Goal: Task Accomplishment & Management: Use online tool/utility

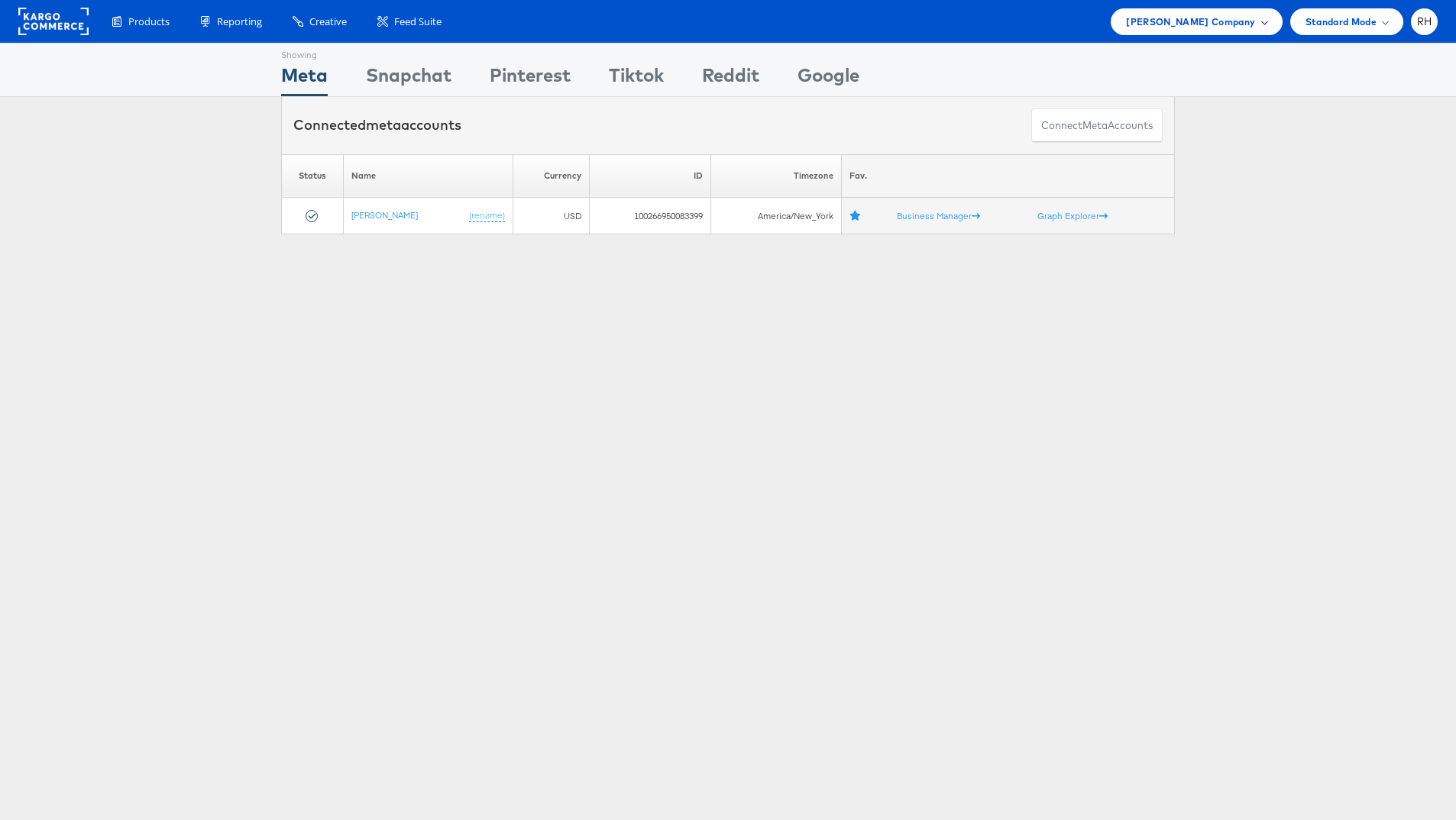
click at [1173, 30] on div "Steve Madden Company" at bounding box center [1196, 22] width 171 height 27
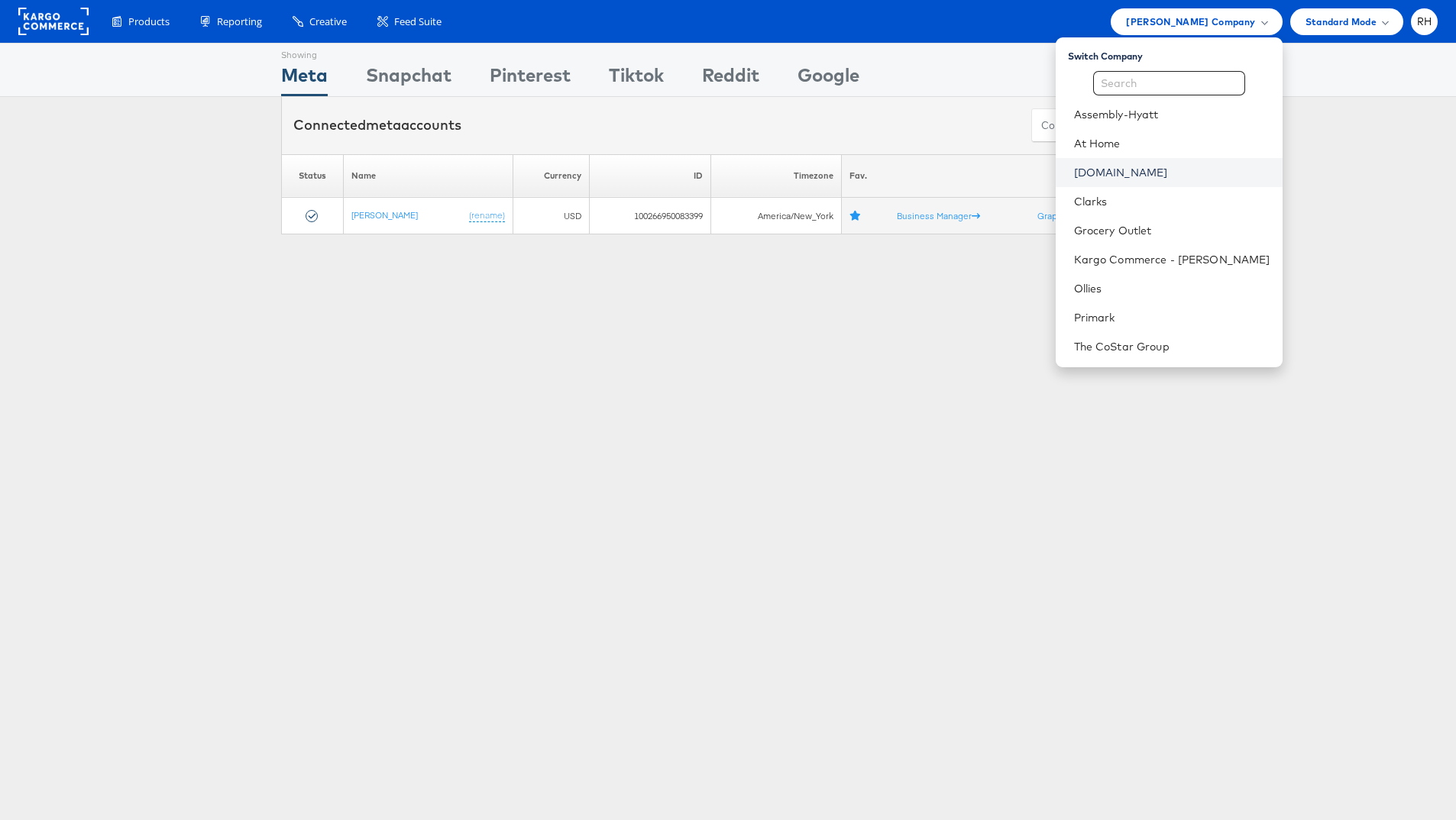
click at [1174, 173] on link "Cars.com" at bounding box center [1173, 172] width 197 height 15
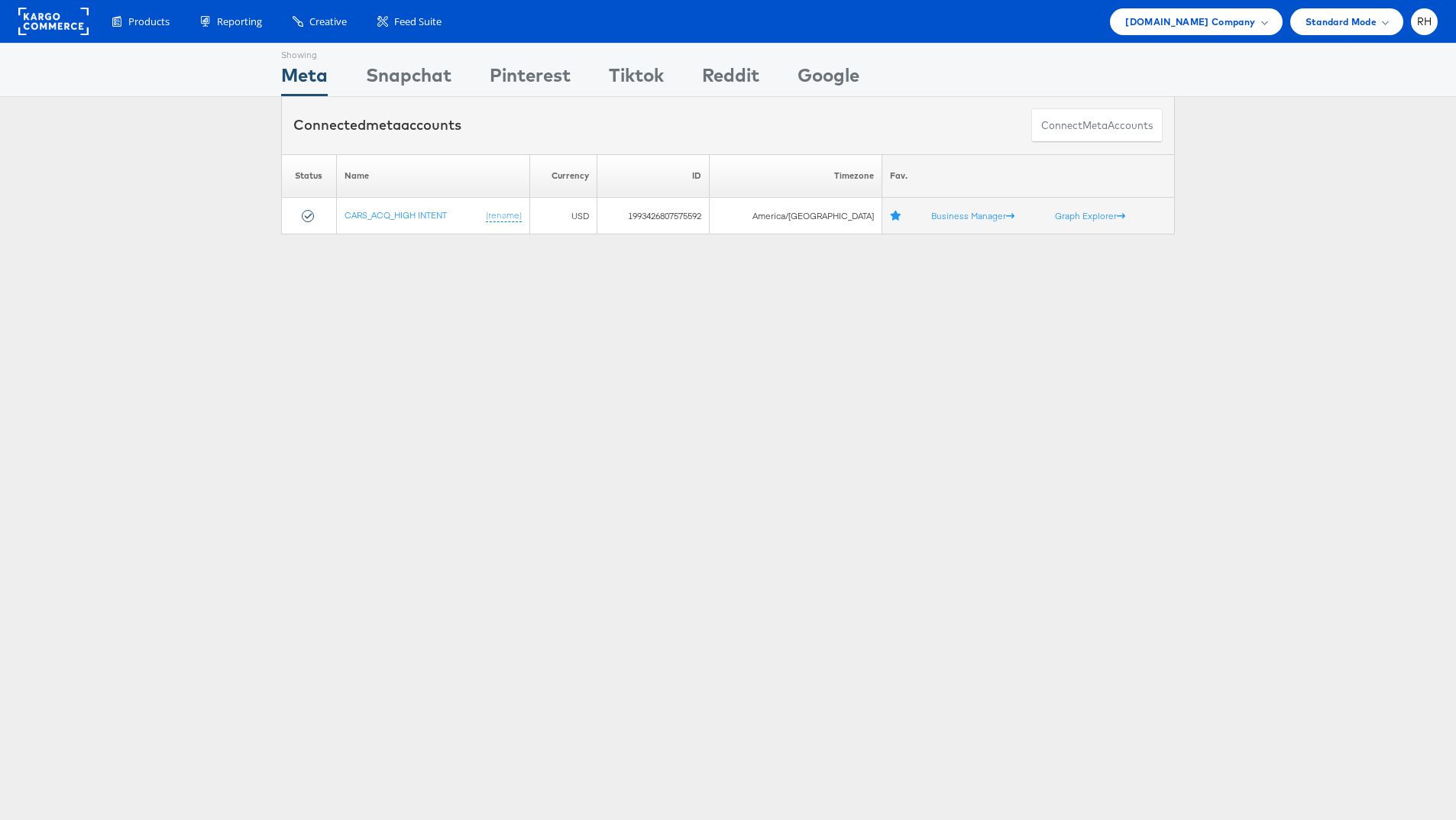
click at [165, 116] on div "Connected meta accounts Connect meta Accounts" at bounding box center [728, 125] width 1456 height 57
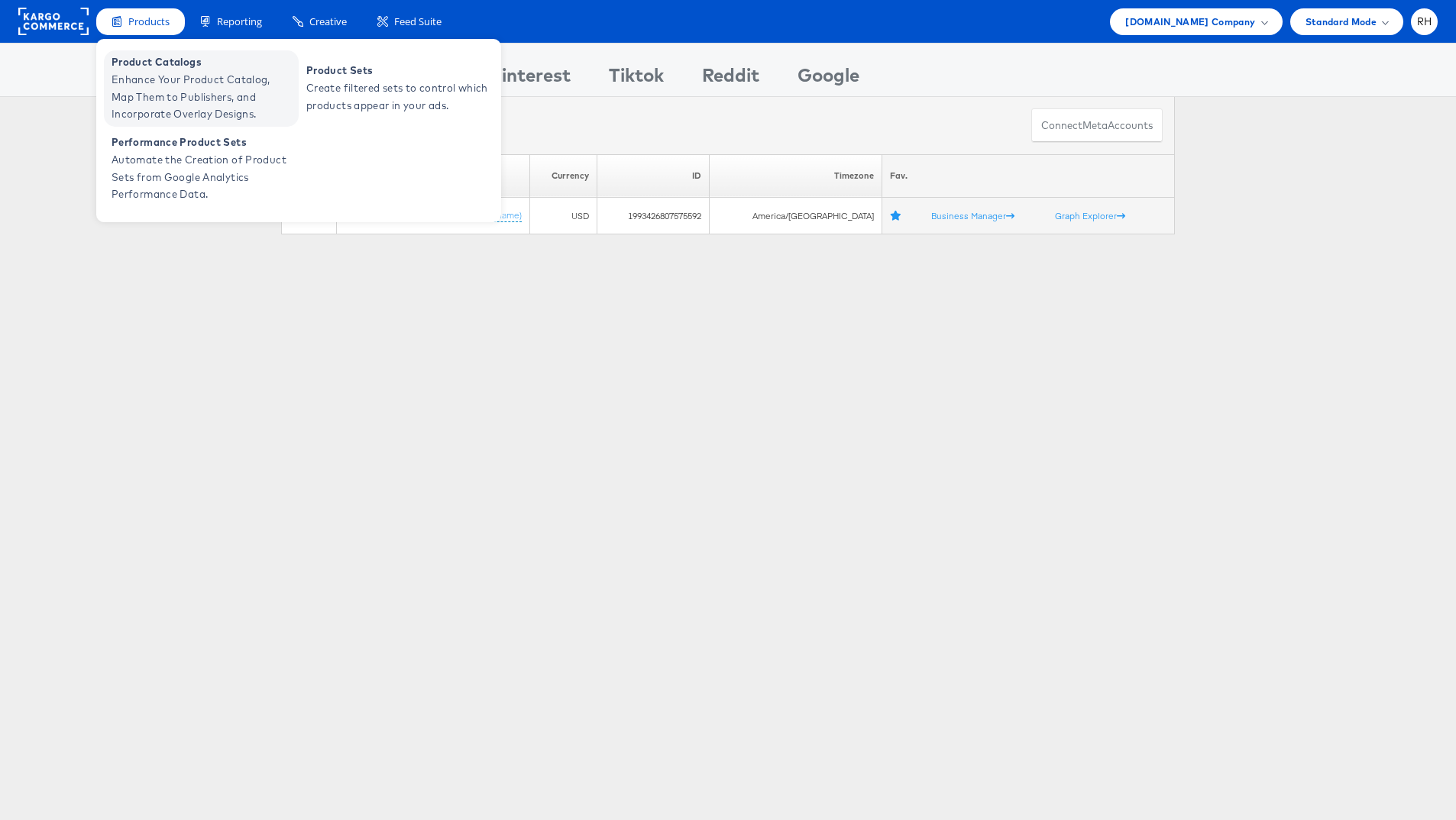
click at [156, 66] on span "Product Catalogs" at bounding box center [203, 62] width 183 height 17
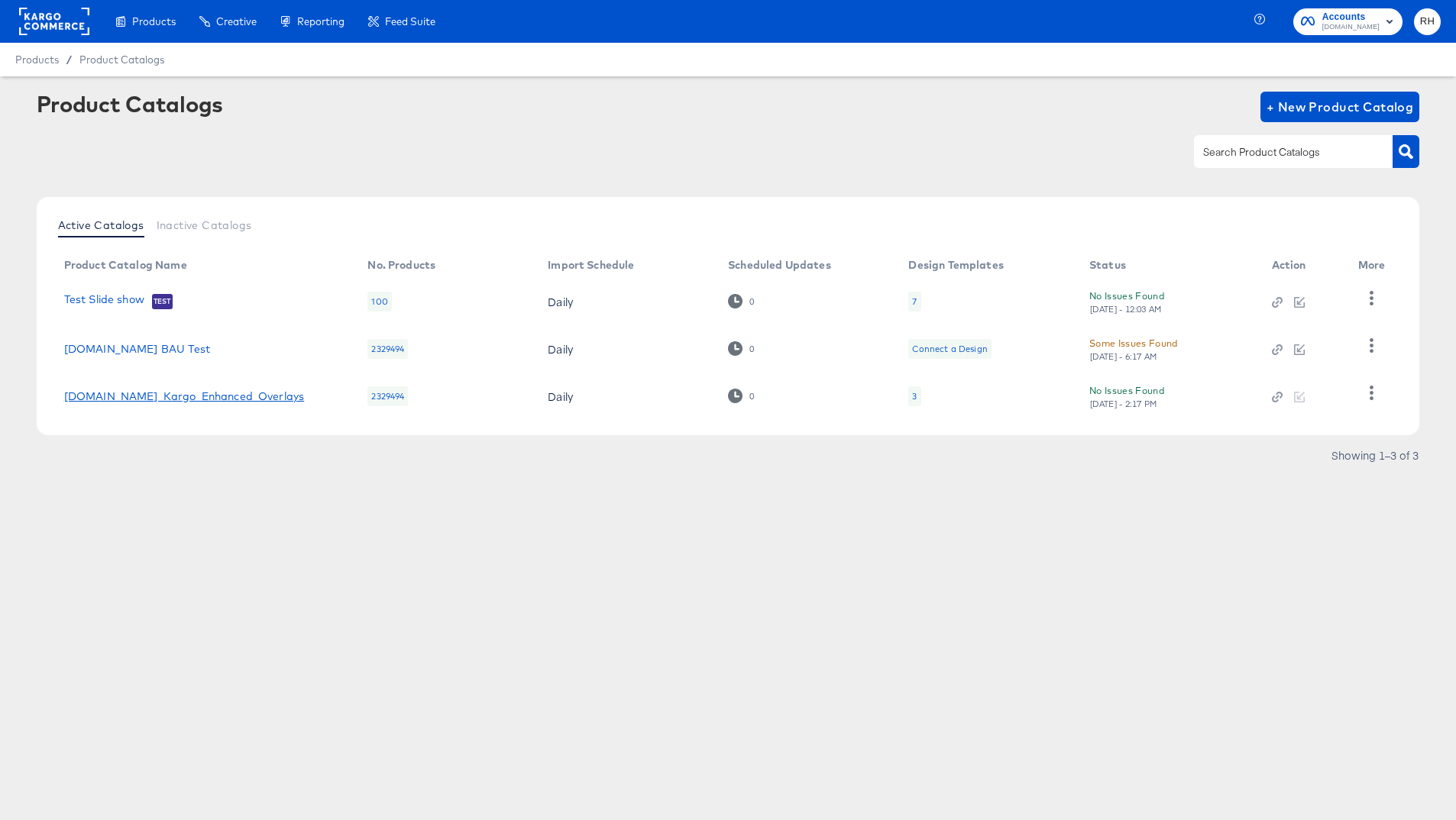
click at [188, 400] on link "Cars.com_Kargo_Enhanced_Overlays" at bounding box center [185, 396] width 241 height 13
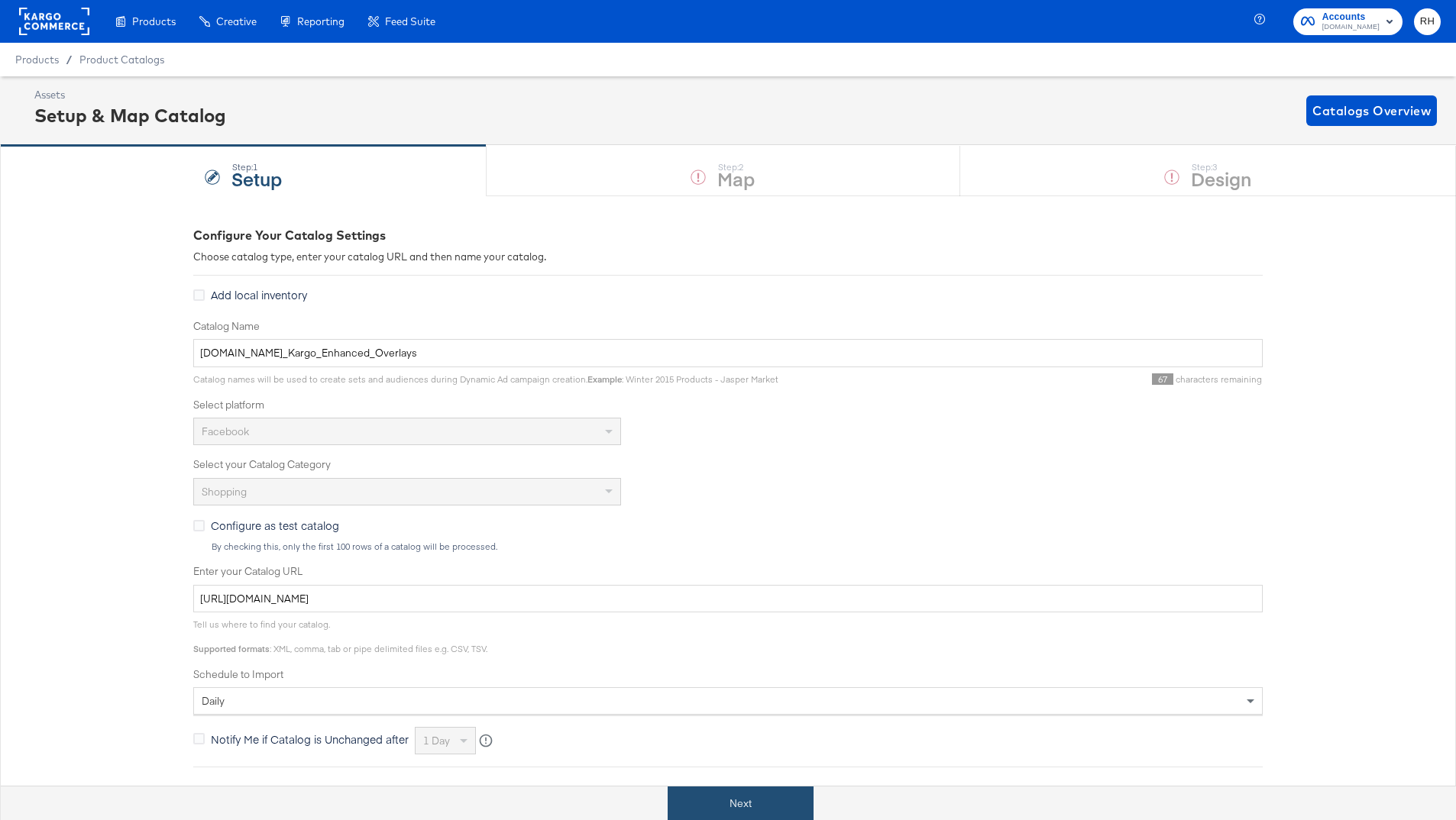
click at [686, 799] on button "Next" at bounding box center [741, 803] width 146 height 35
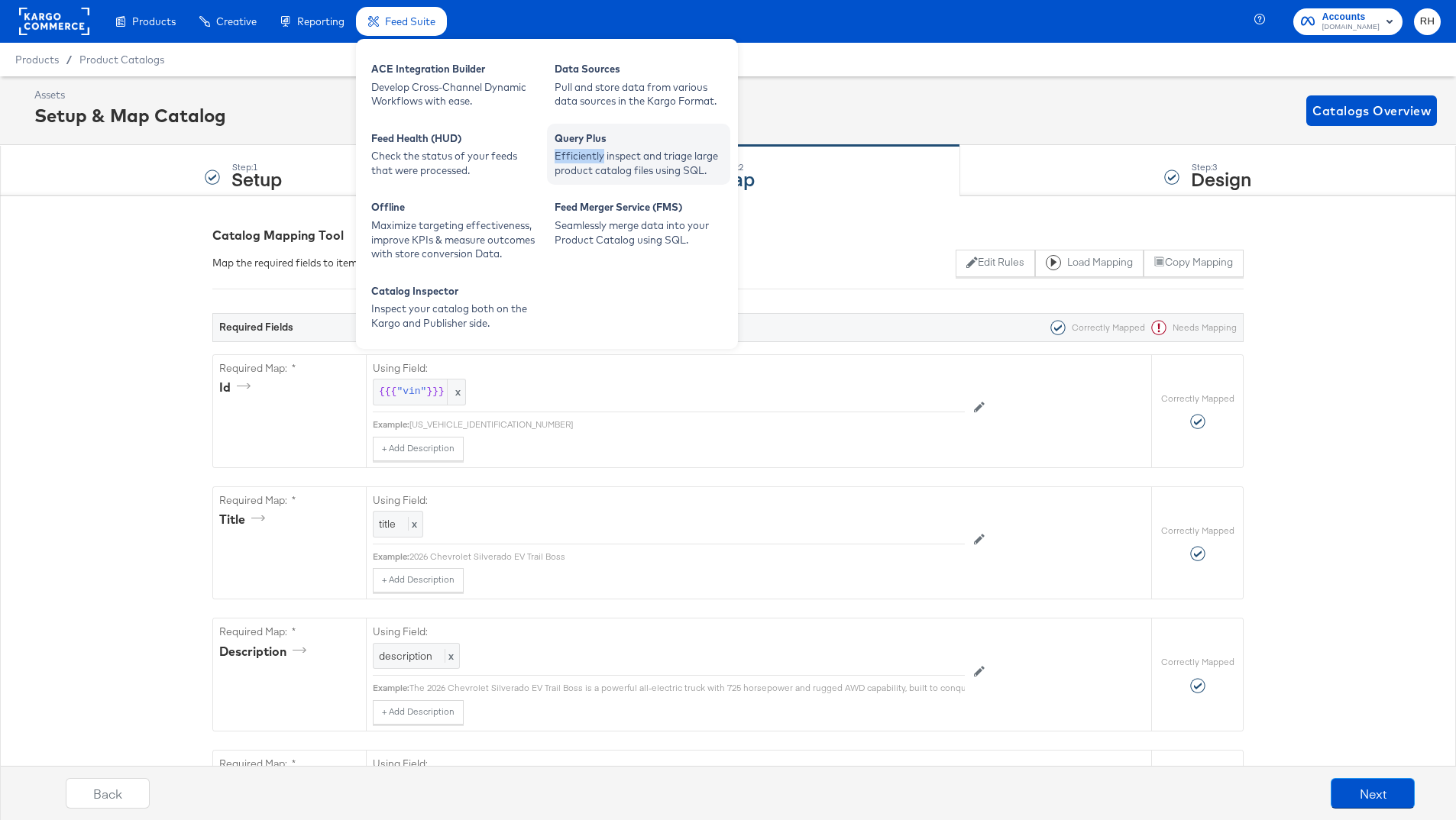
click at [669, 167] on div "Efficiently inspect and triage large product catalog files using SQL." at bounding box center [639, 163] width 168 height 28
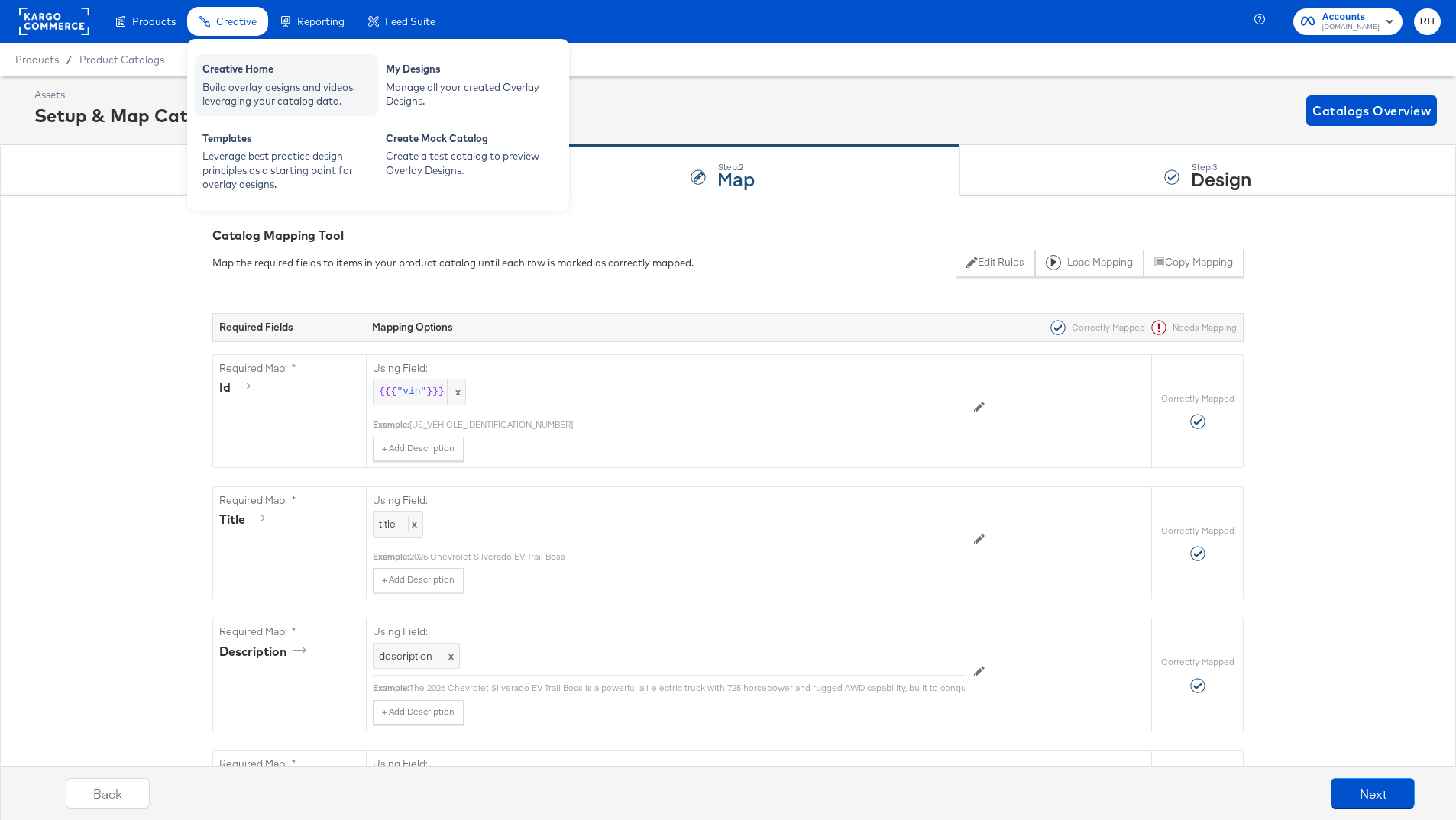
click at [257, 81] on div "Build overlay designs and videos, leveraging your catalog data." at bounding box center [286, 94] width 168 height 28
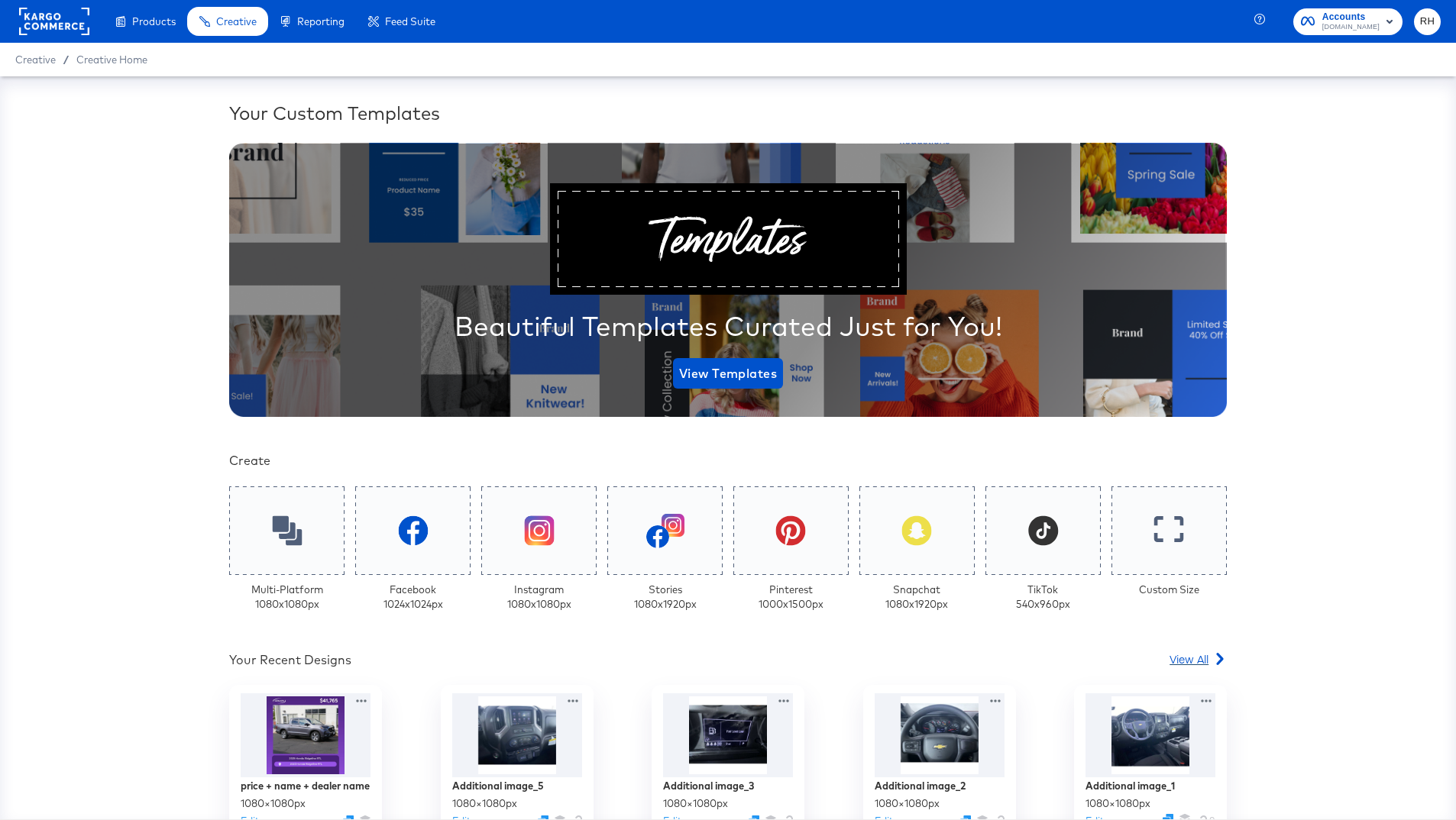
click at [1195, 663] on span "View All" at bounding box center [1189, 658] width 39 height 15
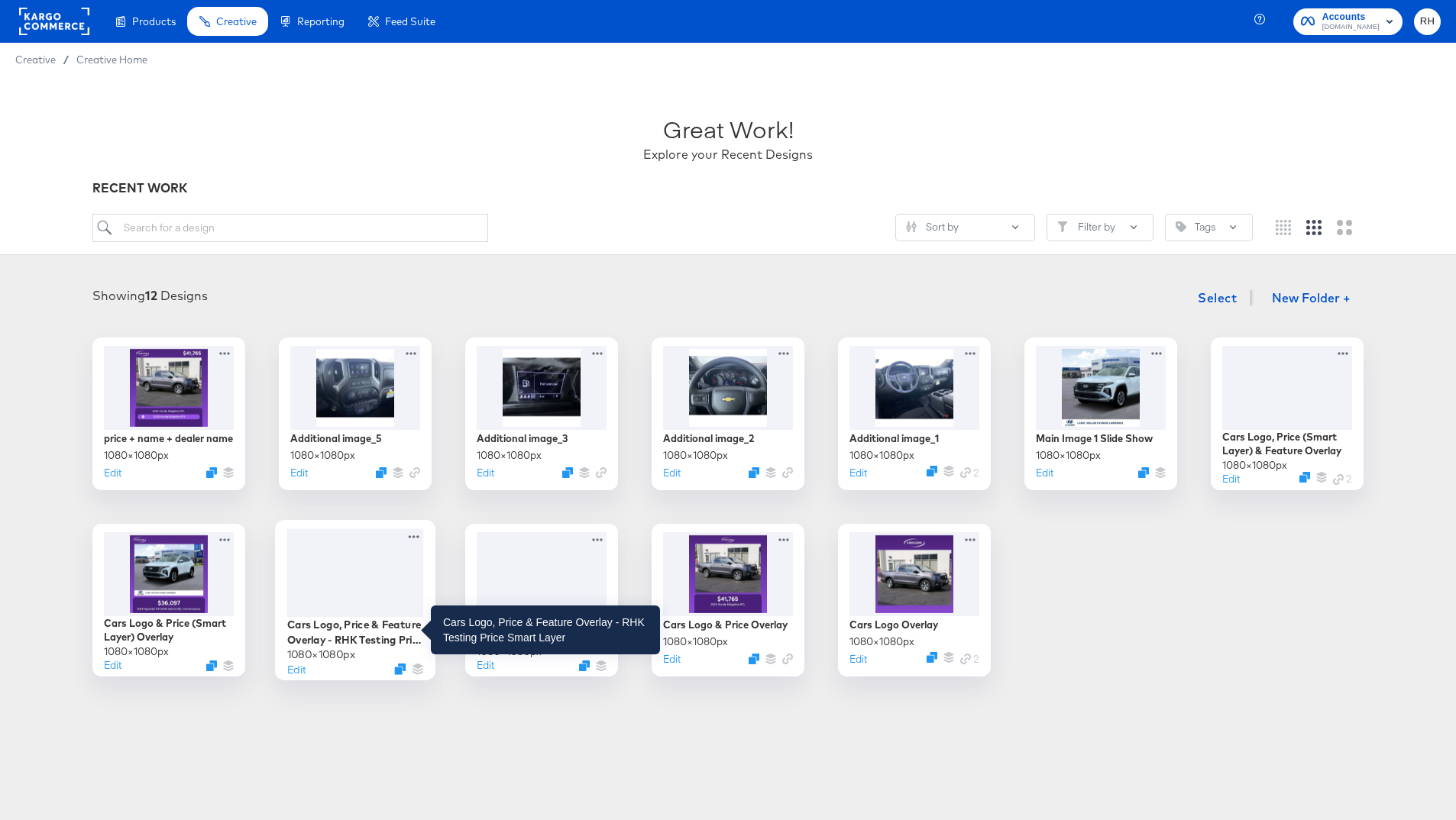
click at [403, 629] on div "Cars Logo, Price & Feature Overlay - RHK Testing Price Smart Layer" at bounding box center [356, 632] width 137 height 30
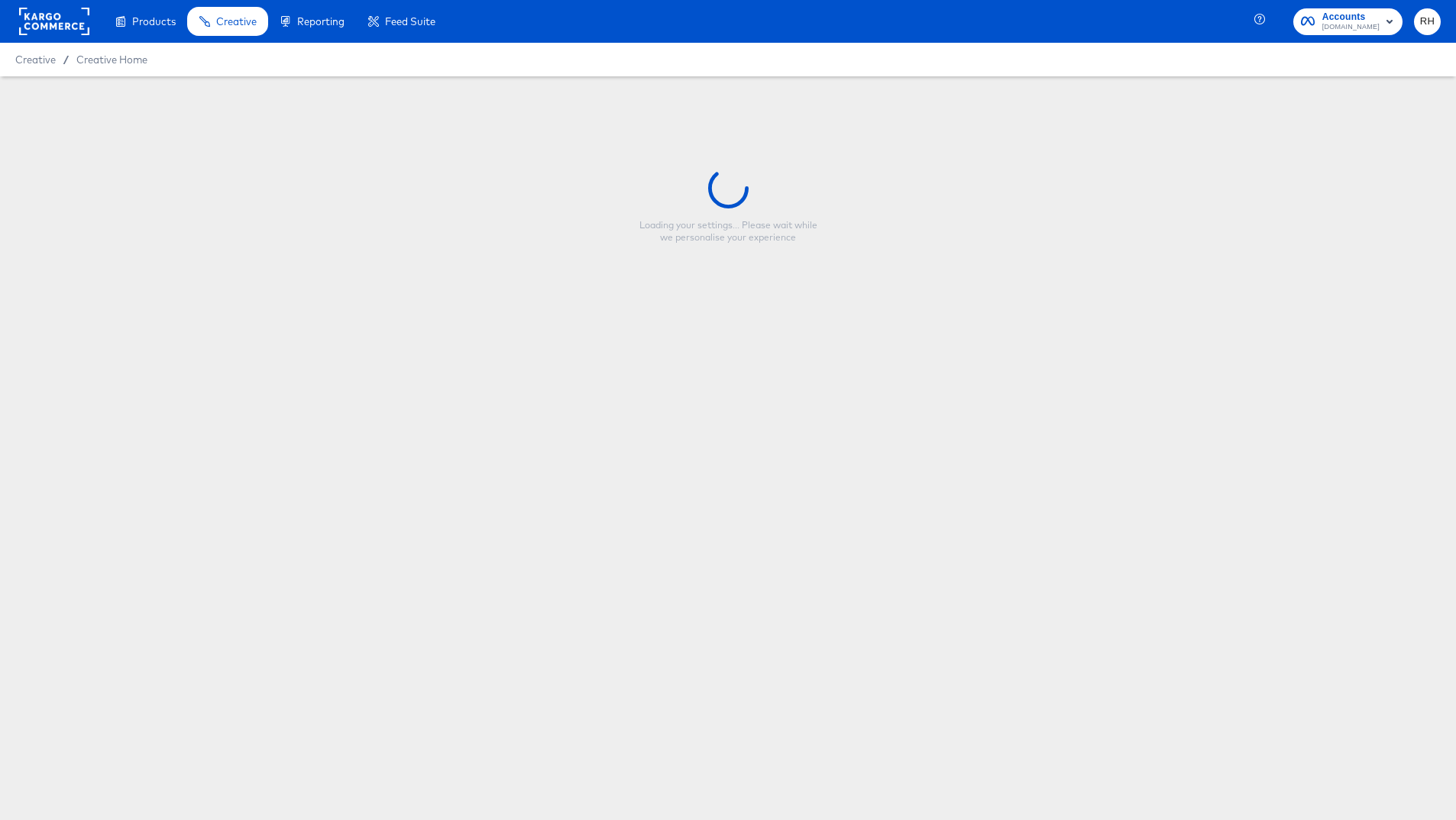
type input "Cars Logo, Price & Feature Overlay - RHK Testing Price Smart Layer"
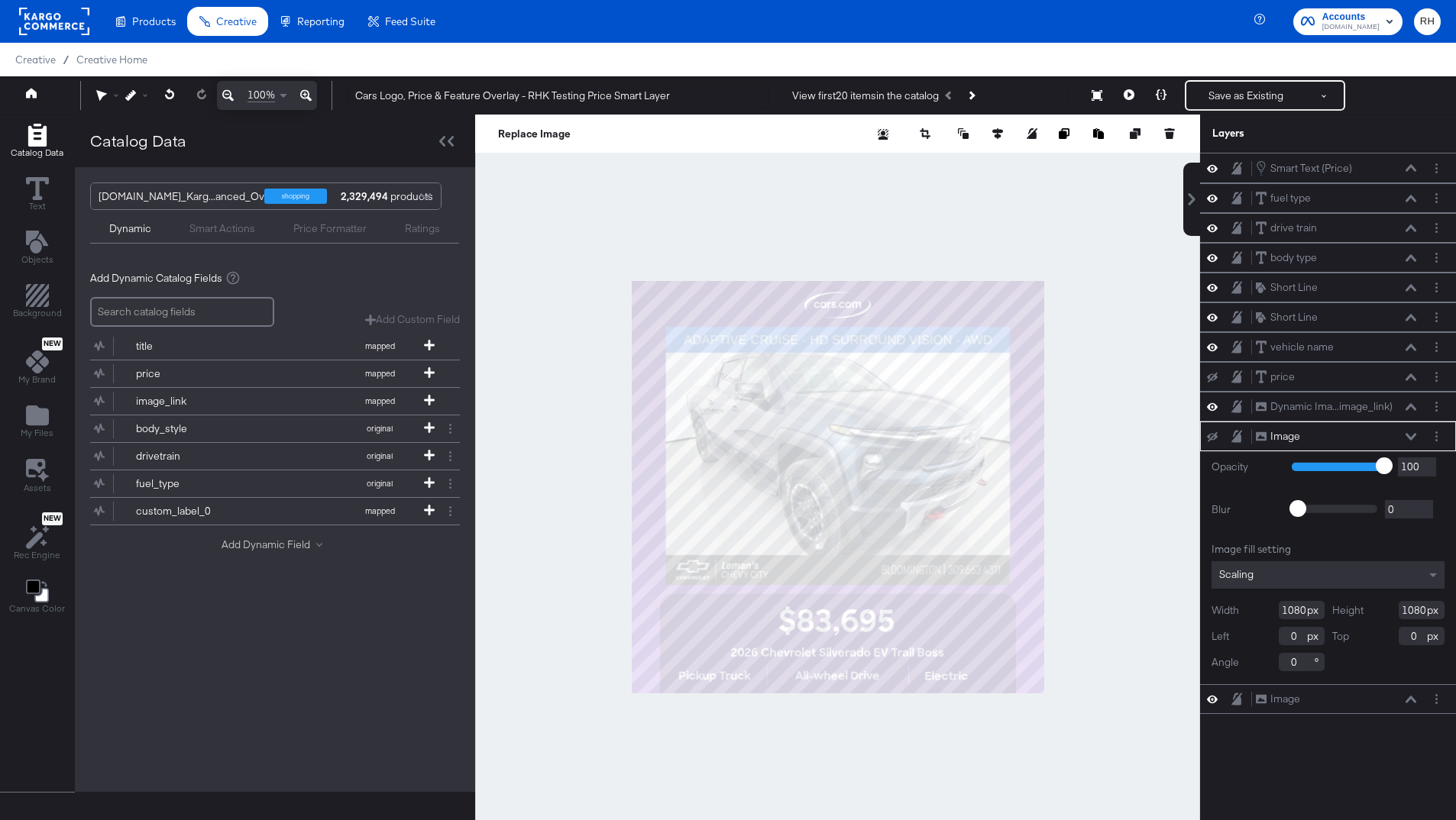
click at [298, 546] on button "Add Dynamic Field" at bounding box center [275, 545] width 107 height 14
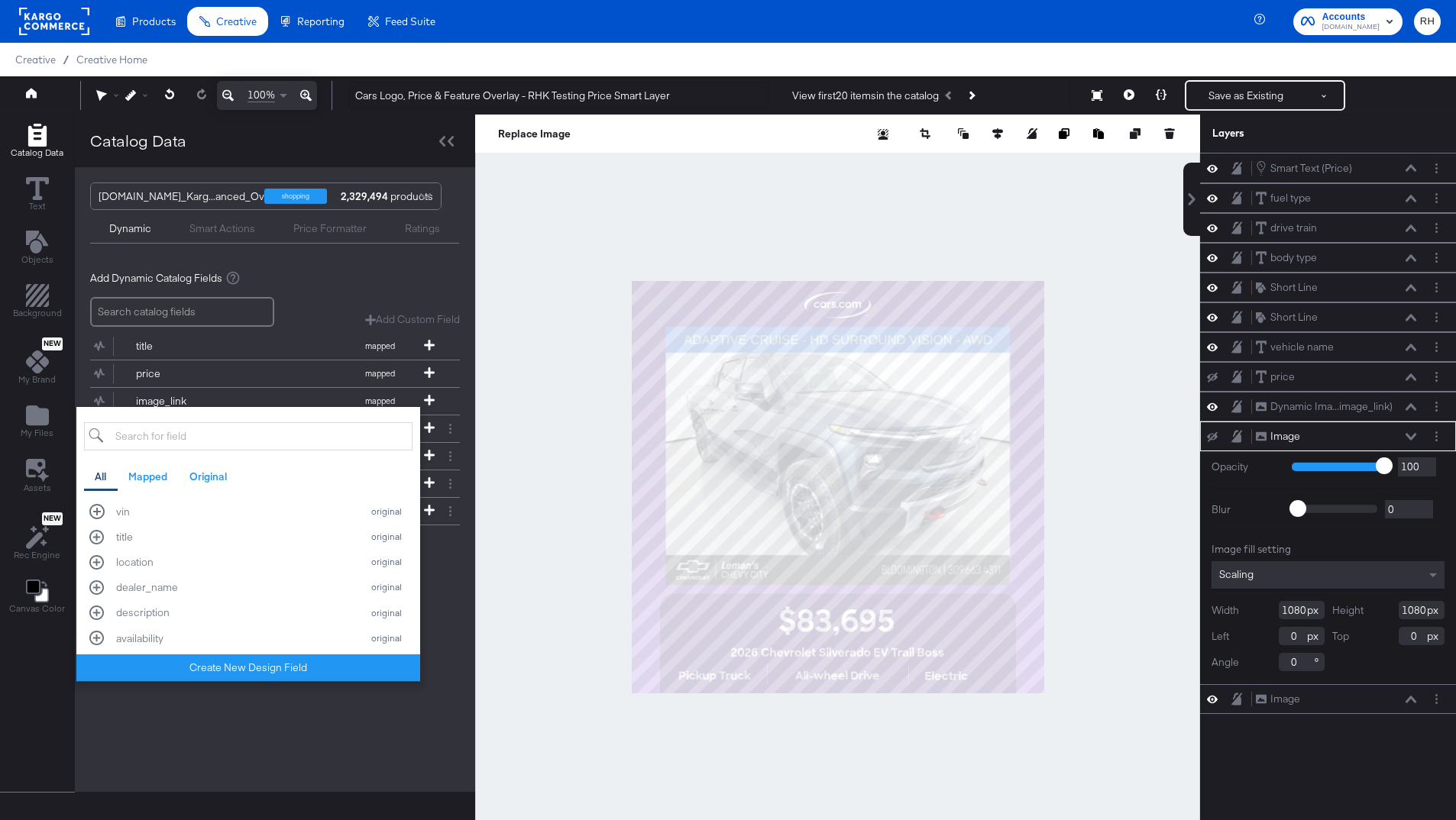
scroll to position [837, 0]
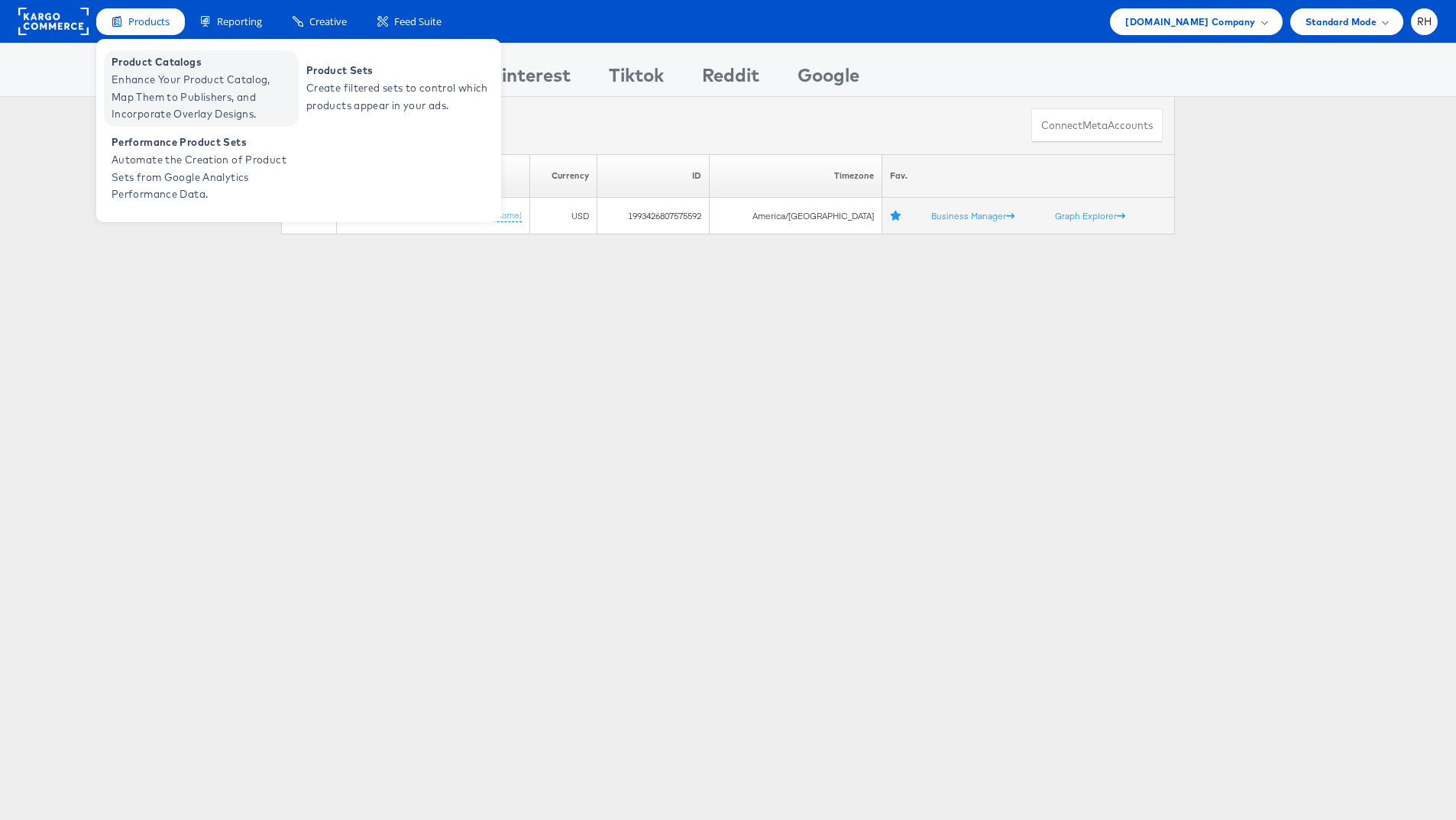
click at [157, 105] on span "Enhance Your Product Catalog, Map Them to Publishers, and Incorporate Overlay D…" at bounding box center [203, 97] width 183 height 52
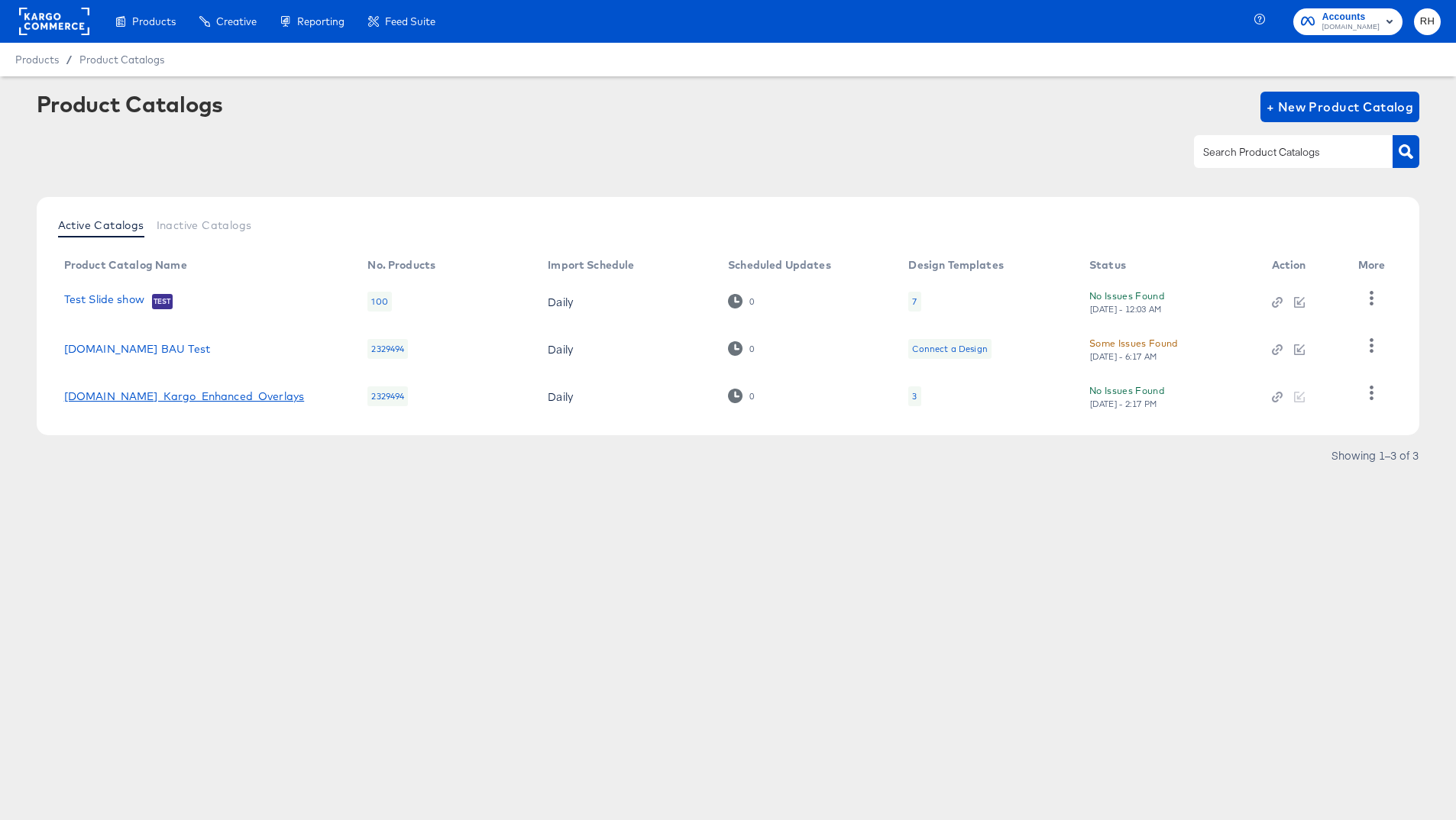
click at [186, 395] on link "Cars.com_Kargo_Enhanced_Overlays" at bounding box center [185, 396] width 241 height 13
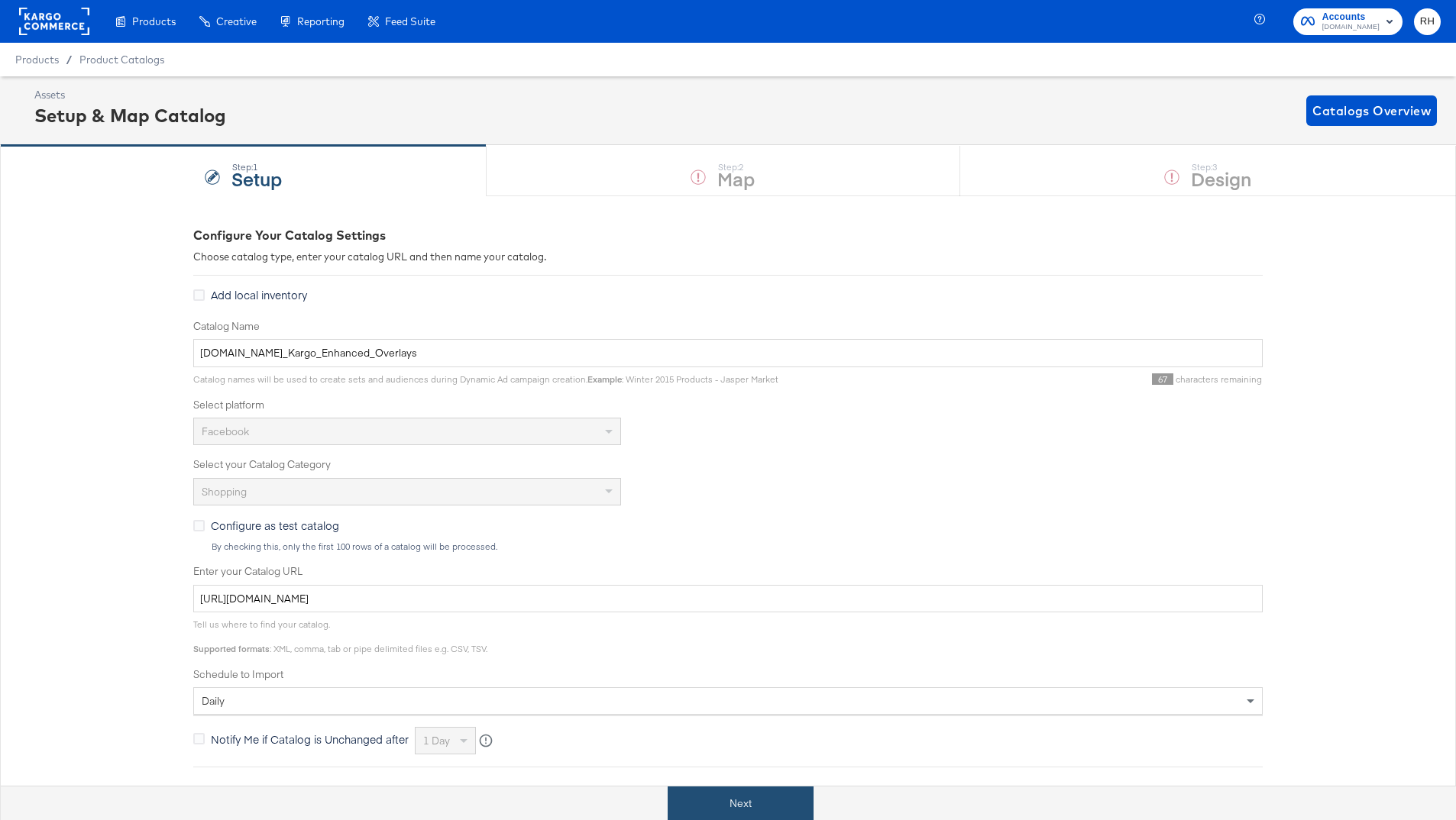
click at [699, 804] on button "Next" at bounding box center [741, 803] width 146 height 35
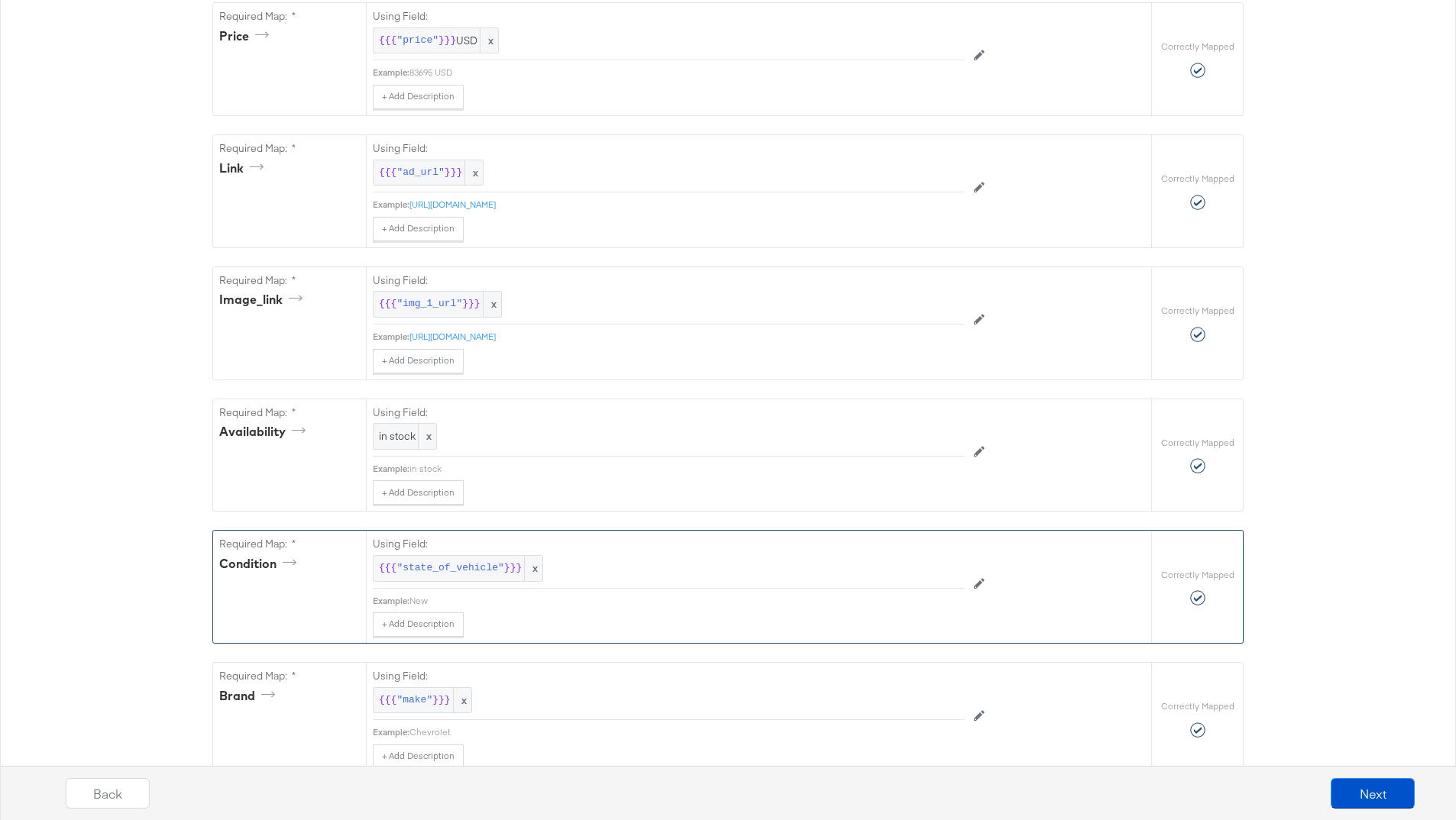
scroll to position [750, 0]
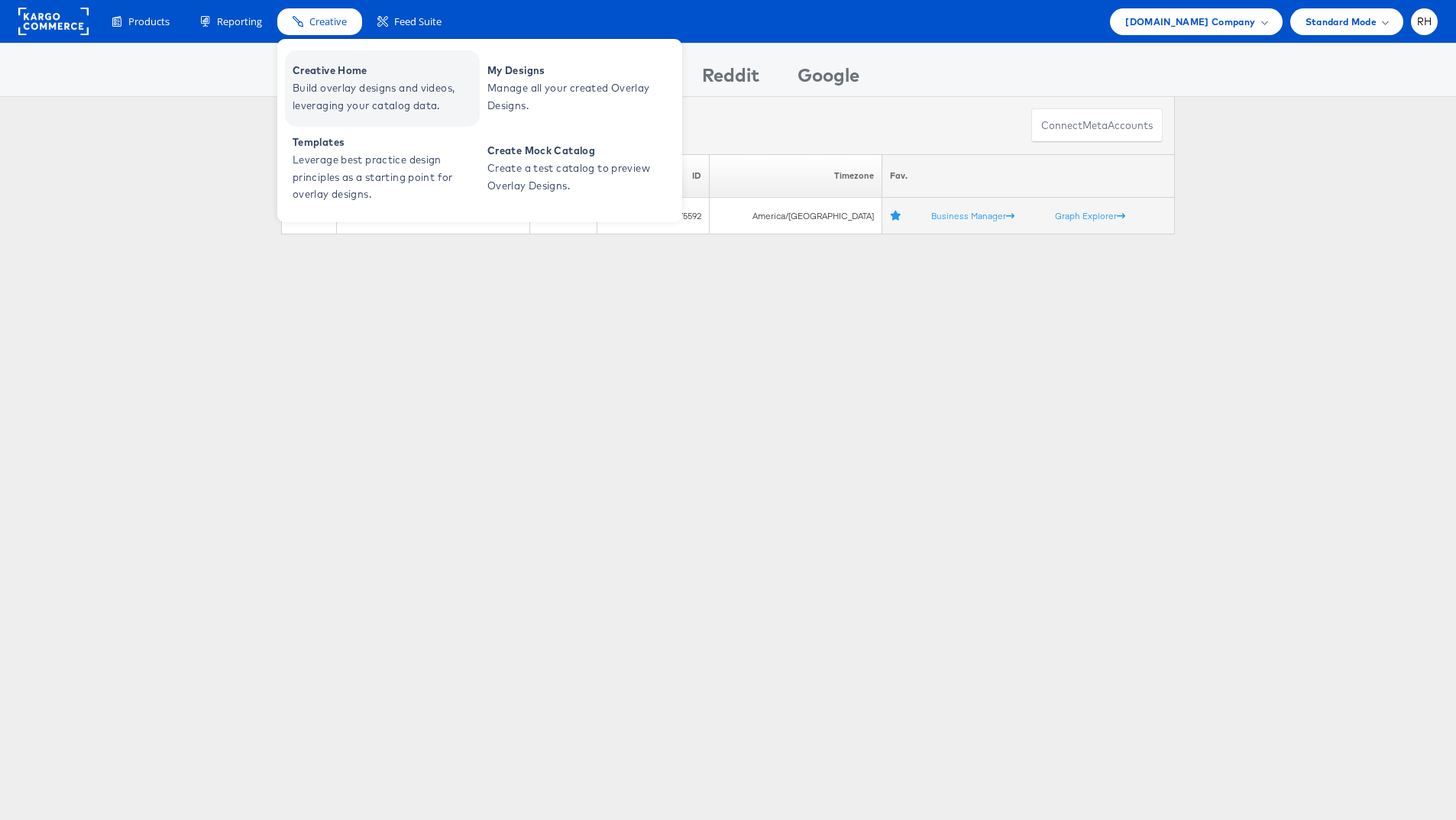
click at [321, 84] on span "Build overlay designs and videos, leveraging your catalog data." at bounding box center [384, 97] width 183 height 35
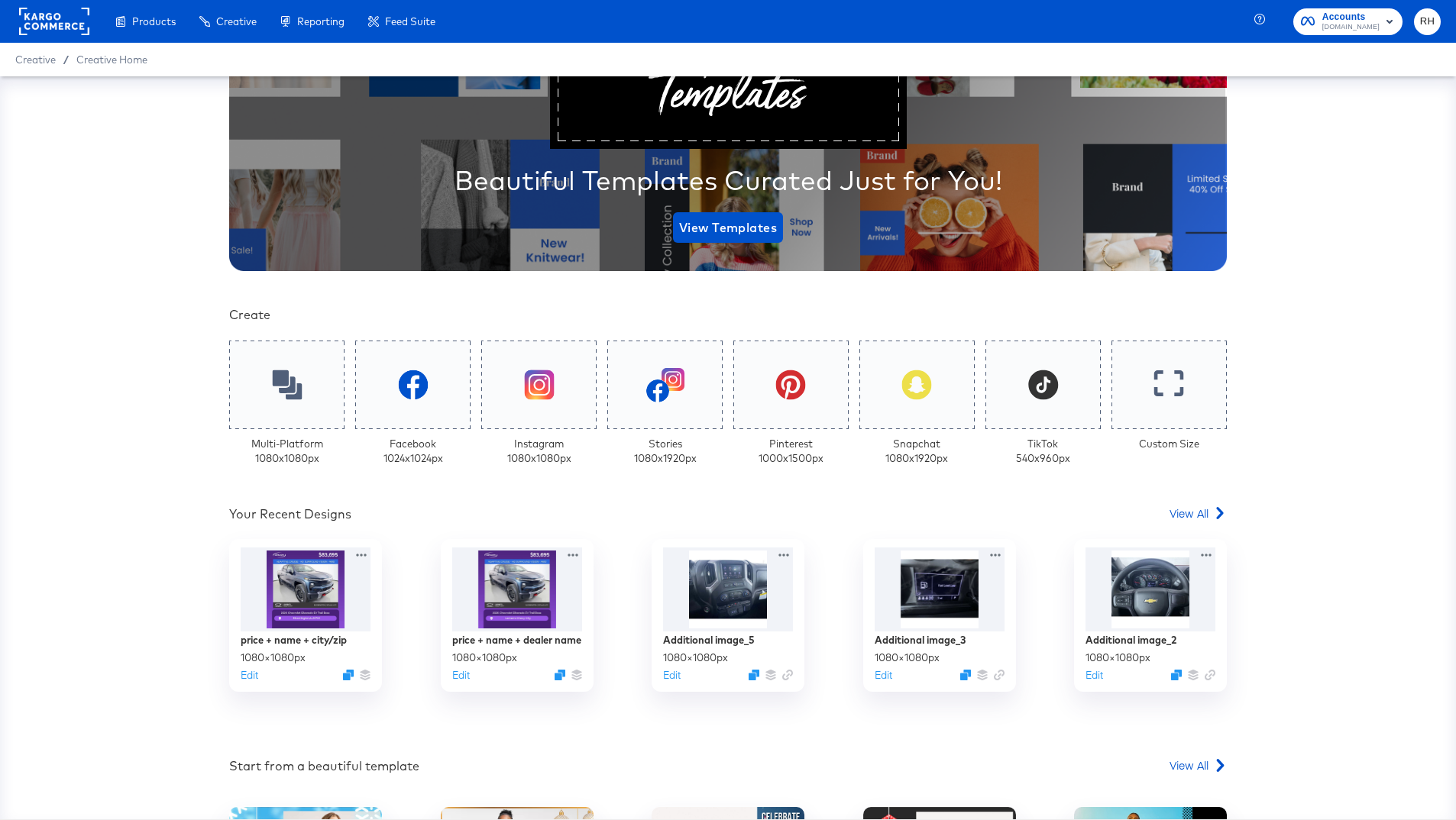
scroll to position [221, 0]
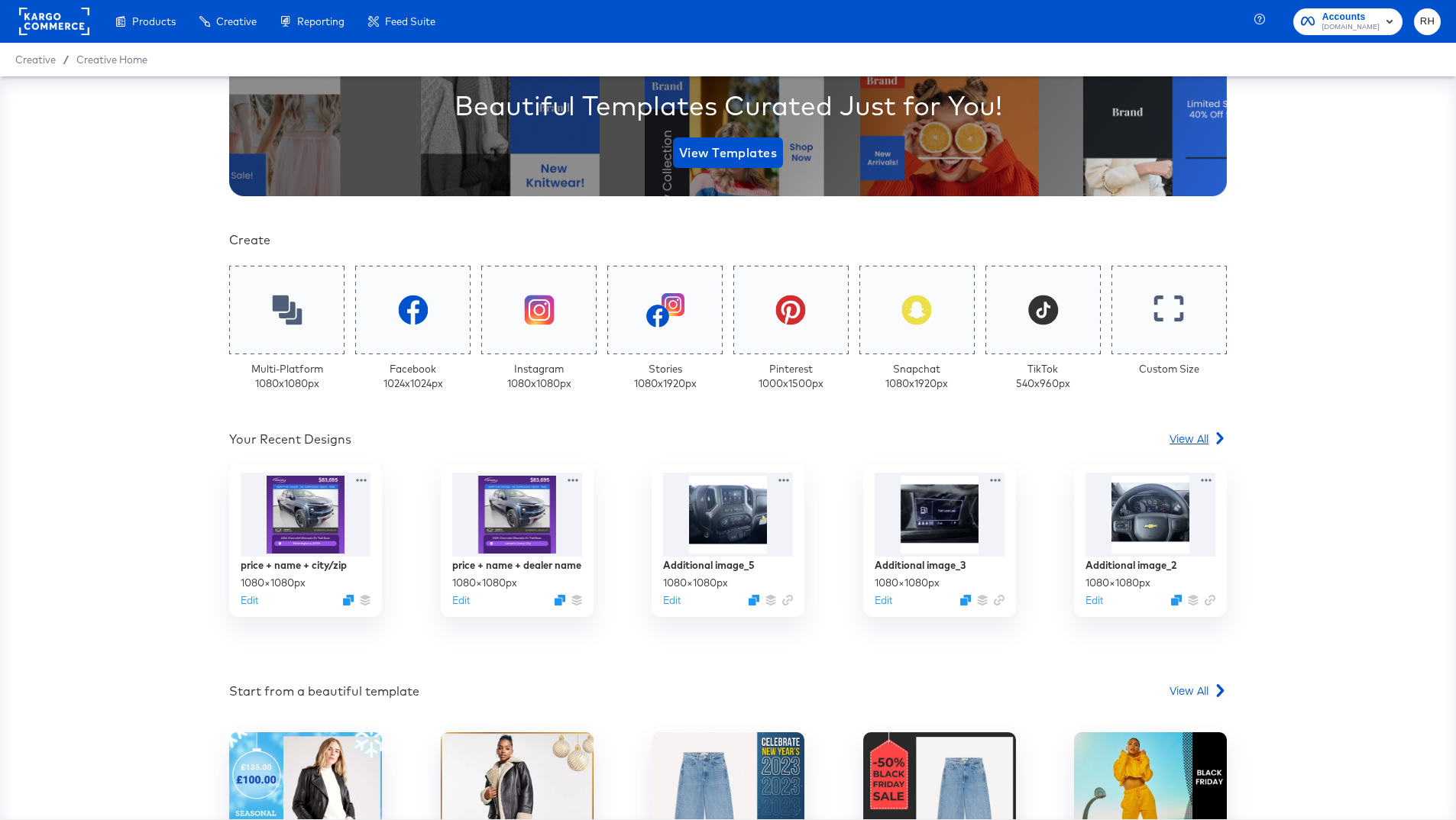
click at [1182, 438] on span "View All" at bounding box center [1189, 438] width 39 height 15
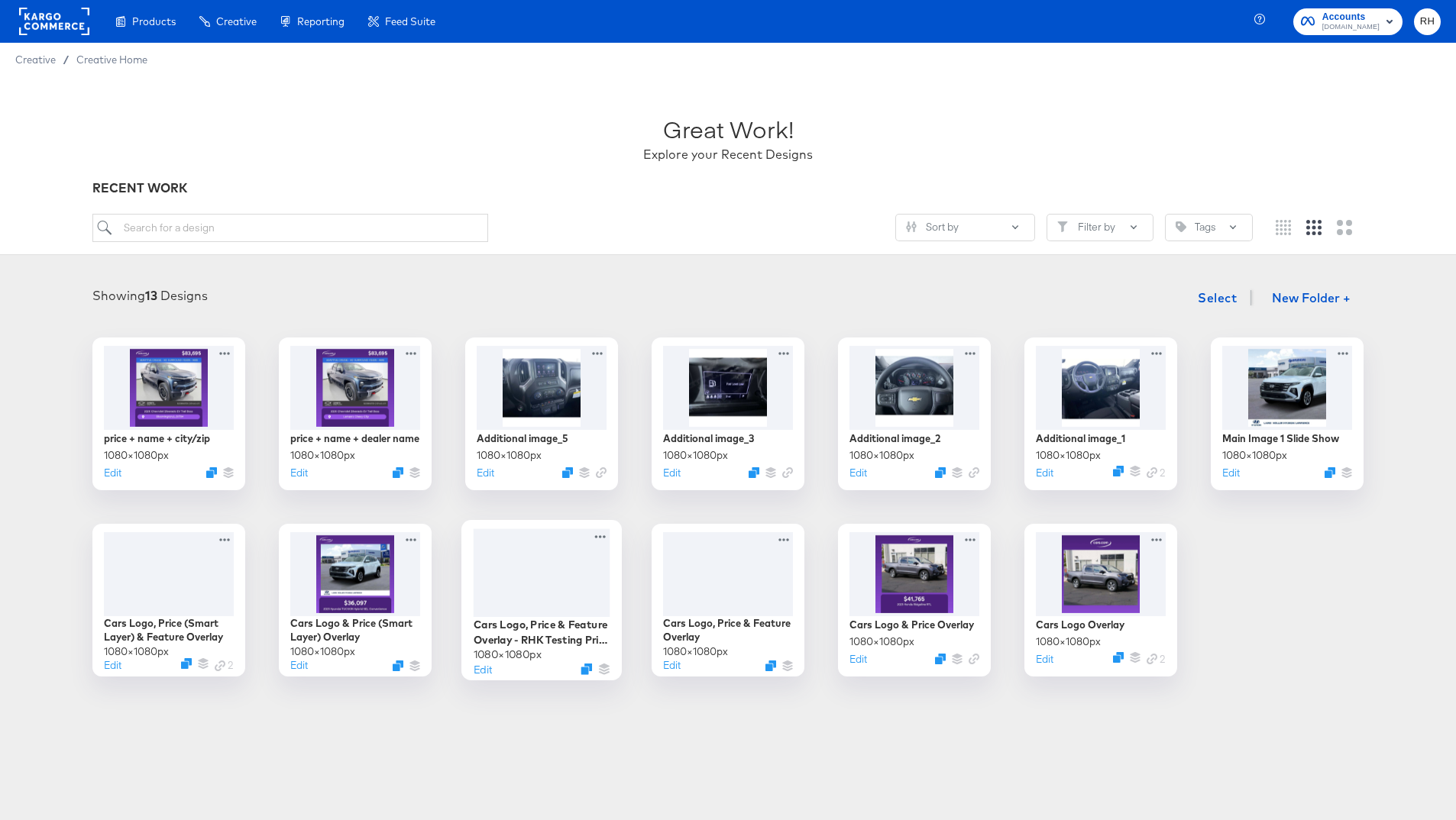
click at [540, 568] on div at bounding box center [542, 572] width 137 height 89
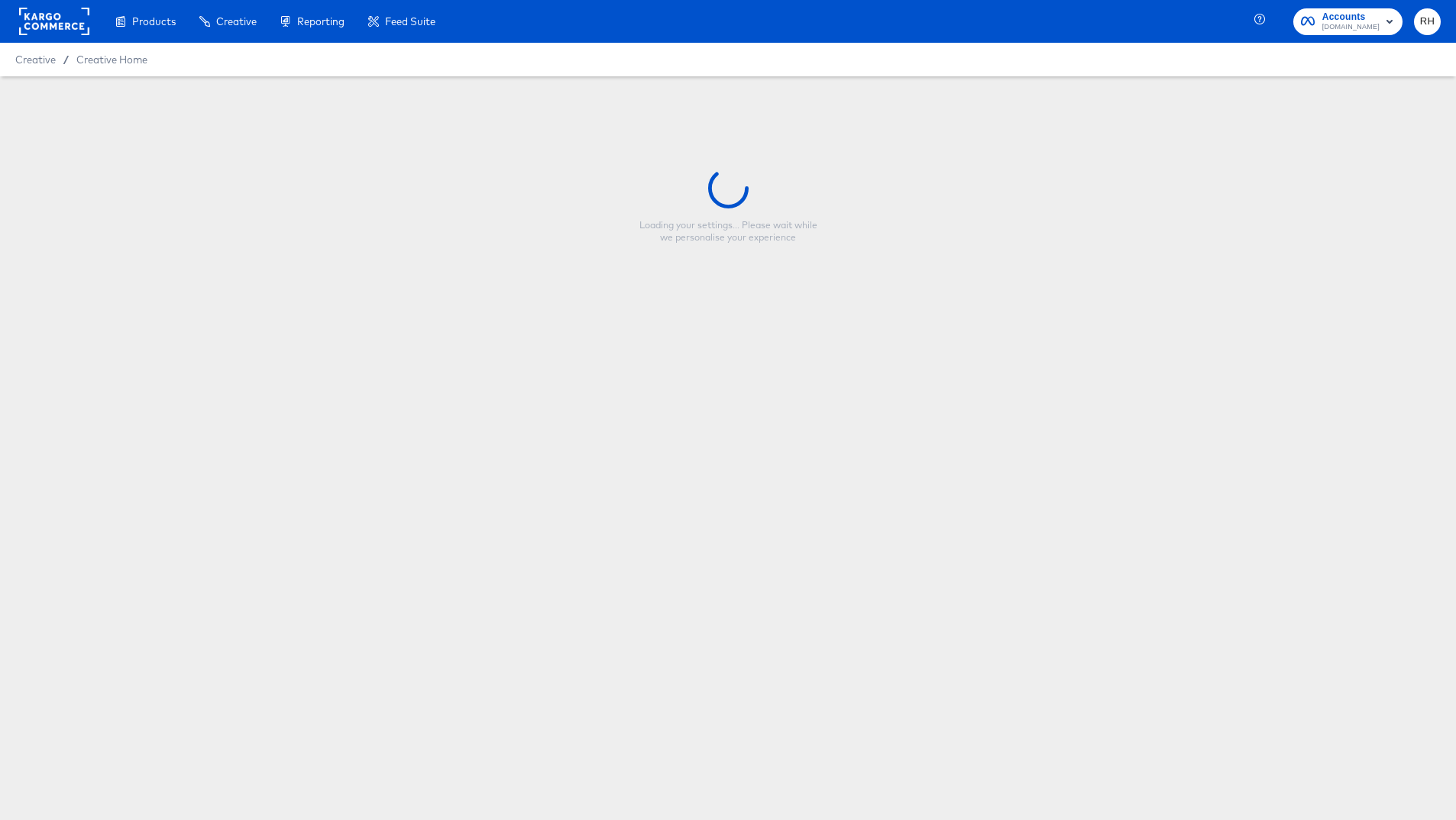
type input "Cars Logo, Price & Feature Overlay - RHK Testing Price Smart Layer"
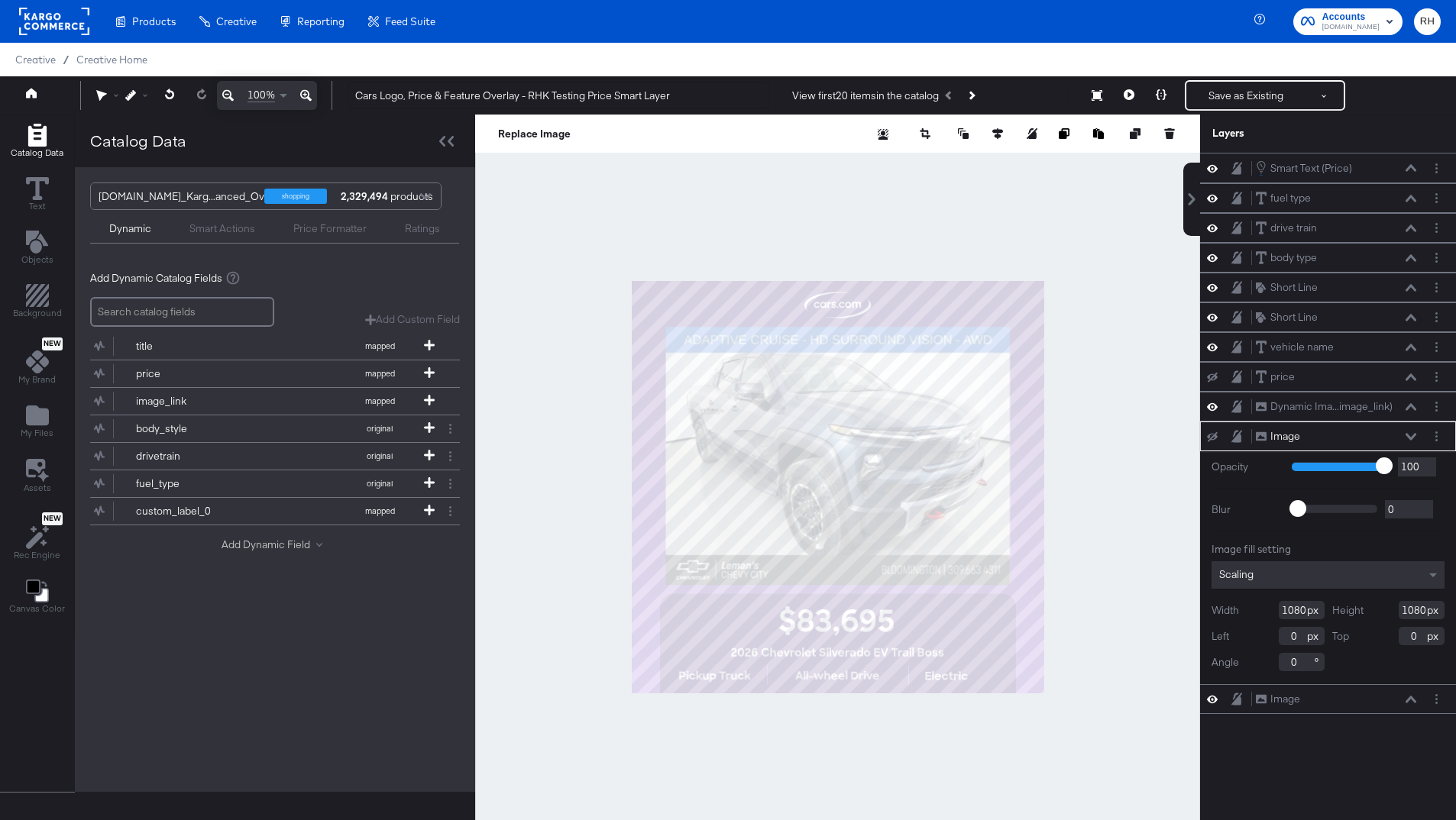
click at [298, 542] on button "Add Dynamic Field" at bounding box center [275, 545] width 107 height 14
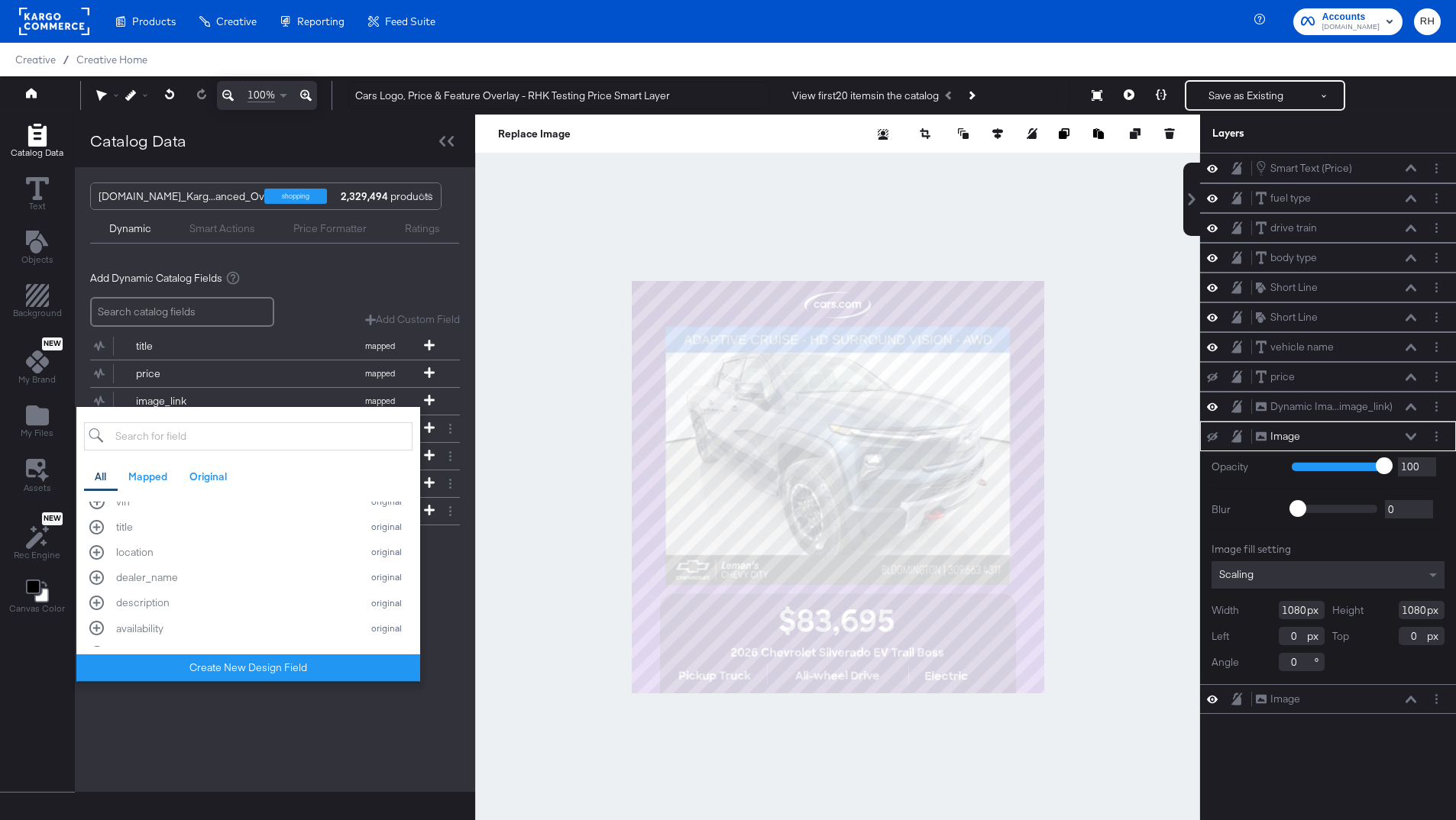
scroll to position [845, 0]
click at [289, 433] on input "search" at bounding box center [249, 436] width 329 height 28
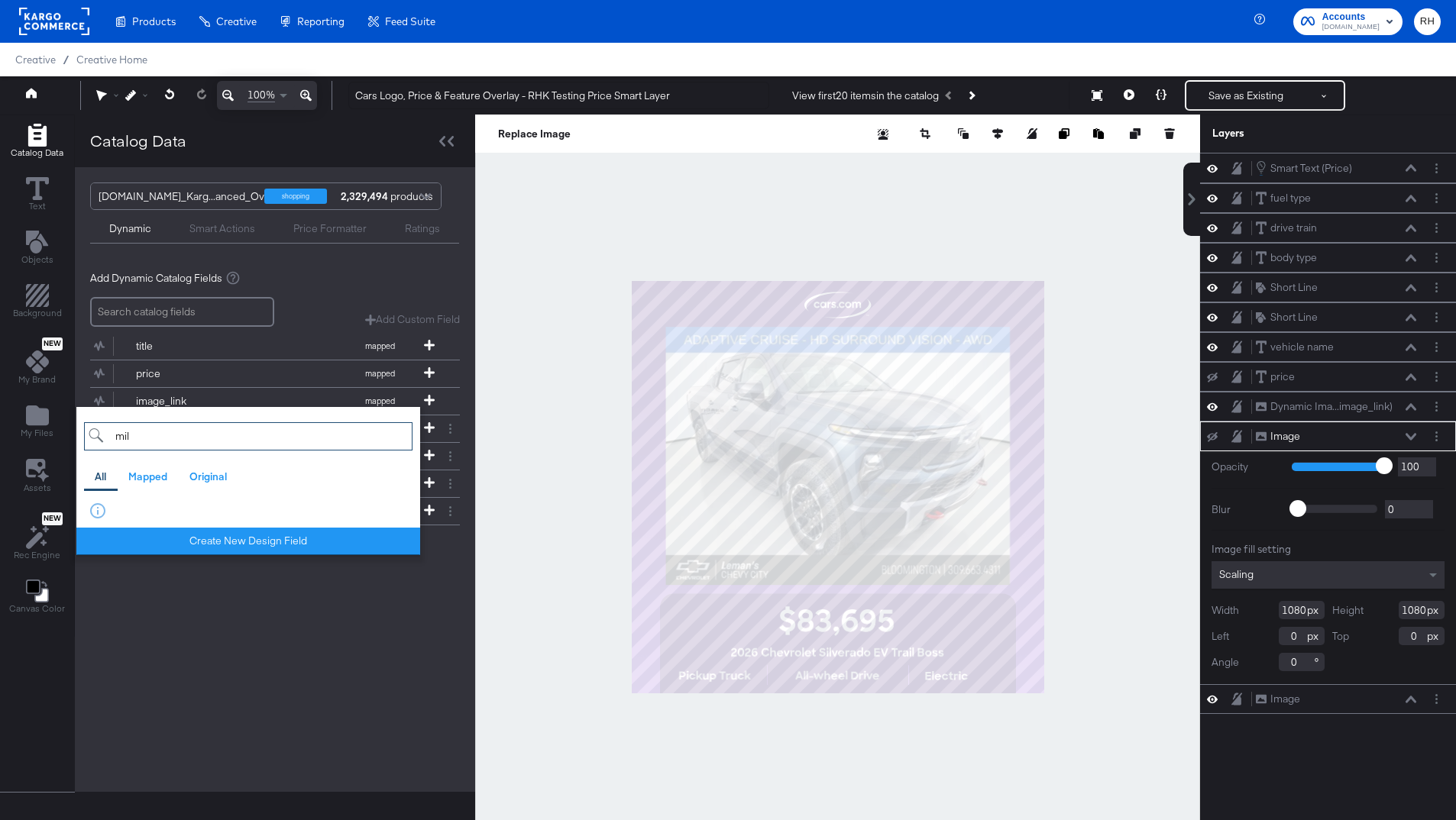
scroll to position [0, 0]
type input "m"
click at [162, 473] on div "Mapped" at bounding box center [148, 476] width 39 height 14
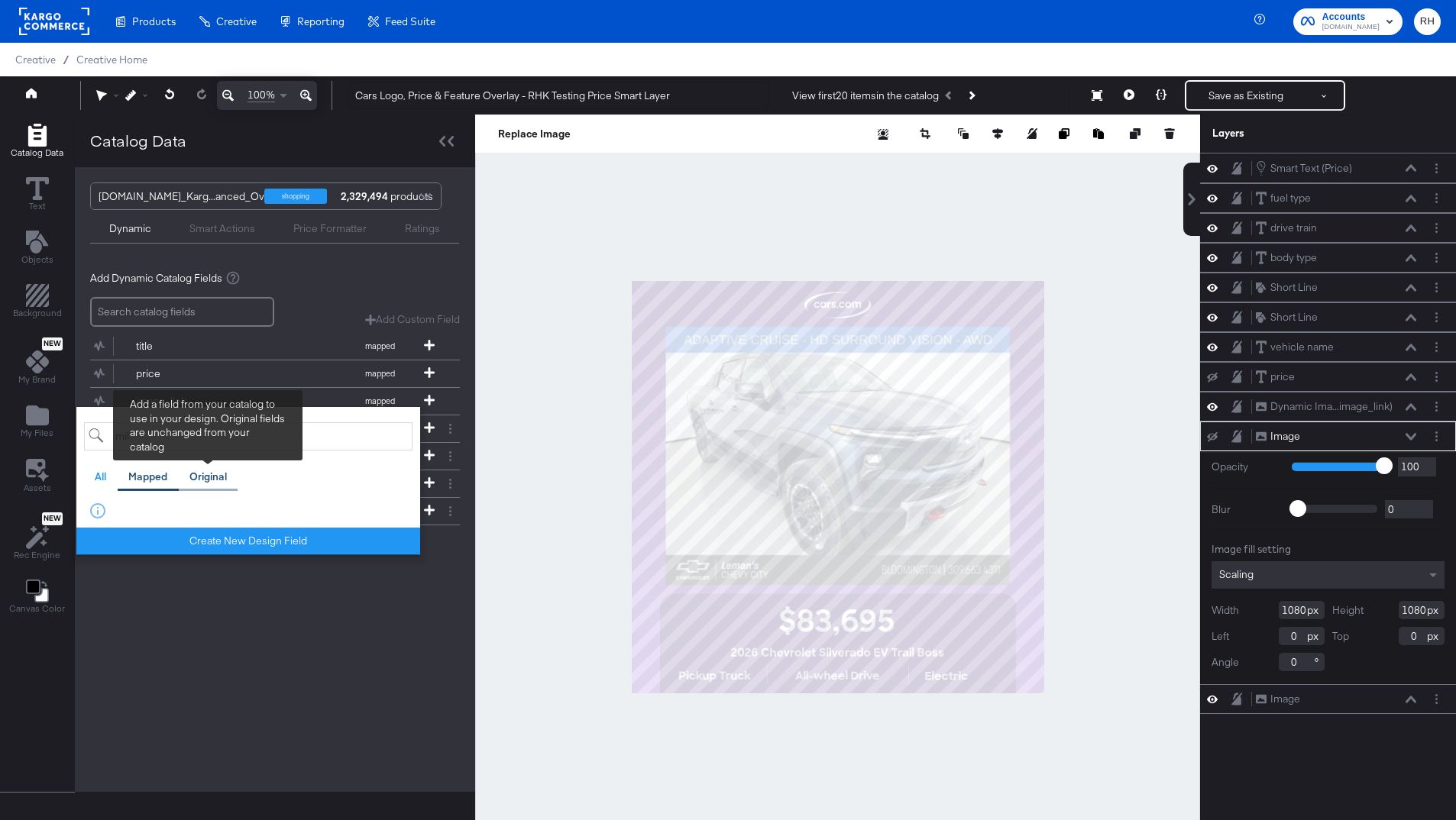
click at [183, 474] on div "Original" at bounding box center [208, 477] width 60 height 30
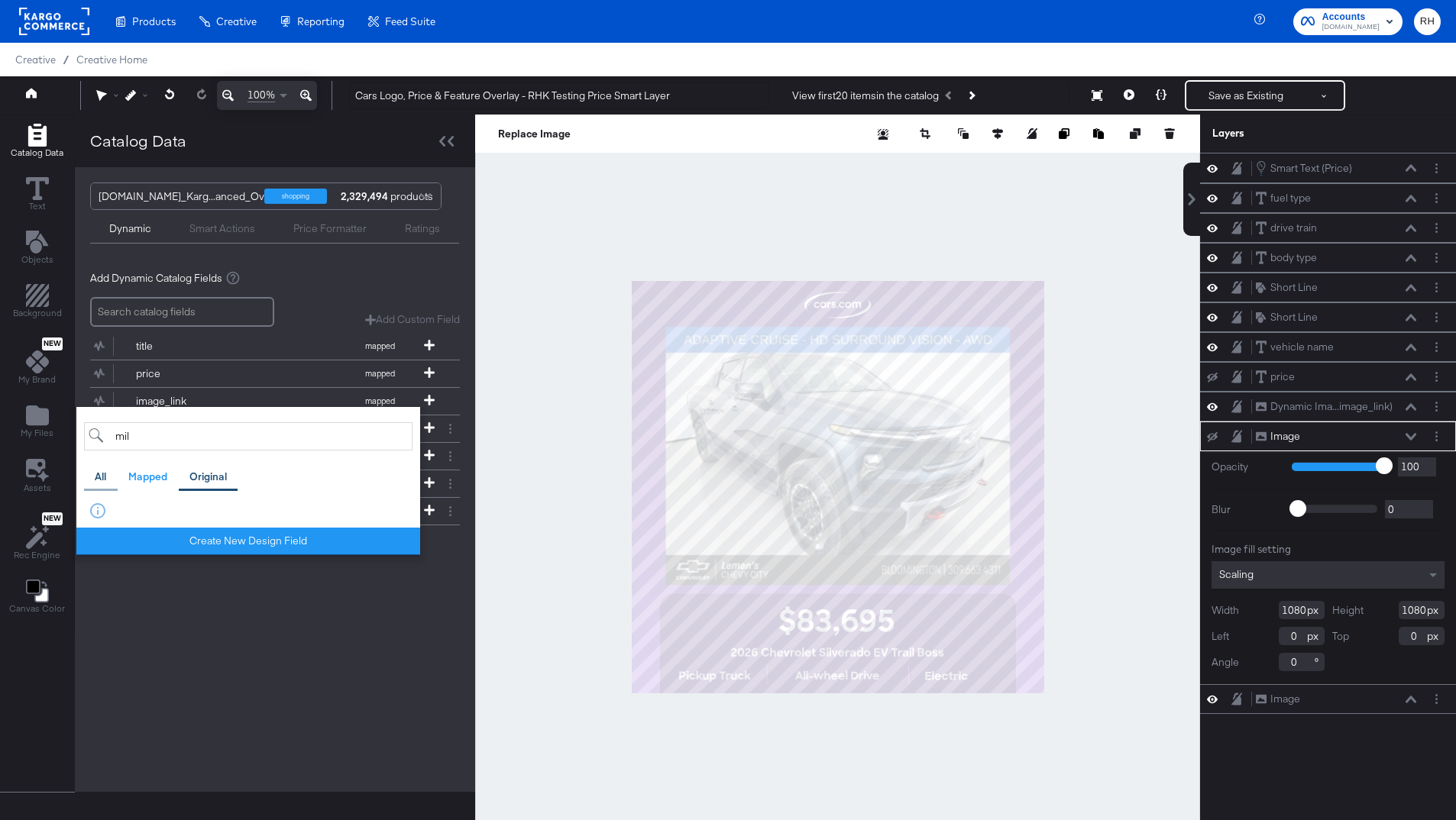
click at [92, 473] on div "All" at bounding box center [101, 477] width 34 height 30
click at [160, 439] on input "mil" at bounding box center [249, 436] width 329 height 28
type input "m"
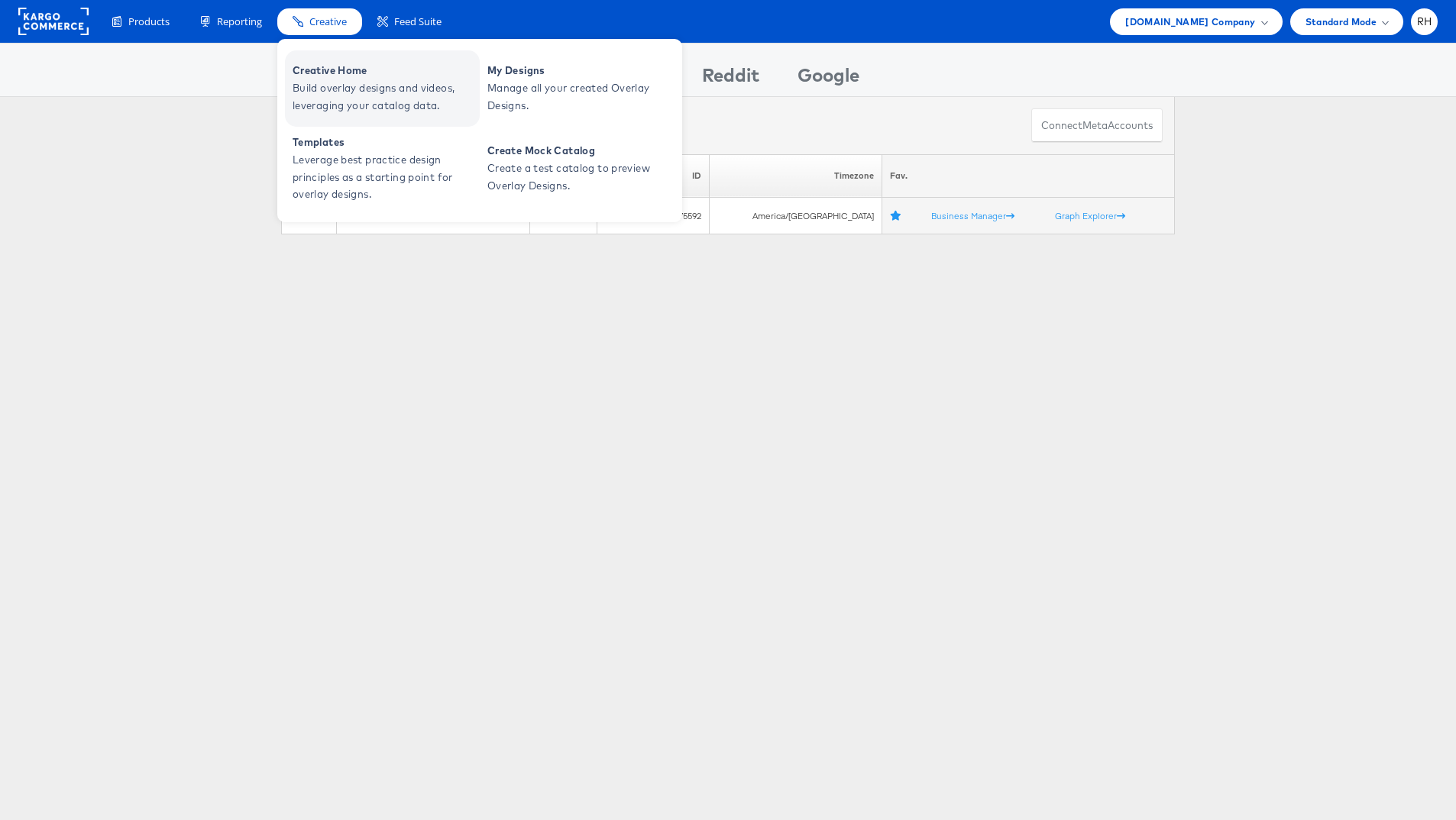
click at [334, 72] on span "Creative Home" at bounding box center [384, 71] width 183 height 17
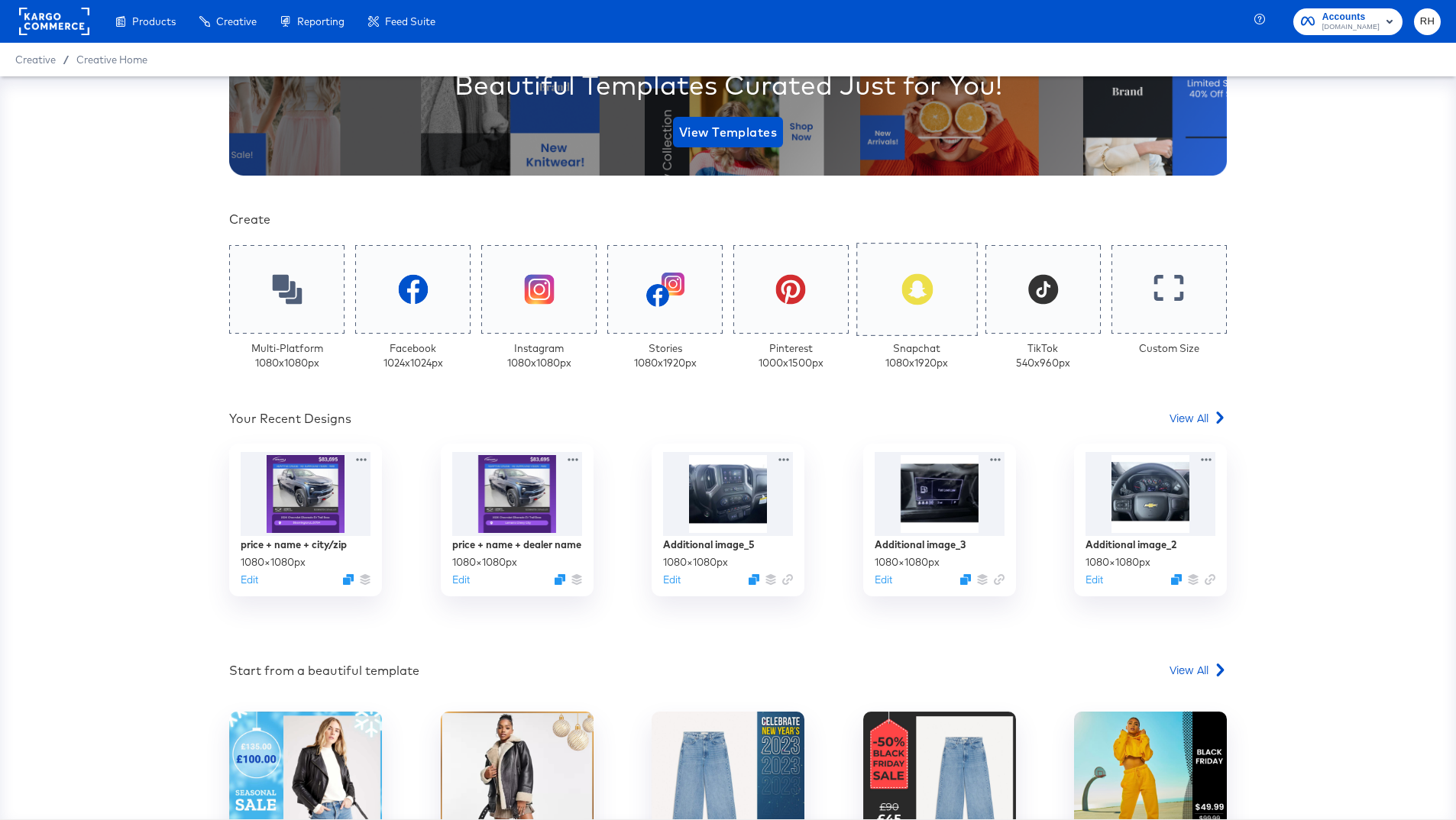
scroll to position [313, 0]
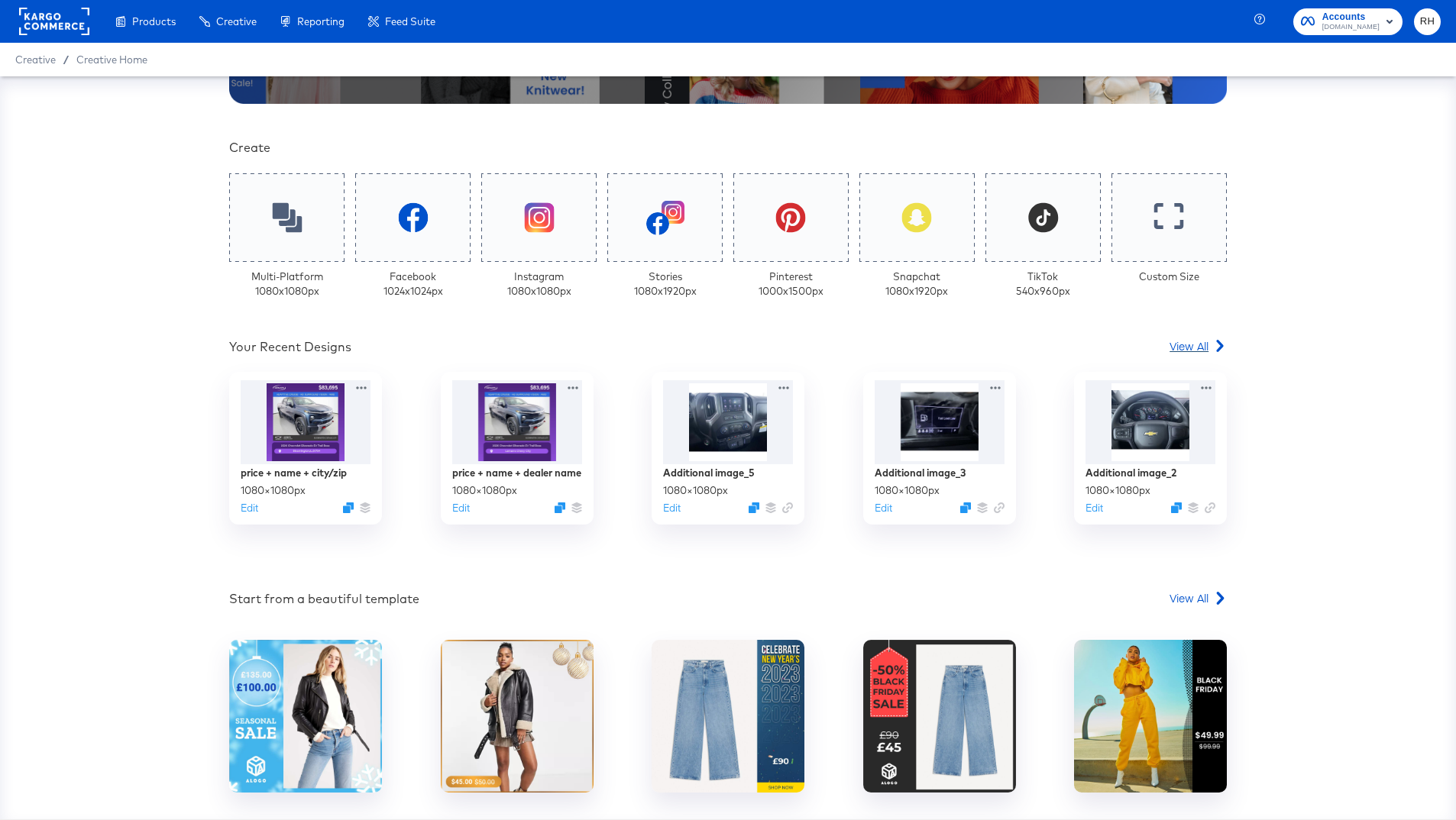
click at [1186, 348] on span "View All" at bounding box center [1189, 345] width 39 height 15
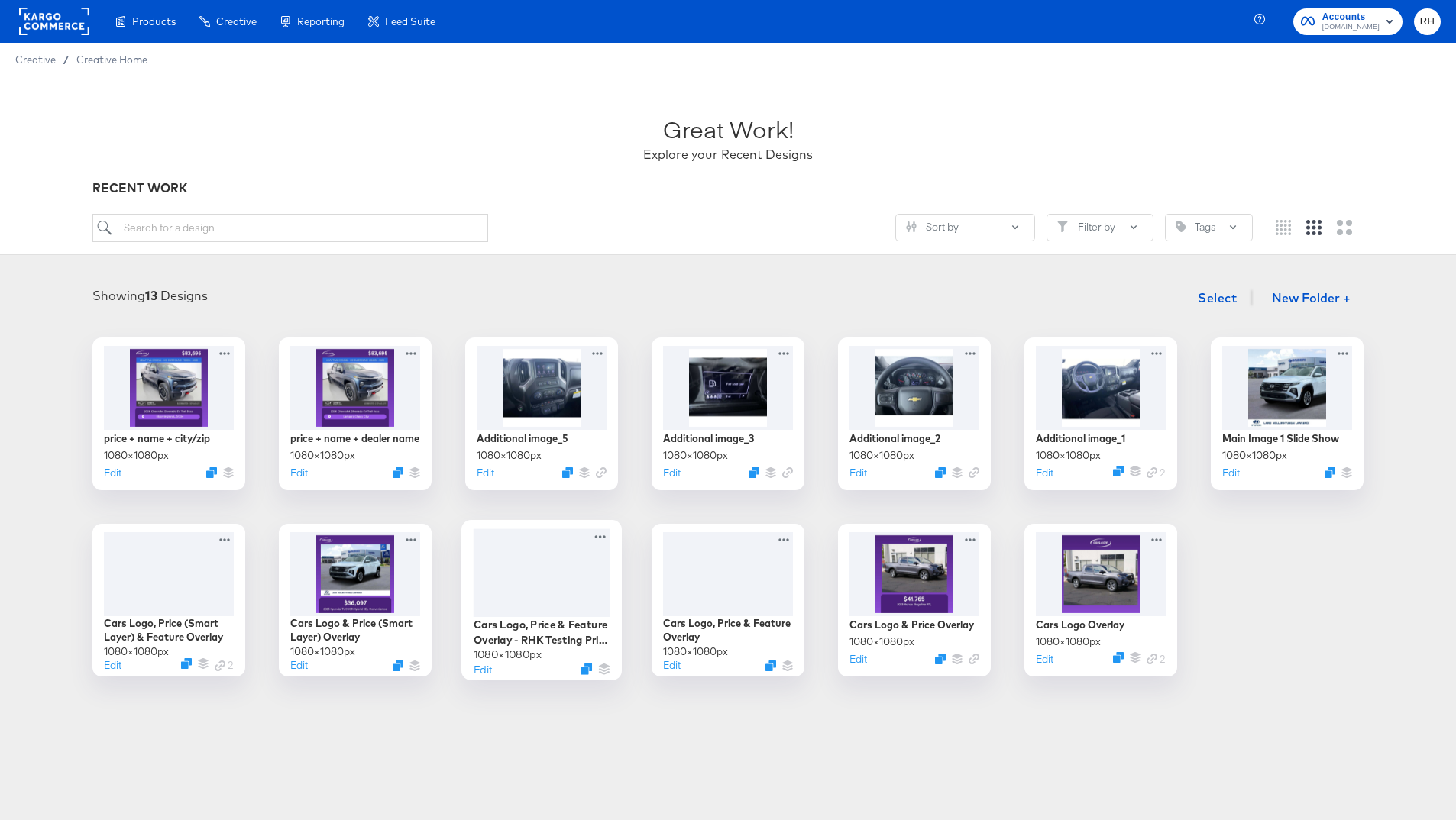
click at [518, 579] on div at bounding box center [542, 572] width 137 height 89
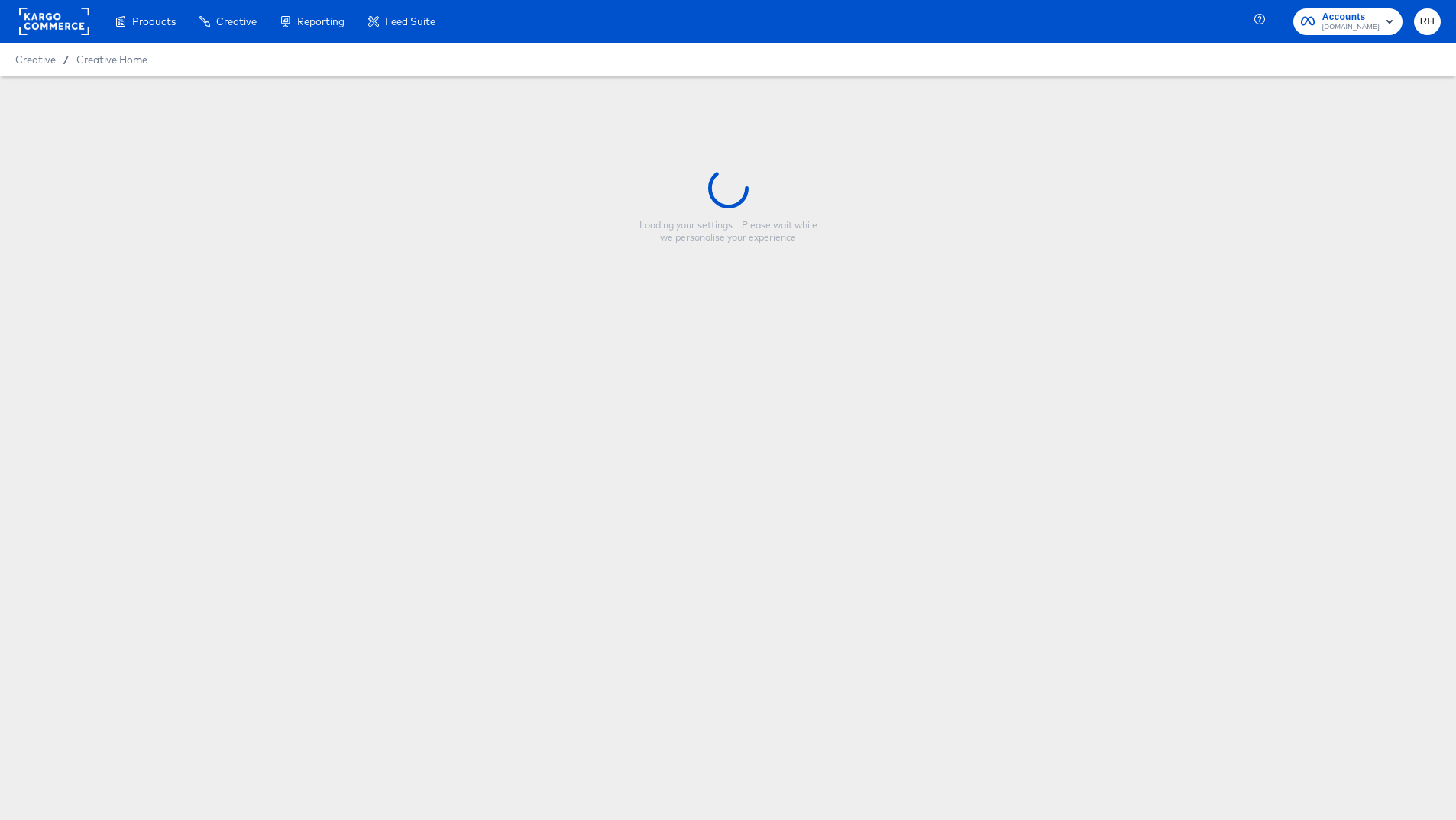
type input "Cars Logo, Price & Feature Overlay - RHK Testing Price Smart Layer"
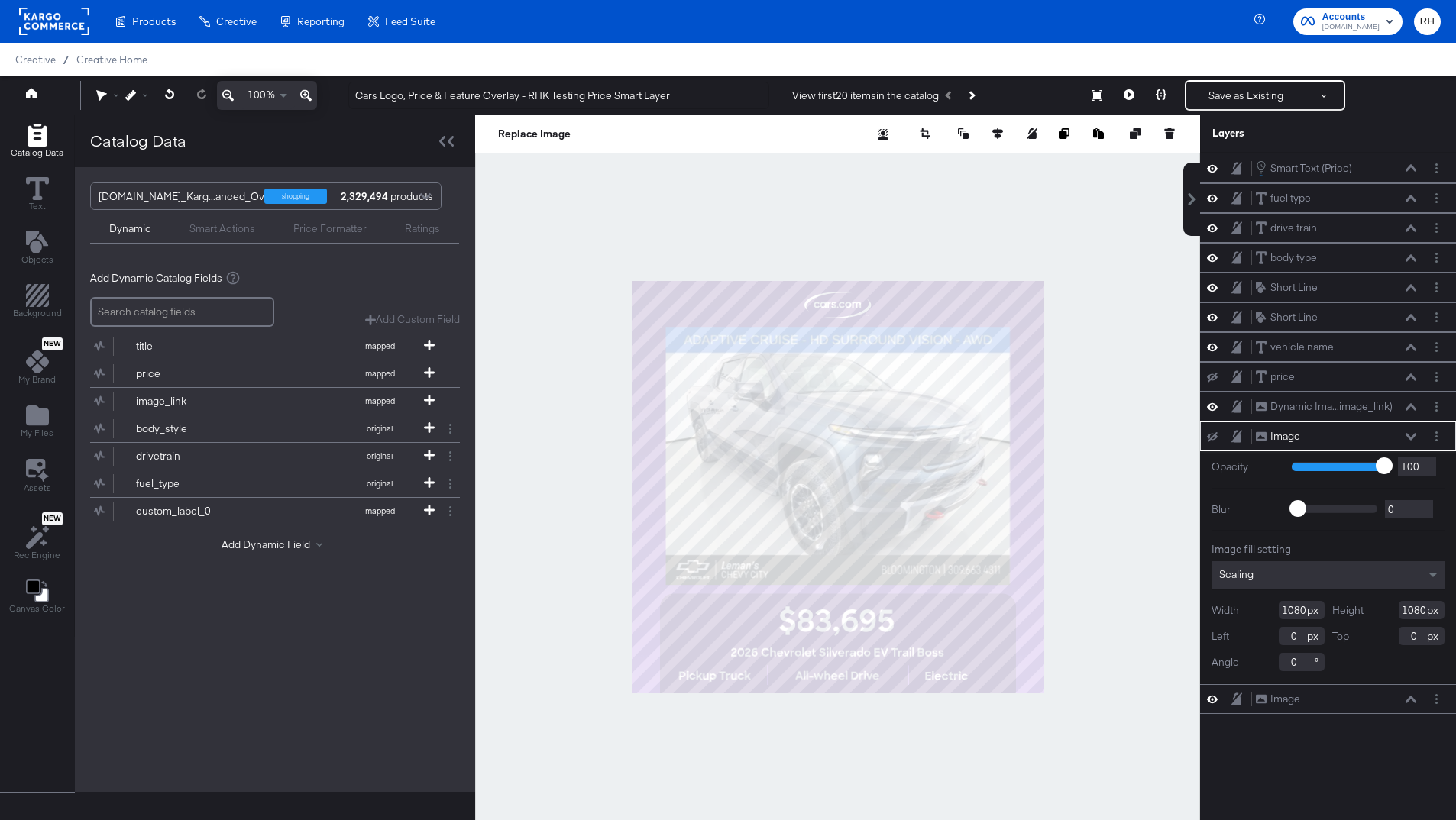
click at [227, 535] on div "title mapped price mapped image_link mapped body_style original drivetrain orig…" at bounding box center [275, 443] width 370 height 231
click at [233, 543] on button "Add Dynamic Field" at bounding box center [275, 545] width 107 height 14
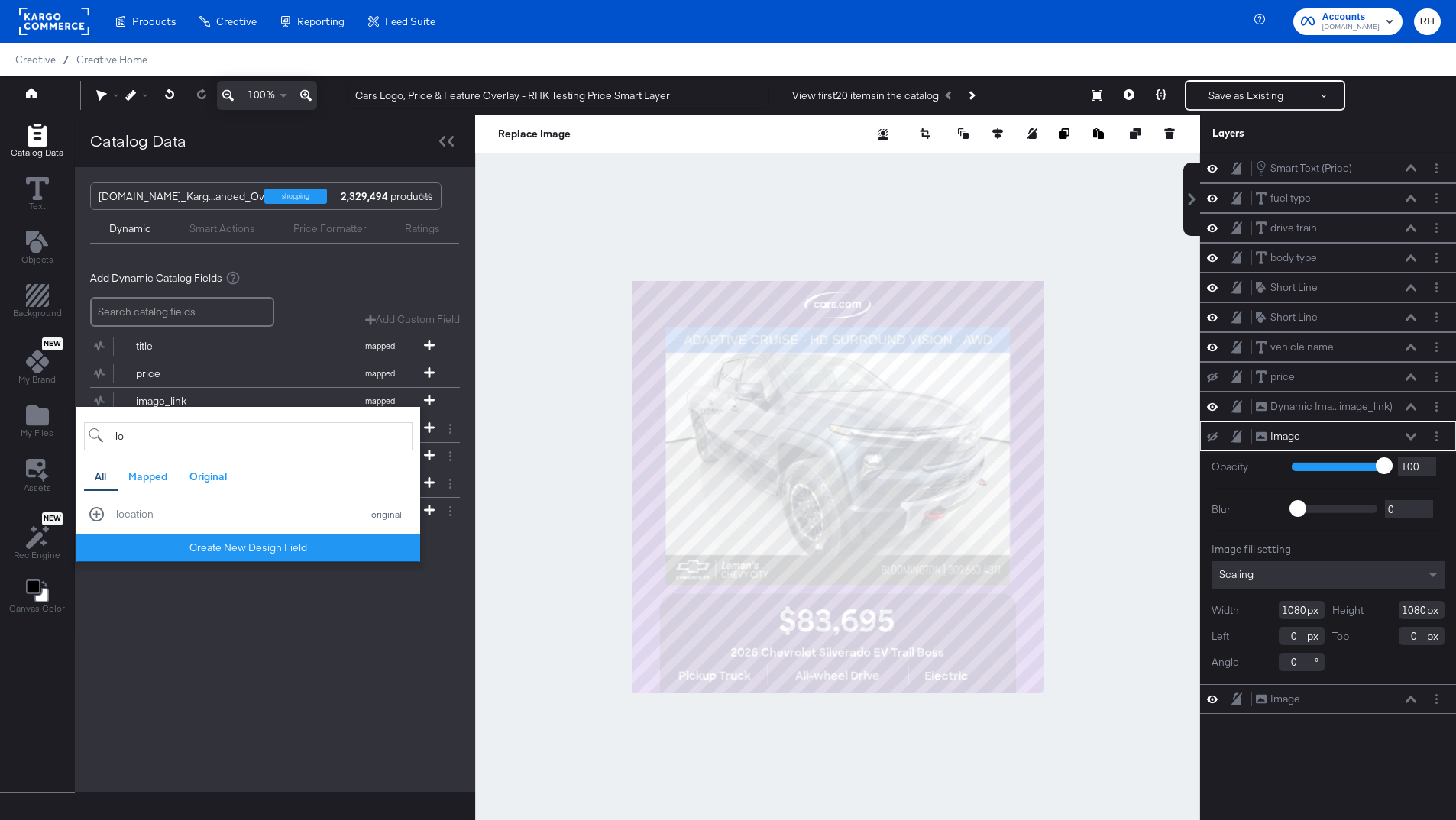
type input "l"
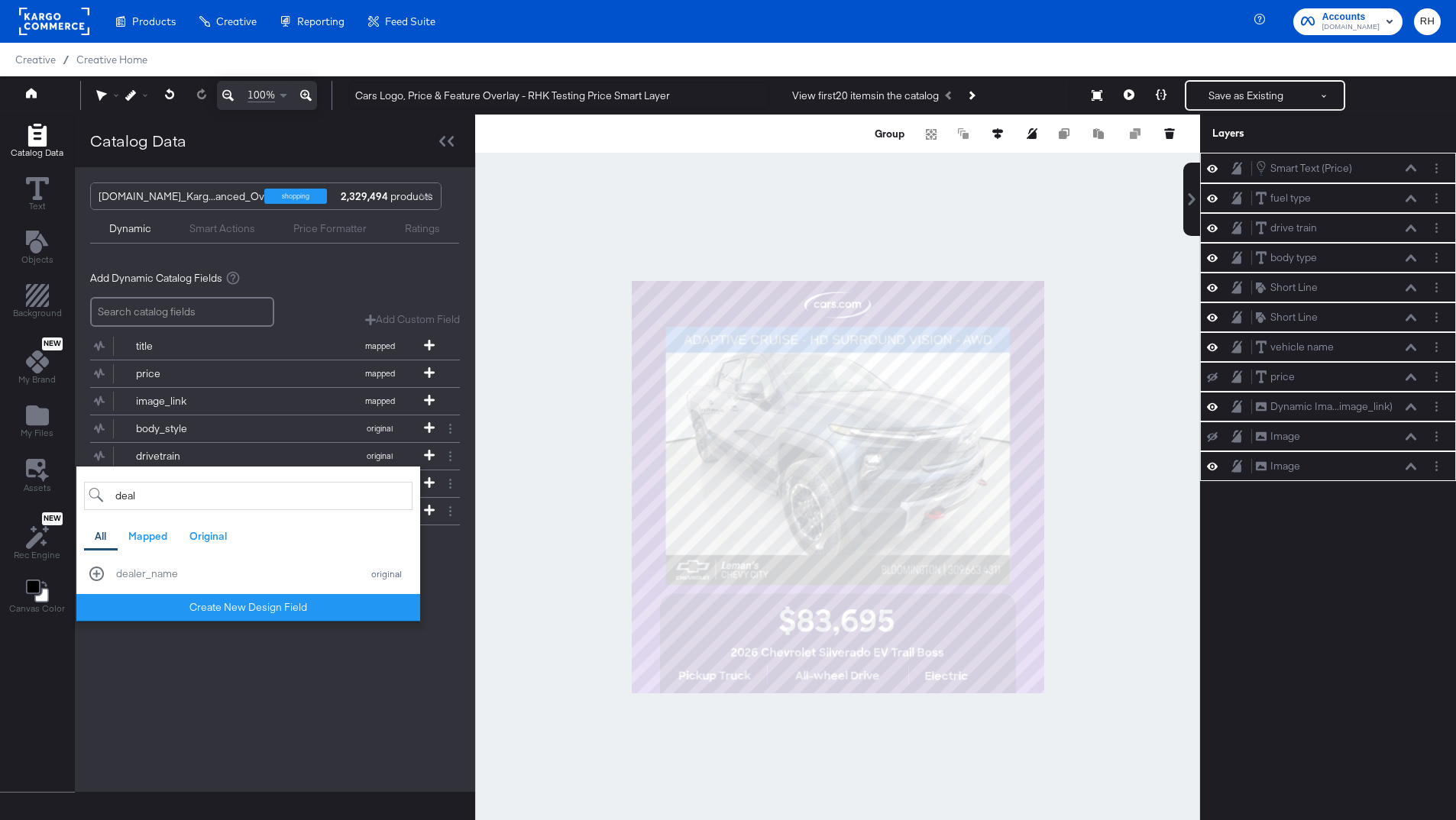
type input "deal"
click at [182, 708] on div "Cars.com_Karg...anced_Overlays shopping 2,329,494 products Dynamic Smart Action…" at bounding box center [275, 480] width 400 height 624
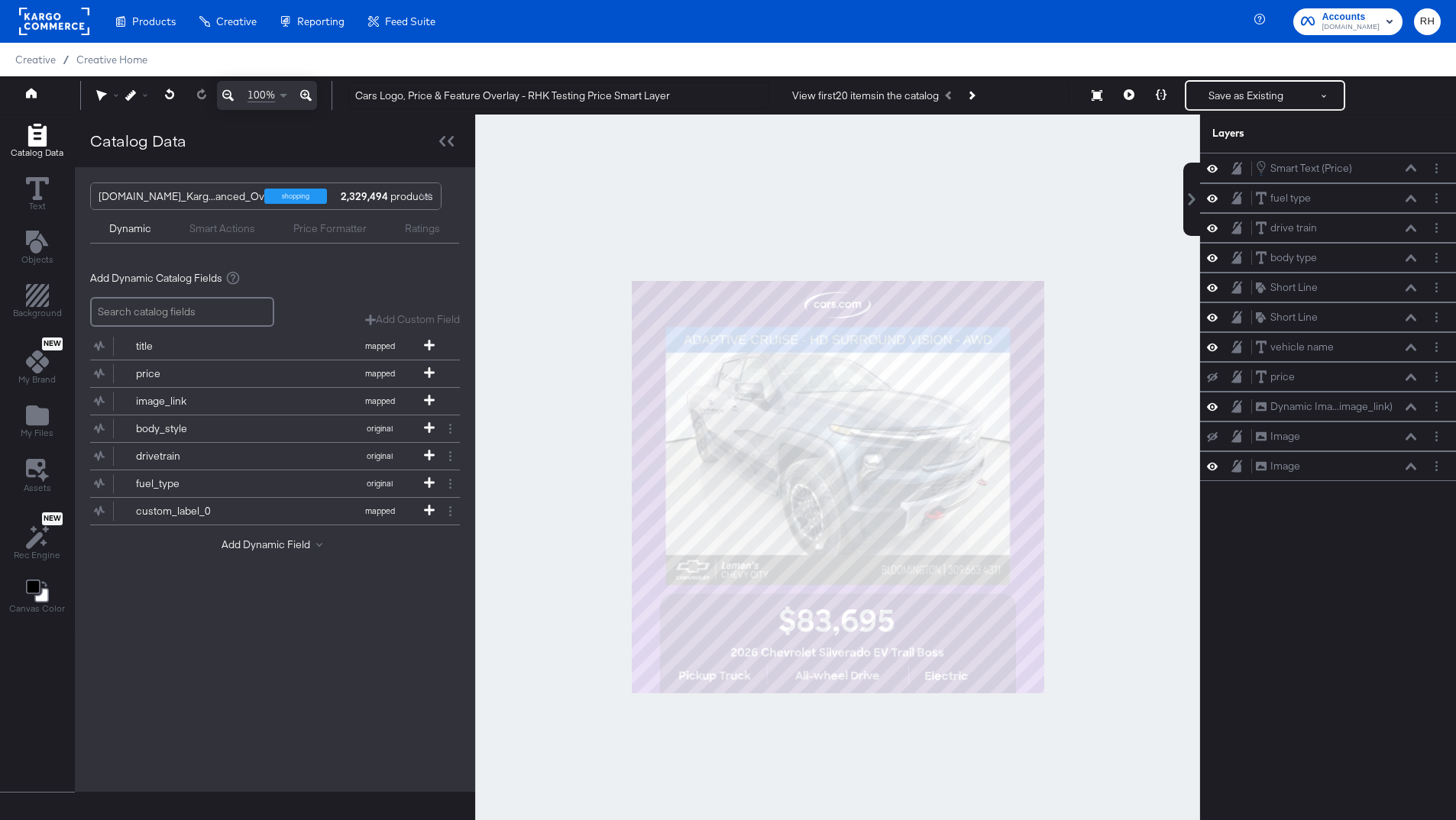
click at [237, 551] on div "Add Dynamic Field" at bounding box center [275, 548] width 370 height 20
click at [237, 544] on button "Add Dynamic Field" at bounding box center [275, 545] width 107 height 14
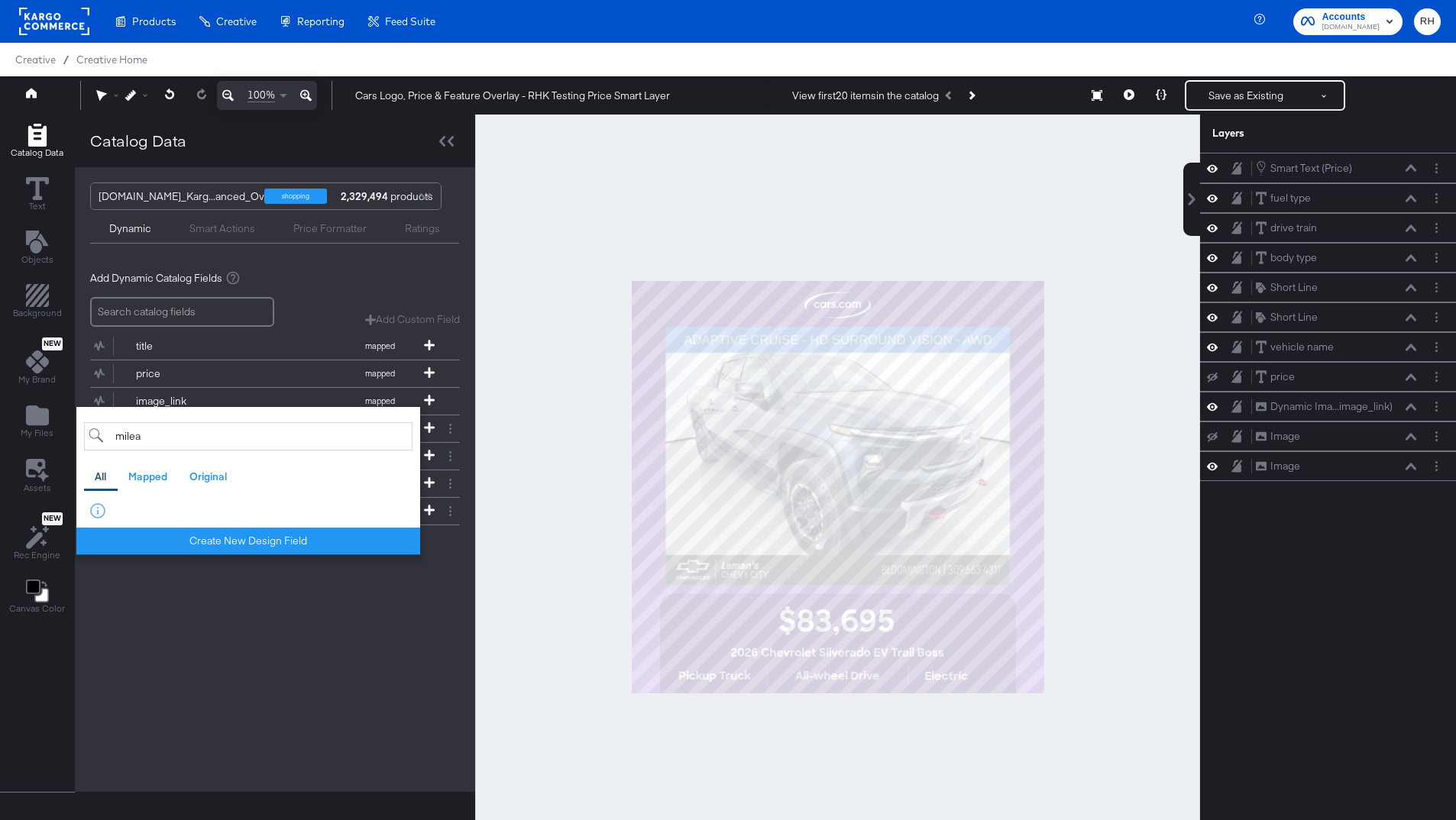
type input "milea"
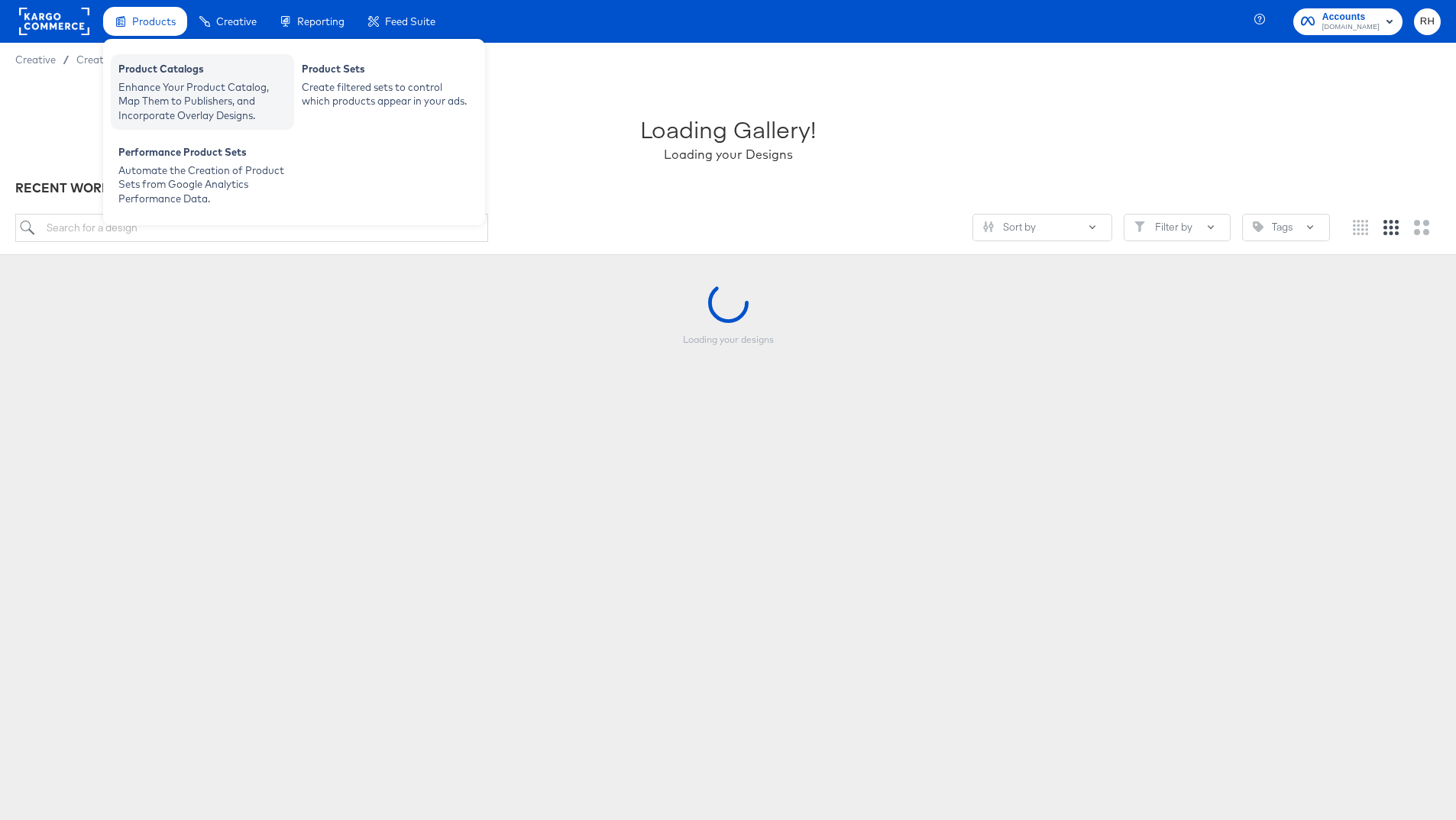
click at [167, 72] on div "Product Catalogs" at bounding box center [203, 71] width 168 height 18
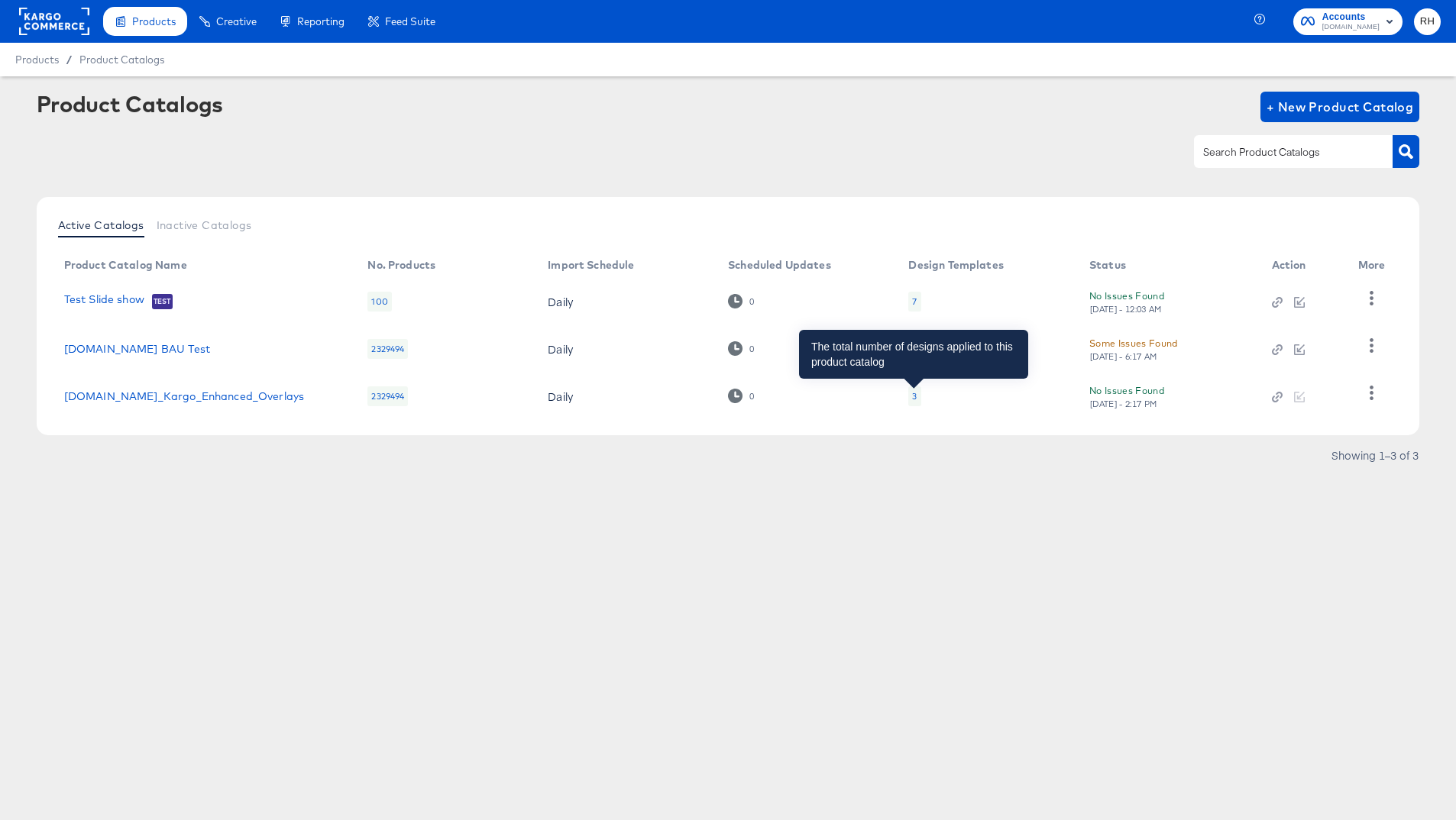
click at [912, 395] on div "3" at bounding box center [915, 396] width 5 height 13
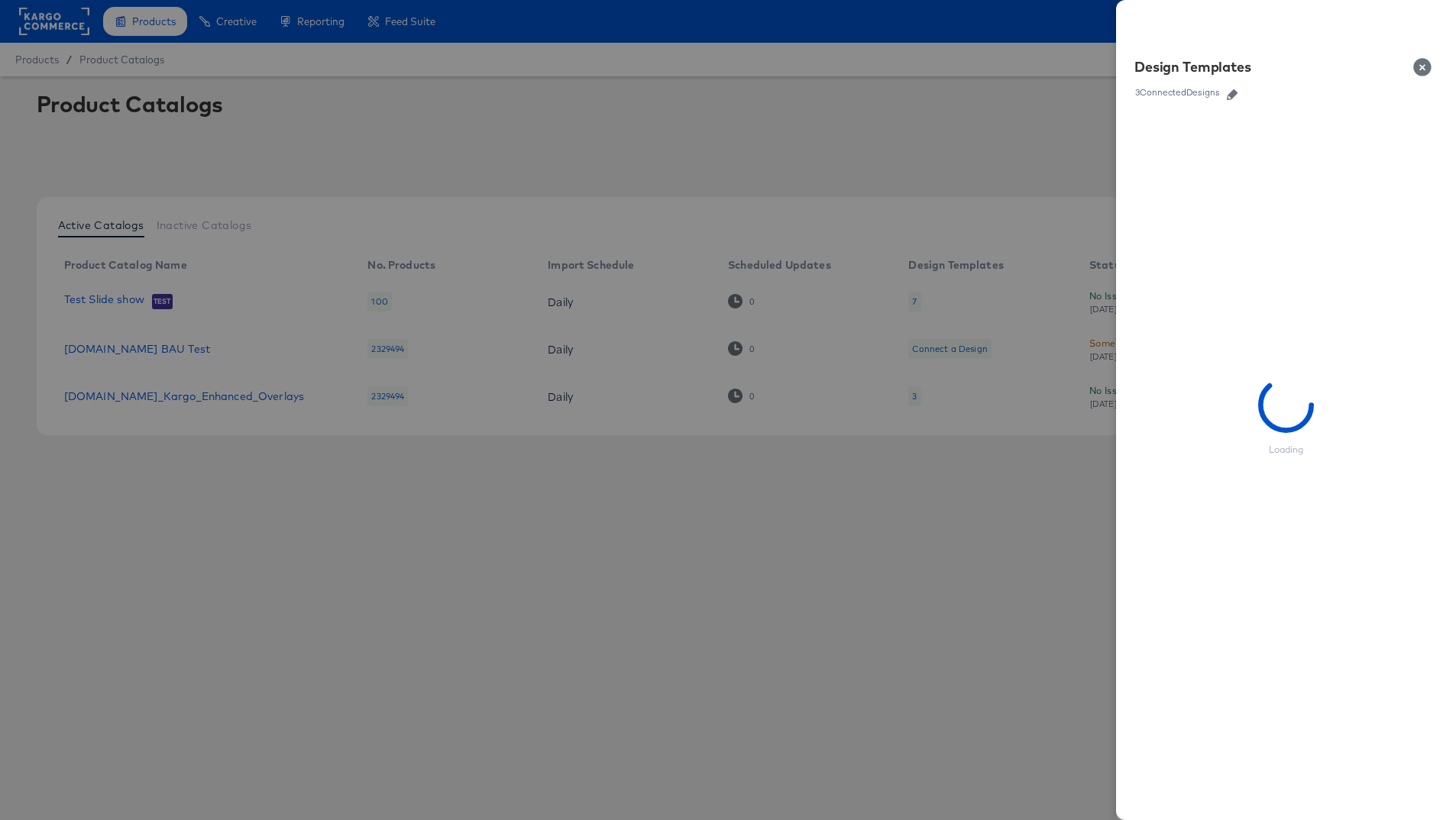
click at [1232, 95] on icon "button" at bounding box center [1233, 95] width 11 height 11
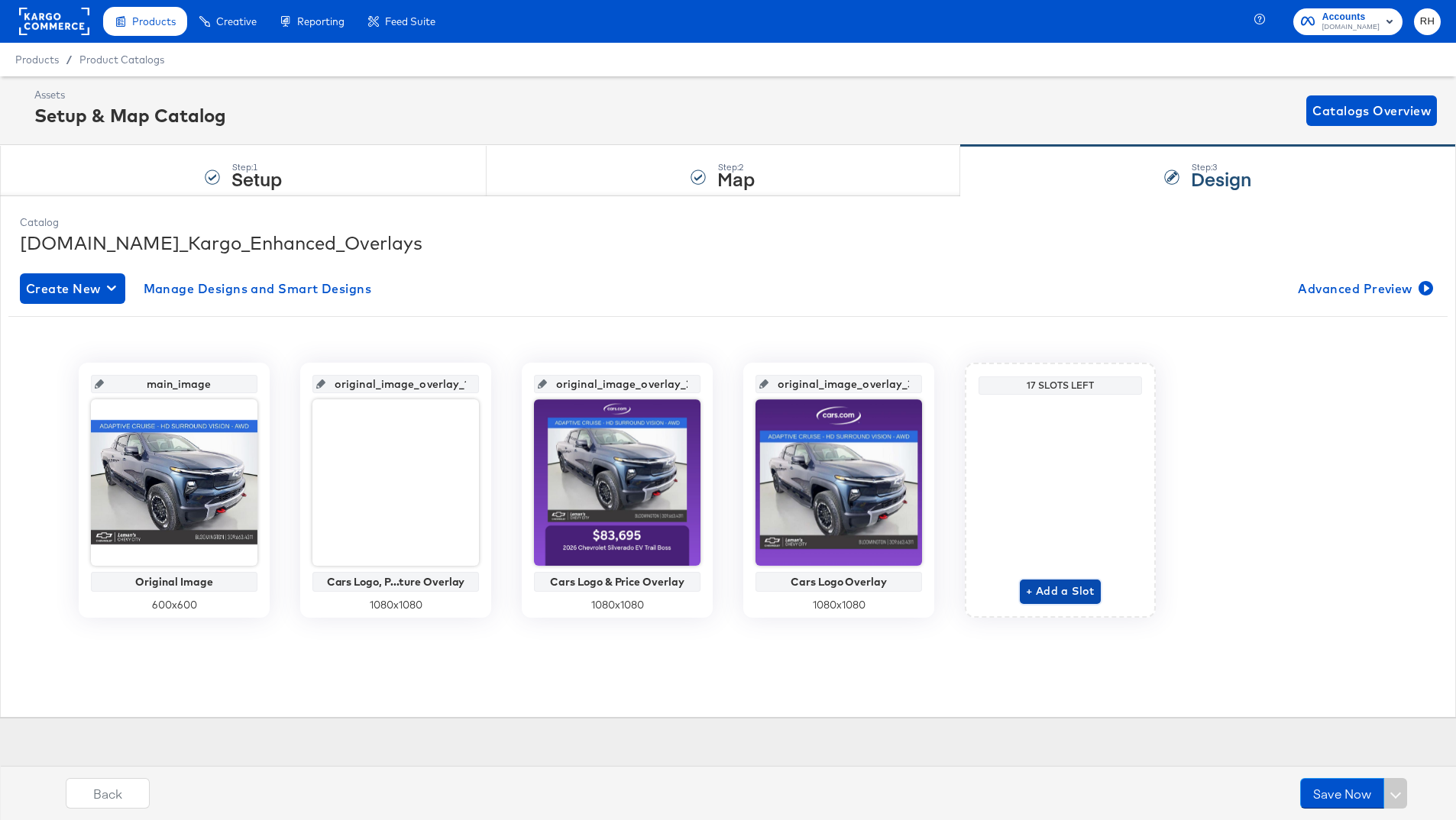
click at [1035, 582] on span "+ Add a Slot" at bounding box center [1060, 591] width 68 height 19
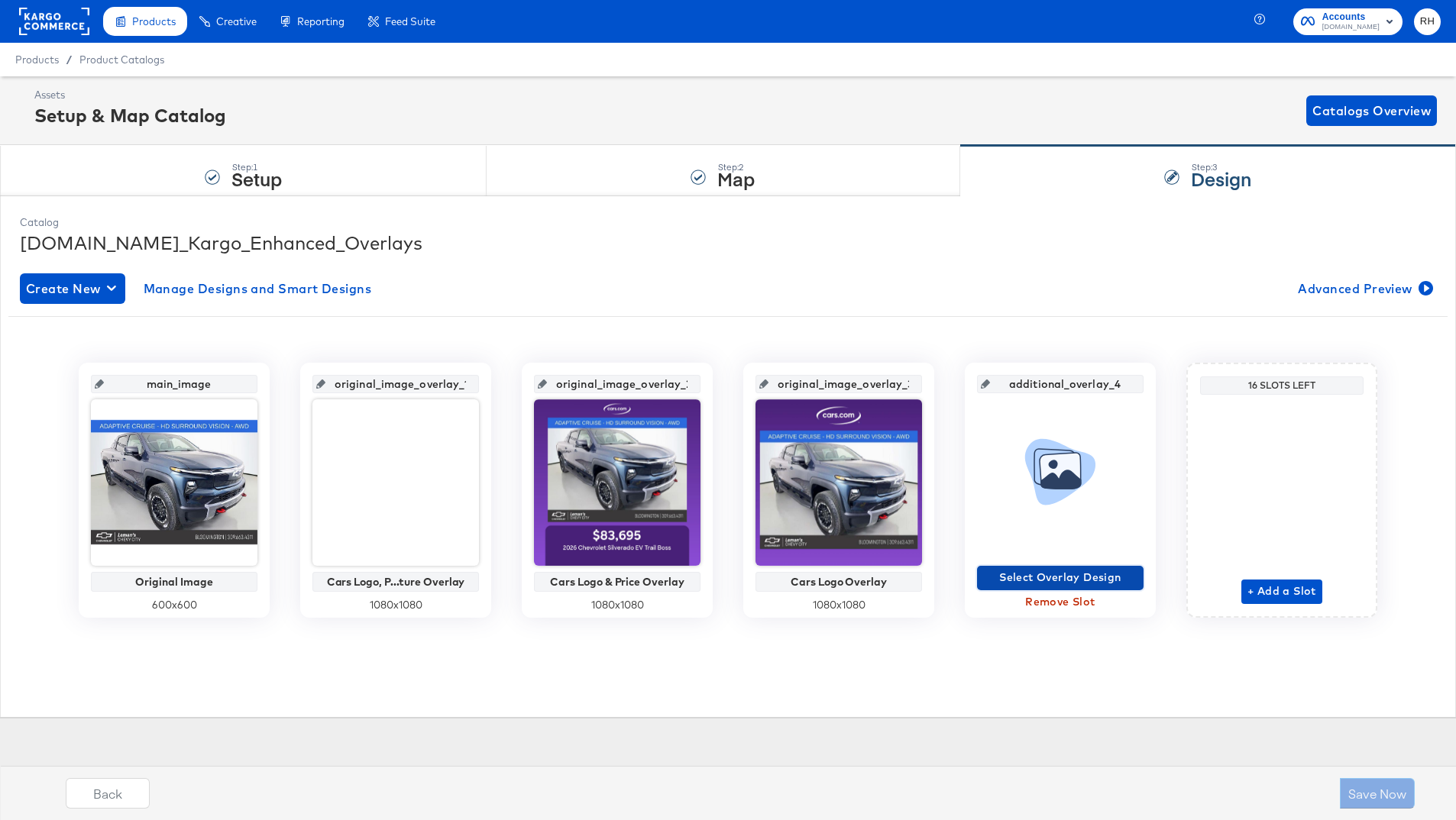
click at [1030, 575] on span "Select Overlay Design" at bounding box center [1060, 578] width 154 height 19
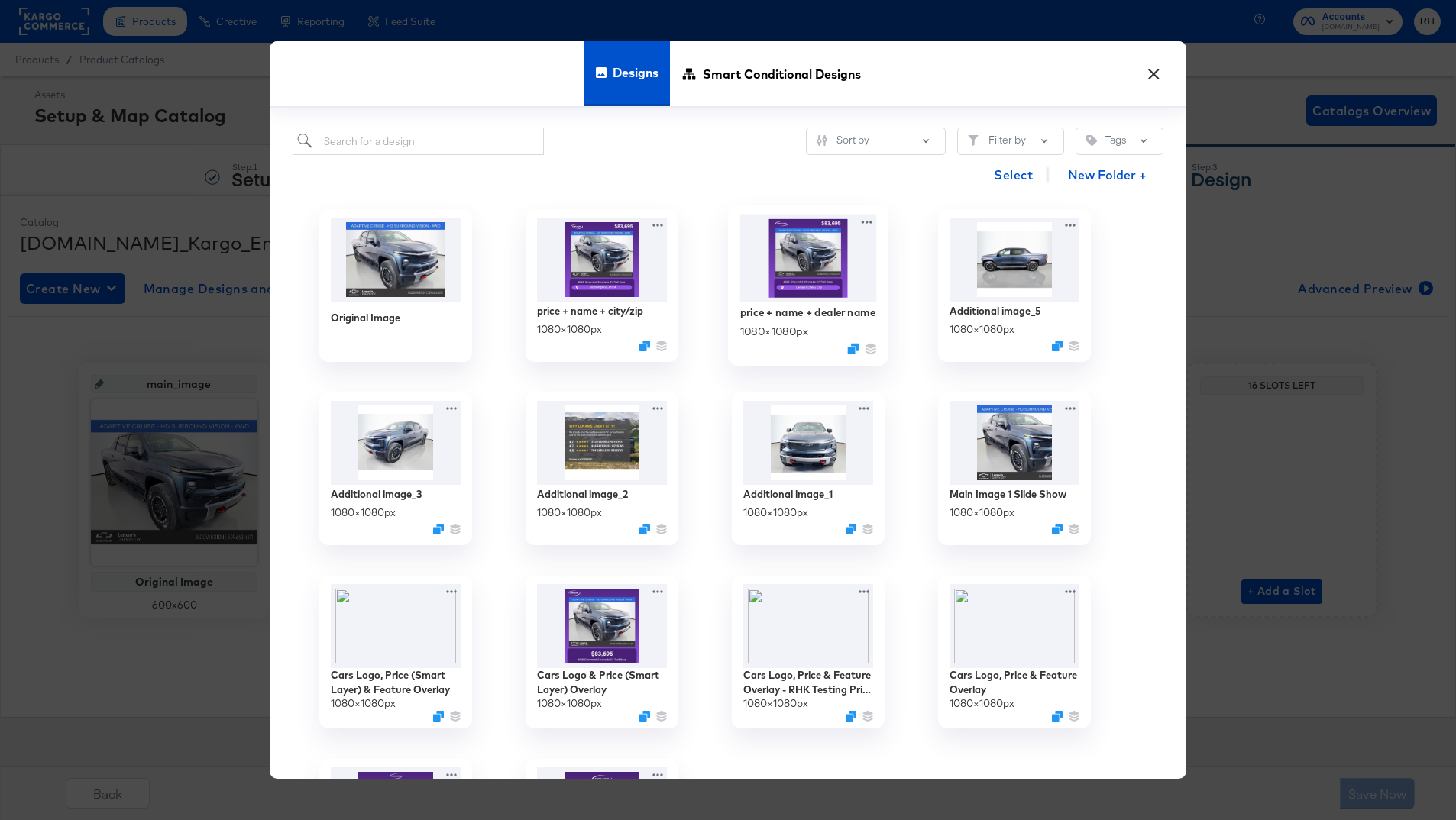
click at [811, 269] on img at bounding box center [809, 259] width 137 height 88
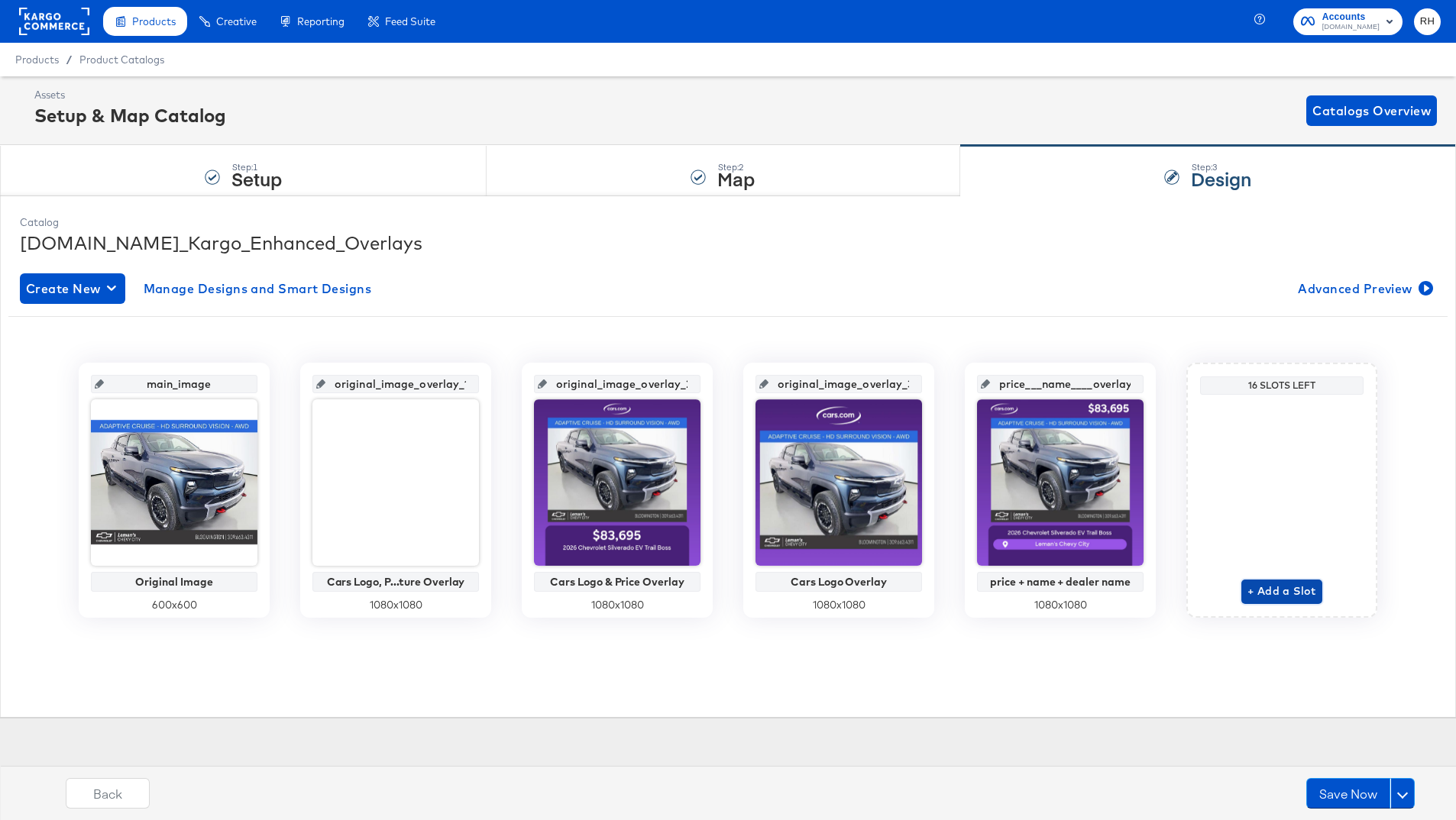
click at [1281, 581] on button "+ Add a Slot" at bounding box center [1281, 591] width 81 height 24
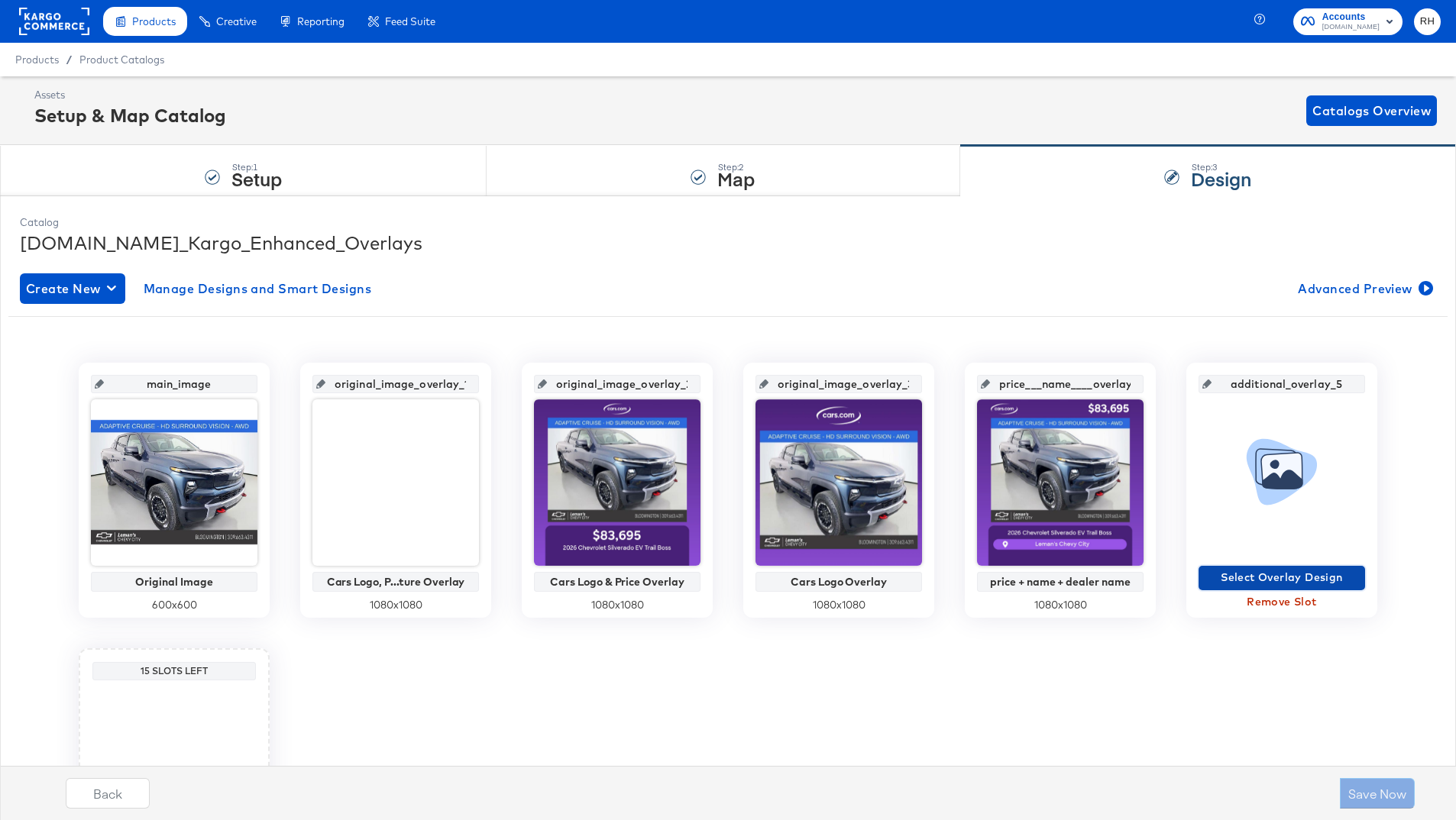
click at [1299, 571] on span "Select Overlay Design" at bounding box center [1282, 578] width 154 height 19
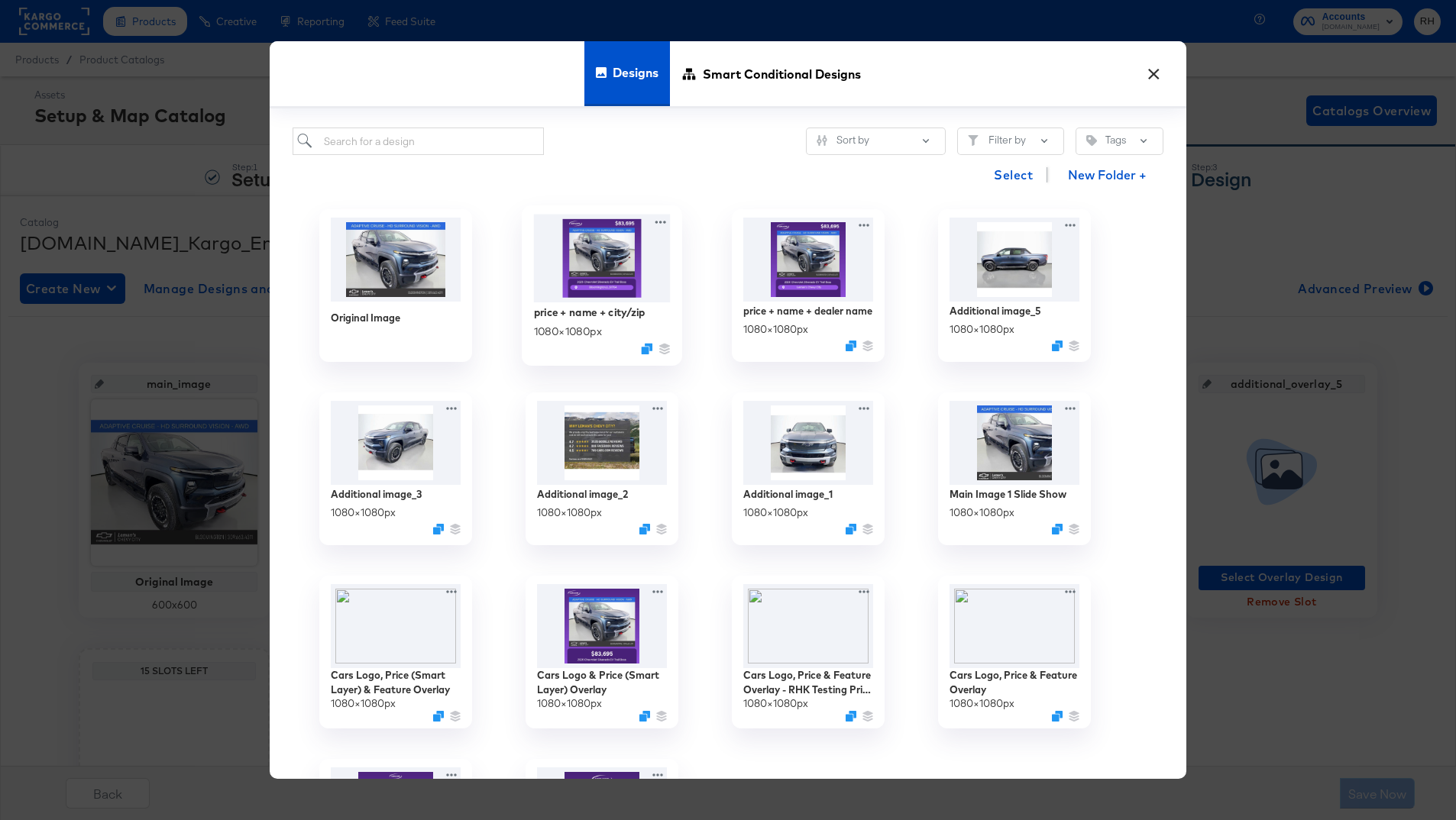
click at [614, 271] on img at bounding box center [603, 259] width 137 height 88
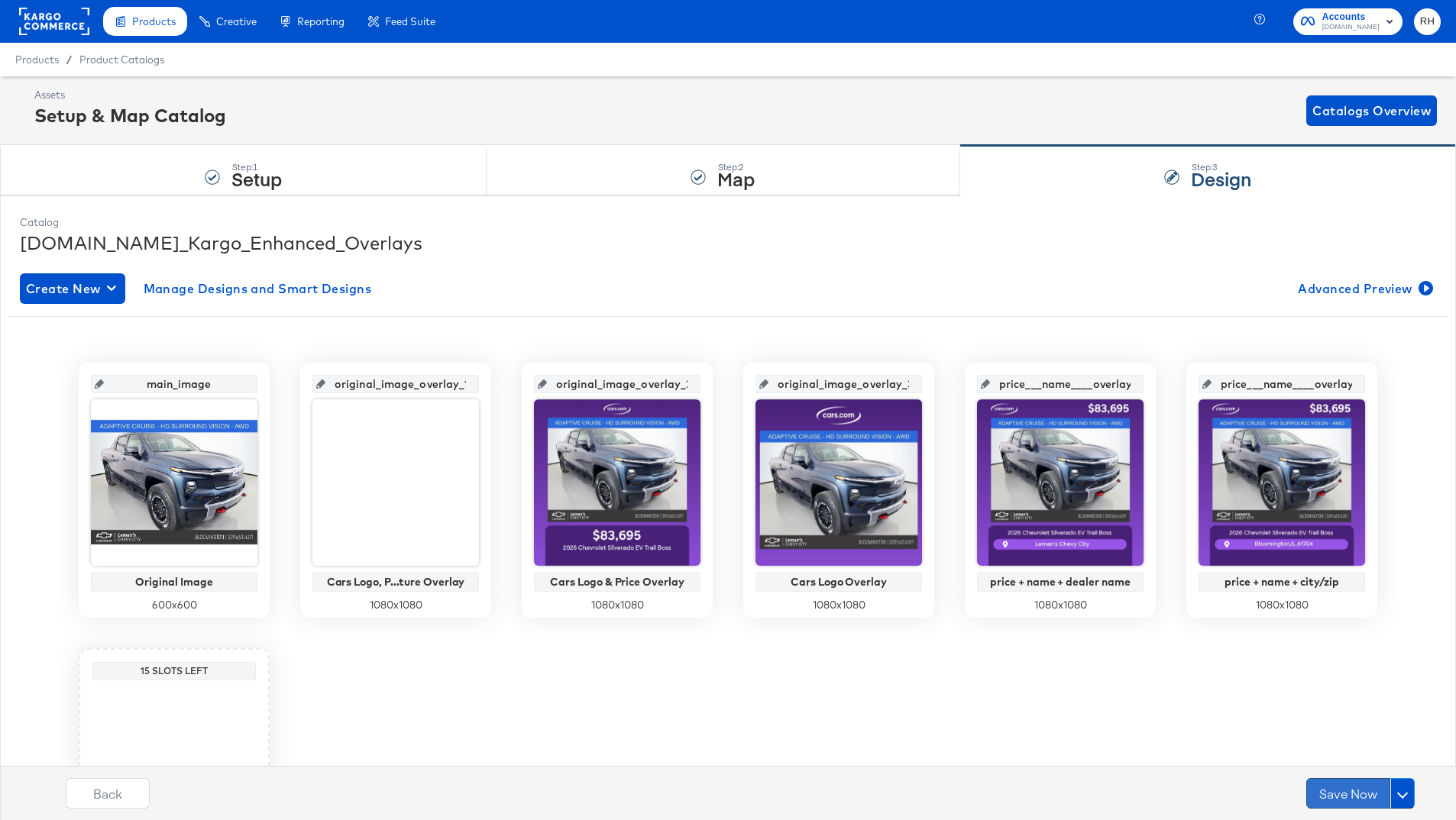
click at [1365, 789] on button "Save Now" at bounding box center [1348, 793] width 84 height 31
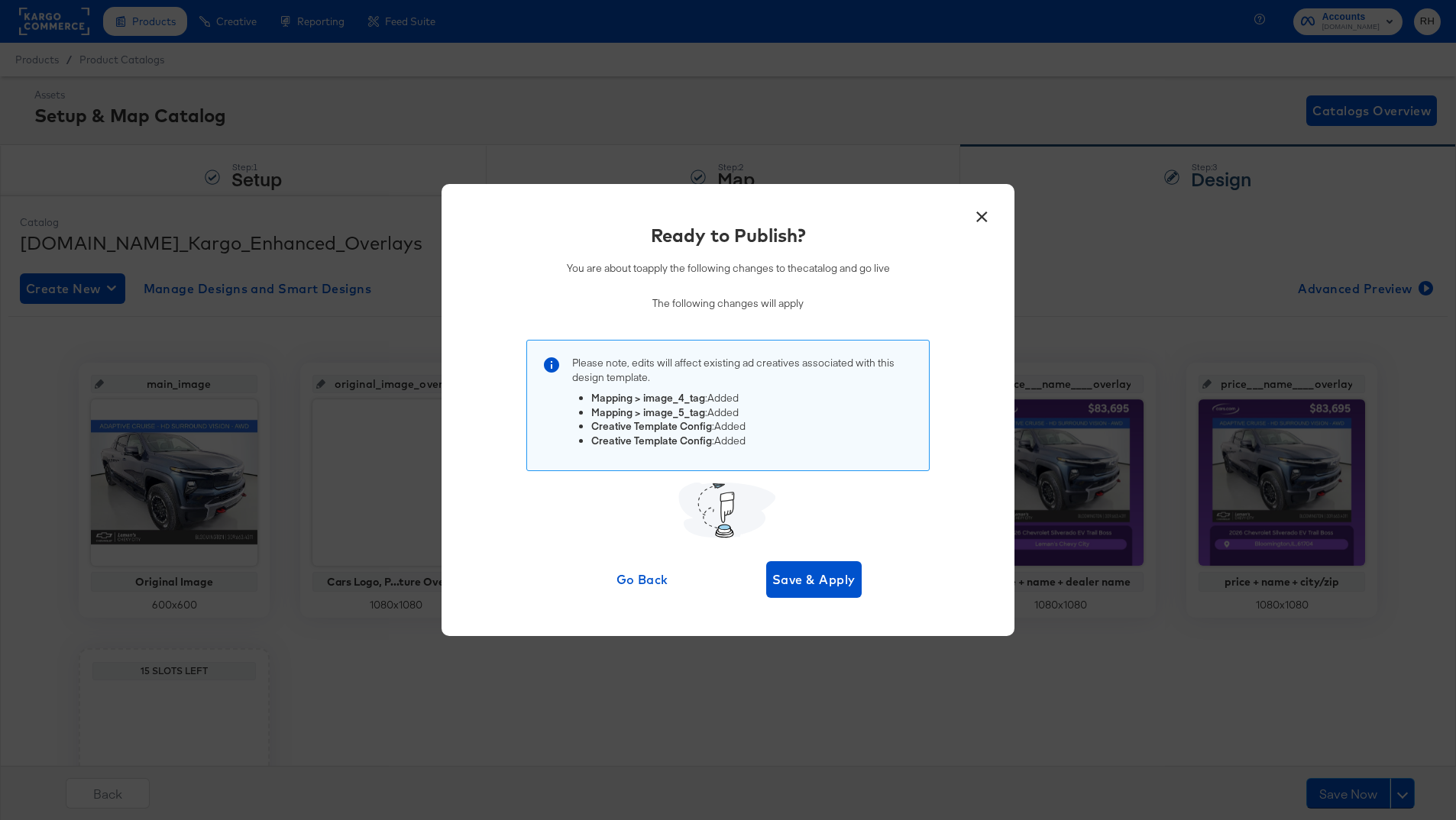
click at [781, 560] on div "Ready to Publish? You are about to apply the following changes to the catalog a…" at bounding box center [728, 410] width 527 height 376
click at [797, 569] on span "Save & Apply" at bounding box center [814, 579] width 83 height 21
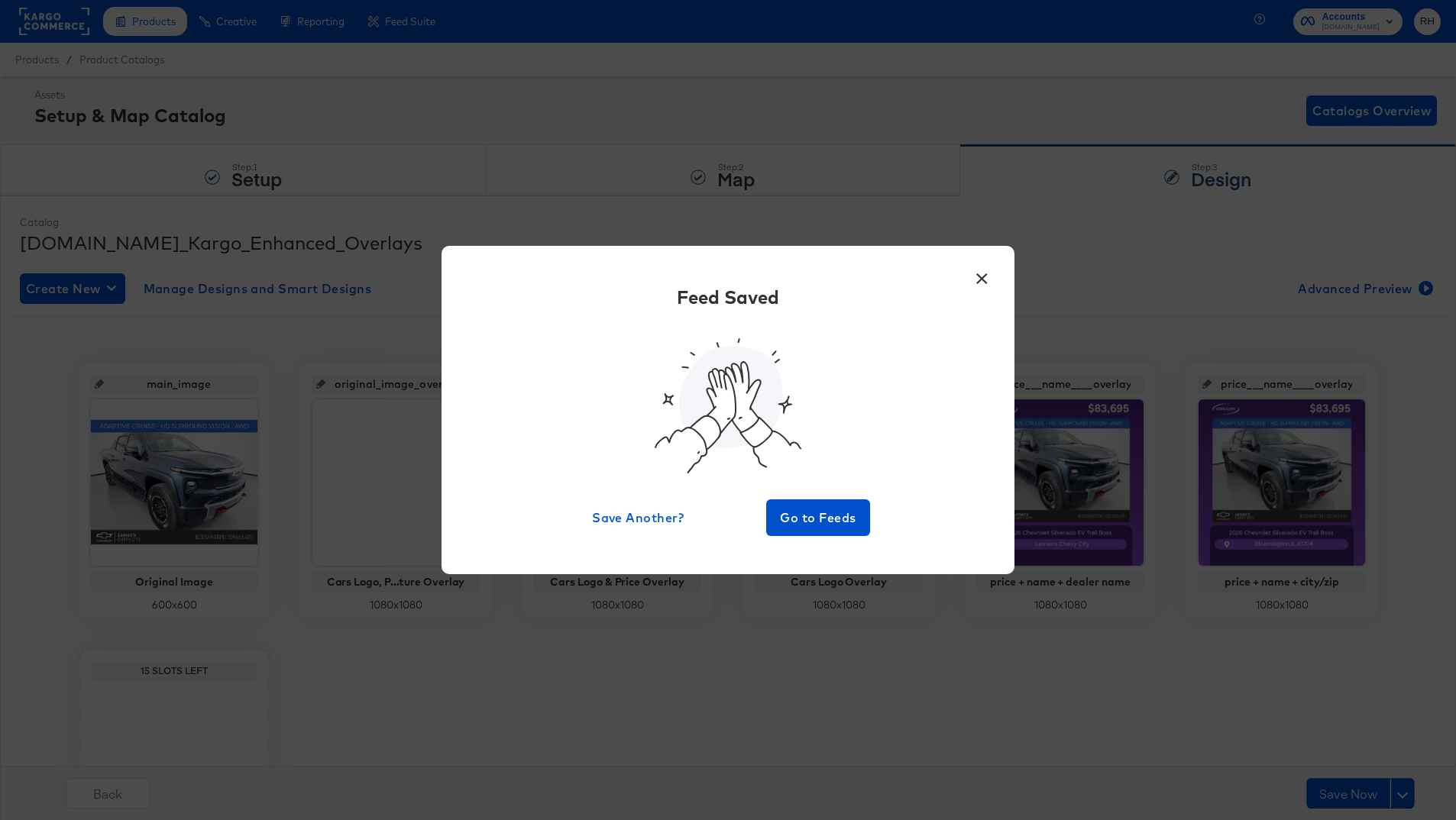
click at [987, 270] on button "×" at bounding box center [982, 274] width 28 height 28
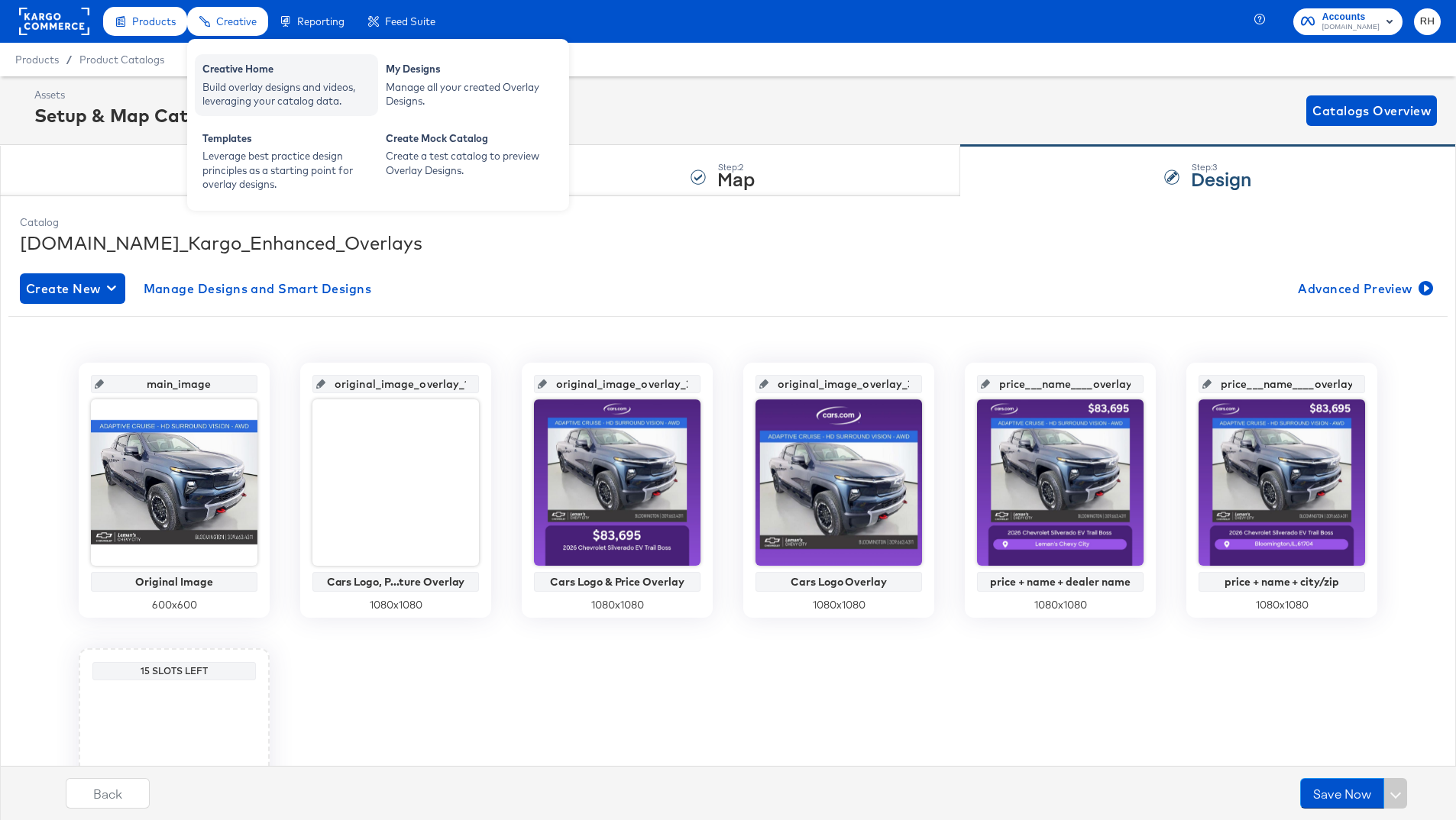
click at [220, 75] on div "Creative Home" at bounding box center [286, 71] width 168 height 18
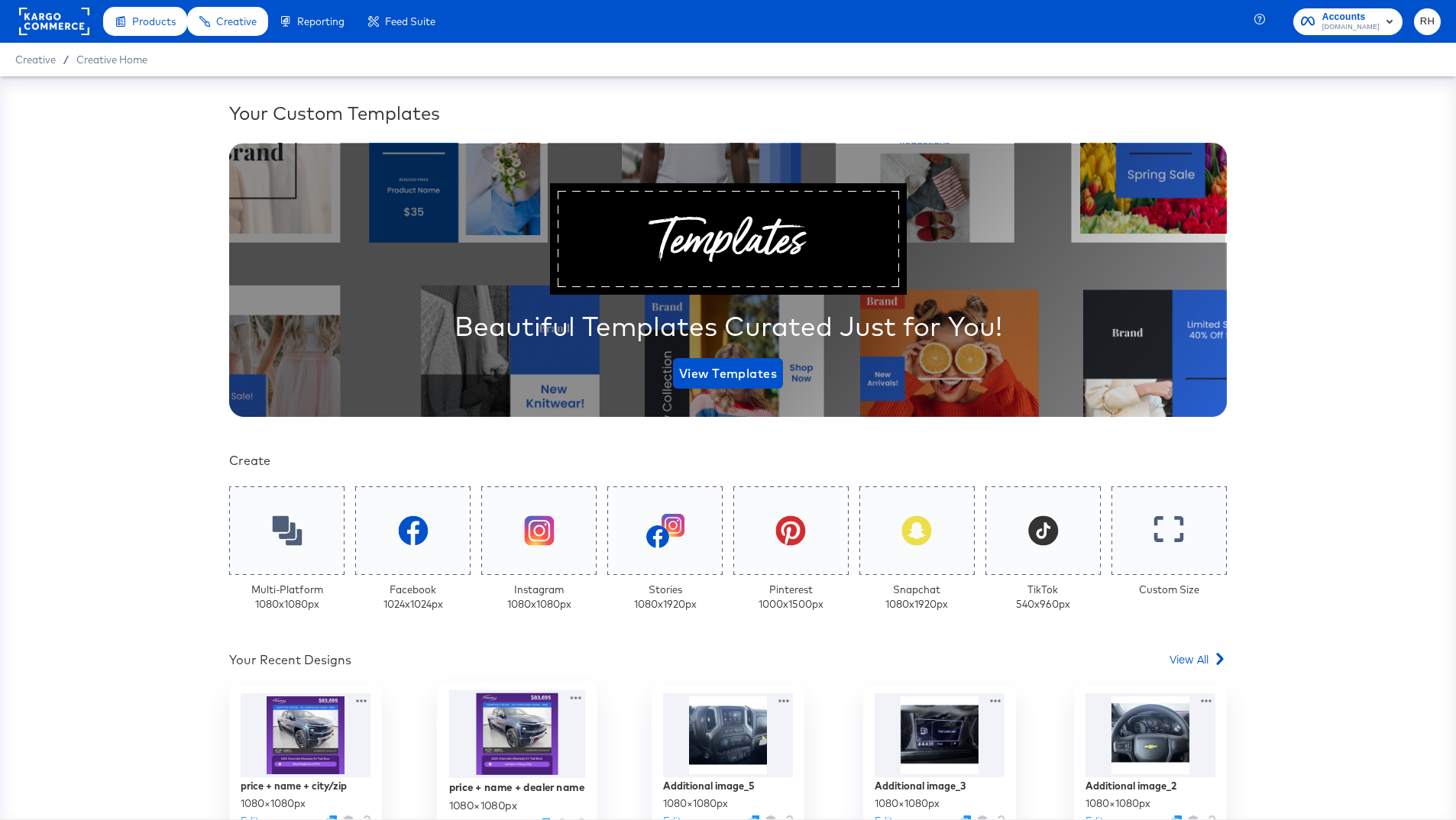
scroll to position [88, 0]
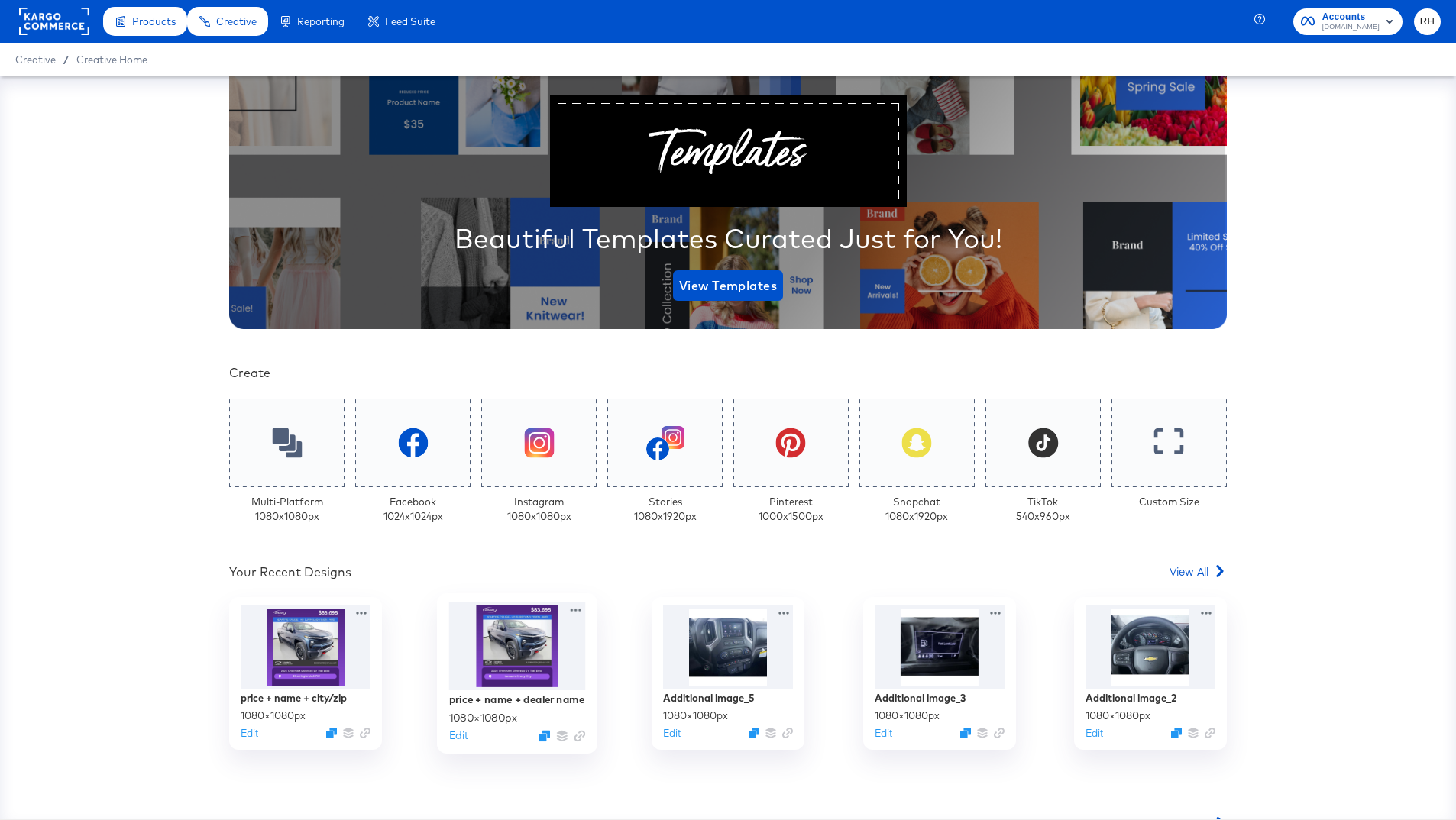
click at [487, 684] on div at bounding box center [517, 646] width 137 height 89
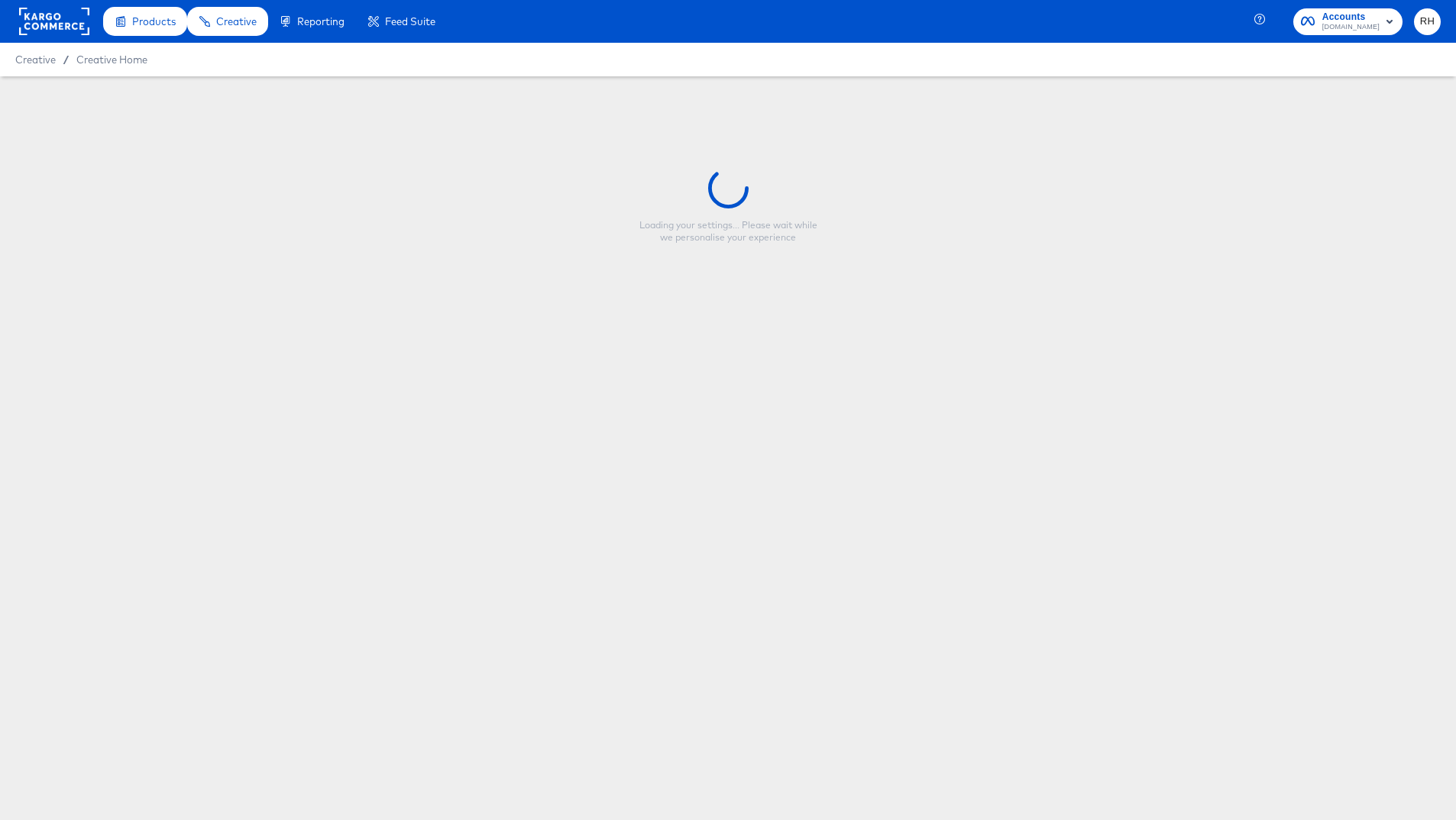
type input "price + name + dealer name"
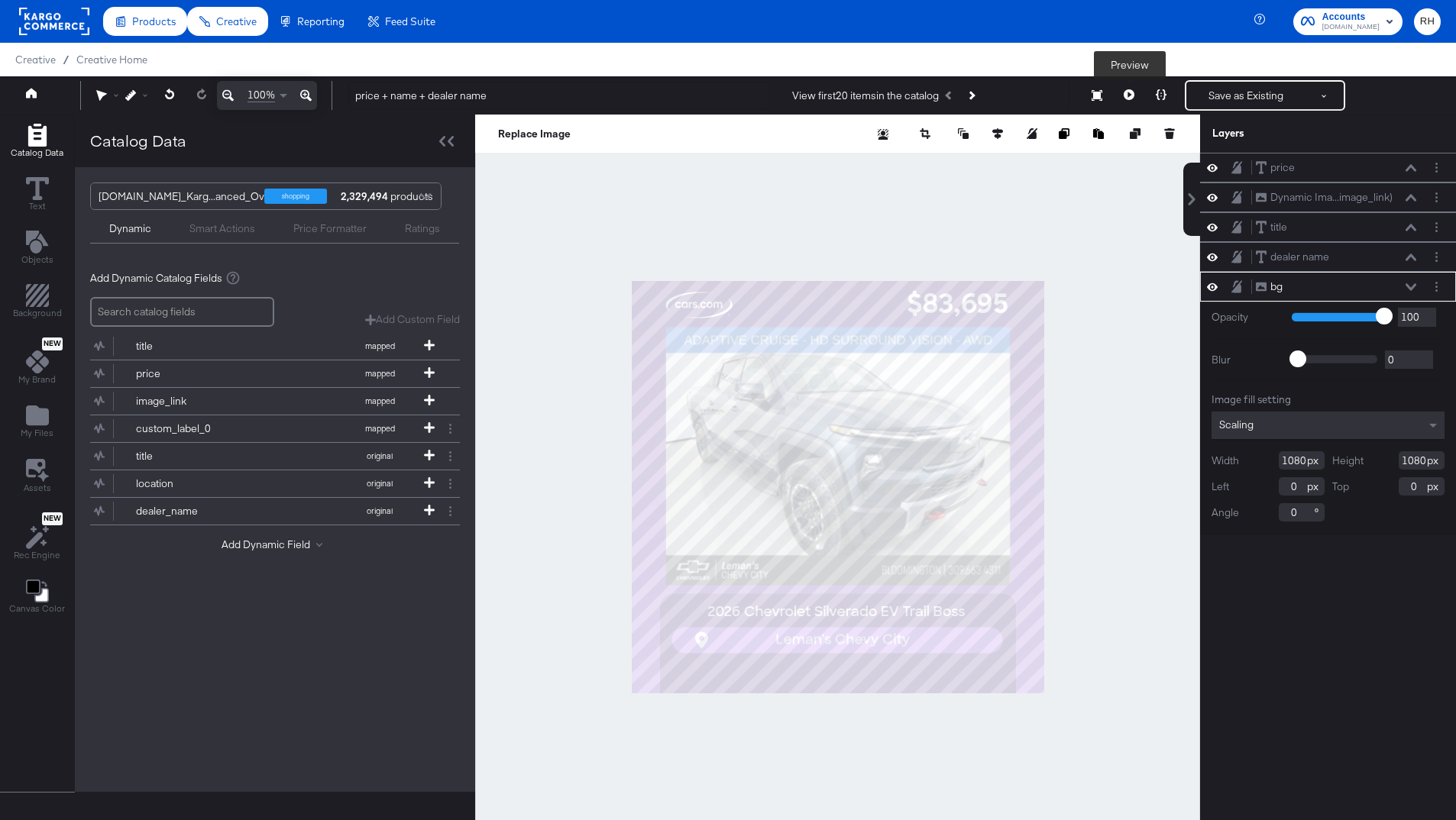
click at [1135, 94] on button at bounding box center [1129, 95] width 32 height 31
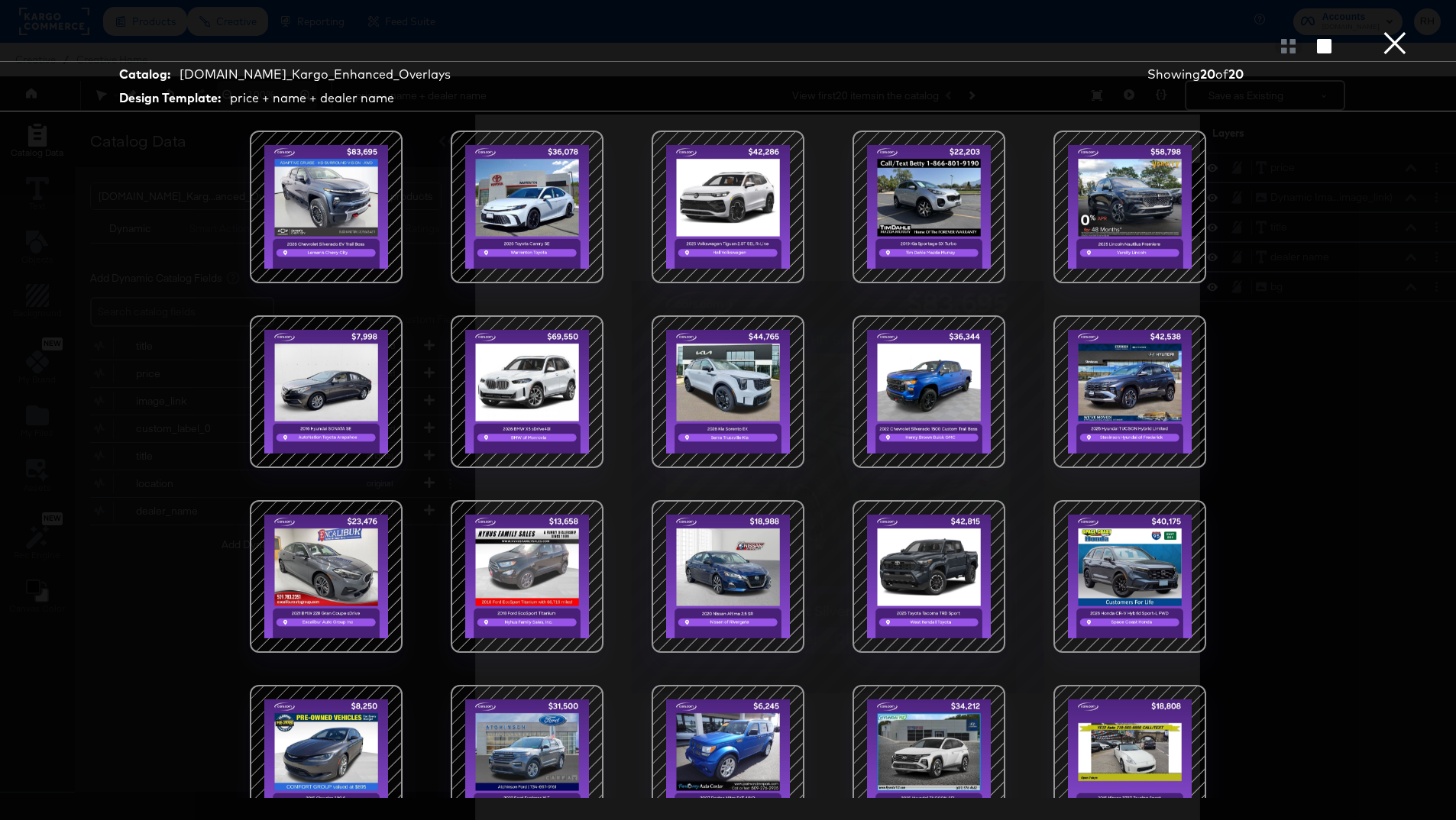
scroll to position [40, 0]
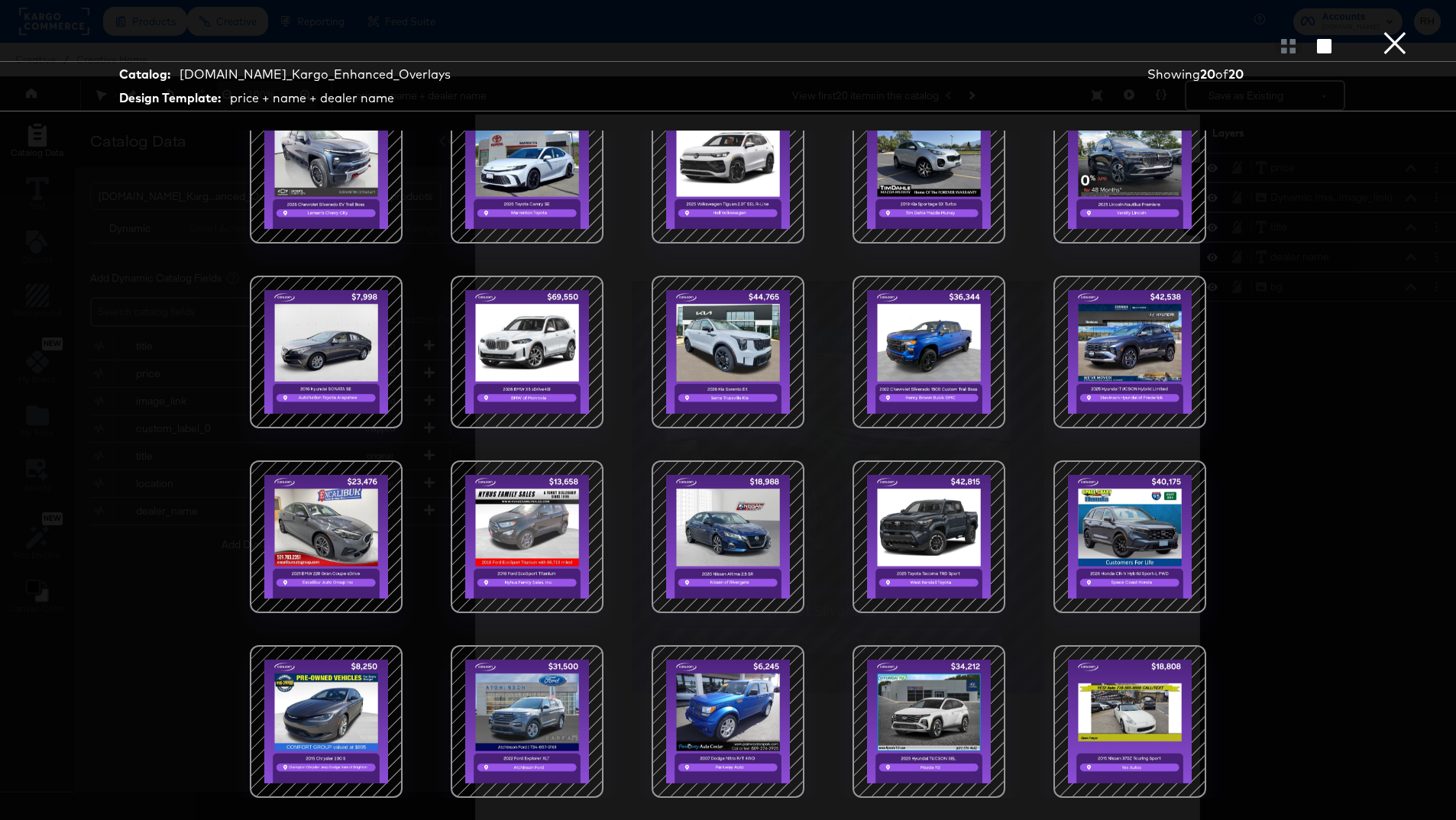
click at [1401, 31] on button "×" at bounding box center [1395, 15] width 31 height 31
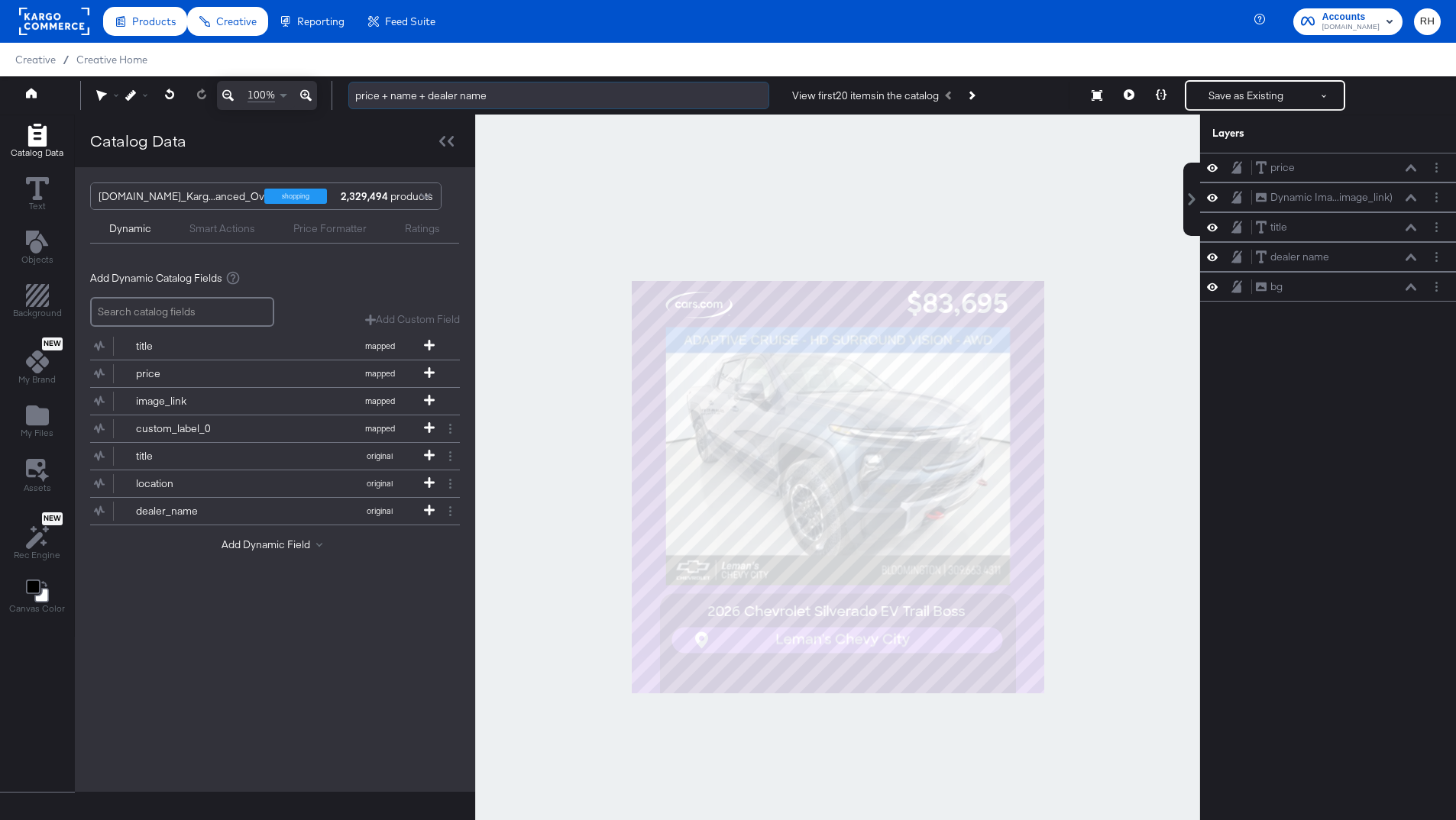
click at [498, 100] on input "price + name + dealer name" at bounding box center [558, 96] width 421 height 28
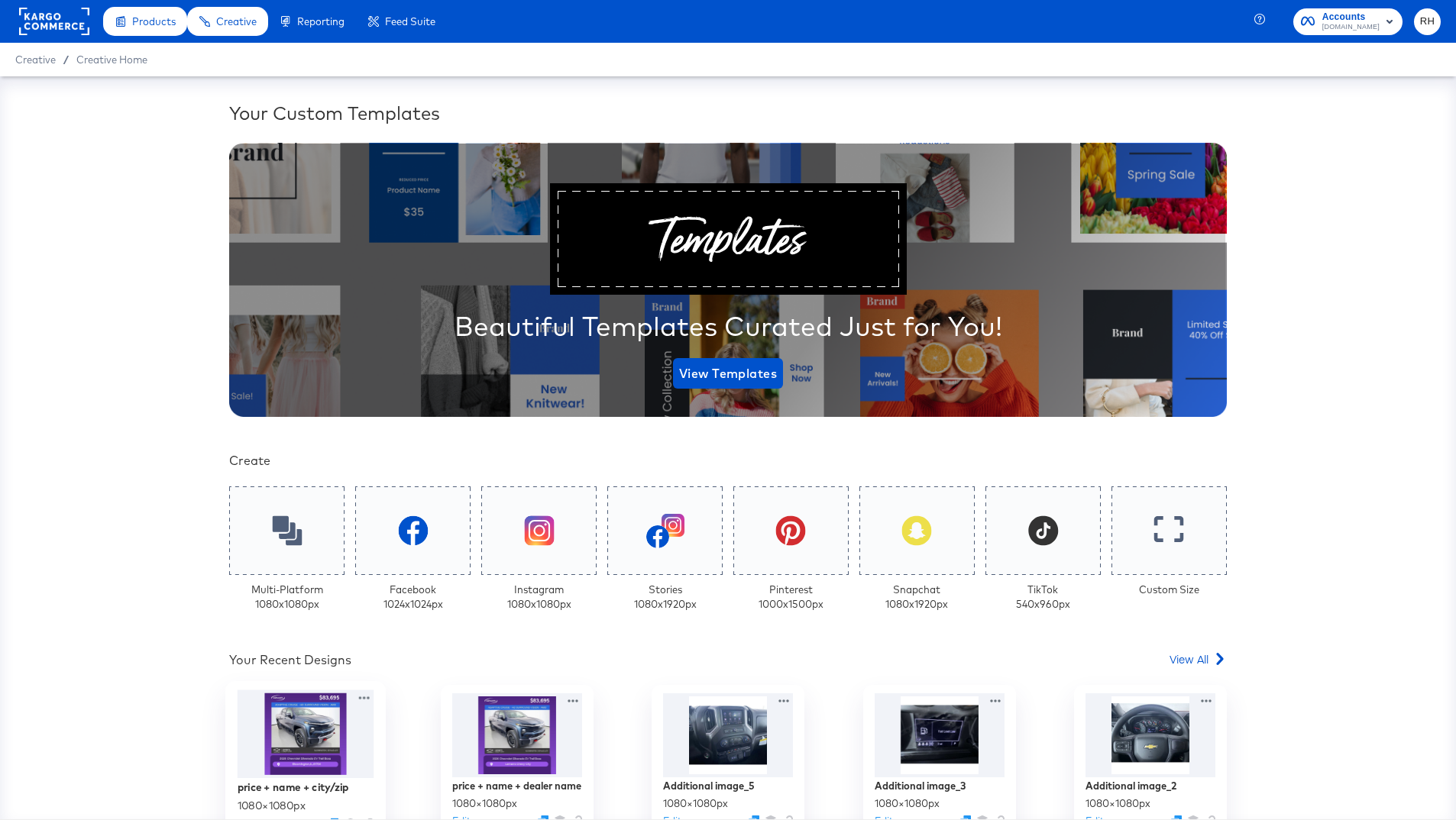
click at [303, 731] on div at bounding box center [306, 734] width 137 height 89
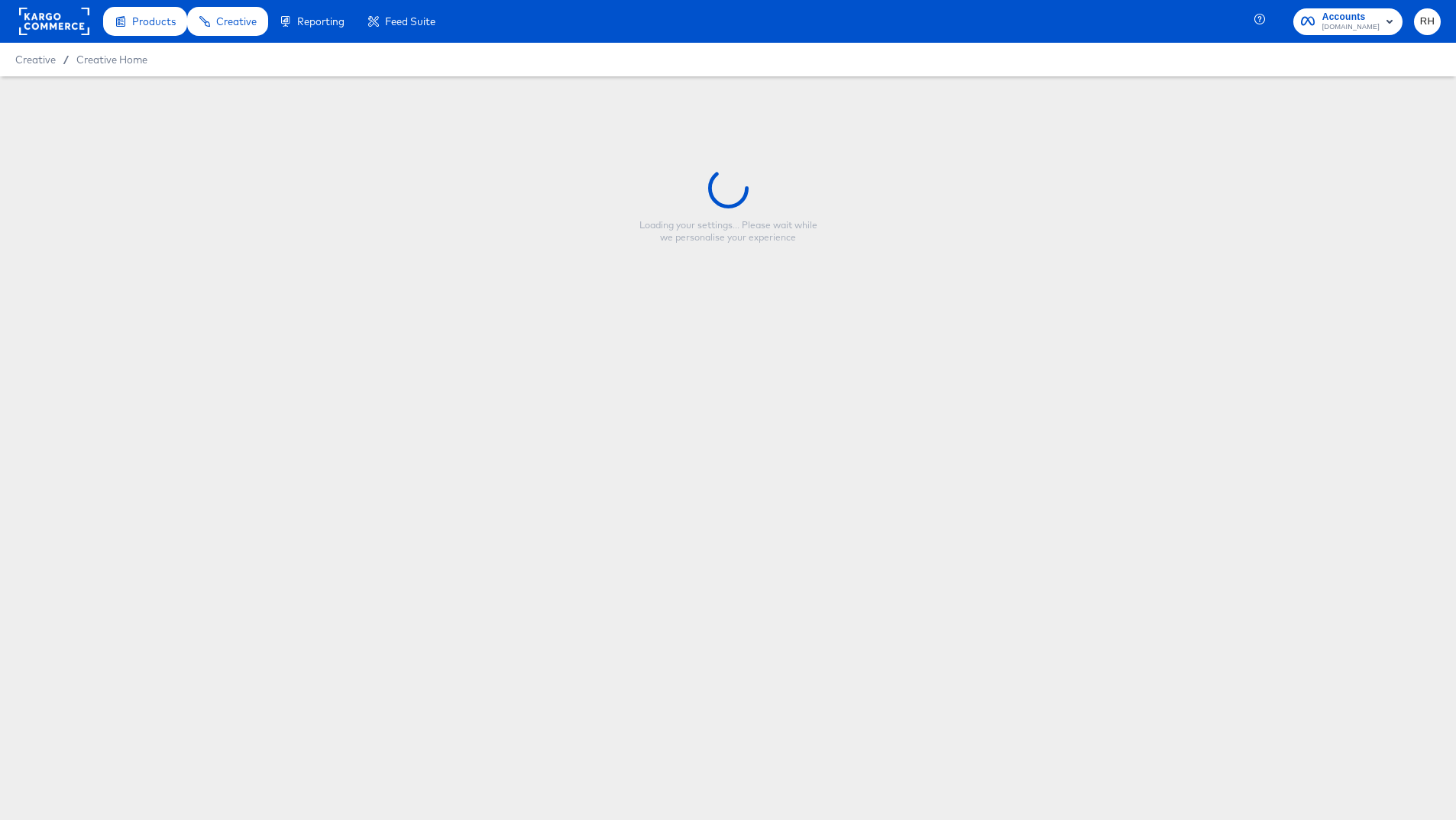
type input "price + name + city/zip"
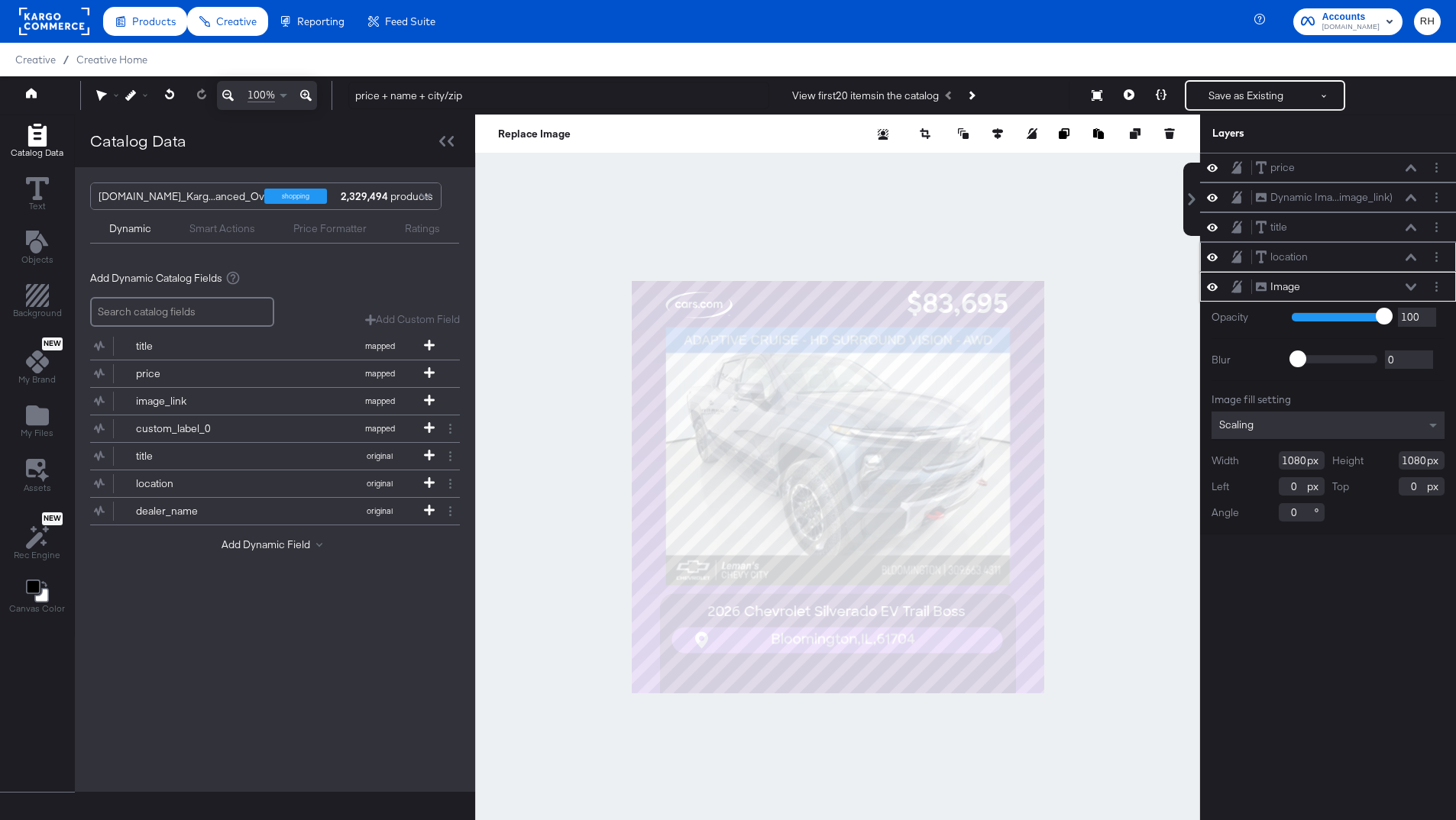
click at [1214, 252] on icon at bounding box center [1213, 257] width 11 height 13
click at [1214, 252] on icon at bounding box center [1213, 257] width 11 height 10
click at [1406, 258] on icon at bounding box center [1411, 257] width 11 height 8
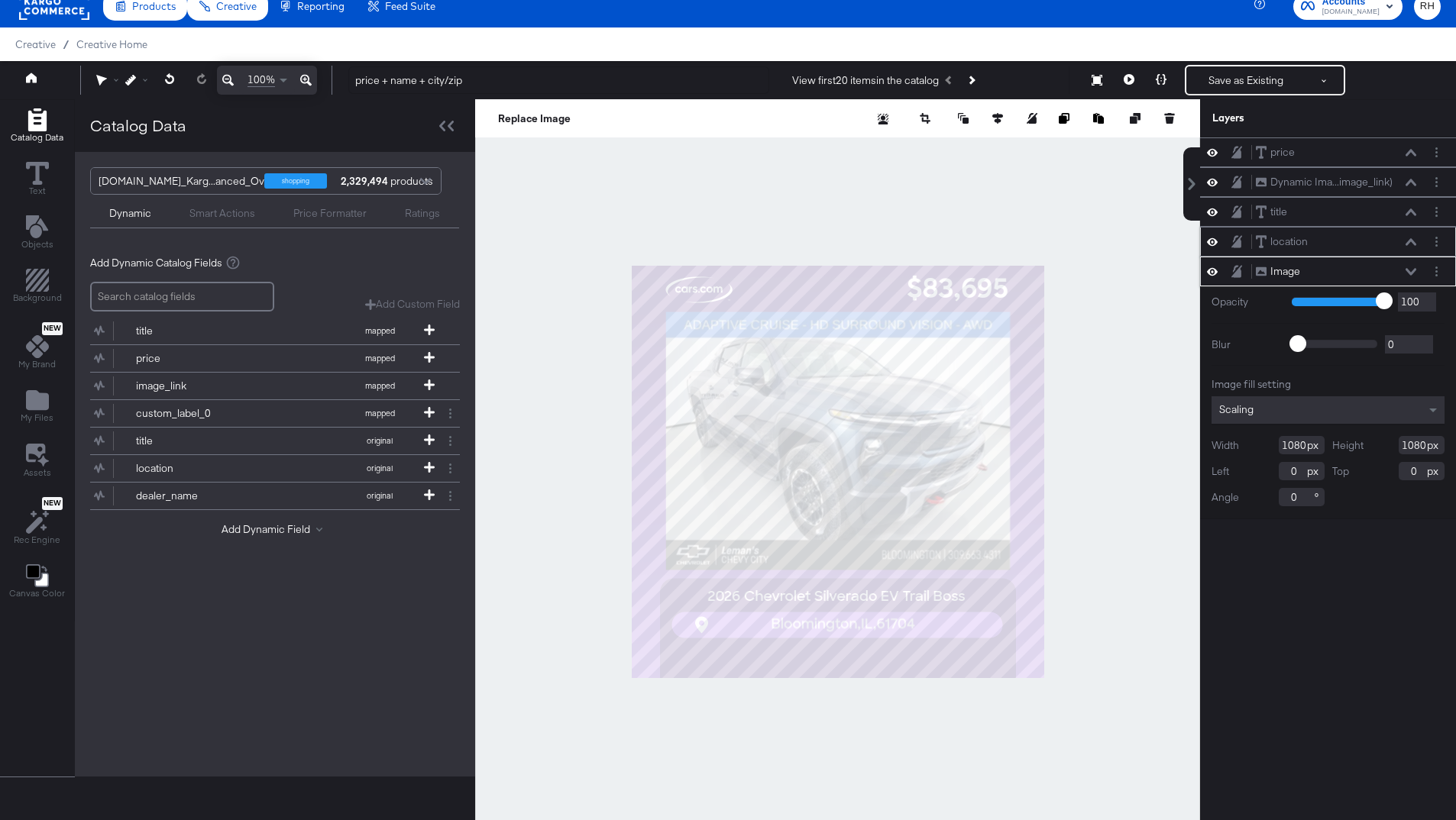
scroll to position [27, 0]
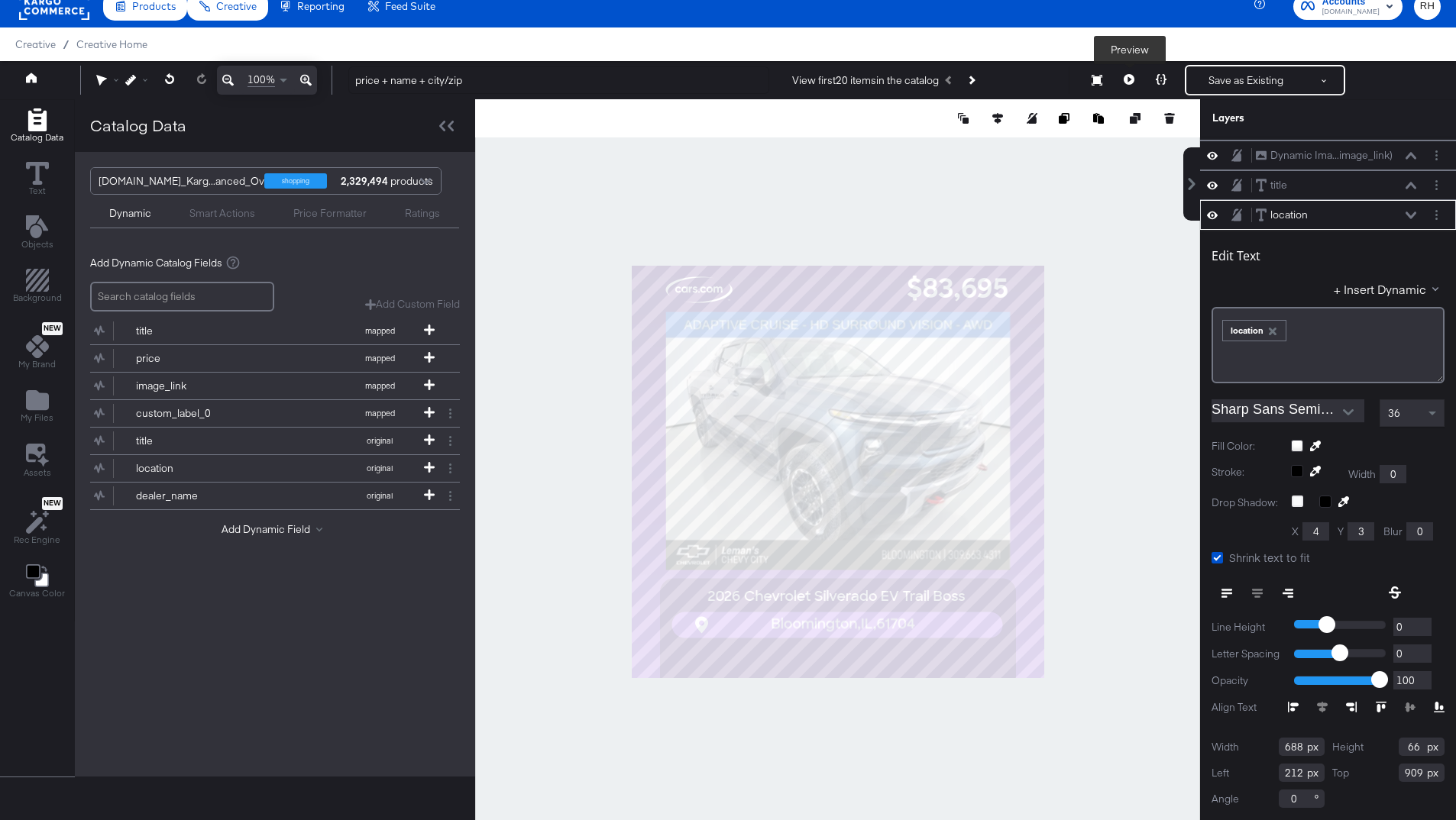
click at [1130, 83] on icon at bounding box center [1130, 79] width 11 height 11
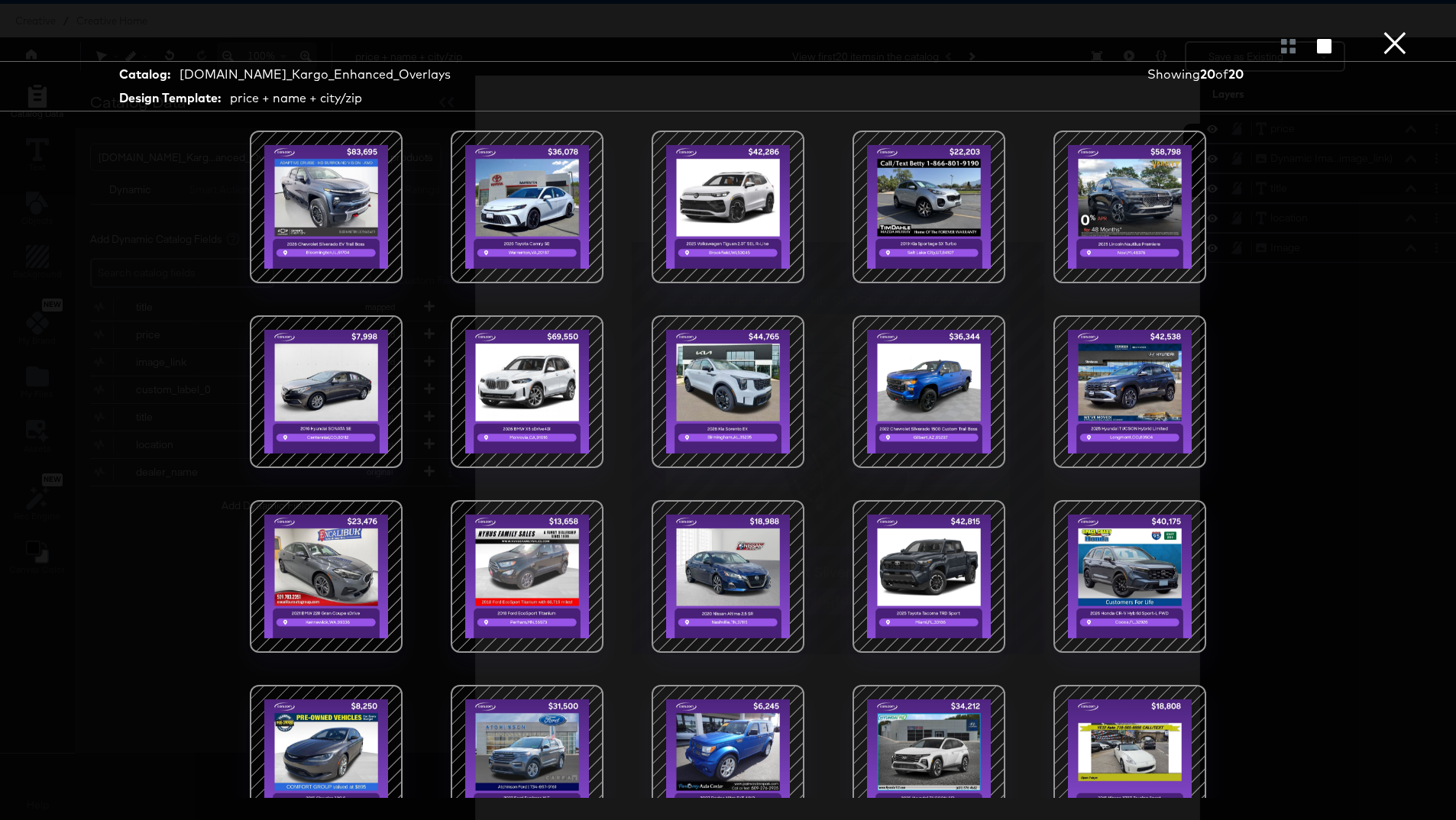
scroll to position [40, 0]
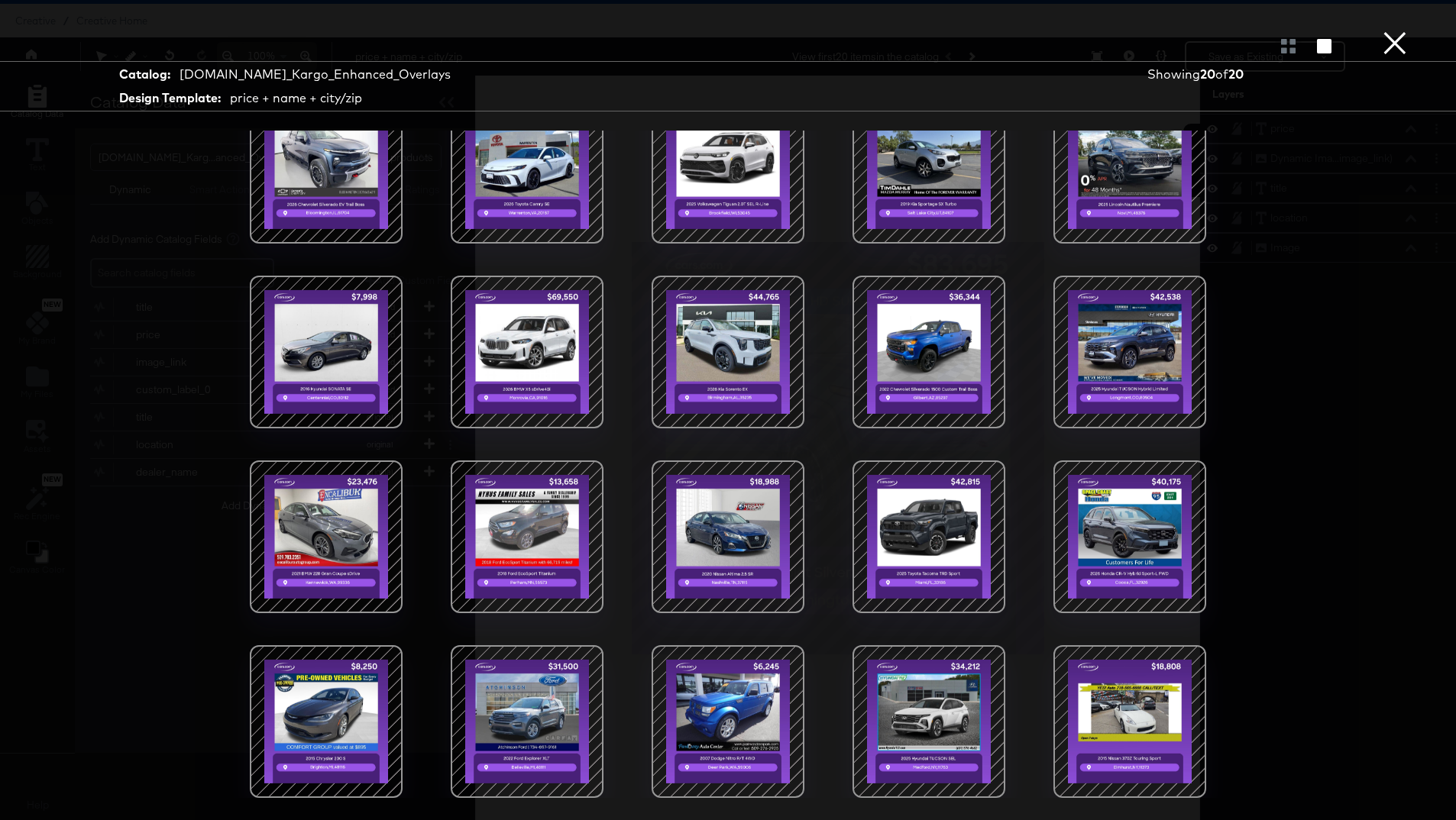
click at [1395, 31] on button "×" at bounding box center [1395, 15] width 31 height 31
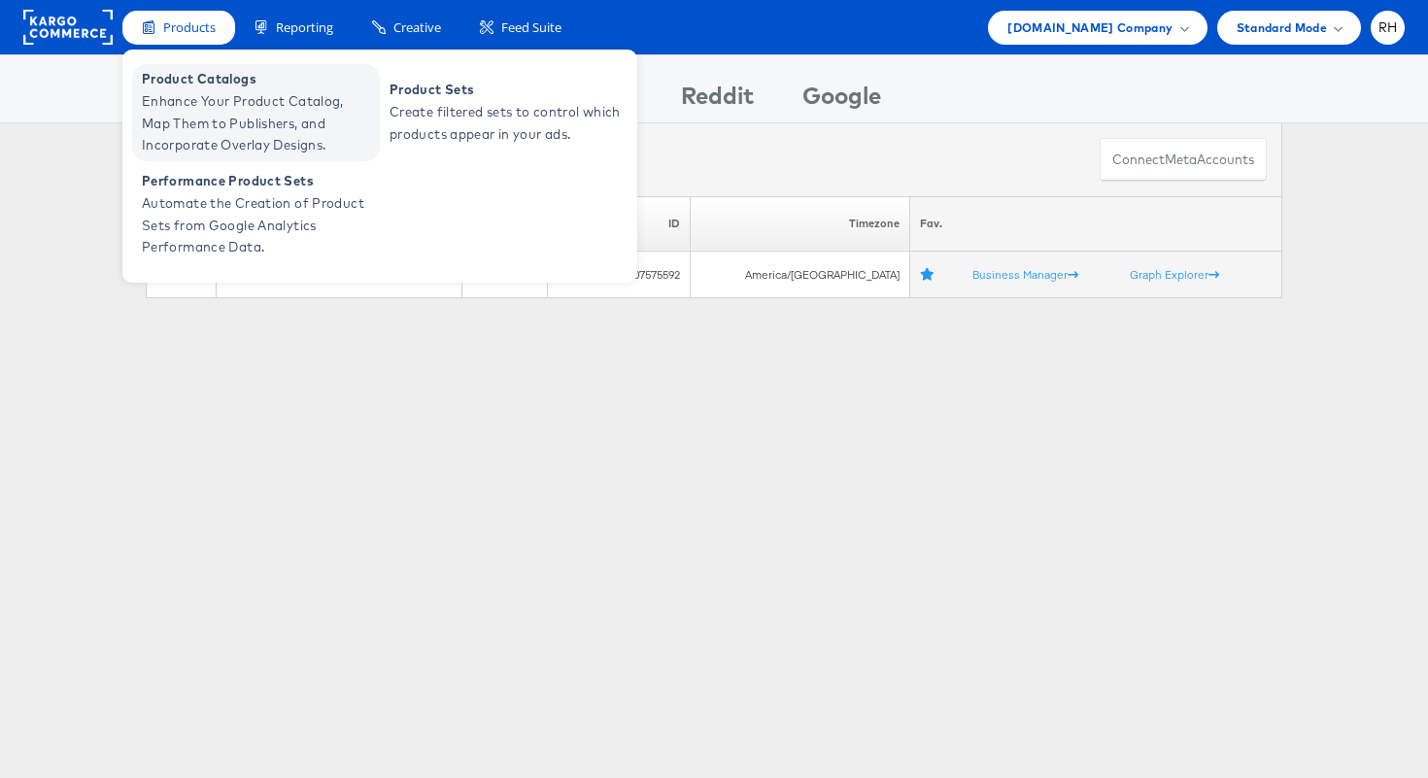
click at [199, 118] on span "Enhance Your Product Catalog, Map Them to Publishers, and Incorporate Overlay D…" at bounding box center [258, 123] width 233 height 66
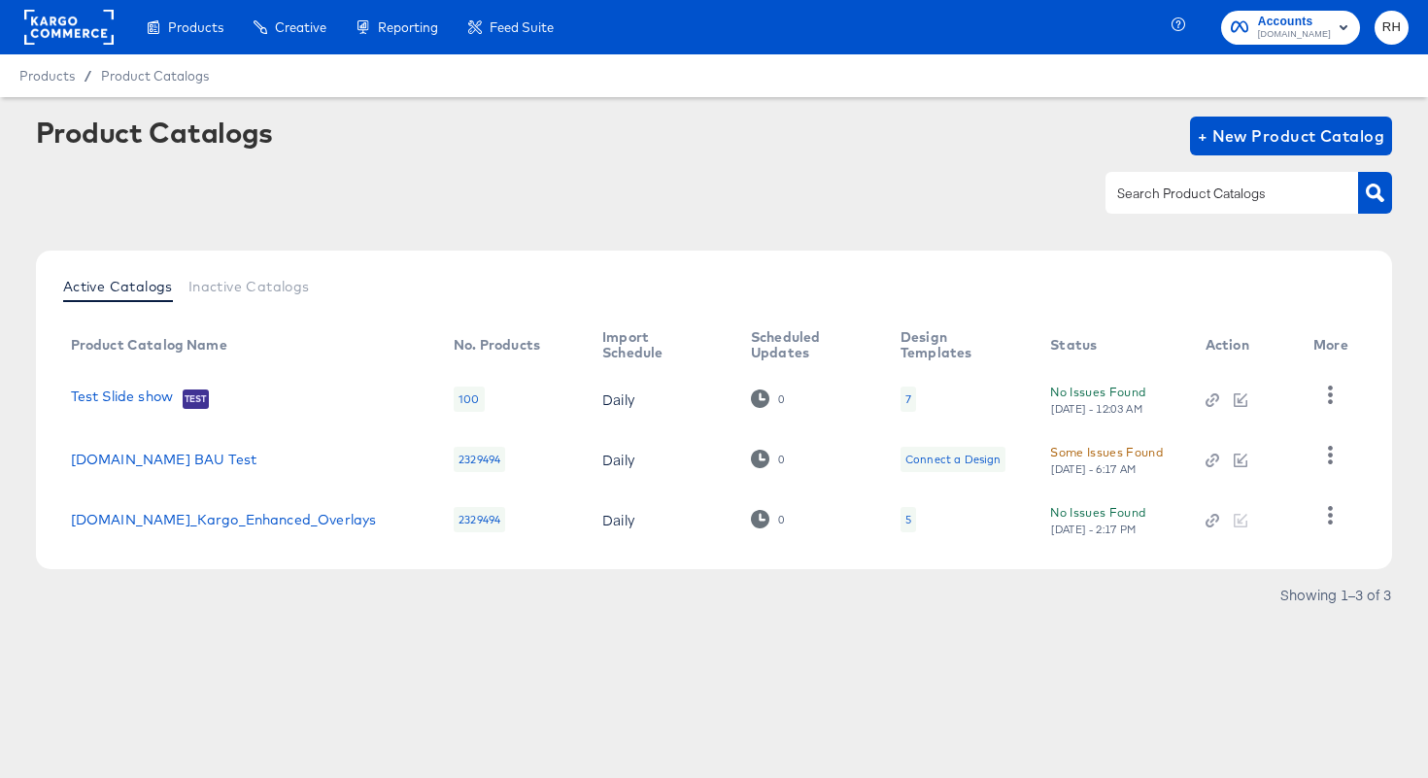
click at [900, 515] on div "5" at bounding box center [908, 519] width 16 height 25
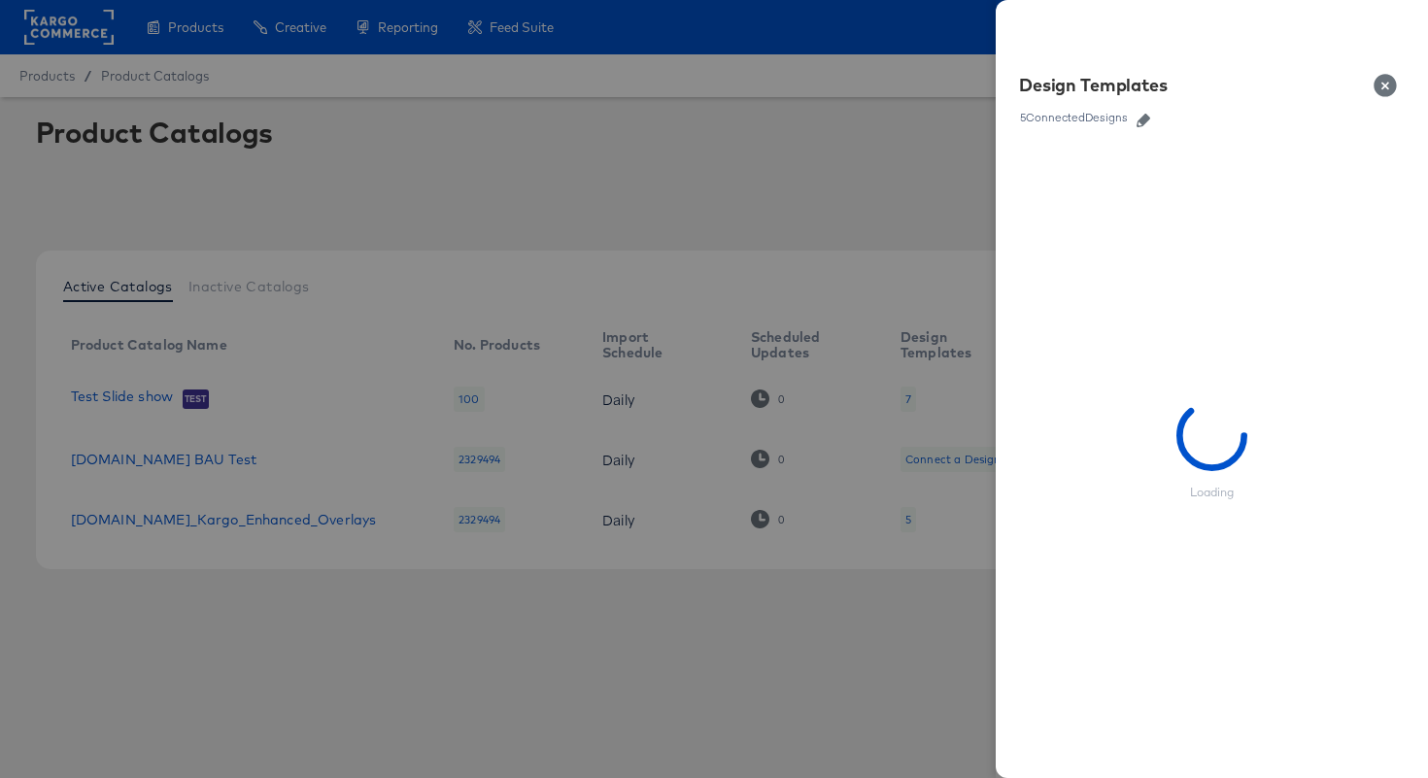
click at [1154, 120] on button "button" at bounding box center [1143, 121] width 29 height 14
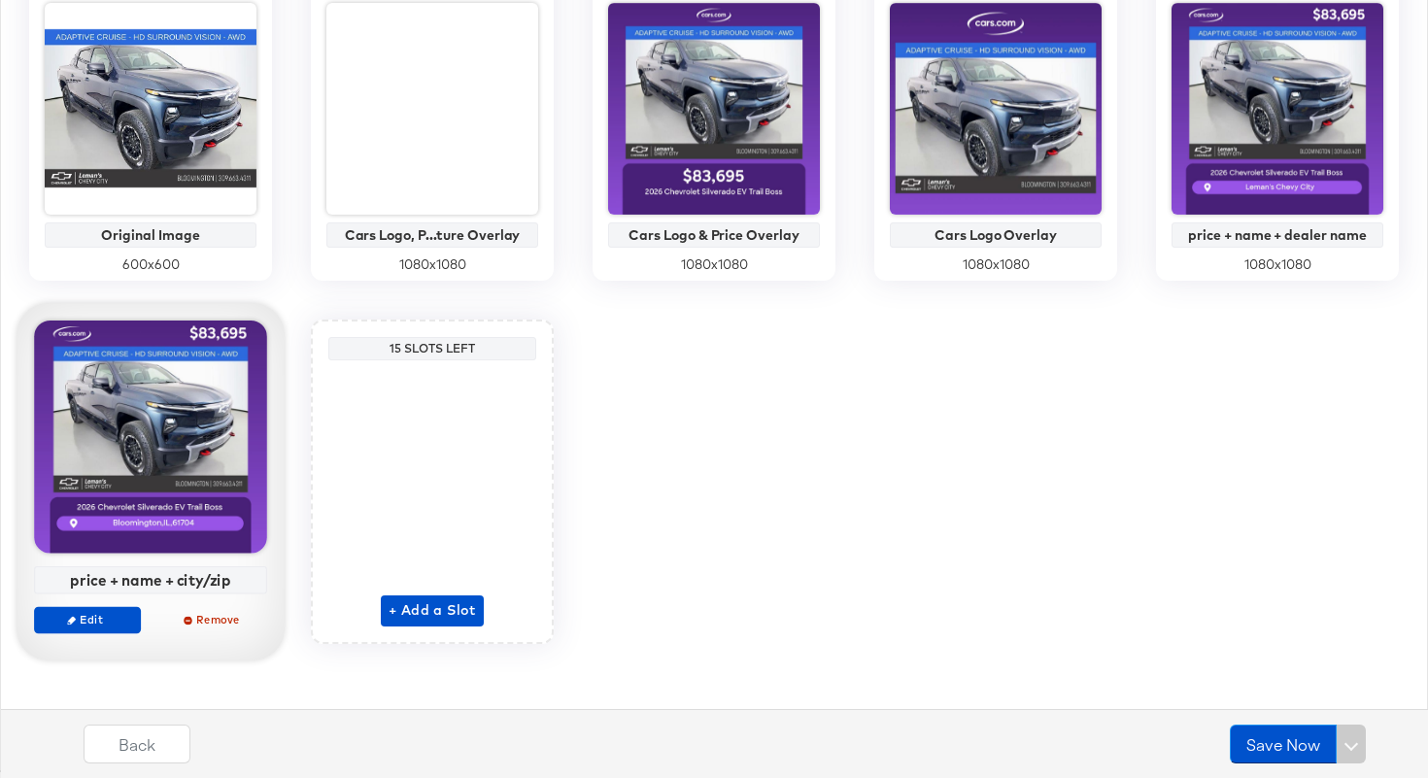
scroll to position [511, 0]
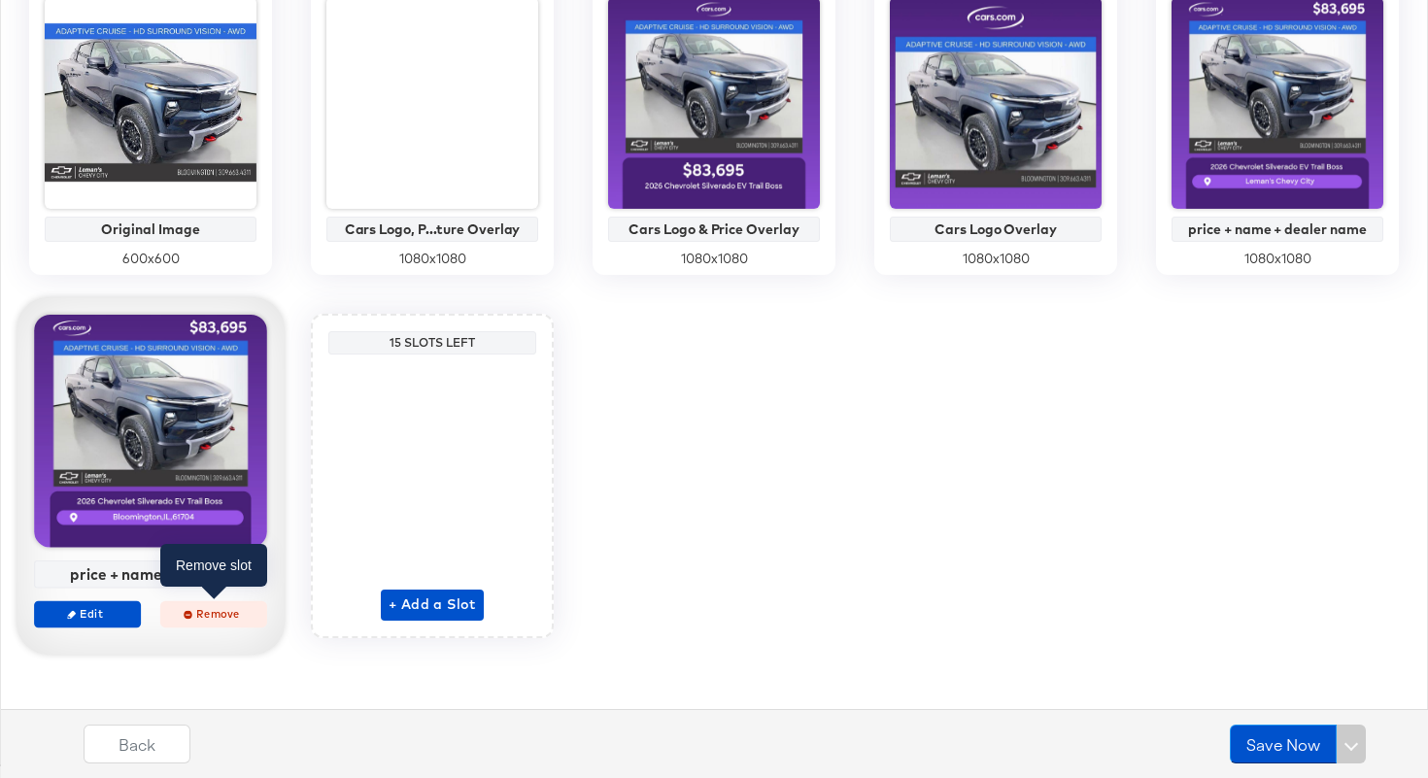
click at [205, 615] on span "Remove" at bounding box center [213, 613] width 89 height 15
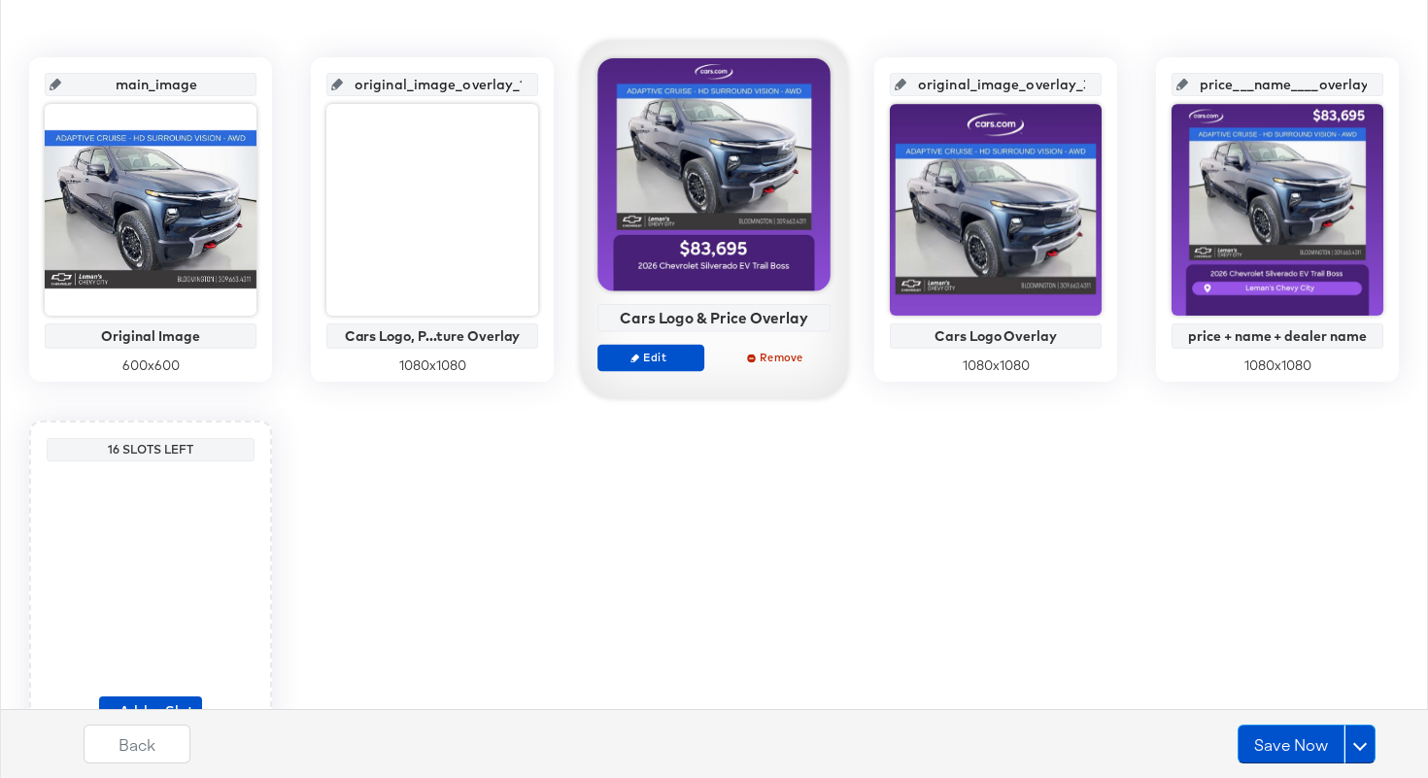
scroll to position [387, 0]
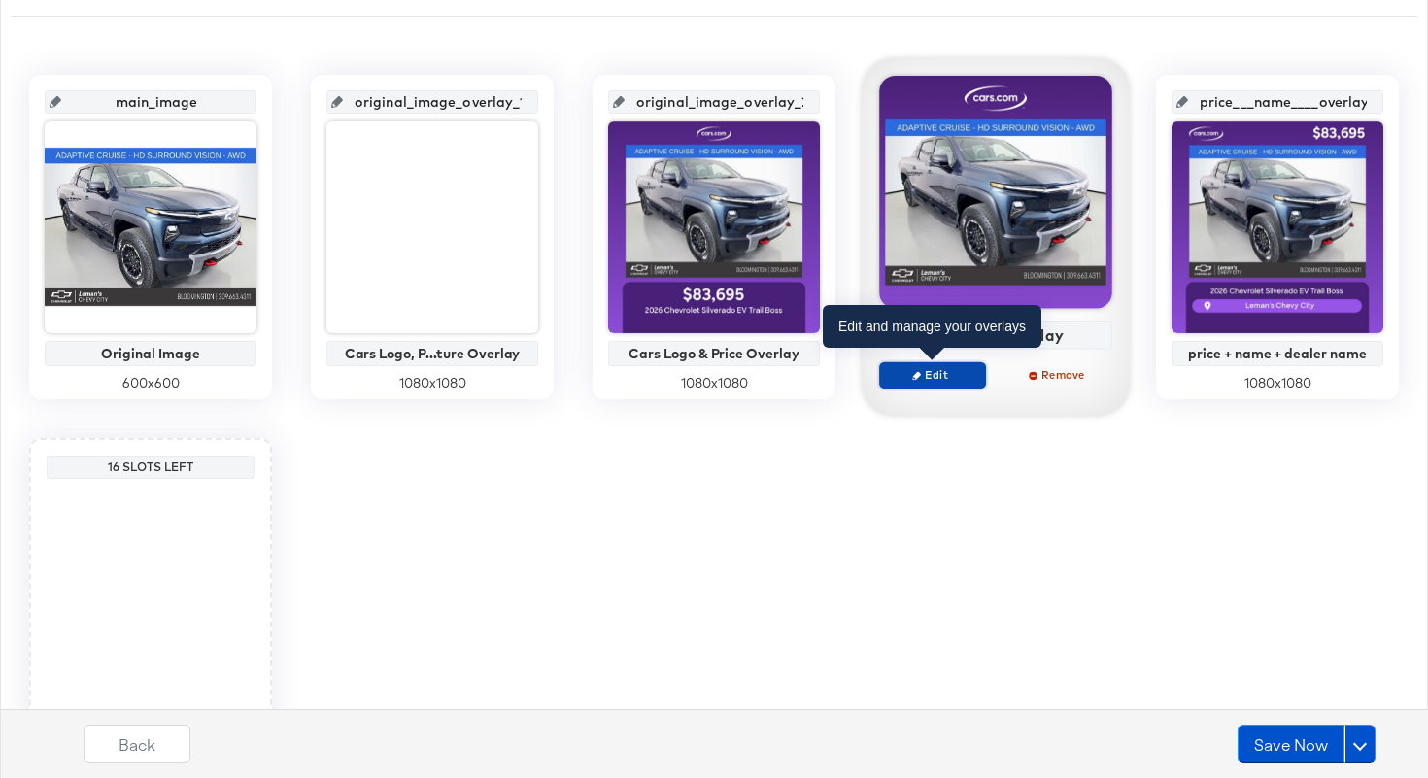
click at [963, 380] on span "Edit" at bounding box center [932, 374] width 89 height 15
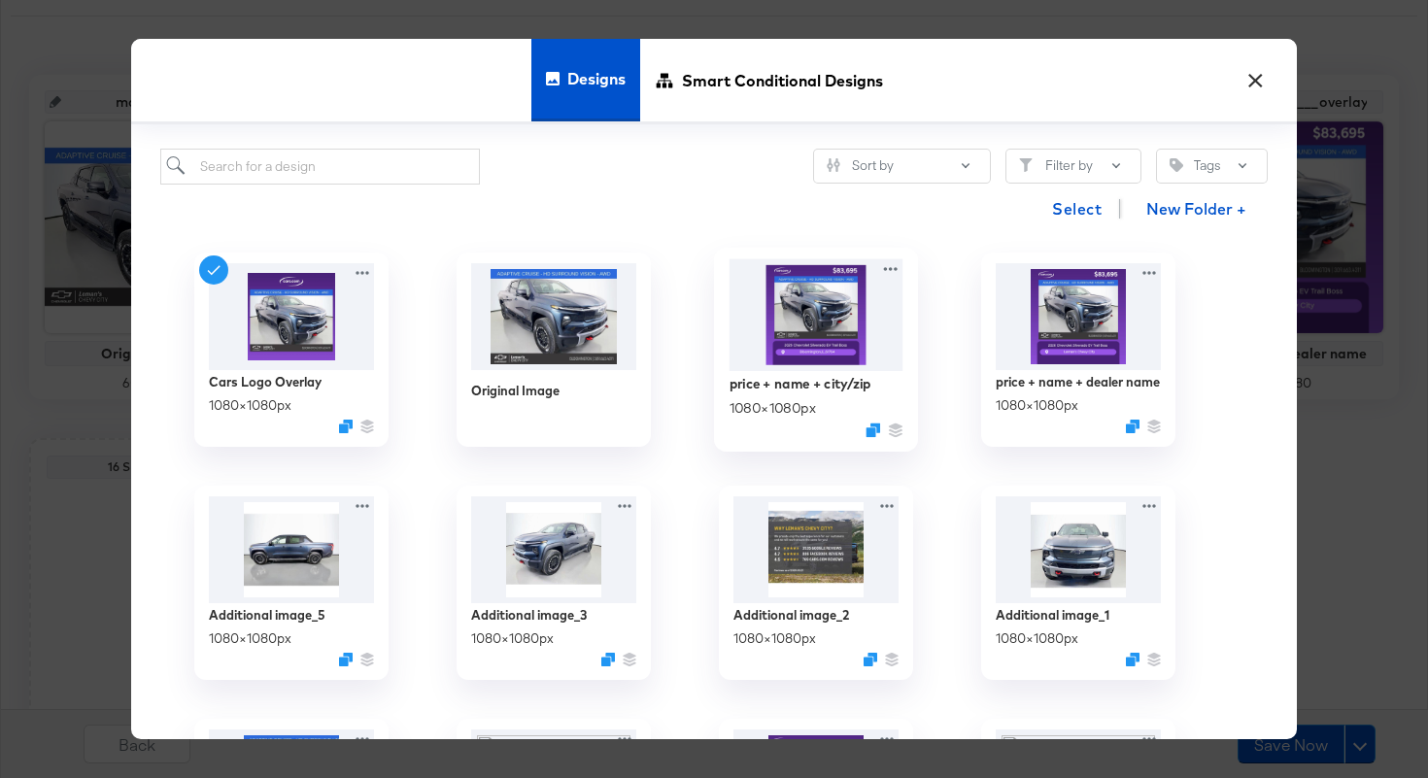
click at [829, 320] on img at bounding box center [816, 315] width 174 height 112
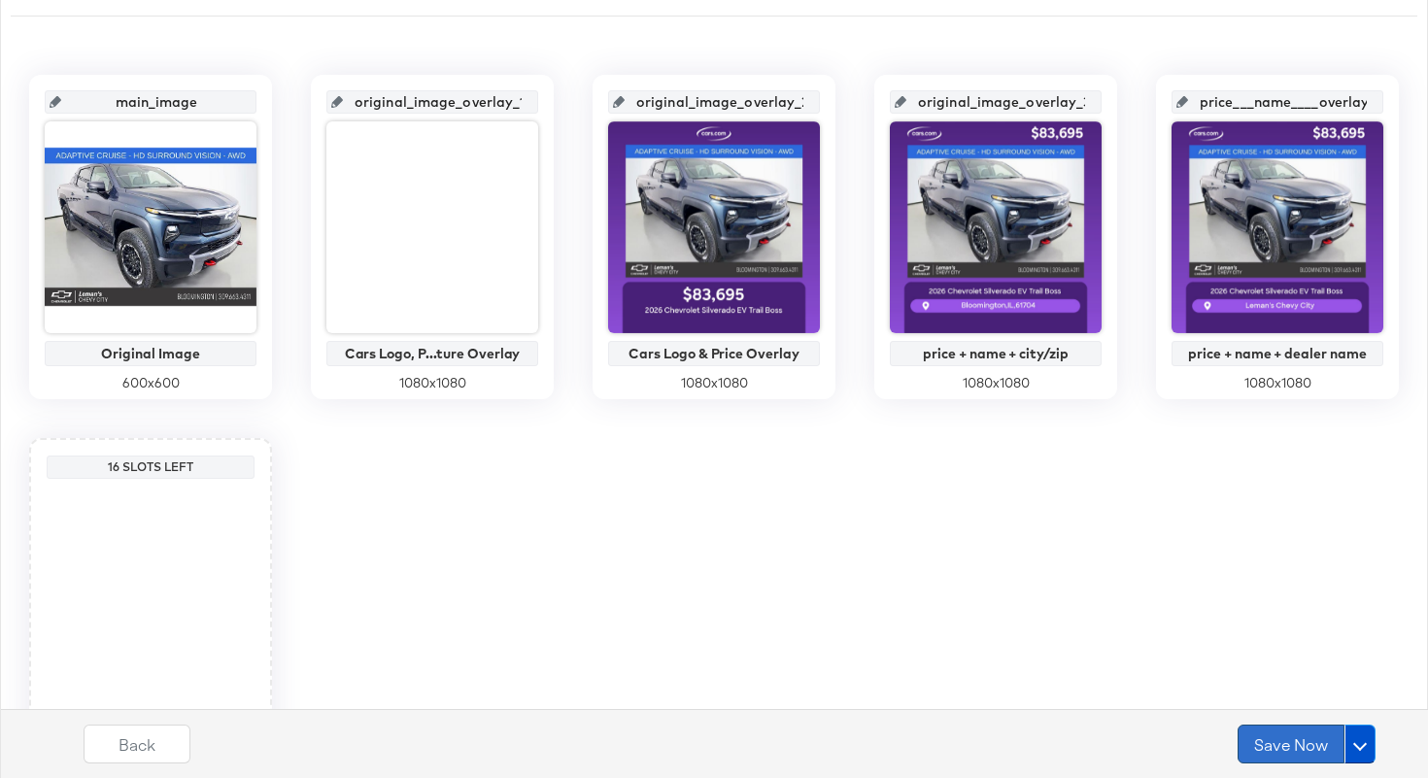
click at [1273, 737] on button "Save Now" at bounding box center [1290, 744] width 107 height 39
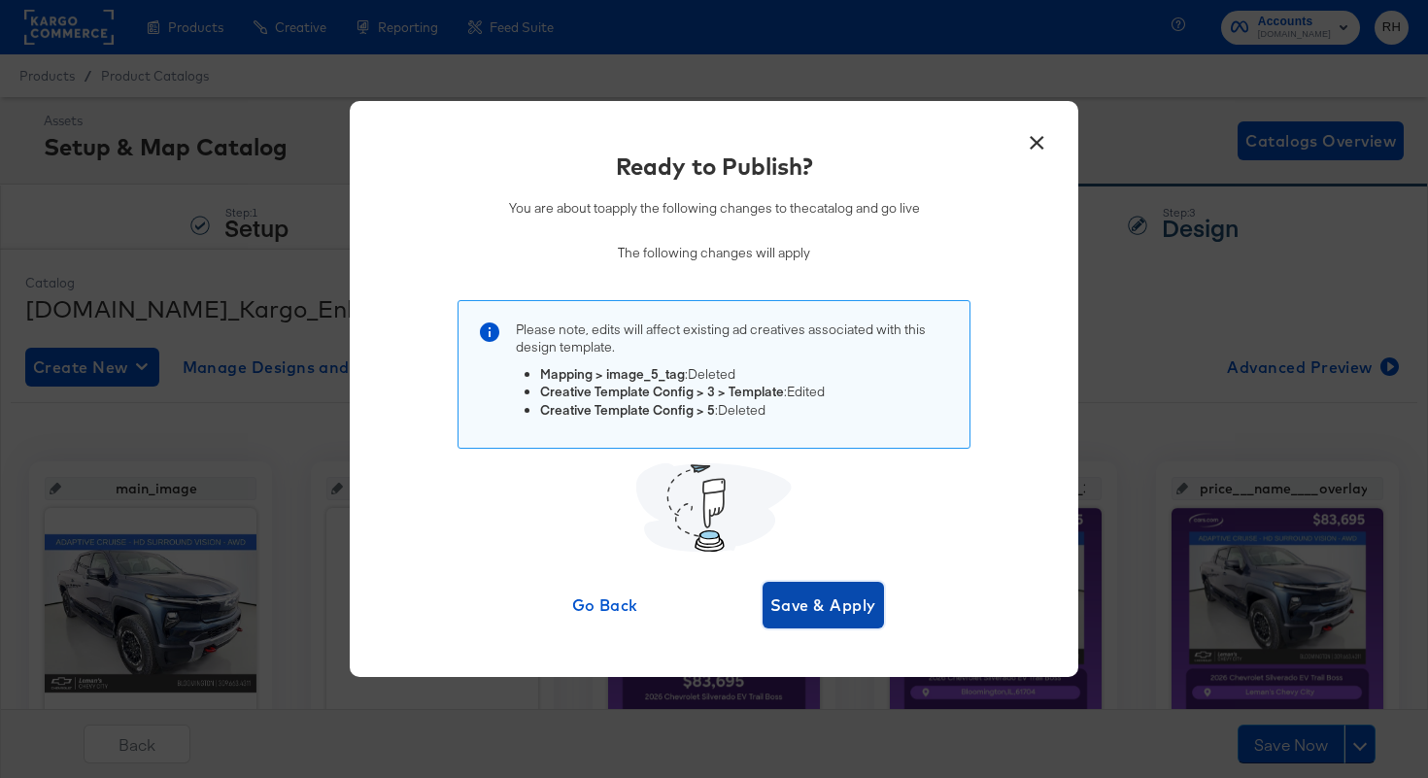
click at [813, 590] on button "Save & Apply" at bounding box center [822, 605] width 121 height 47
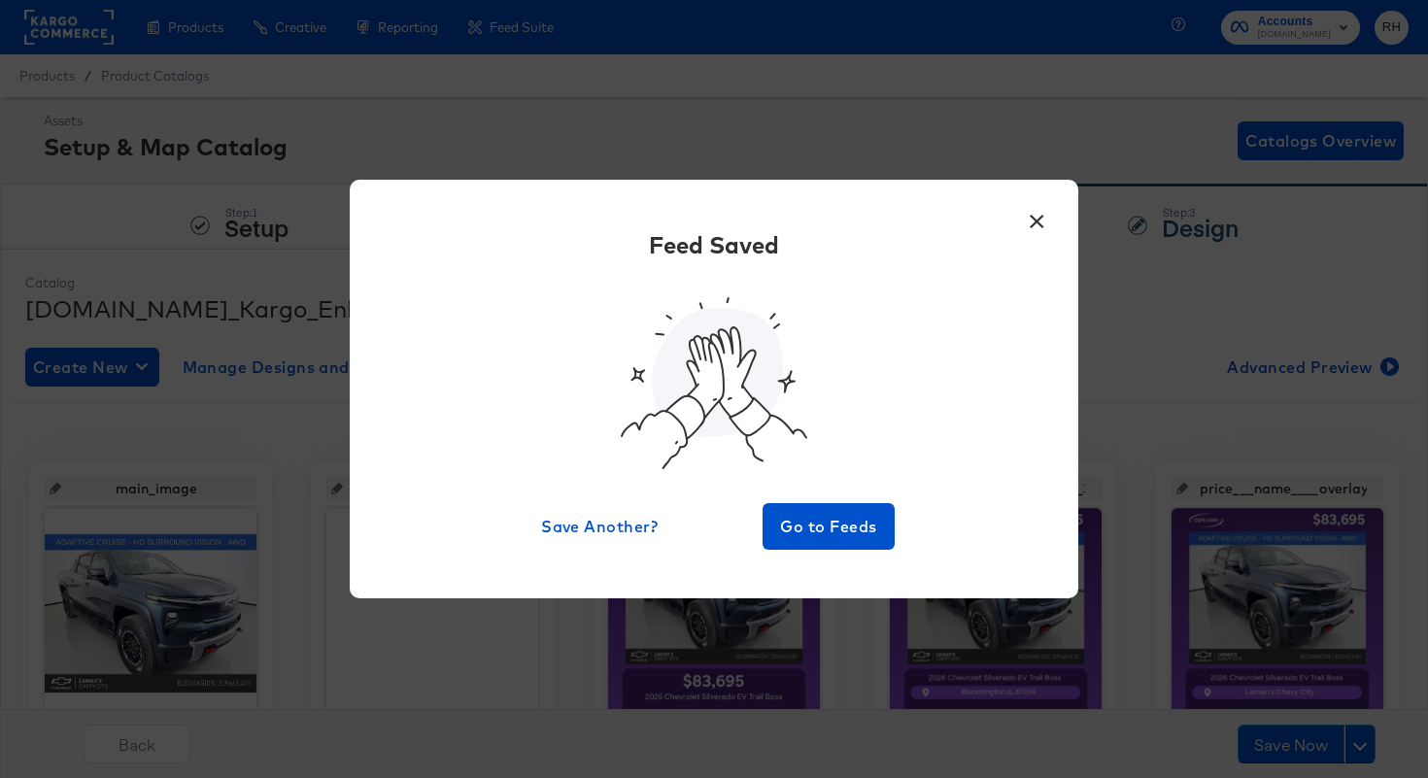
click at [1035, 222] on button "×" at bounding box center [1036, 216] width 35 height 35
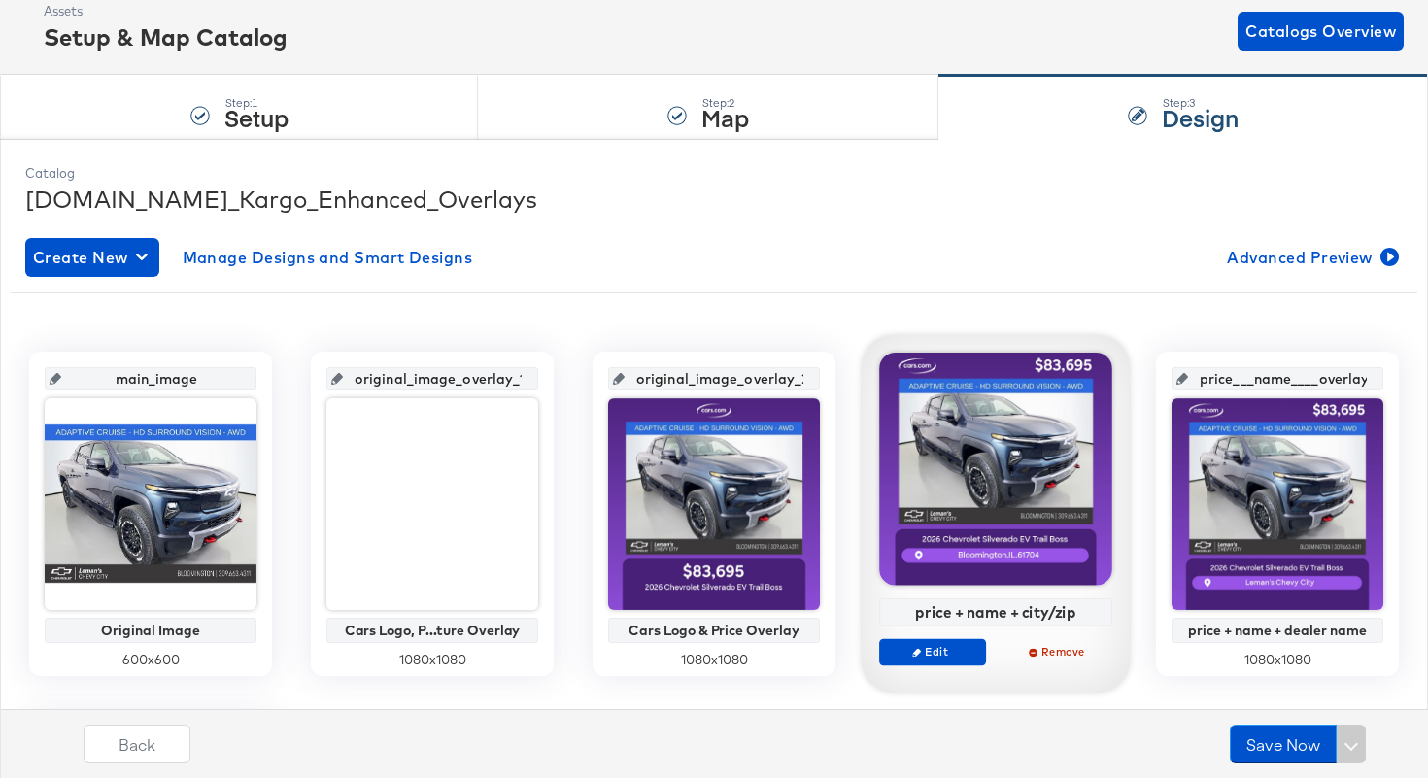
scroll to position [154, 0]
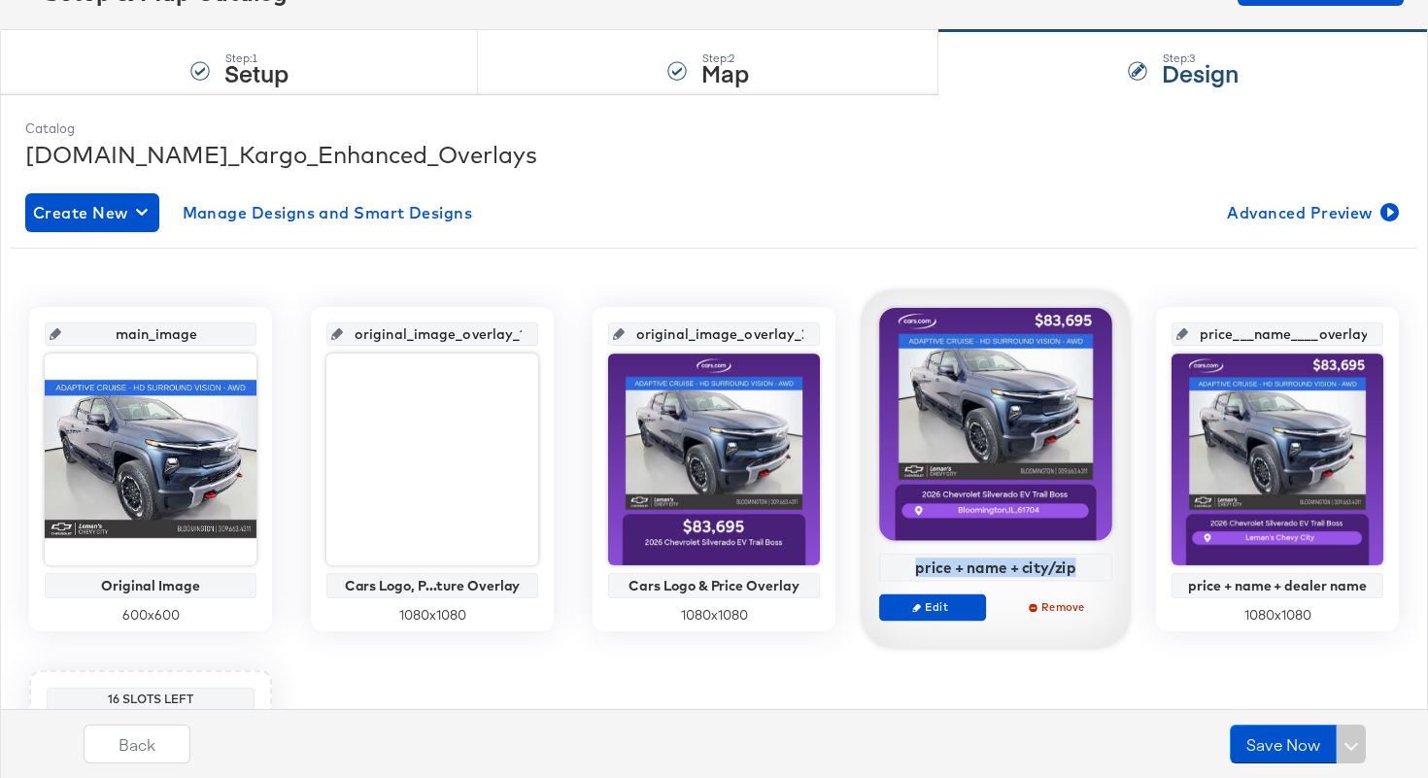
drag, startPoint x: 1081, startPoint y: 567, endPoint x: 897, endPoint y: 562, distance: 183.6
click at [897, 562] on div "price + name + city/zip" at bounding box center [996, 566] width 222 height 17
copy div "price + name + city/zip"
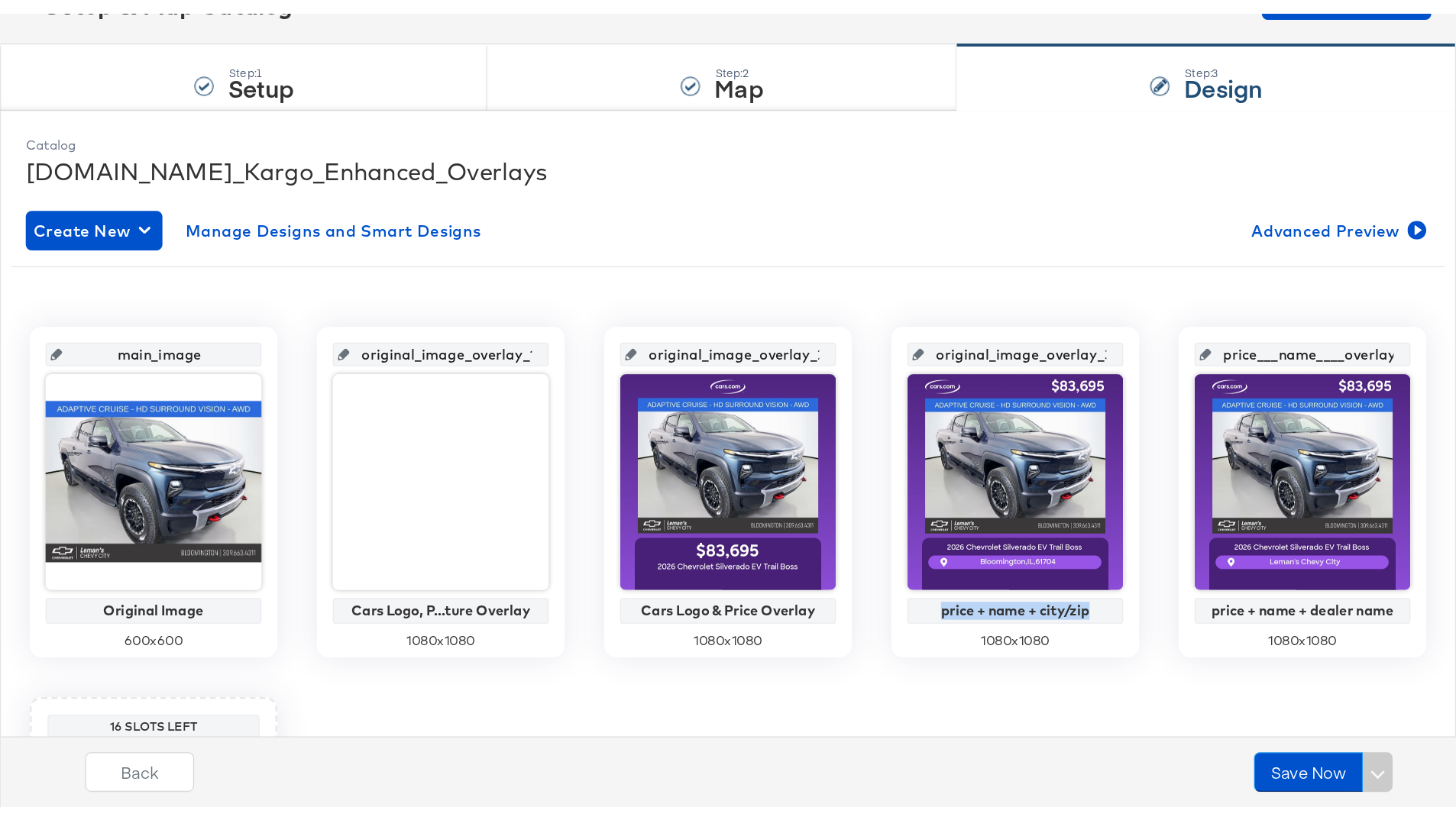
scroll to position [0, 0]
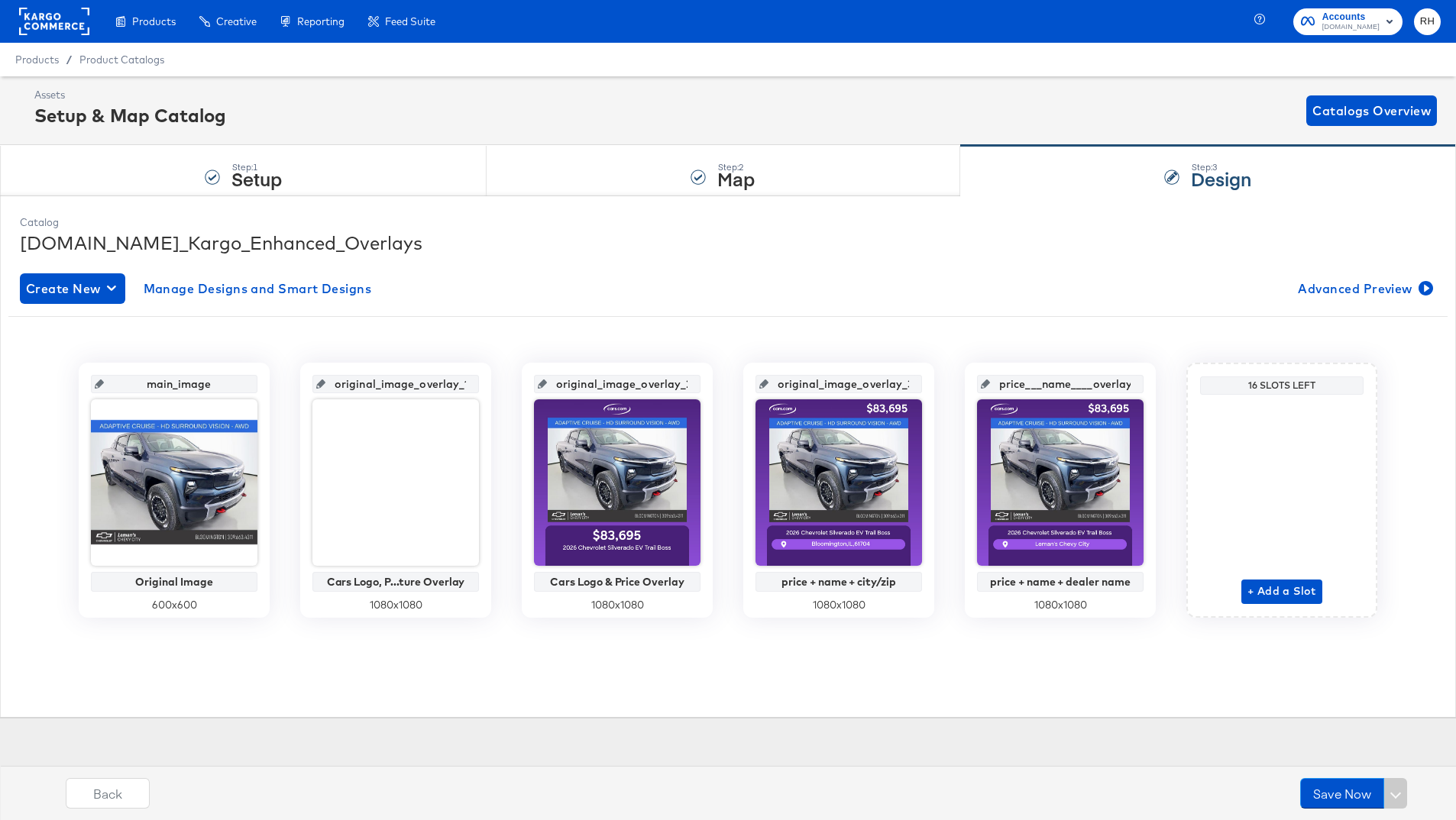
click at [881, 611] on div "Catalog Cars.com_Kargo_Enhanced_Overlays Create New Manage Designs and Smart De…" at bounding box center [728, 456] width 1432 height 497
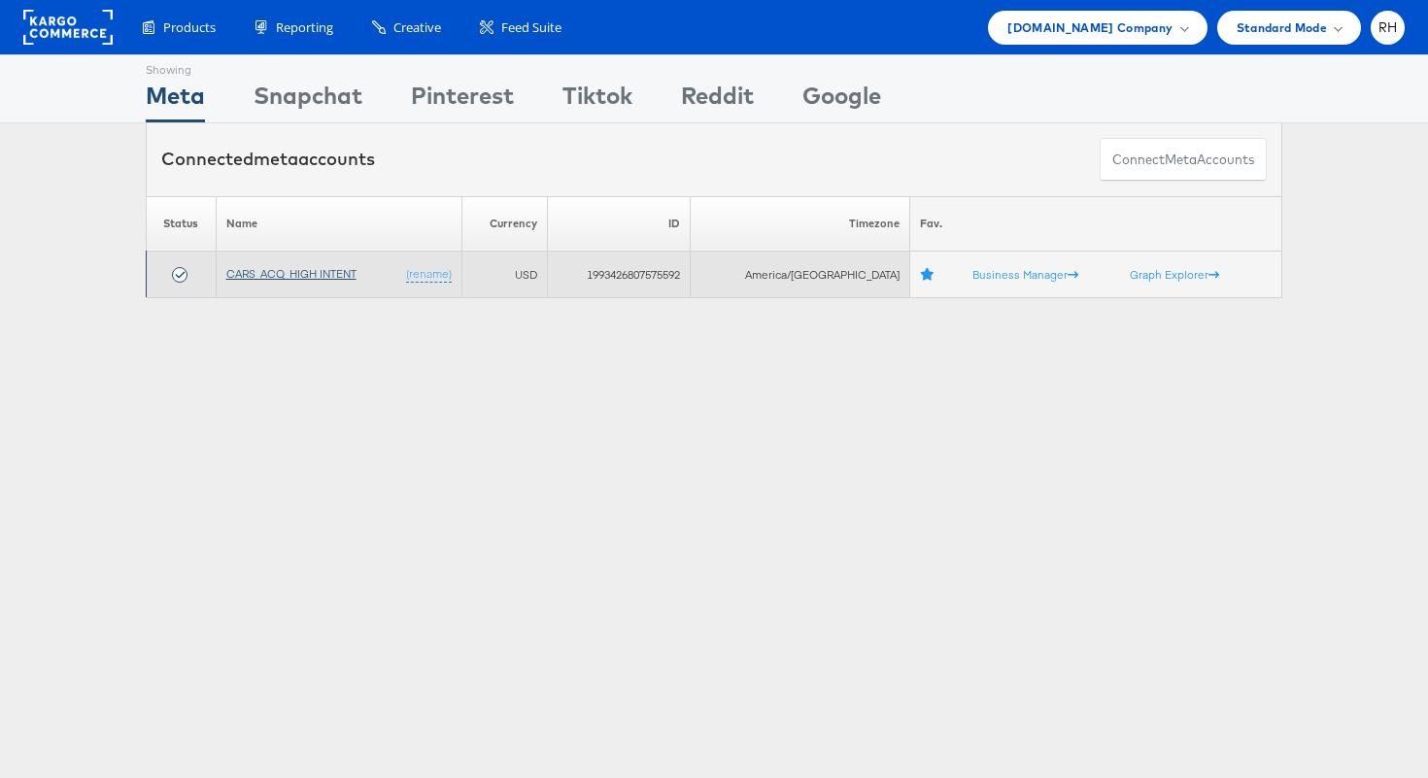
click at [269, 274] on link "CARS_ACQ_HIGH INTENT" at bounding box center [291, 273] width 130 height 15
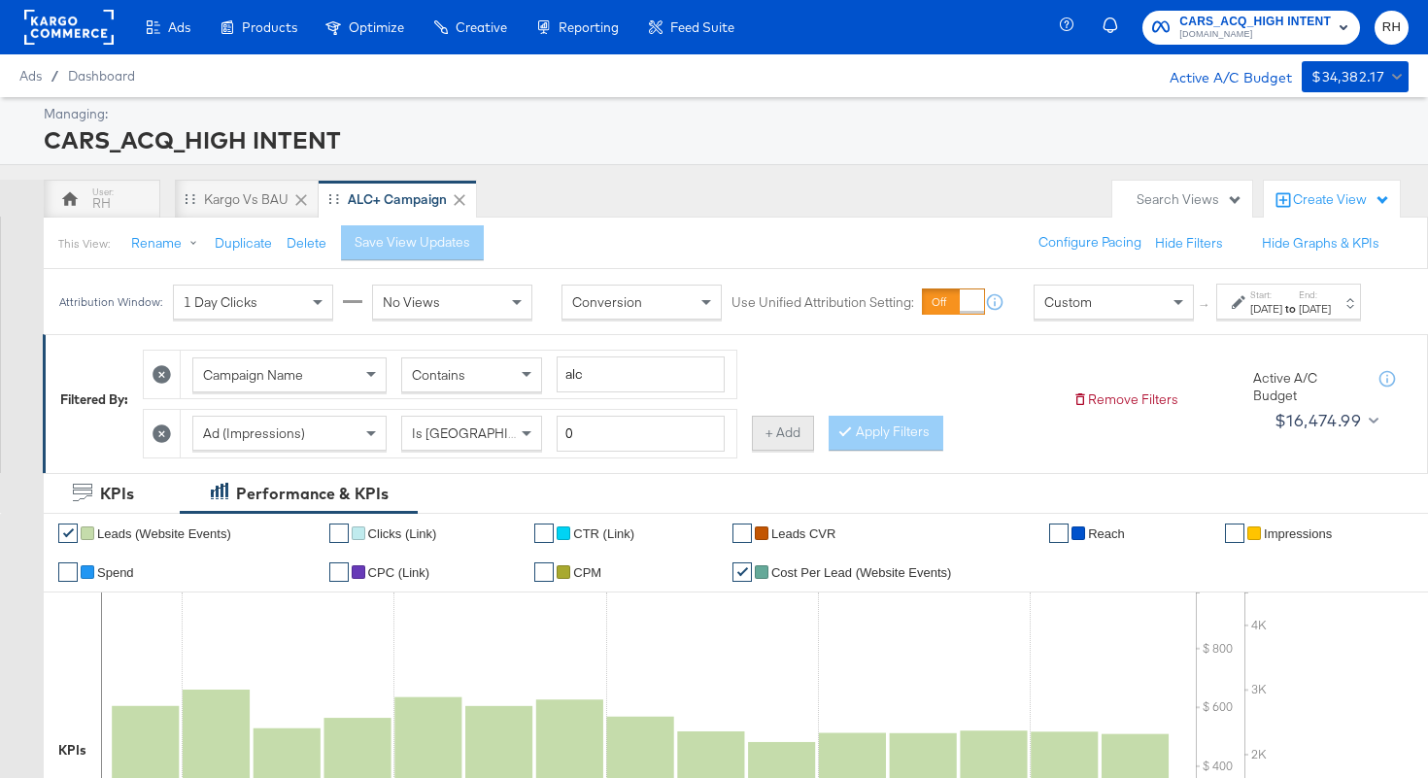
click at [777, 451] on button "+ Add" at bounding box center [783, 433] width 62 height 35
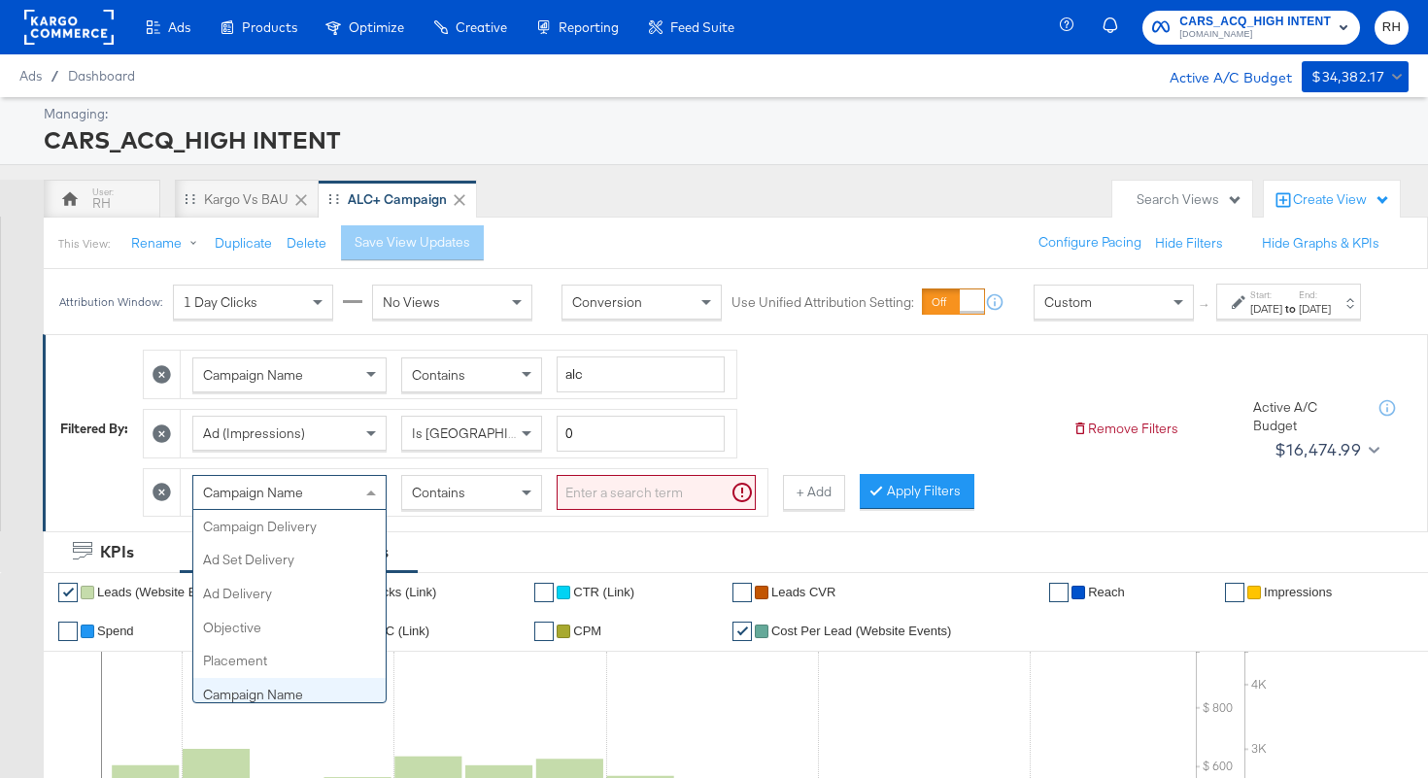
click at [318, 509] on div "Campaign Name" at bounding box center [289, 492] width 192 height 33
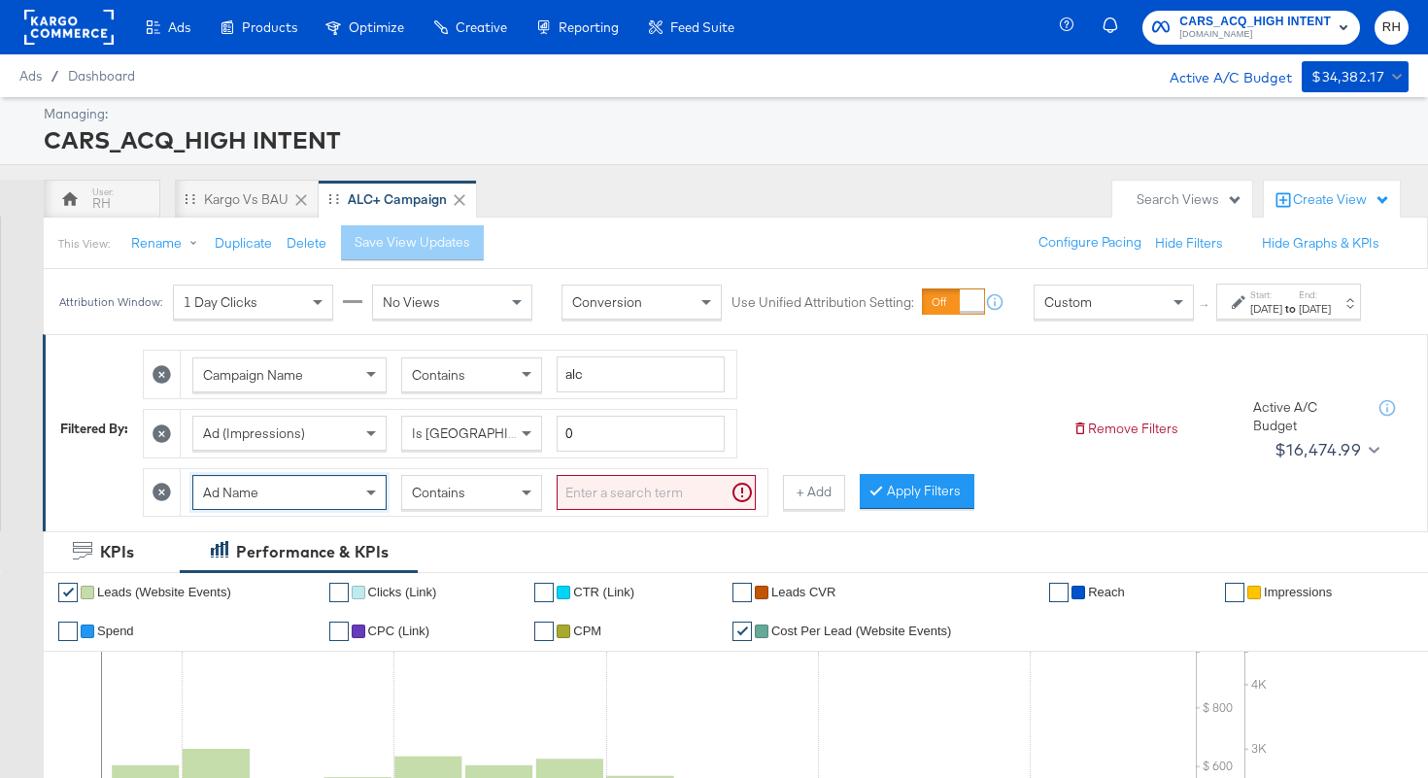
click at [298, 497] on div "Ad Name" at bounding box center [289, 492] width 192 height 33
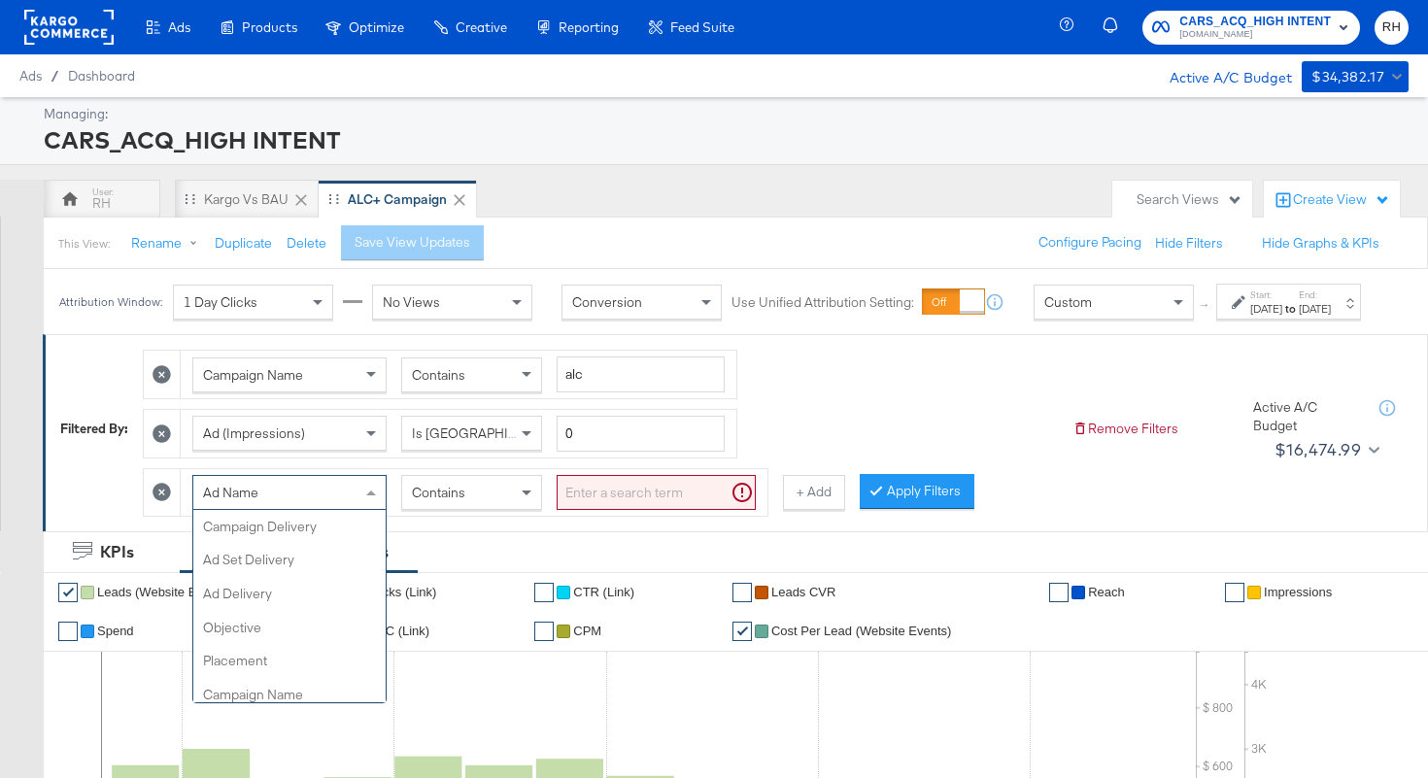
scroll to position [336, 0]
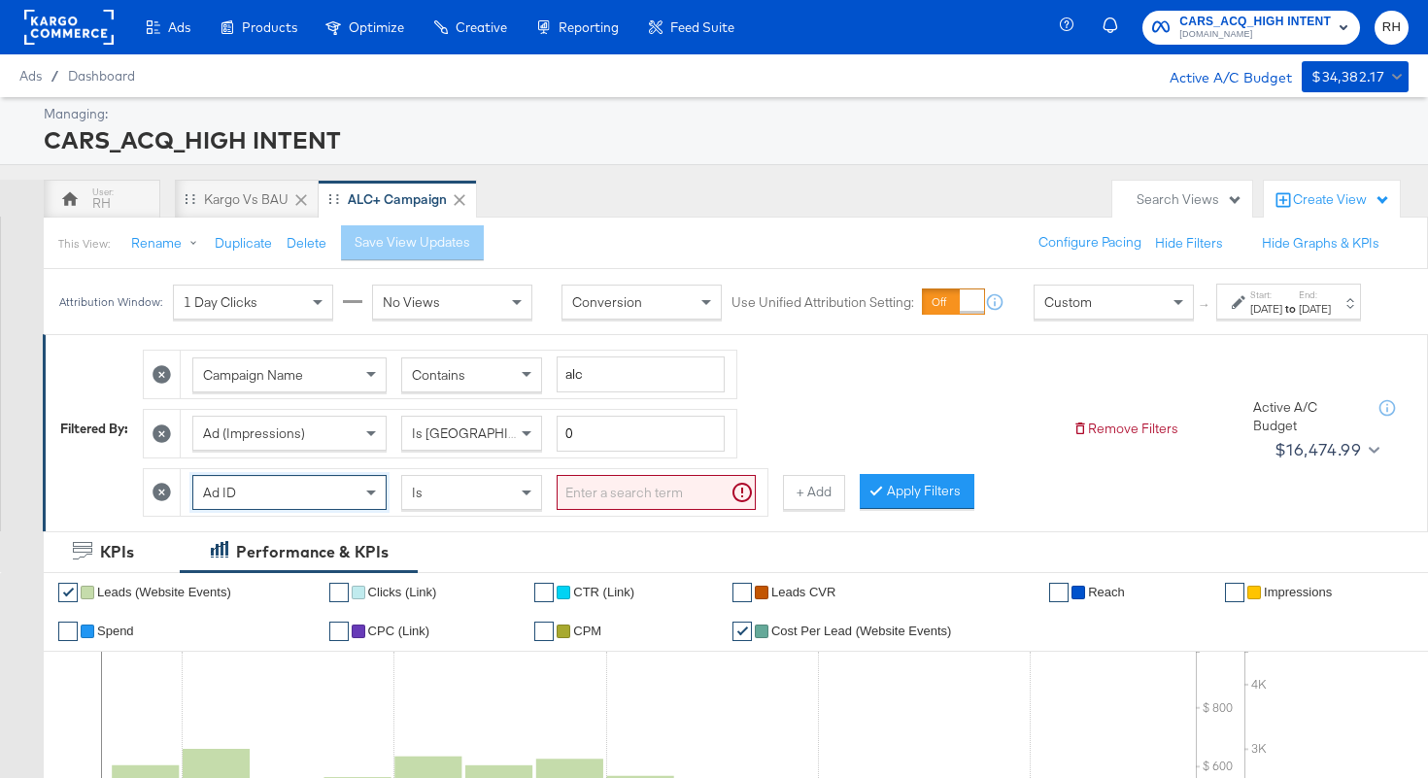
click at [605, 511] on input "search" at bounding box center [656, 493] width 199 height 36
paste input "120234618700720073"
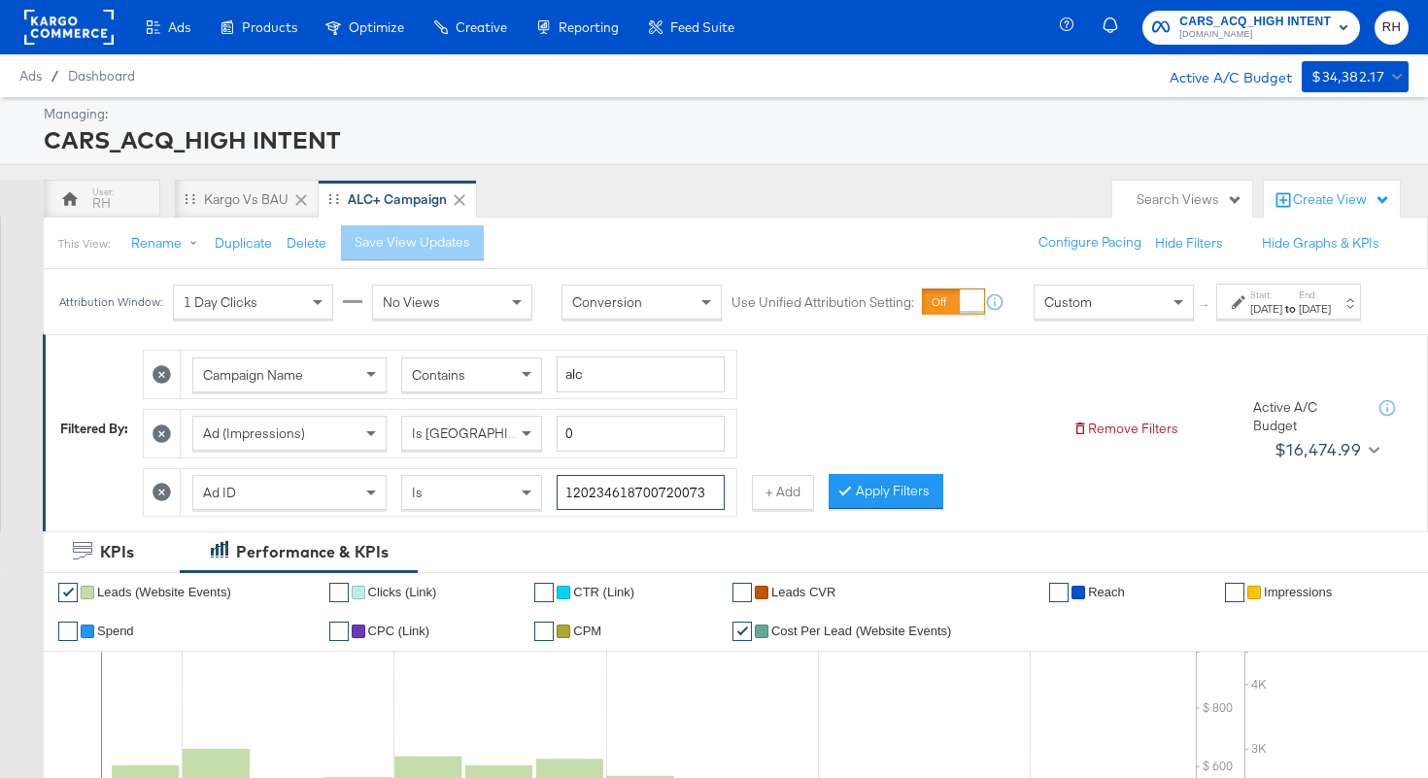
type input "120234618700720073"
click at [159, 443] on icon at bounding box center [161, 433] width 18 height 18
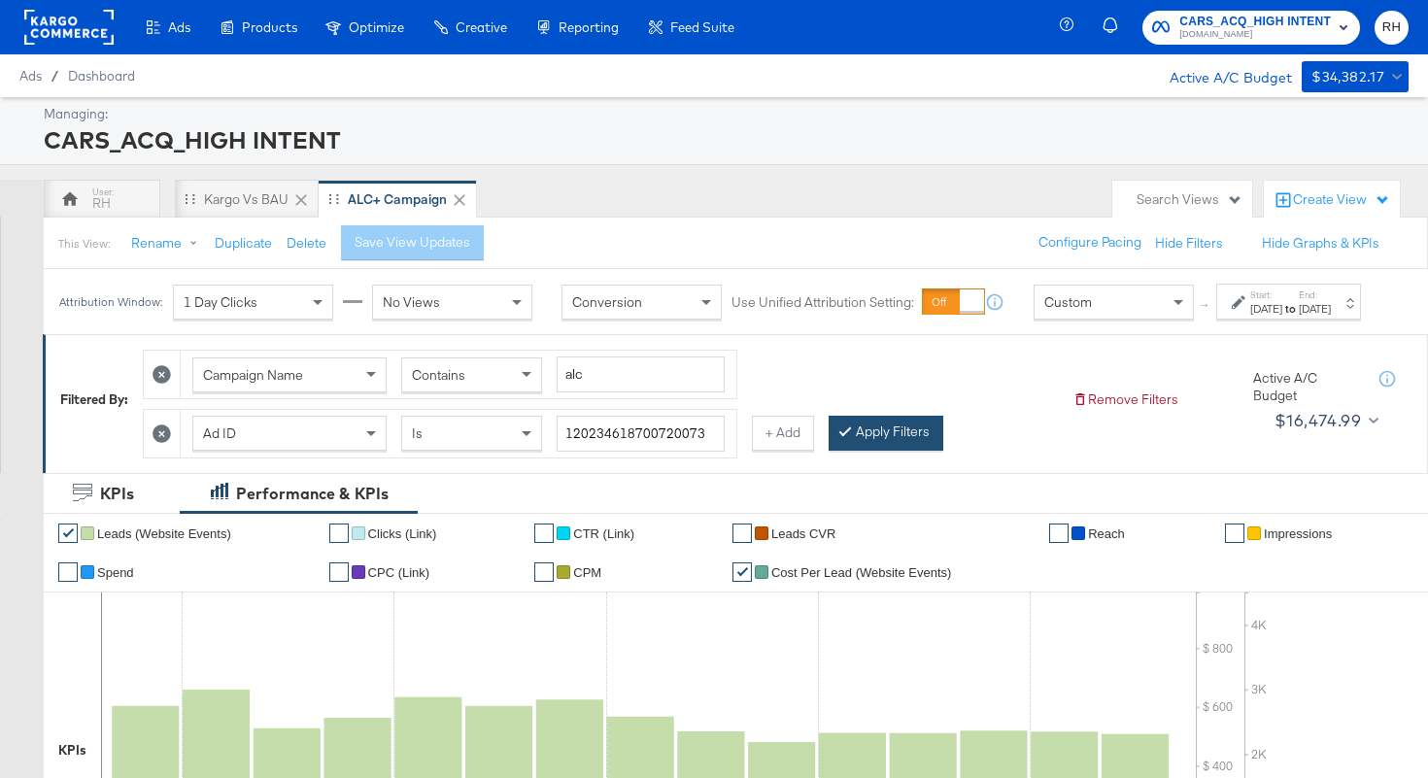
click at [846, 441] on div at bounding box center [849, 431] width 14 height 18
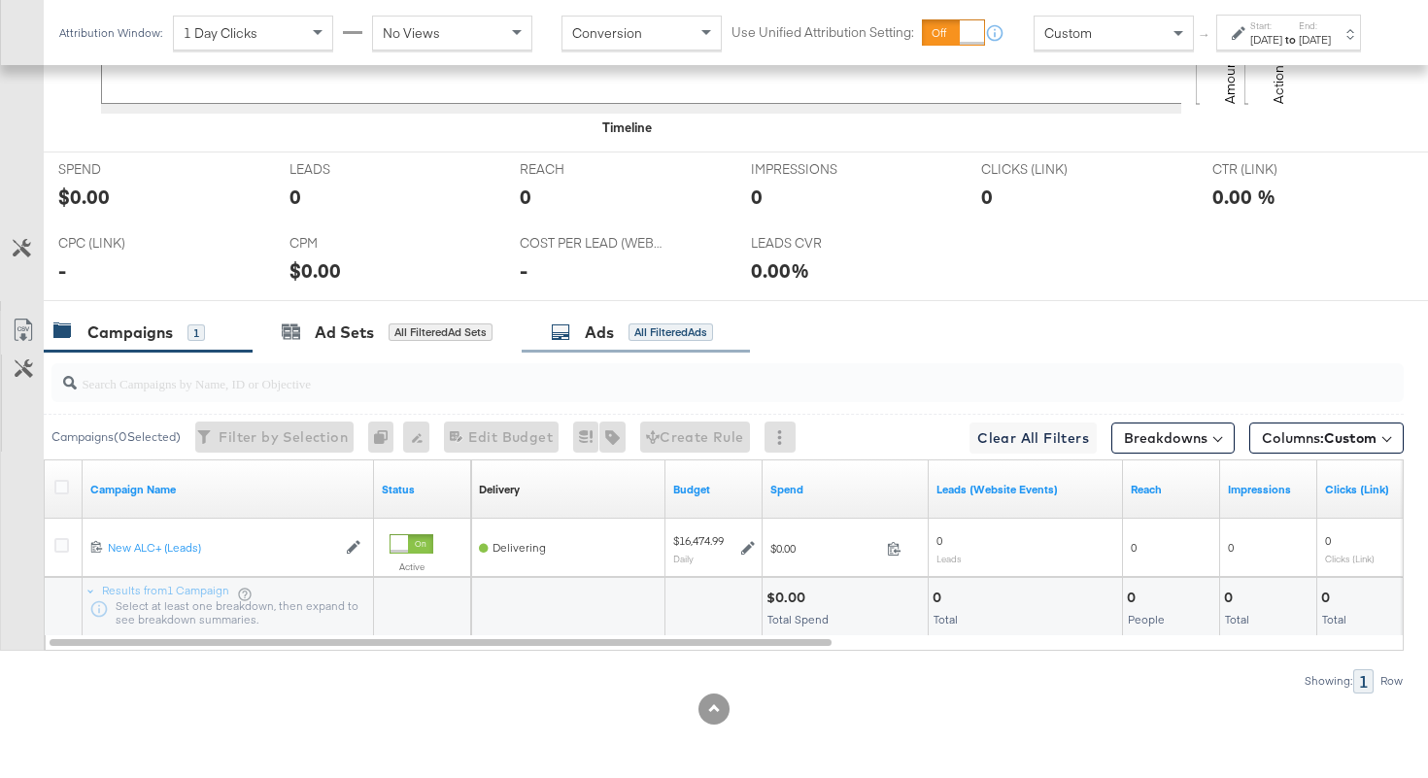
click at [626, 321] on div "Ads All Filtered Ads" at bounding box center [632, 332] width 162 height 22
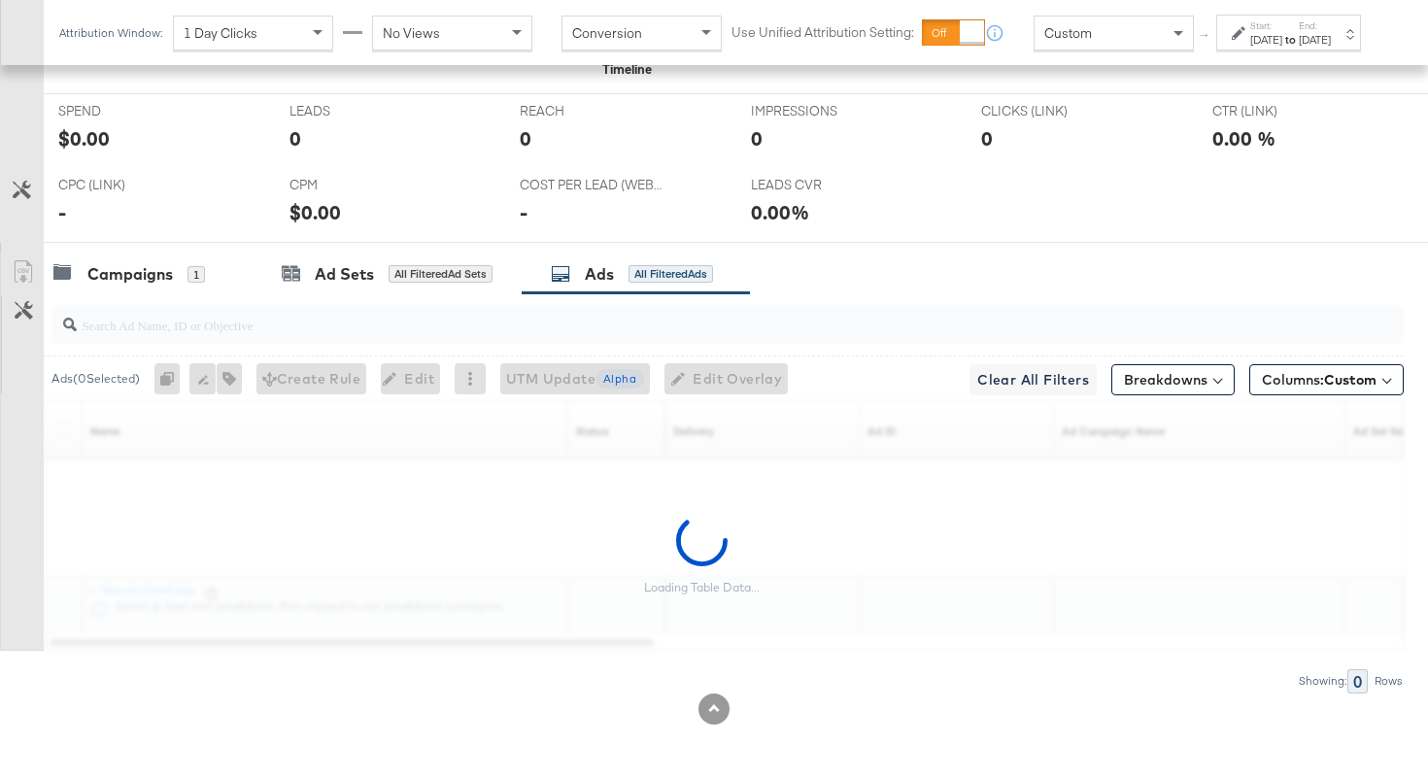
scroll to position [798, 0]
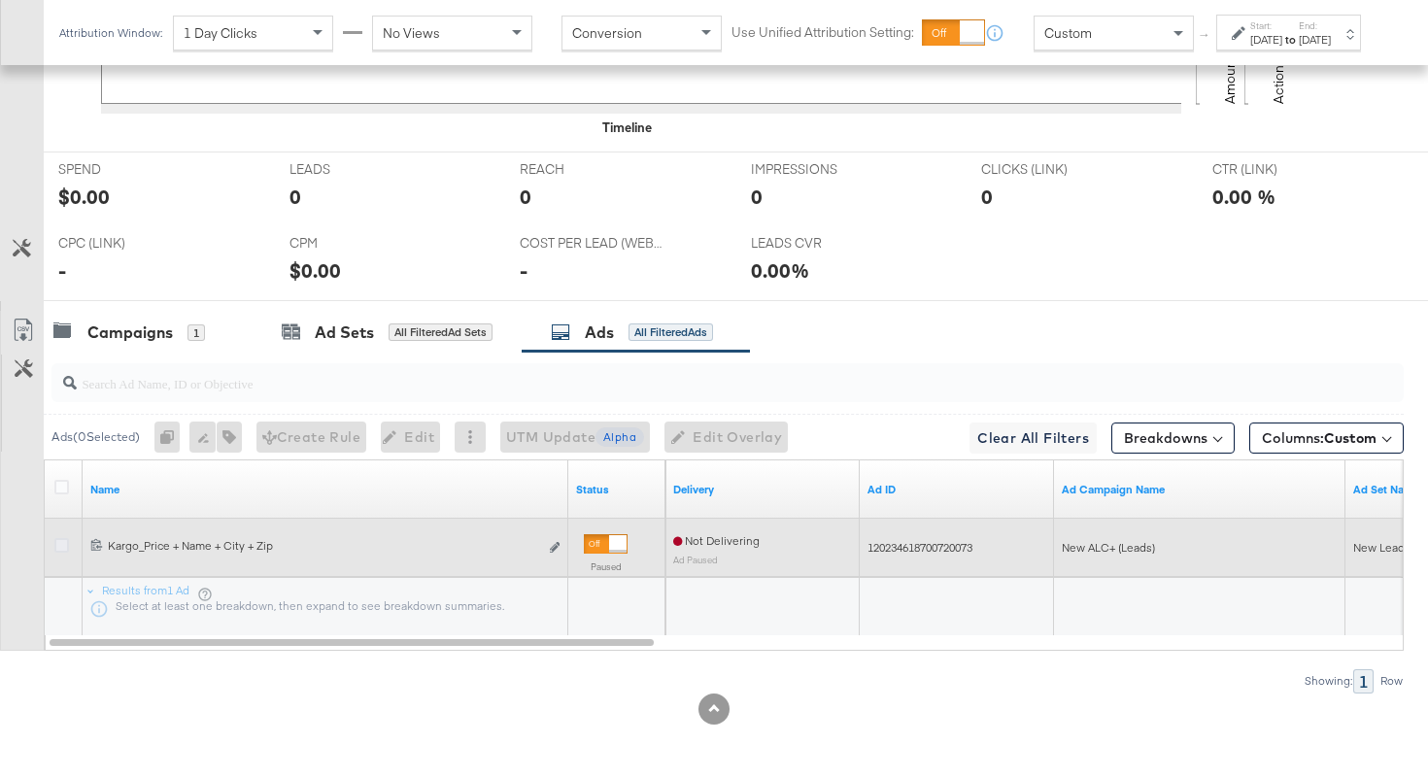
click at [57, 546] on icon at bounding box center [61, 545] width 15 height 15
click at [0, 0] on input "checkbox" at bounding box center [0, 0] width 0 height 0
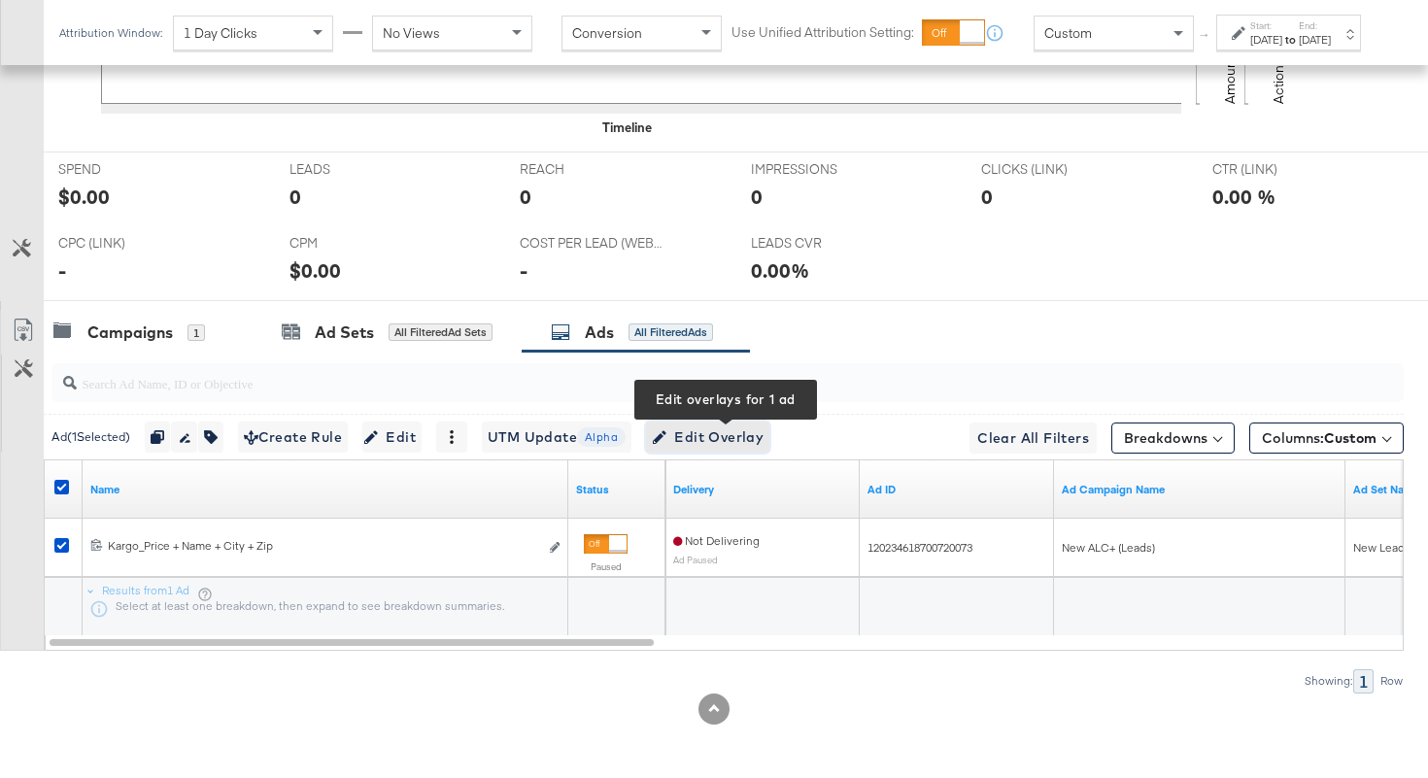
click at [704, 431] on span "Edit Overlay Edit overlays for 1 ad" at bounding box center [708, 437] width 112 height 24
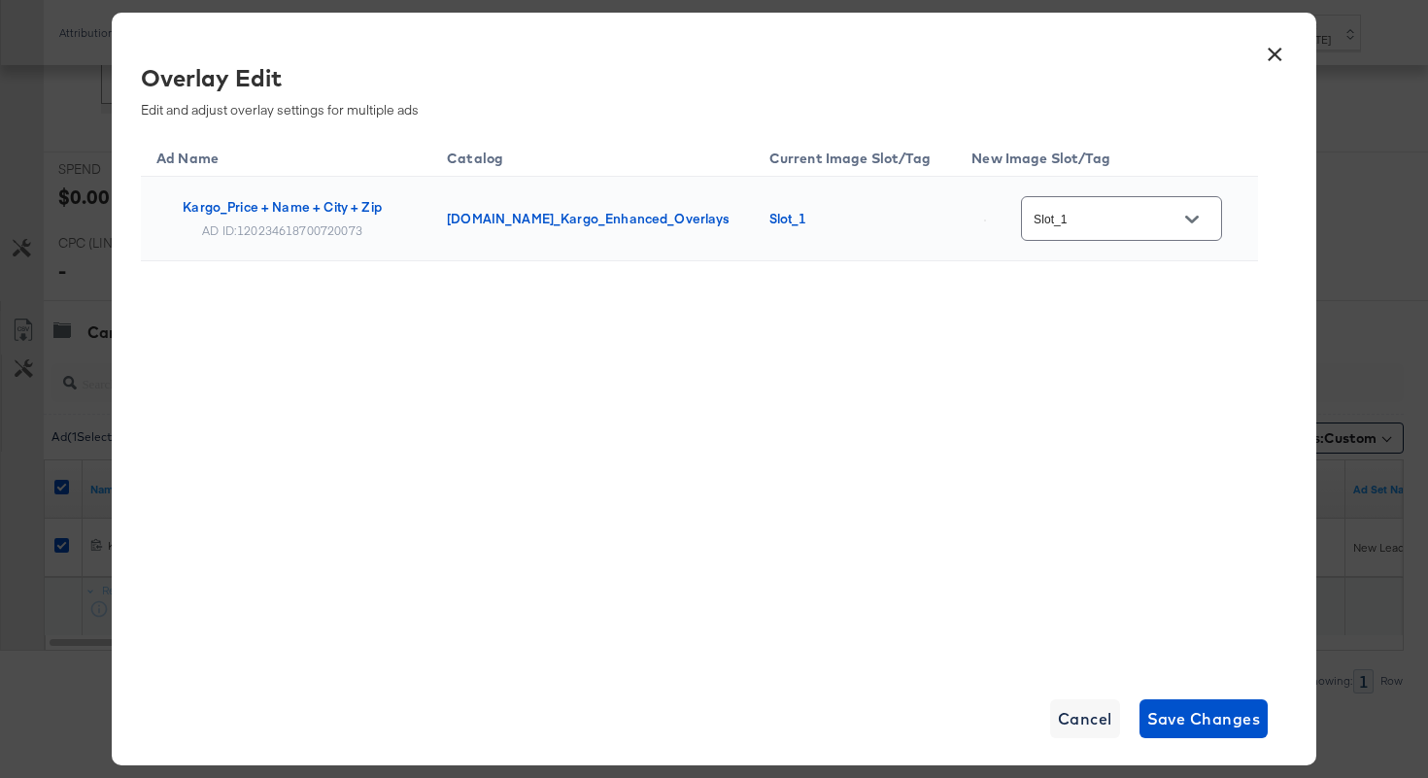
click at [1120, 224] on input "Slot_1" at bounding box center [1106, 219] width 153 height 22
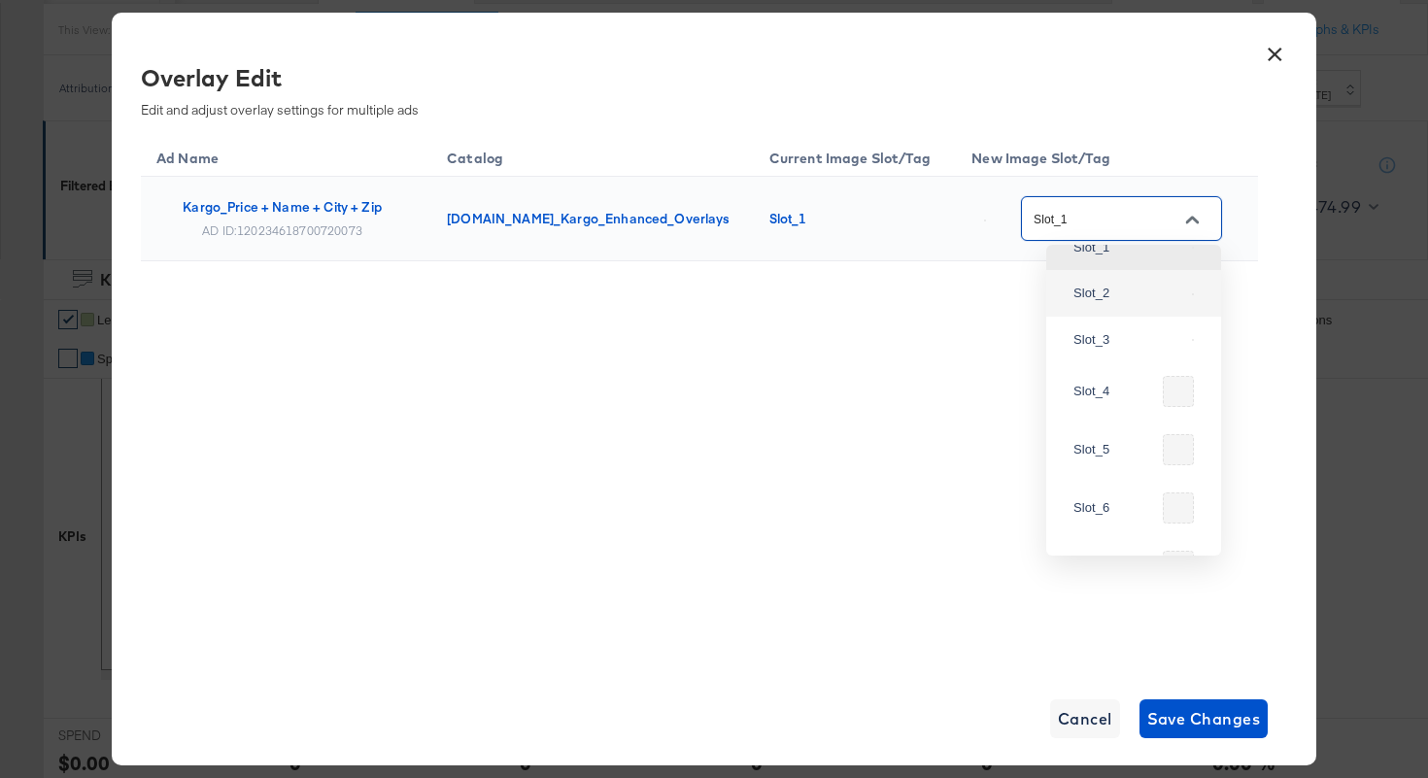
scroll to position [285, 0]
click at [1132, 349] on div "Slot_3" at bounding box center [1128, 338] width 111 height 19
type input "Slot_3"
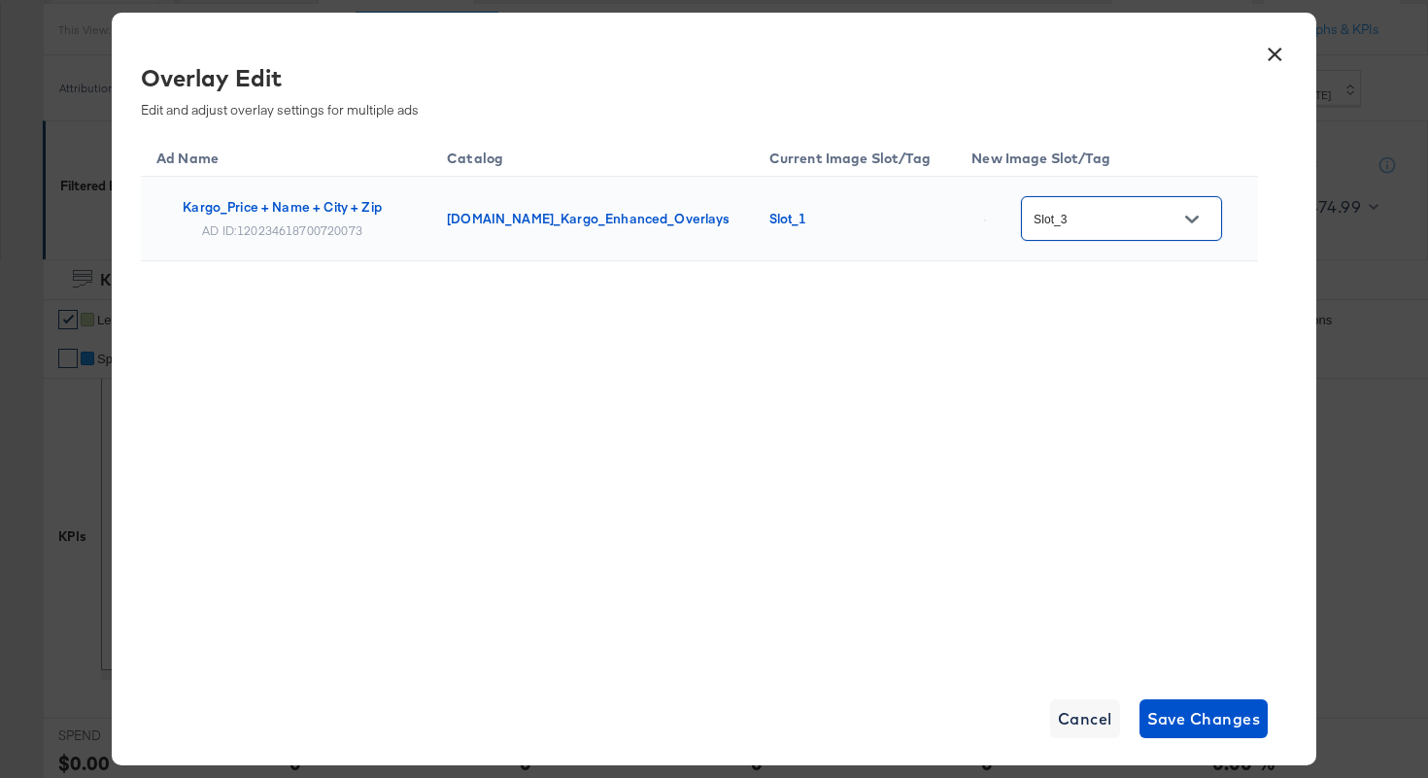
click at [1102, 214] on input "Slot_3" at bounding box center [1106, 219] width 153 height 22
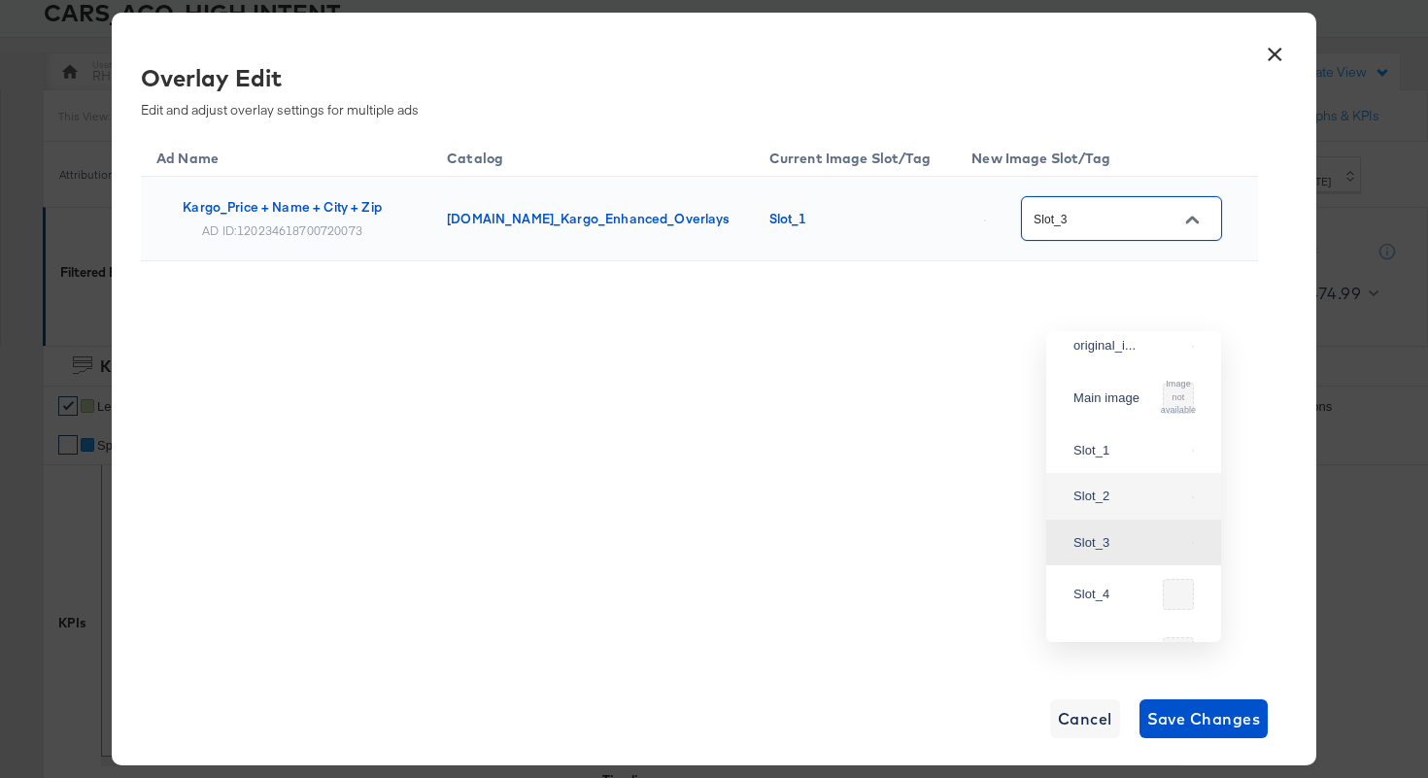
scroll to position [0, 0]
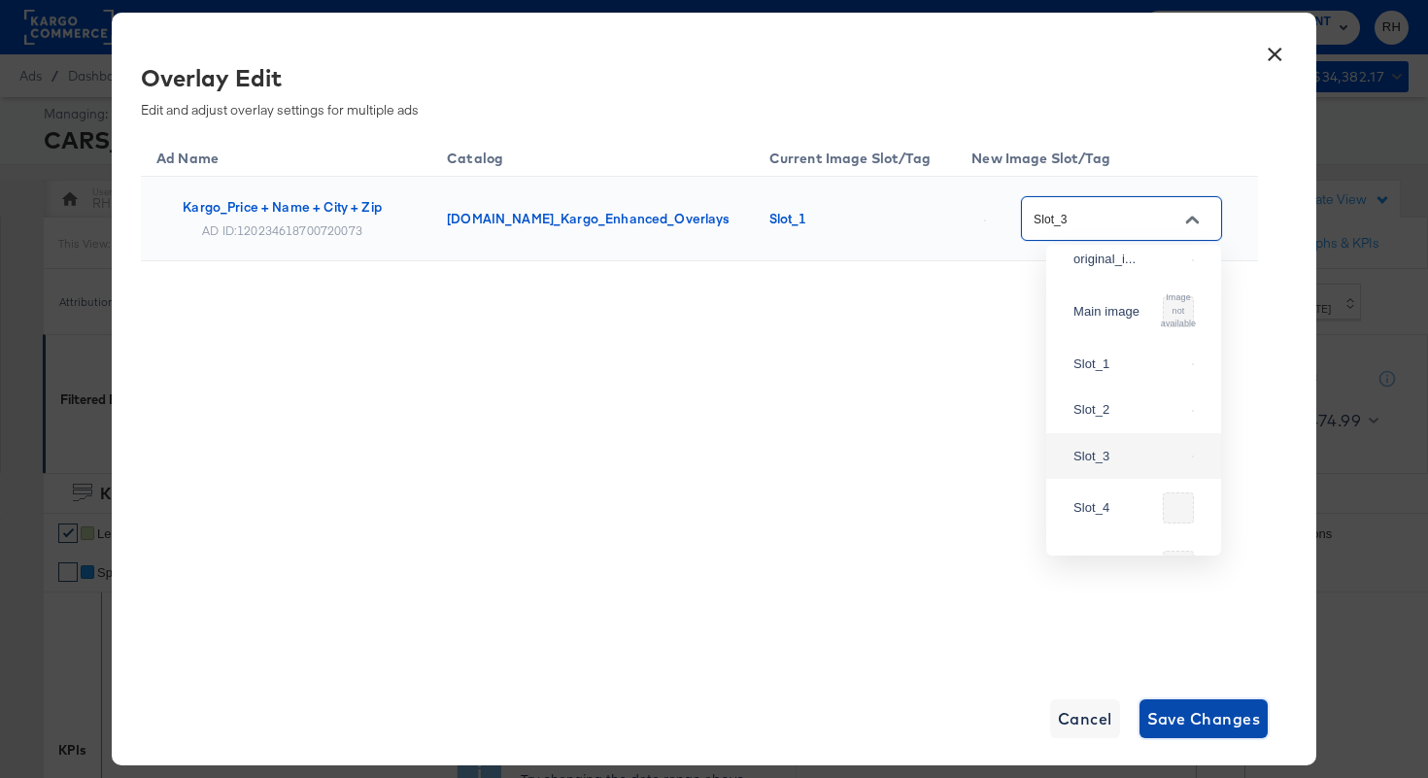
click at [1206, 714] on span "Save Changes" at bounding box center [1204, 718] width 114 height 27
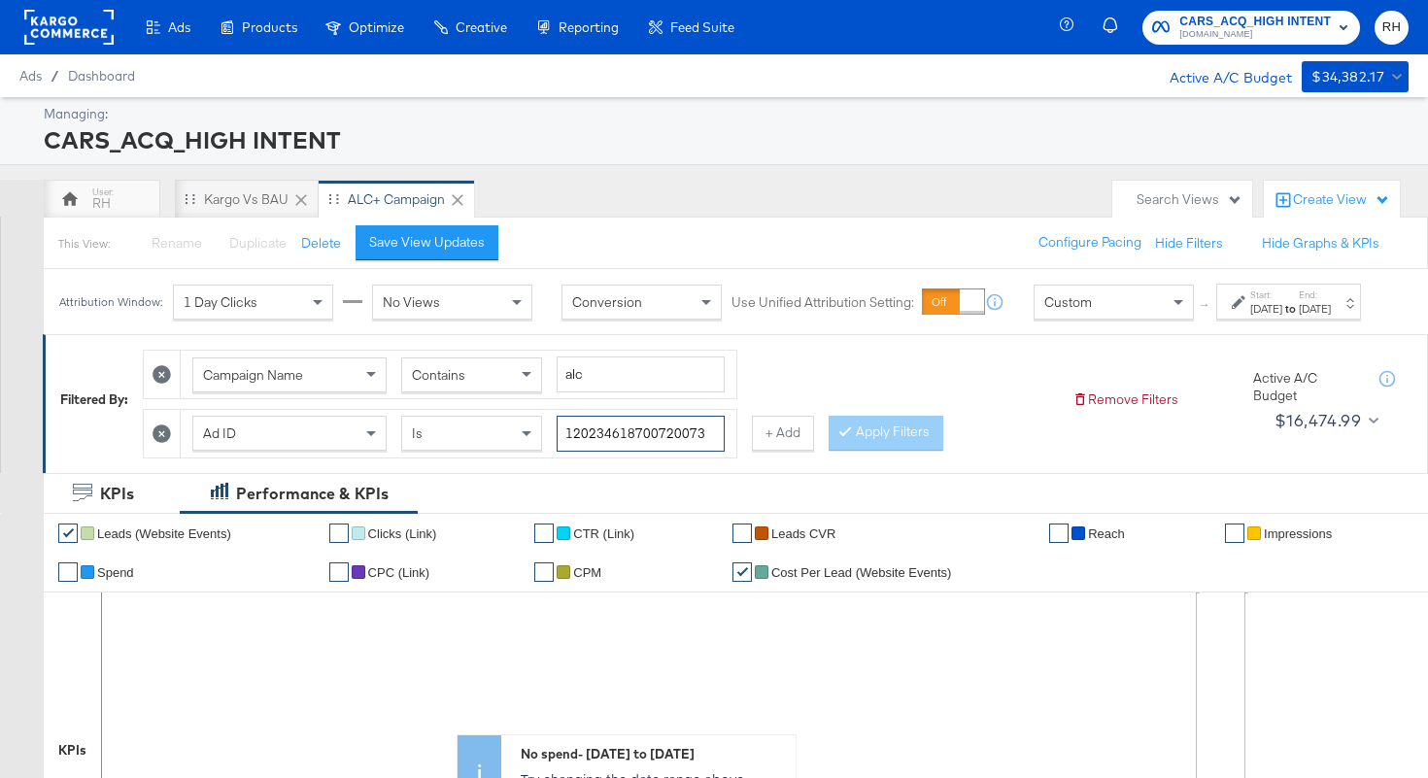
click at [649, 446] on input "120234618700720073" at bounding box center [641, 434] width 168 height 36
paste input "66918"
type input "120234618669180073"
click at [863, 451] on button "Apply Filters" at bounding box center [885, 433] width 115 height 35
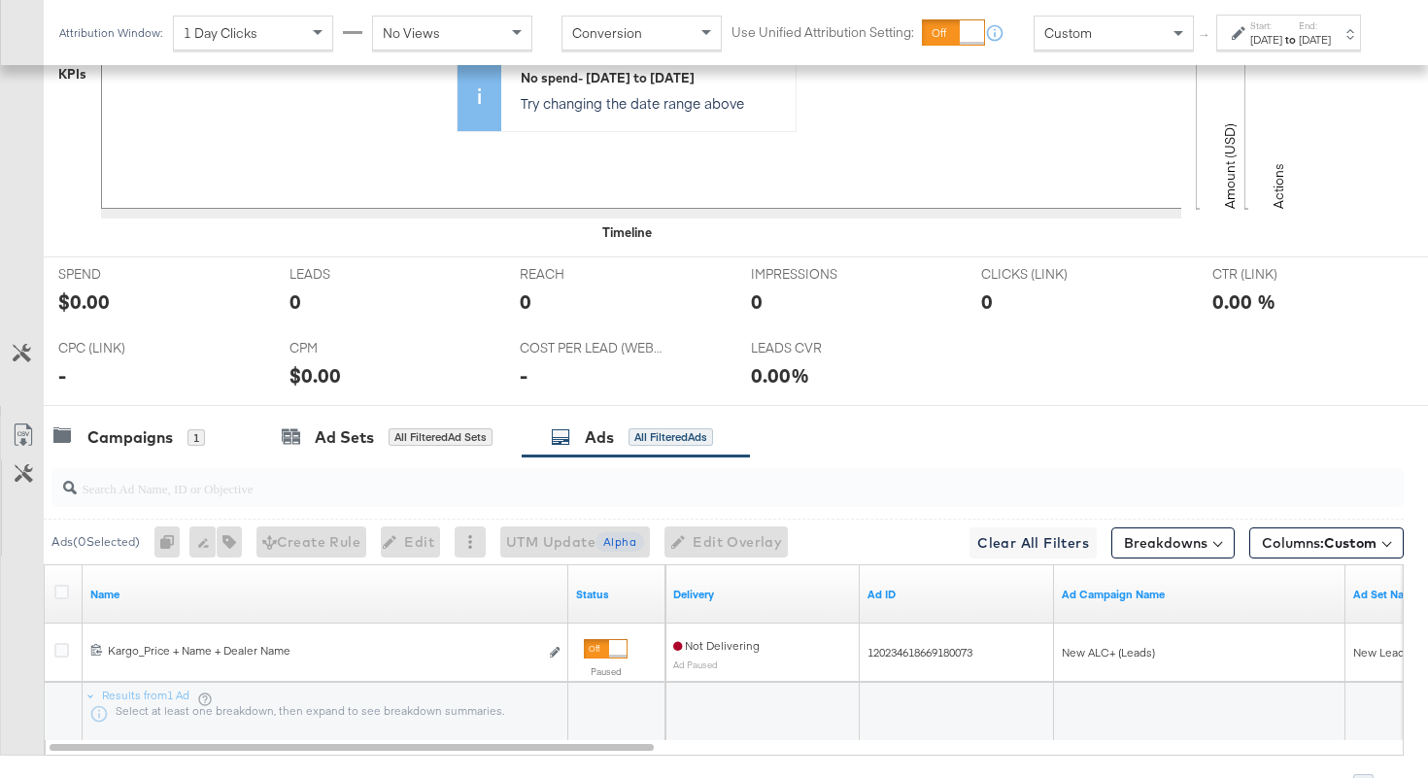
scroll to position [798, 0]
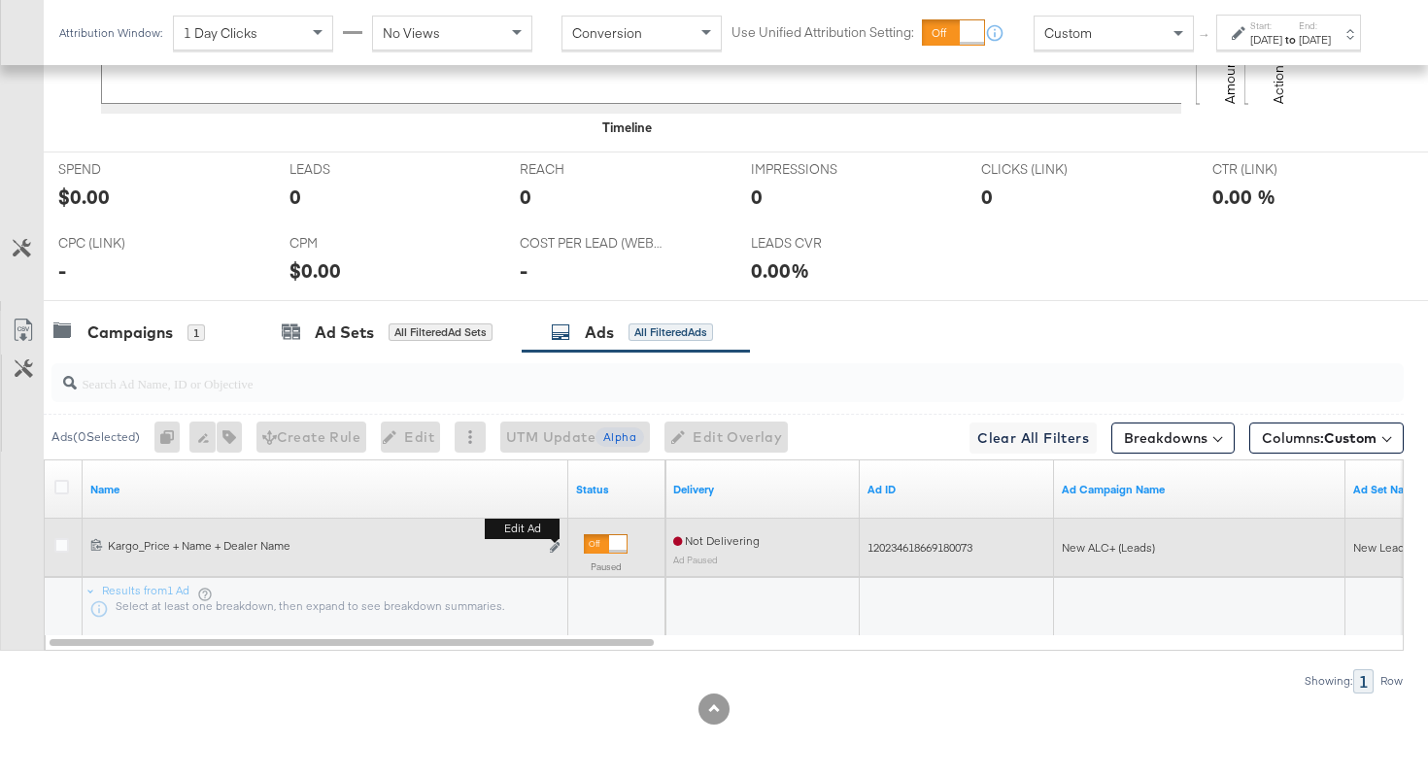
click at [549, 547] on div "Edit ad" at bounding box center [549, 548] width 22 height 20
click at [553, 548] on icon "link" at bounding box center [555, 547] width 10 height 11
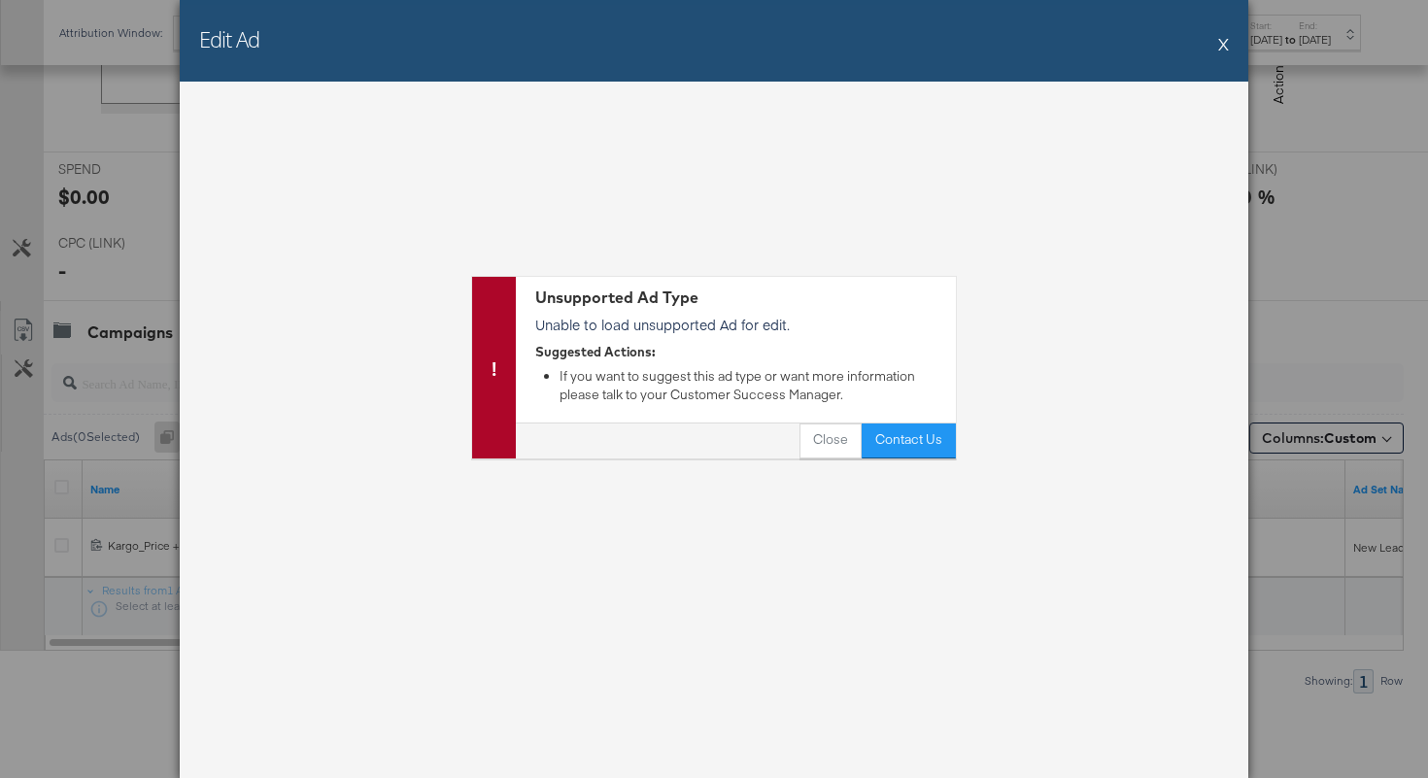
click at [1229, 44] on div "Edit Ad X" at bounding box center [714, 41] width 1068 height 82
click at [1227, 45] on button "X" at bounding box center [1223, 43] width 11 height 39
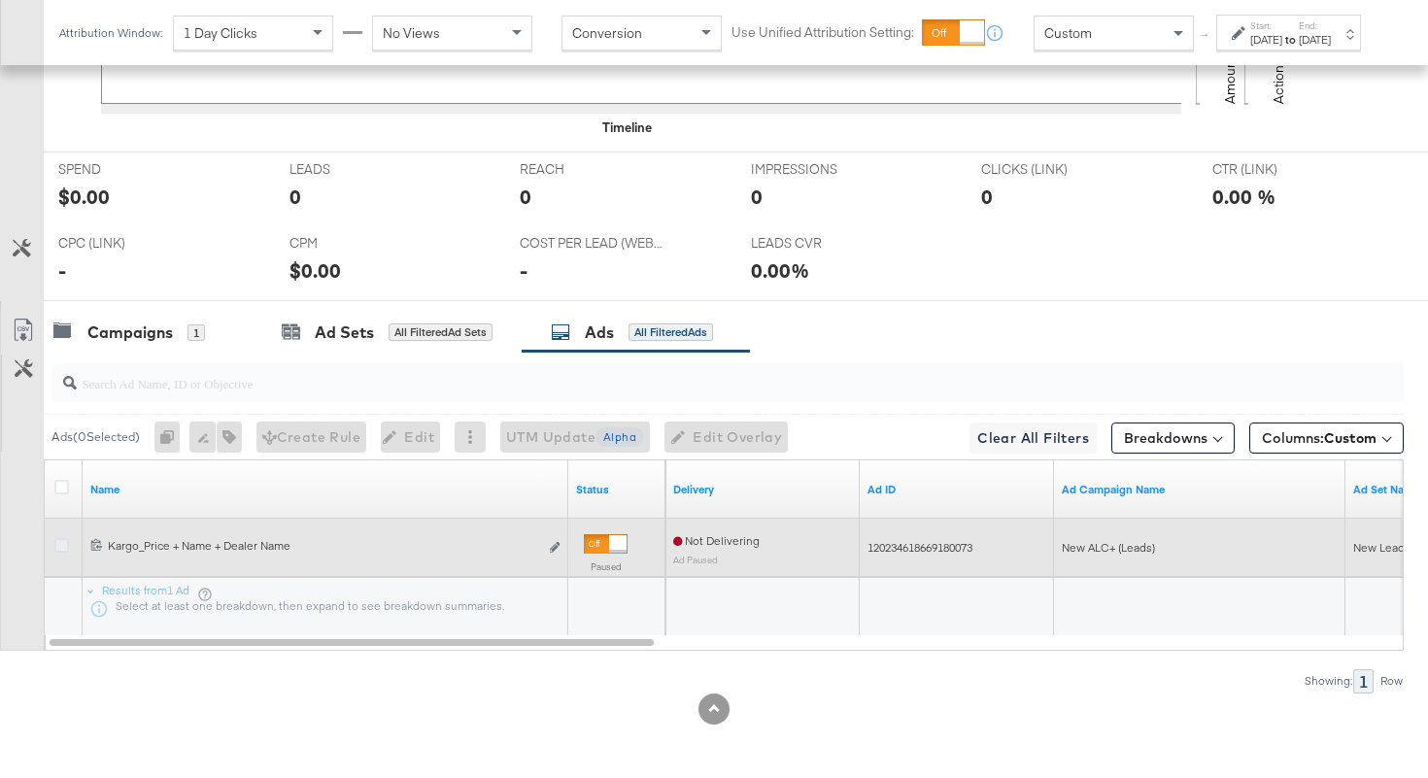
click at [68, 545] on icon at bounding box center [61, 545] width 15 height 15
click at [0, 0] on input "checkbox" at bounding box center [0, 0] width 0 height 0
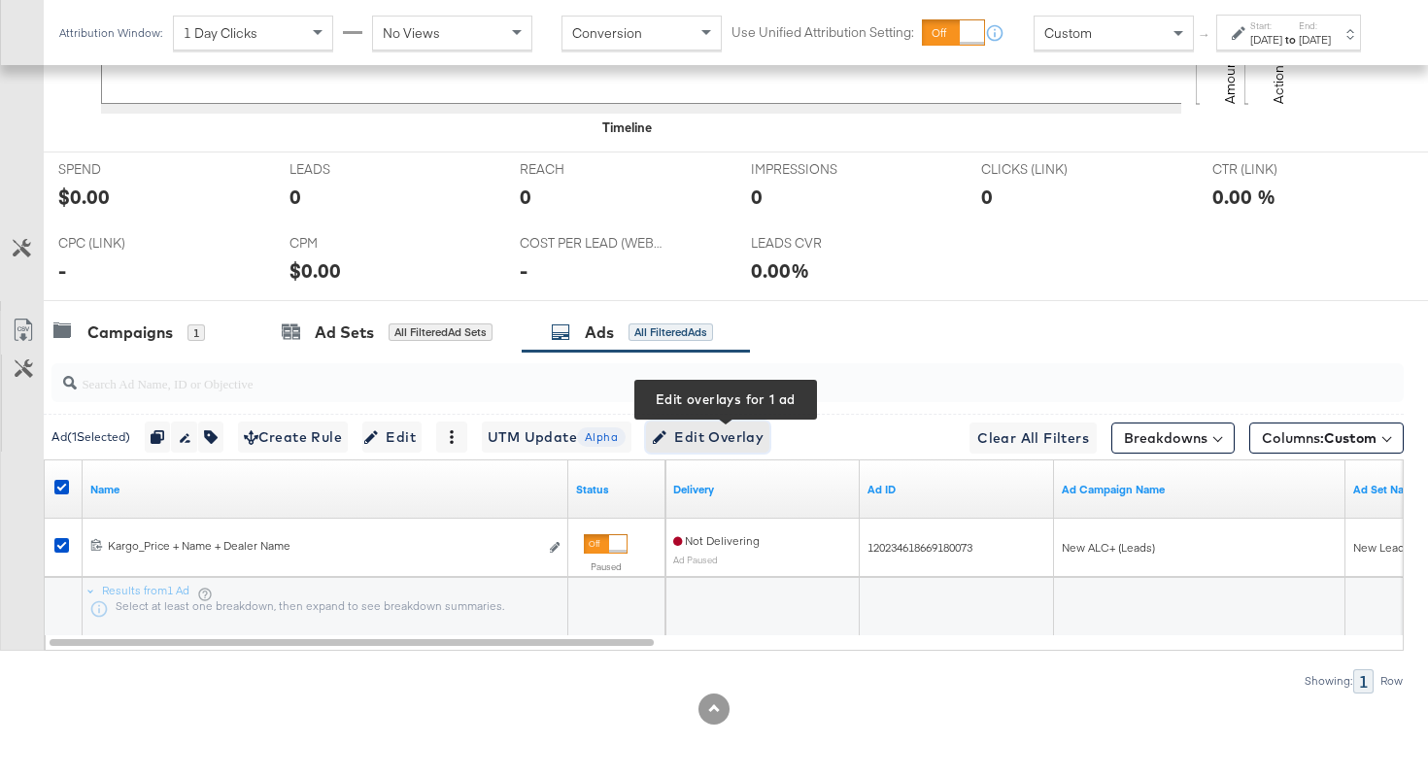
click at [690, 442] on span "Edit Overlay Edit overlays for 1 ad" at bounding box center [708, 437] width 112 height 24
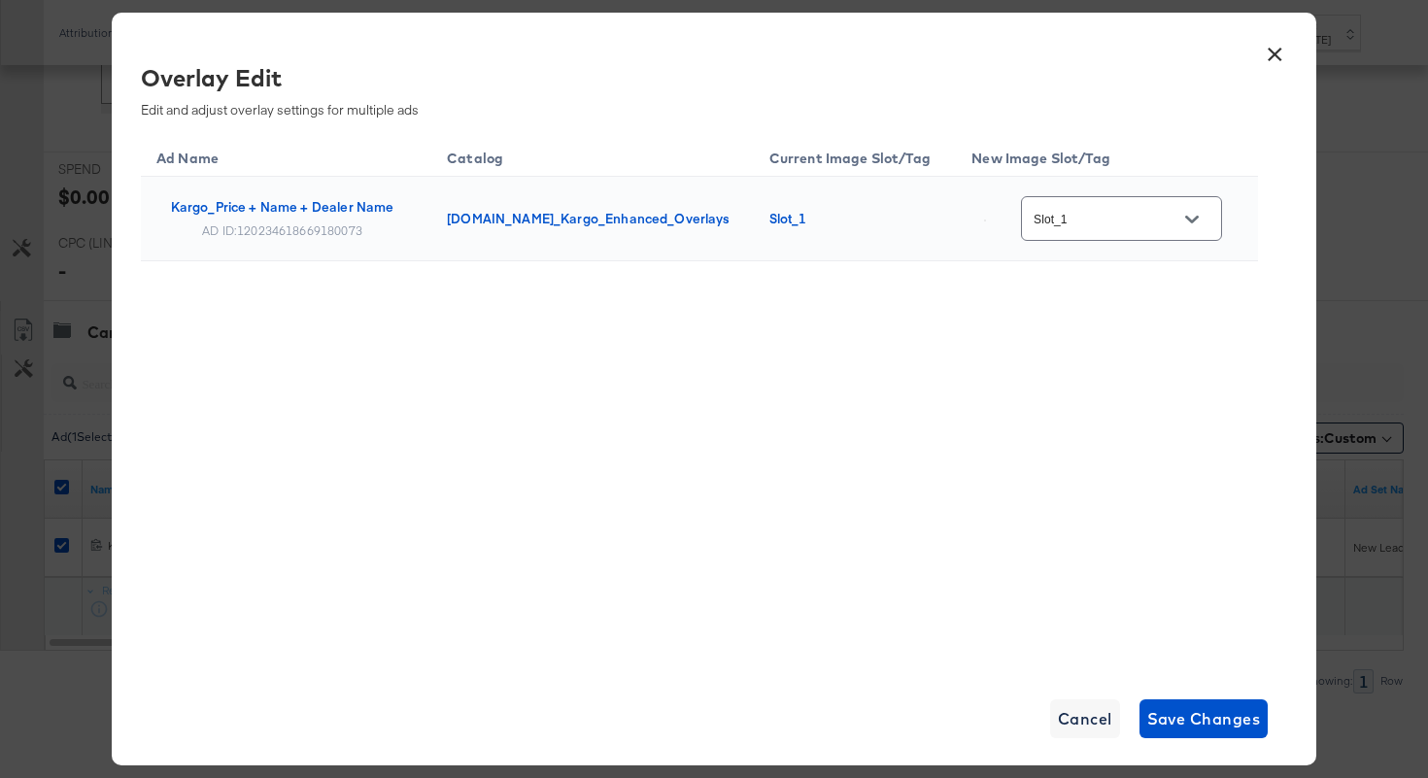
click at [1076, 215] on input "Slot_1" at bounding box center [1106, 219] width 153 height 22
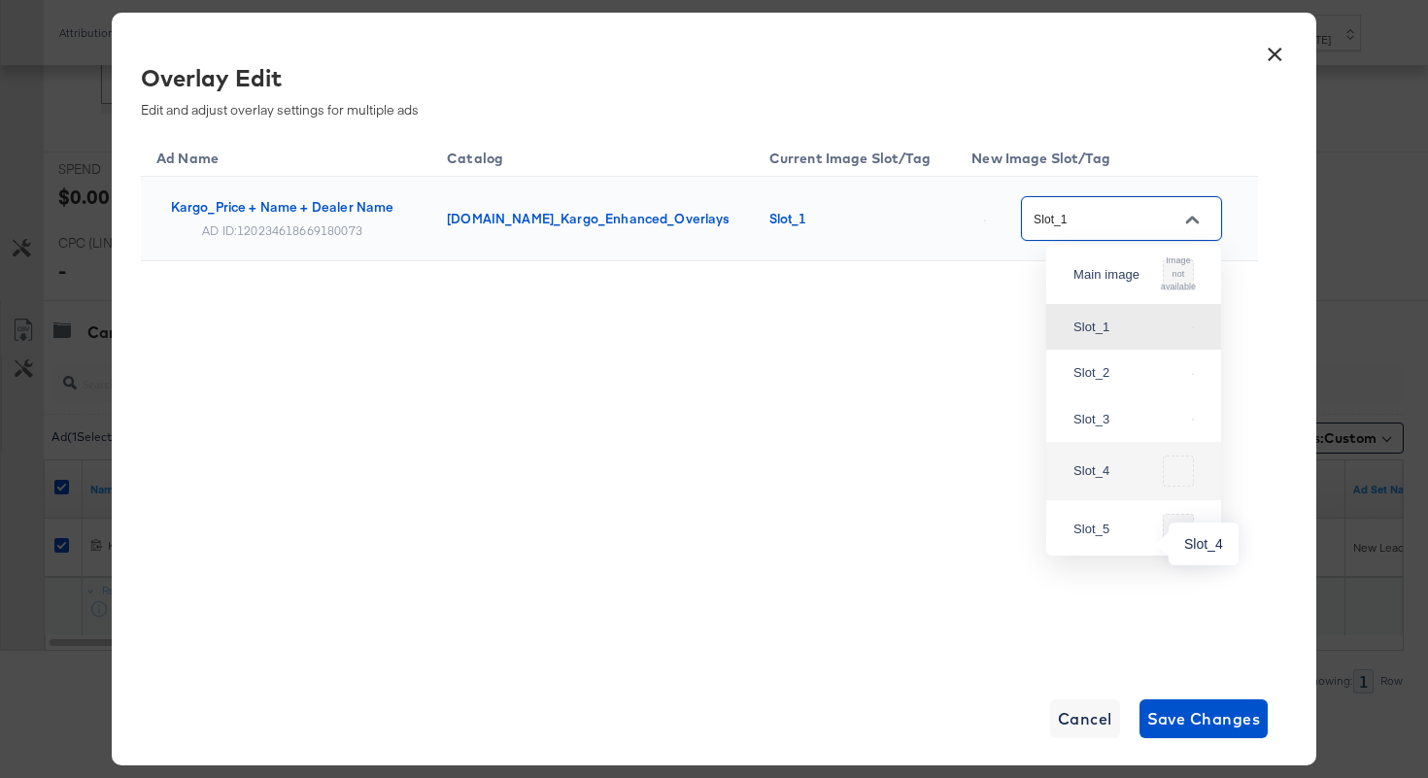
click at [1128, 481] on div "Slot_4" at bounding box center [1114, 470] width 82 height 19
type input "Slot_4"
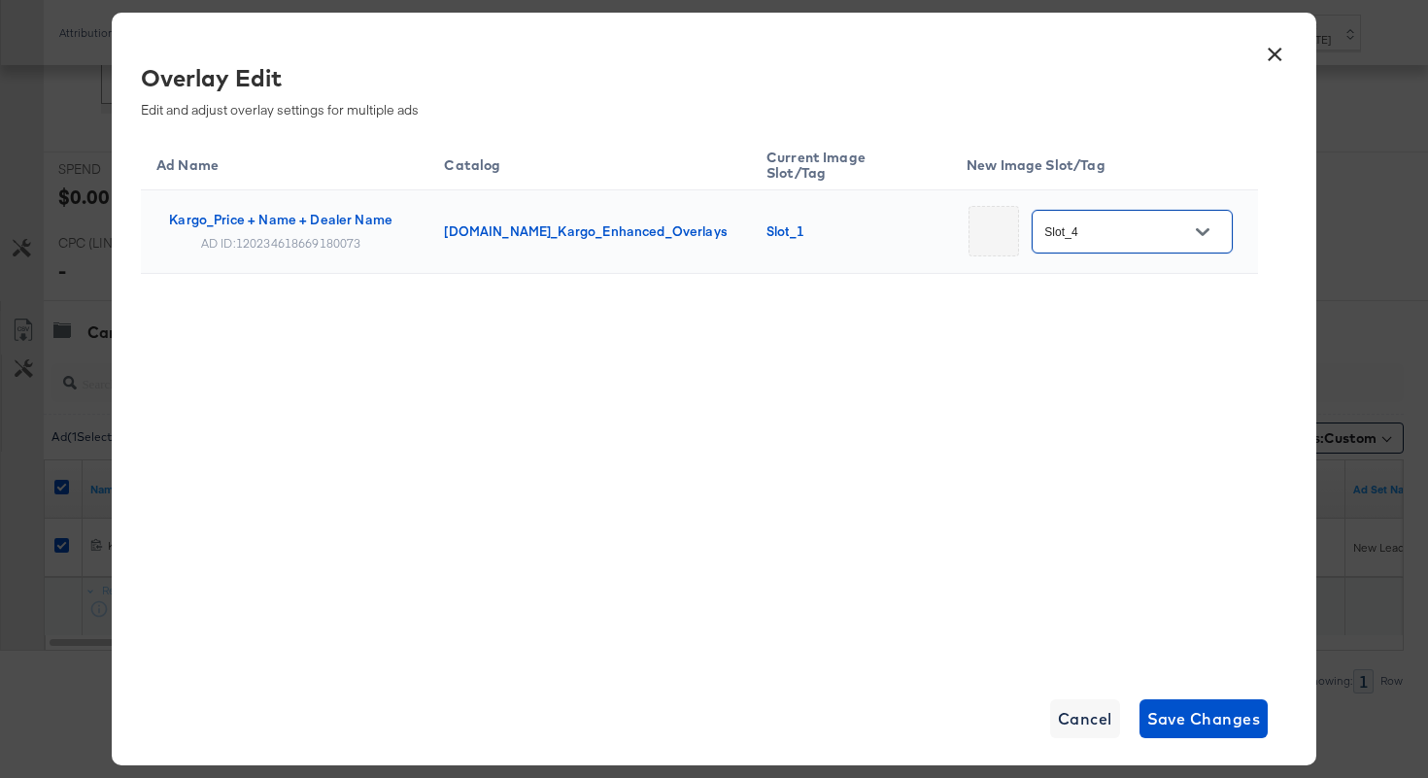
click at [1106, 221] on input "Slot_4" at bounding box center [1116, 232] width 153 height 22
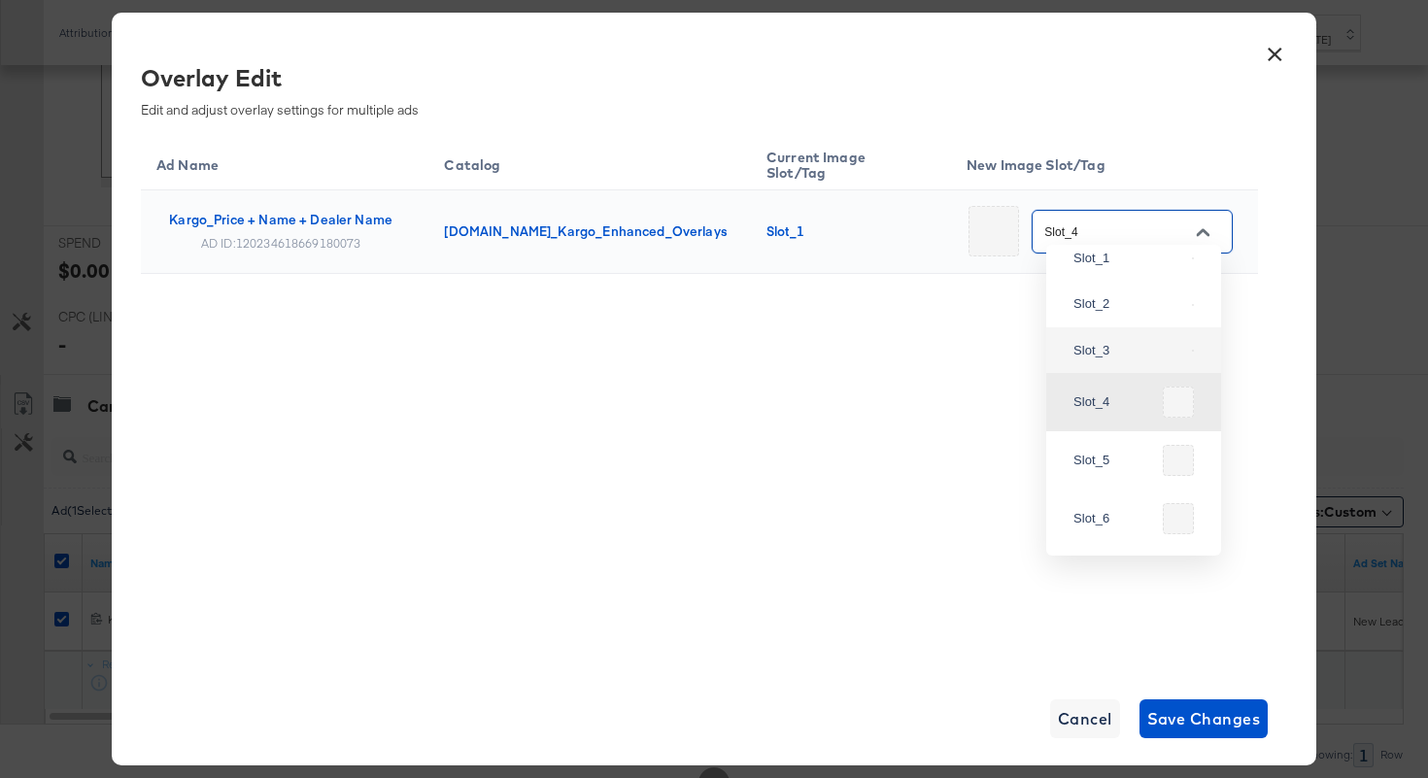
scroll to position [285, 0]
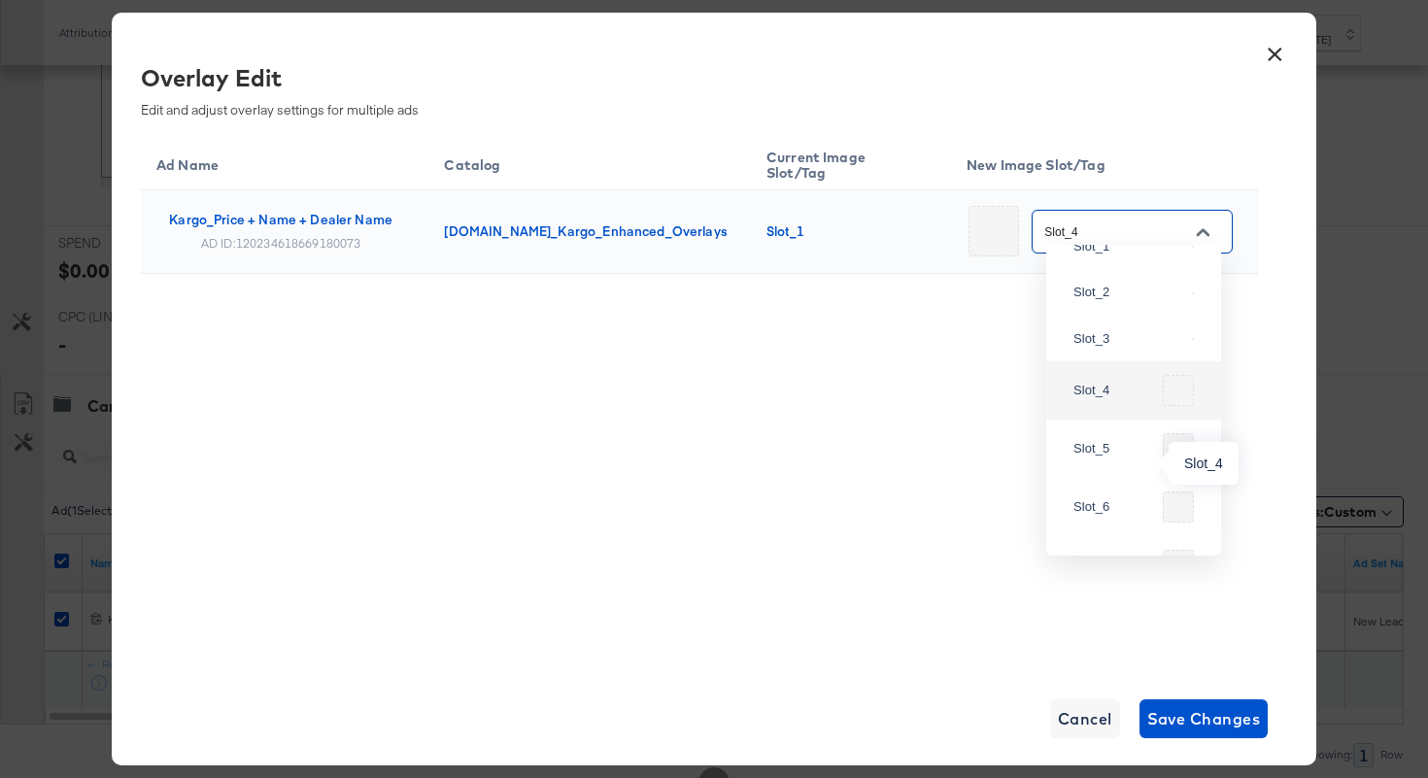
click at [1113, 400] on div "Slot_4" at bounding box center [1114, 390] width 82 height 19
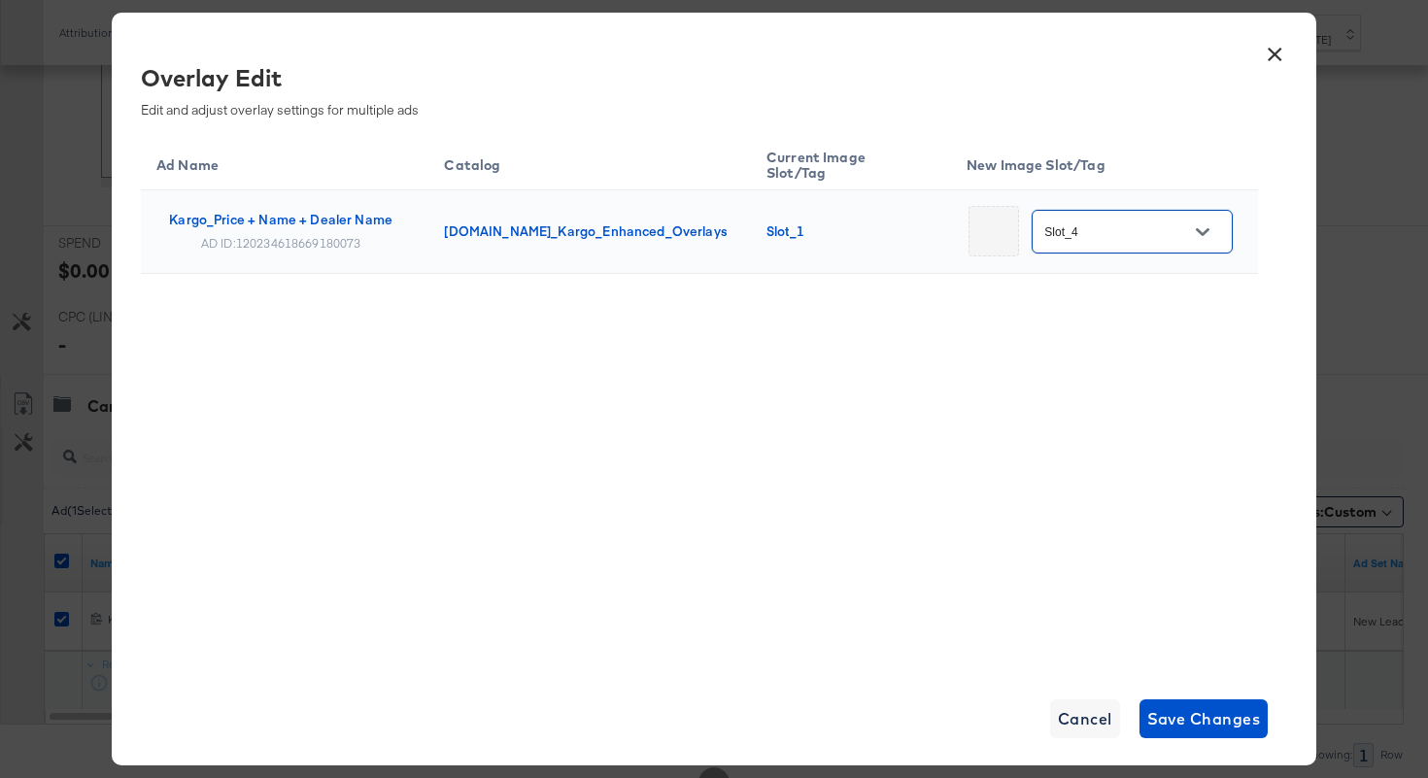
click at [1114, 221] on input "Slot_4" at bounding box center [1116, 232] width 153 height 22
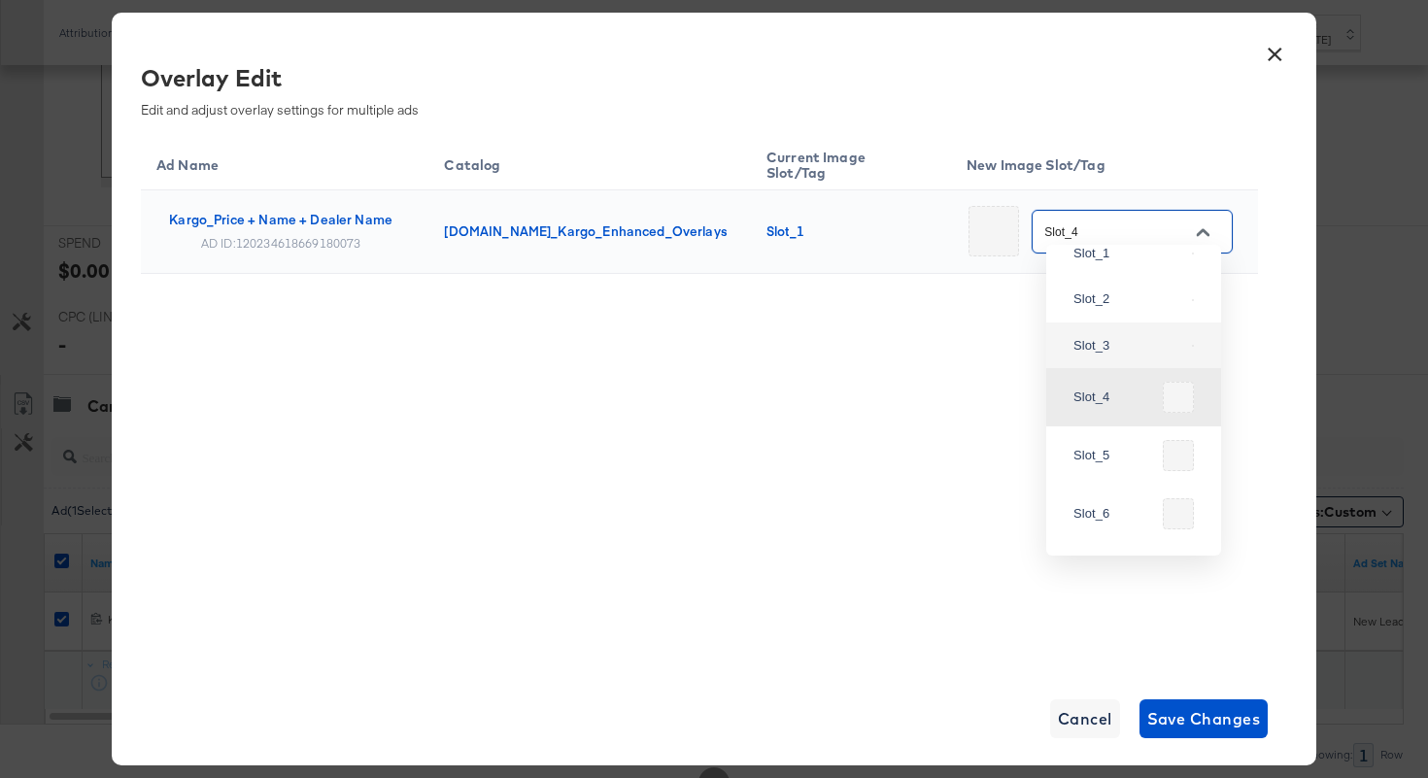
scroll to position [319, 0]
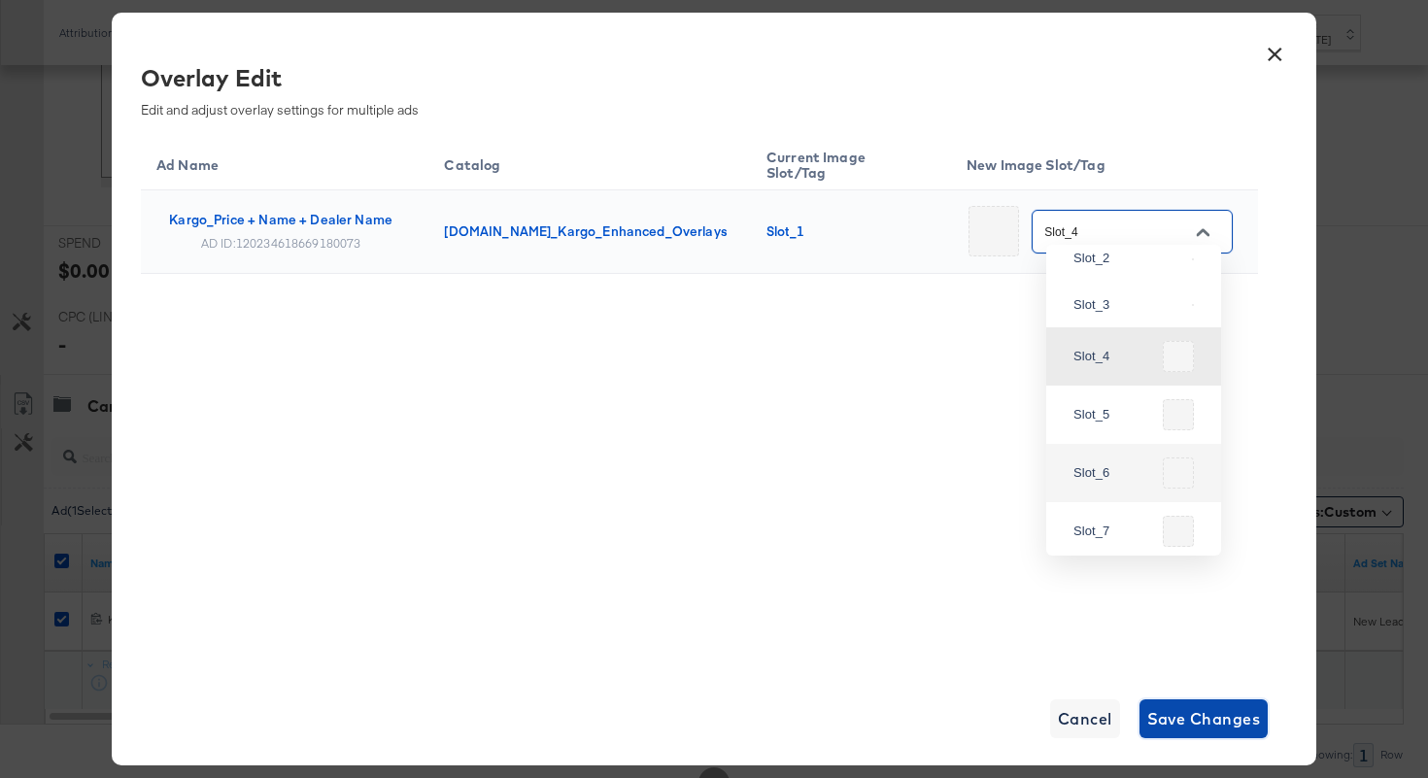
click at [1176, 723] on span "Save Changes" at bounding box center [1204, 718] width 114 height 27
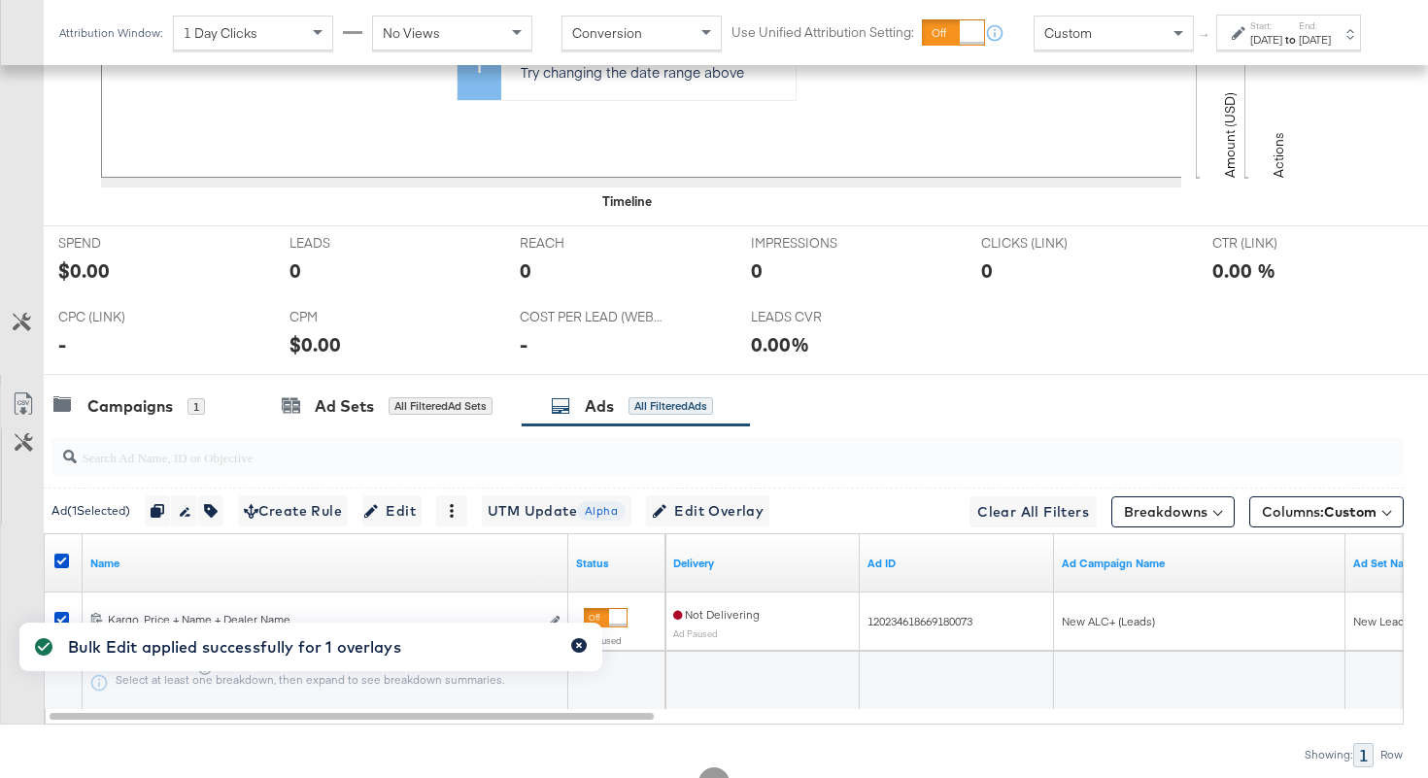
click at [576, 651] on button "button" at bounding box center [579, 645] width 16 height 15
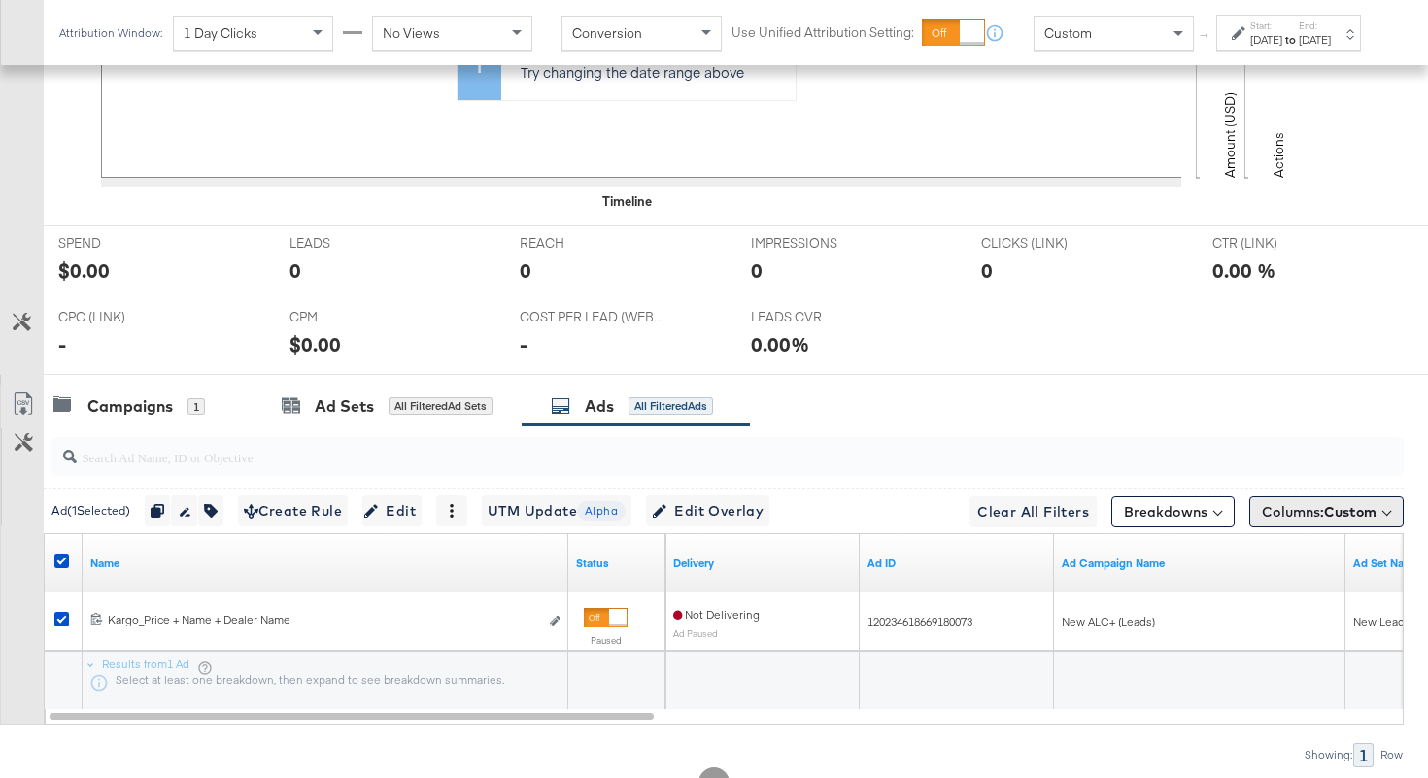
click at [1271, 510] on span "Columns: Custom" at bounding box center [1319, 511] width 115 height 19
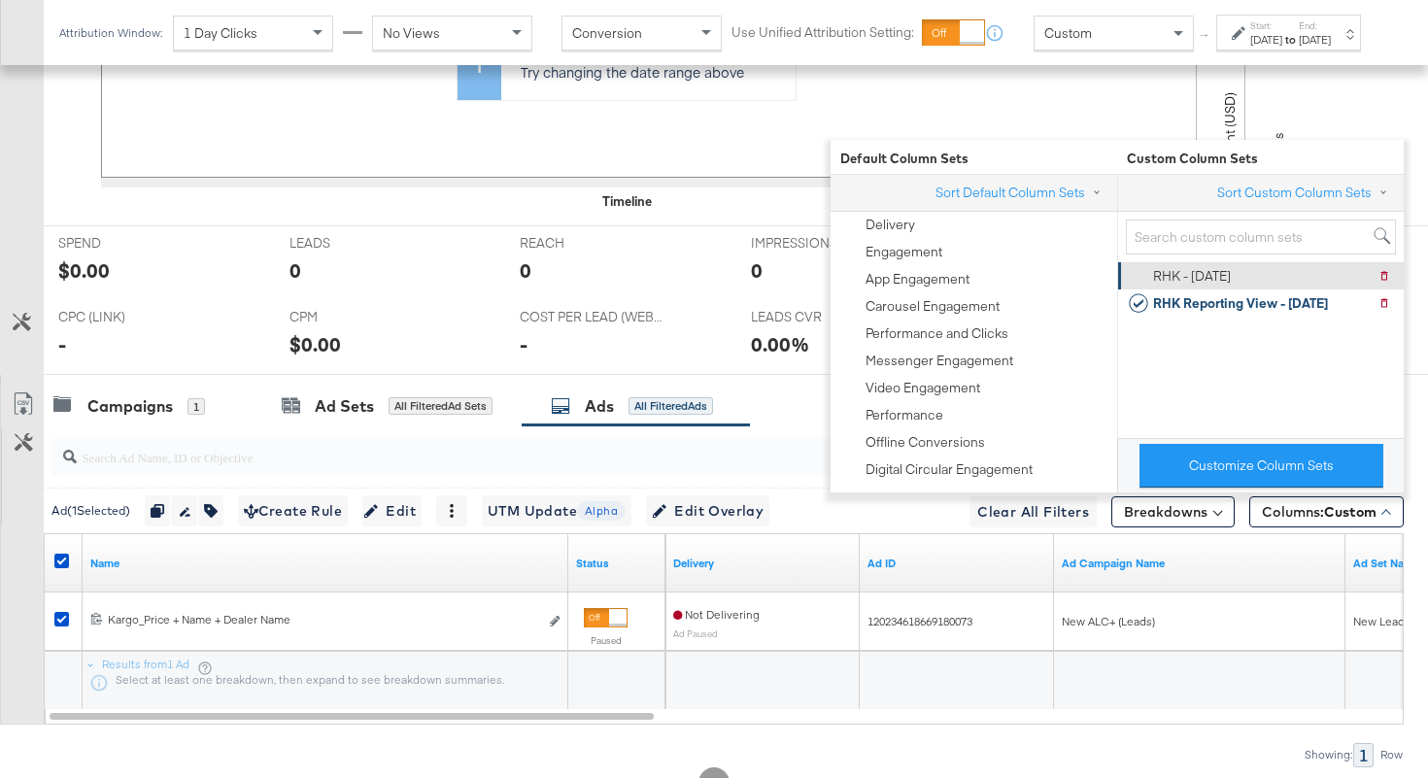
click at [1194, 278] on div "RHK - 9.5.25" at bounding box center [1192, 276] width 78 height 18
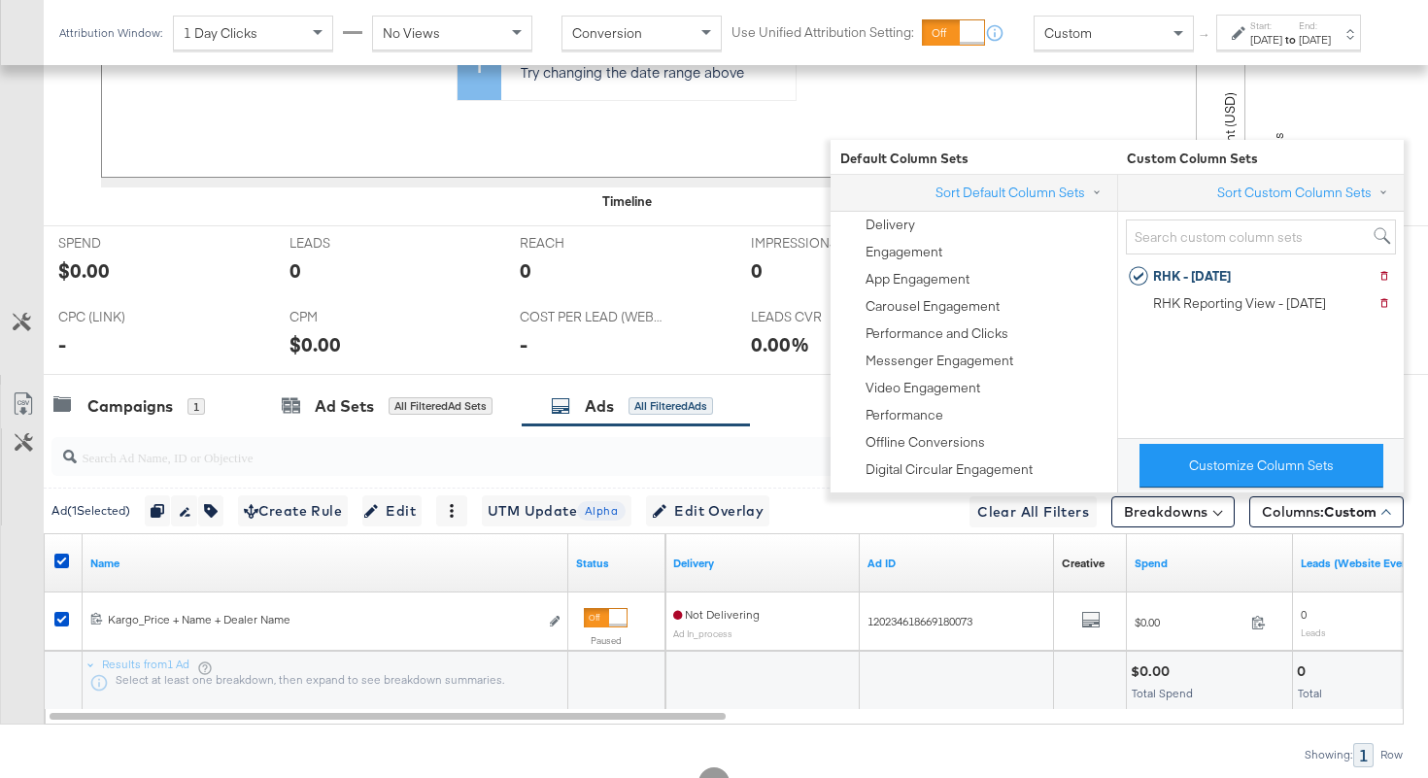
click at [668, 236] on div "REACH REACH 0" at bounding box center [620, 263] width 231 height 74
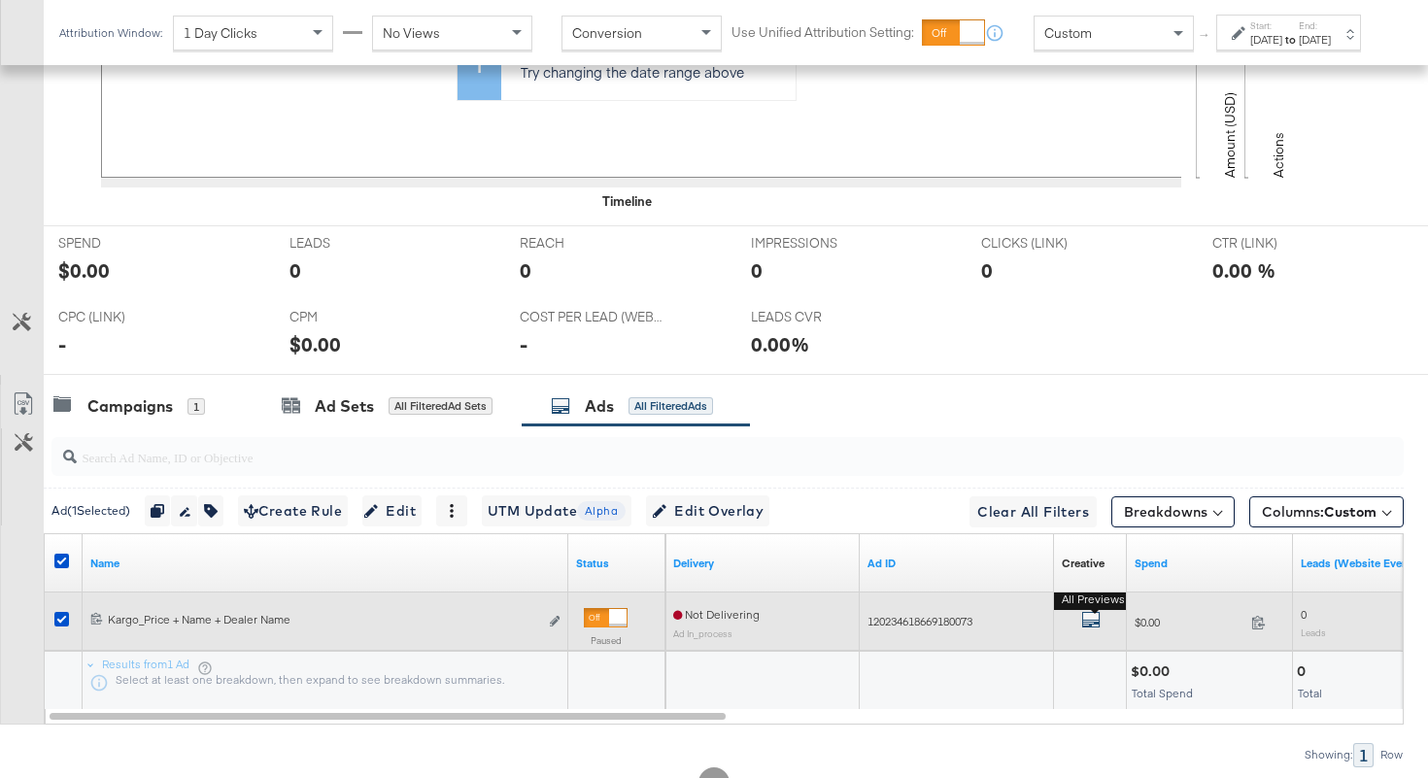
click at [1087, 619] on icon "default" at bounding box center [1090, 619] width 19 height 19
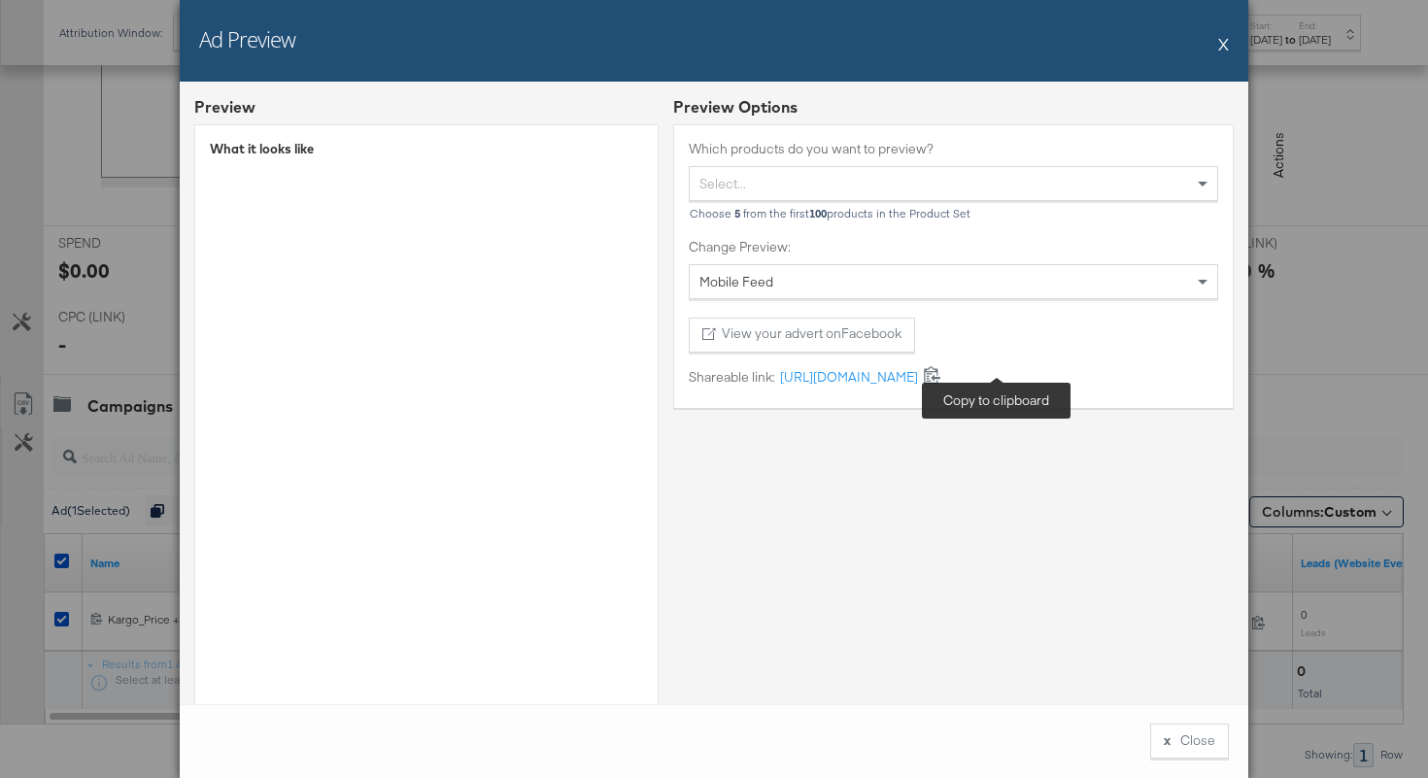
click at [941, 378] on icon at bounding box center [932, 374] width 18 height 18
click at [1164, 752] on button "x Close" at bounding box center [1189, 741] width 79 height 35
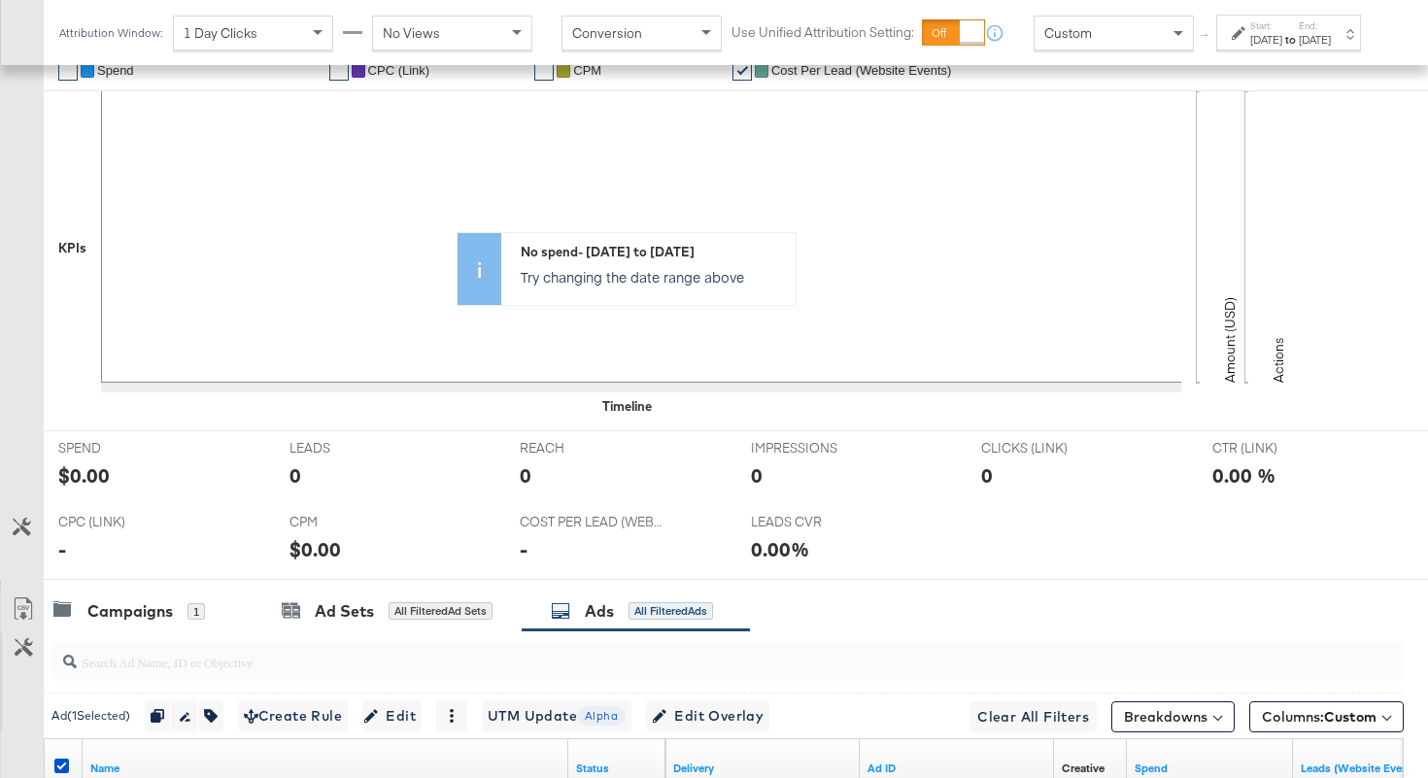
scroll to position [343, 0]
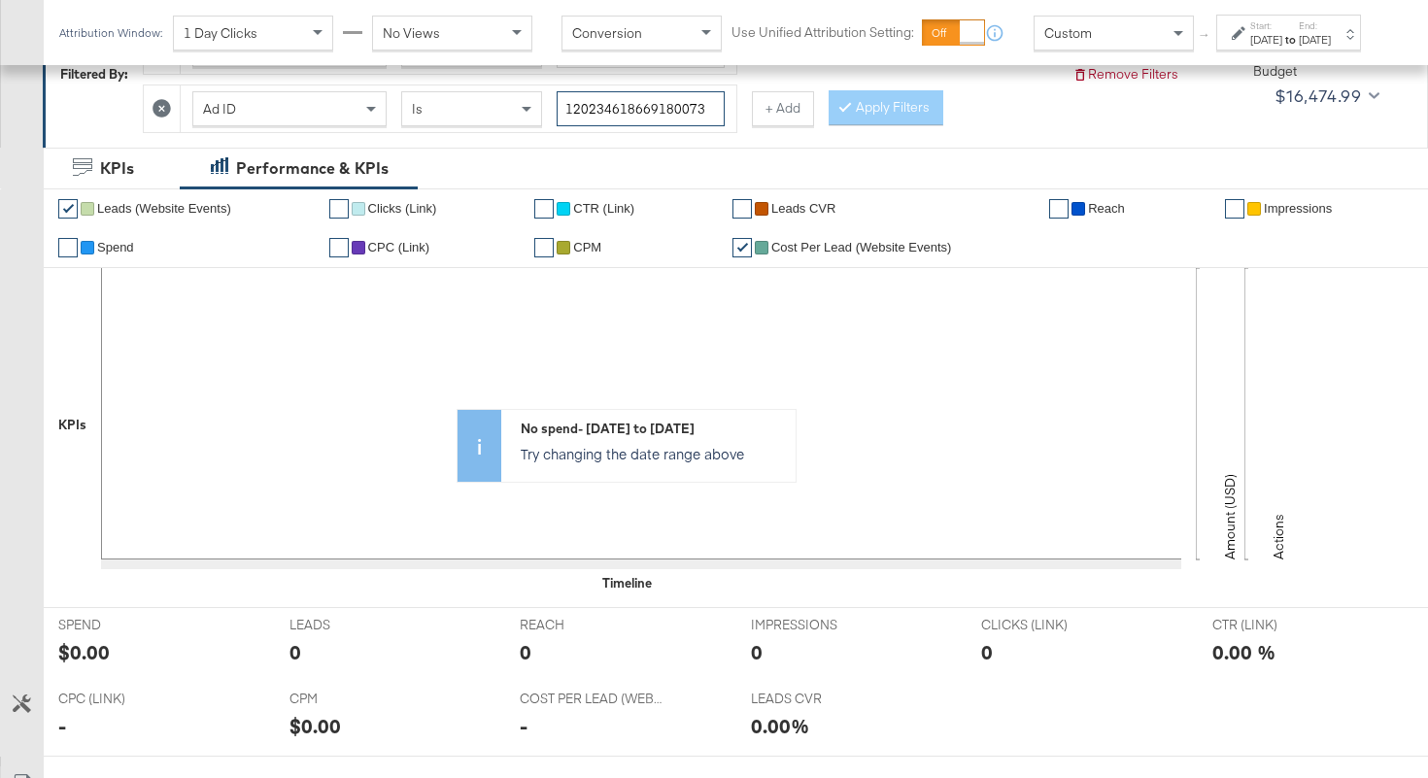
click at [590, 110] on input "120234618669180073" at bounding box center [641, 109] width 168 height 36
paste input "70072"
type input "120234618700720073"
click at [884, 105] on button "Apply Filters" at bounding box center [885, 107] width 115 height 35
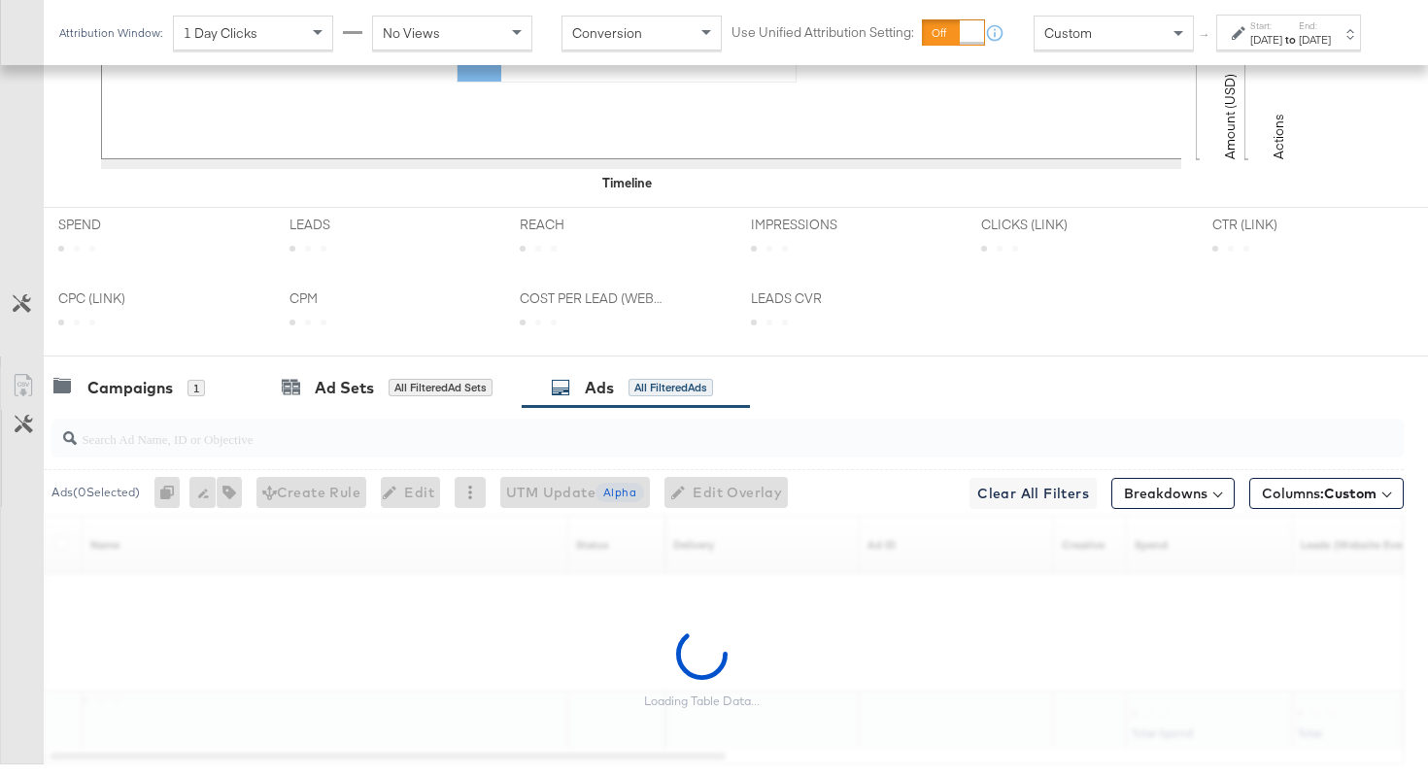
scroll to position [798, 0]
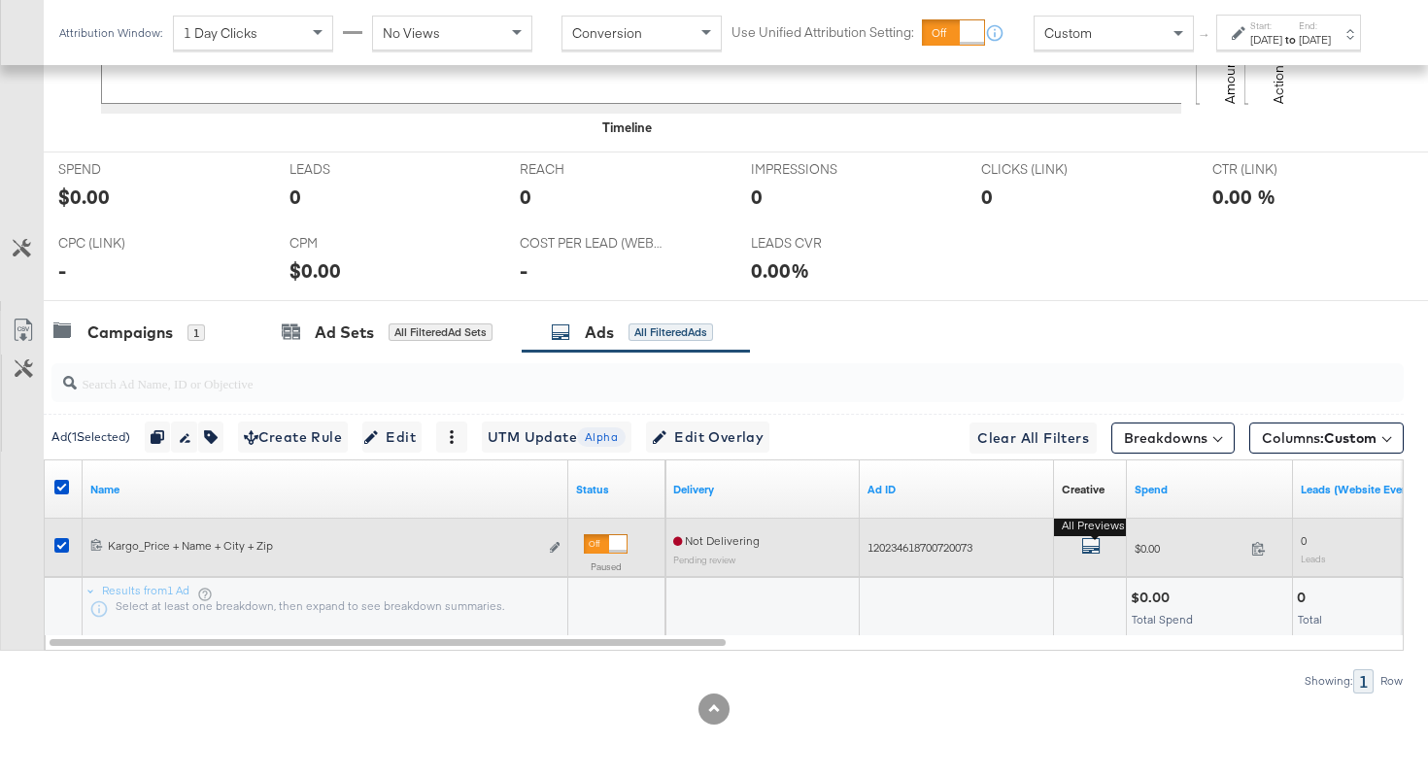
click at [1085, 544] on icon "default" at bounding box center [1090, 545] width 19 height 19
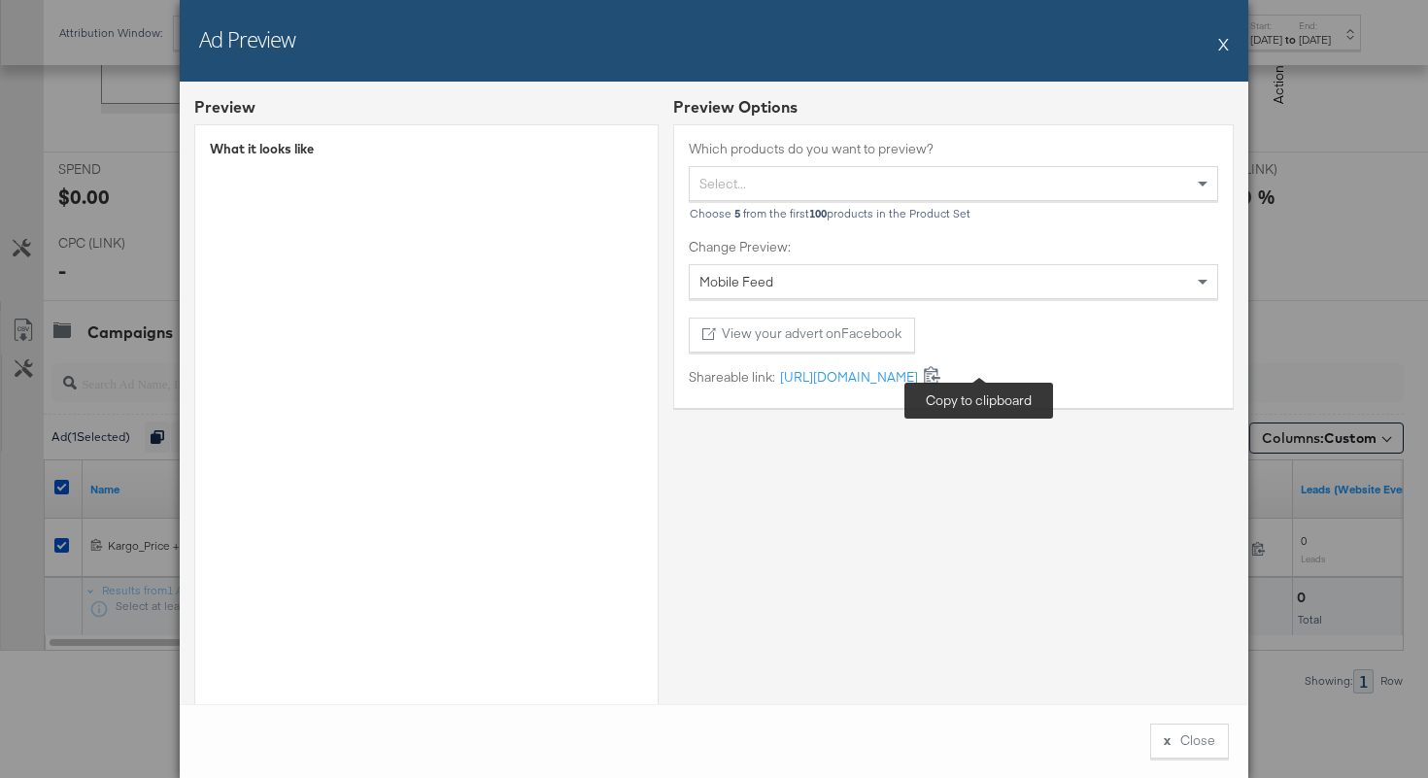
click at [941, 372] on icon at bounding box center [932, 374] width 18 height 18
click at [1176, 745] on button "x Close" at bounding box center [1189, 741] width 79 height 35
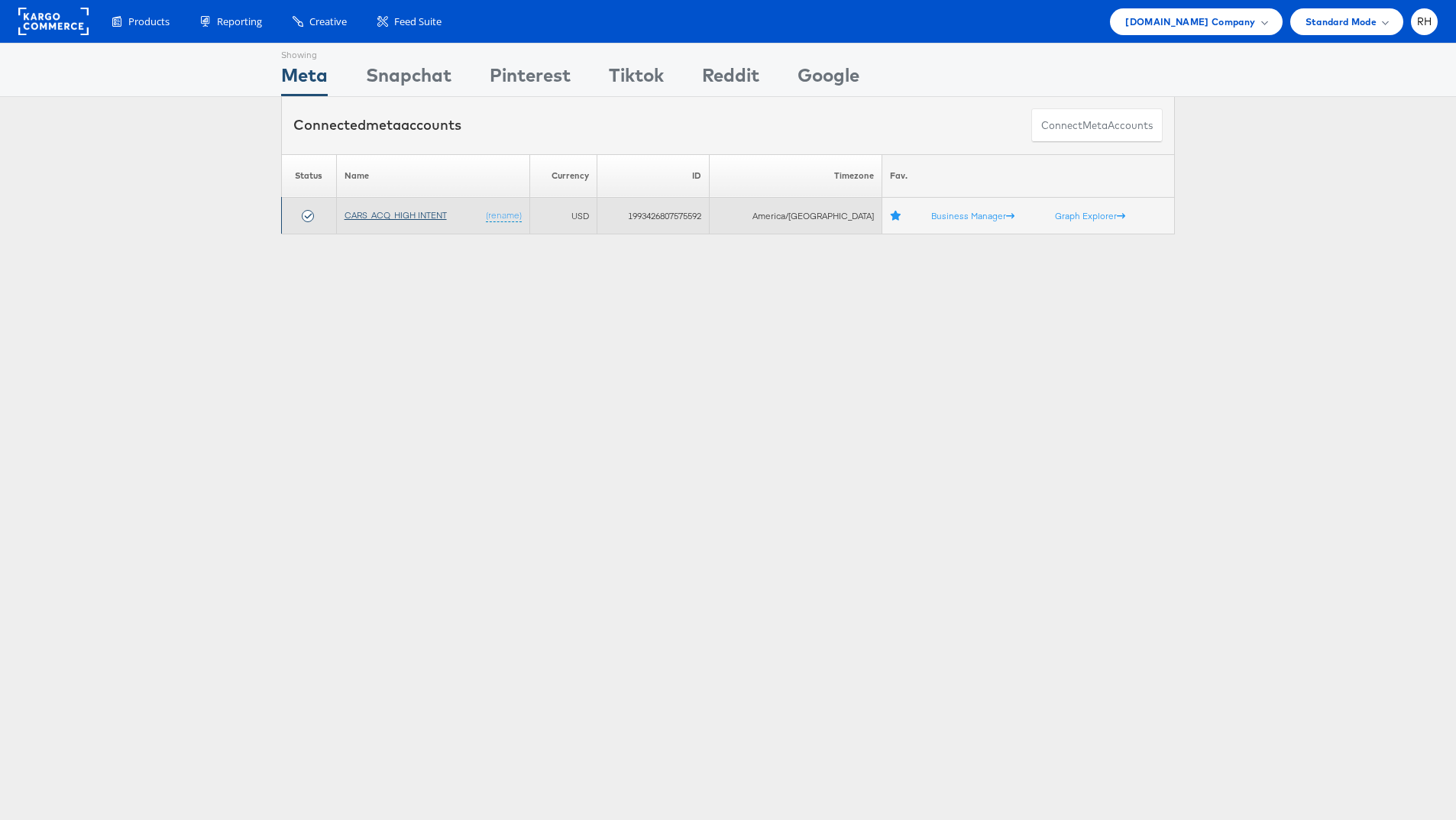
click at [422, 216] on link "CARS_ACQ_HIGH INTENT" at bounding box center [396, 215] width 102 height 12
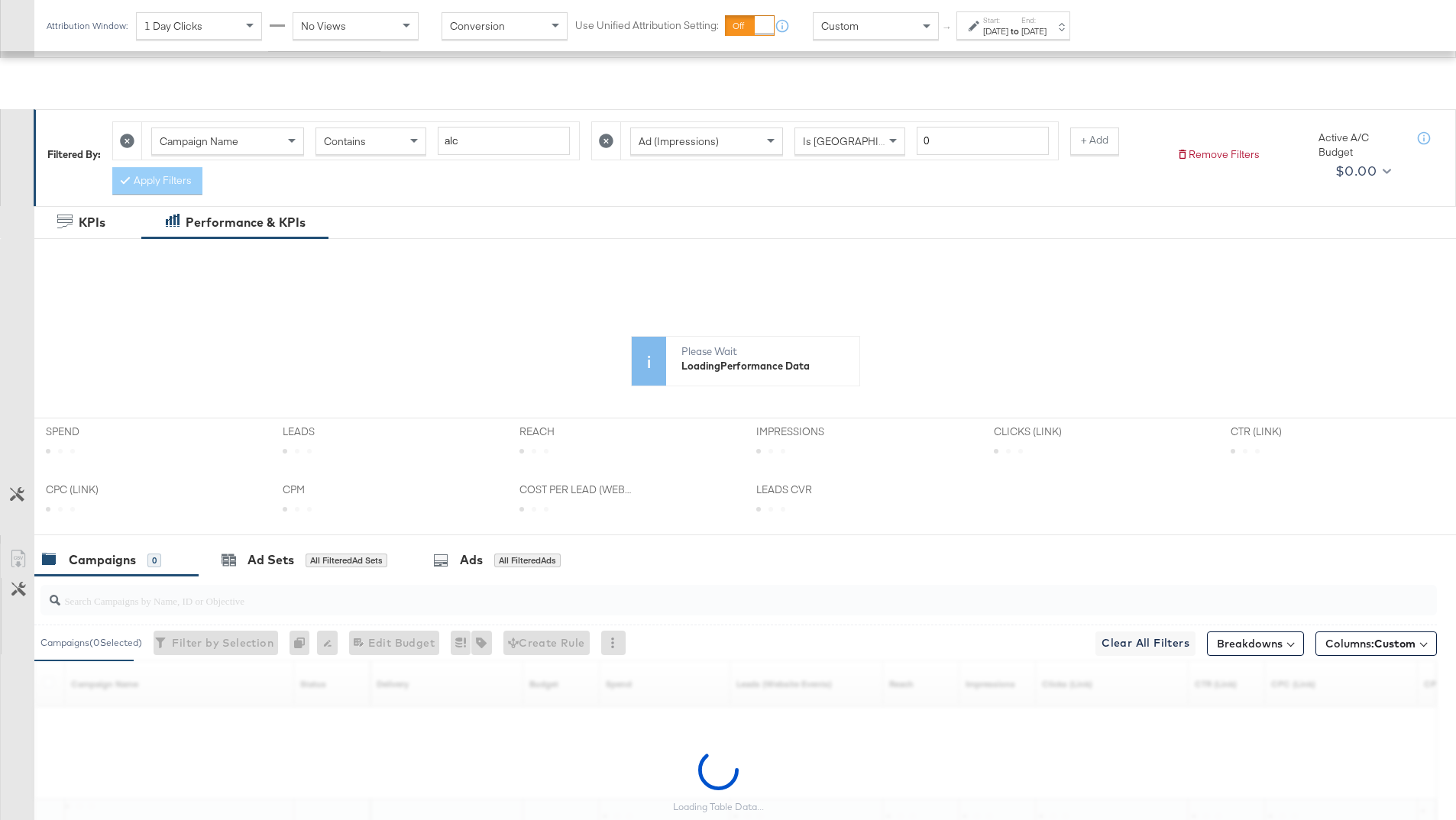
scroll to position [290, 0]
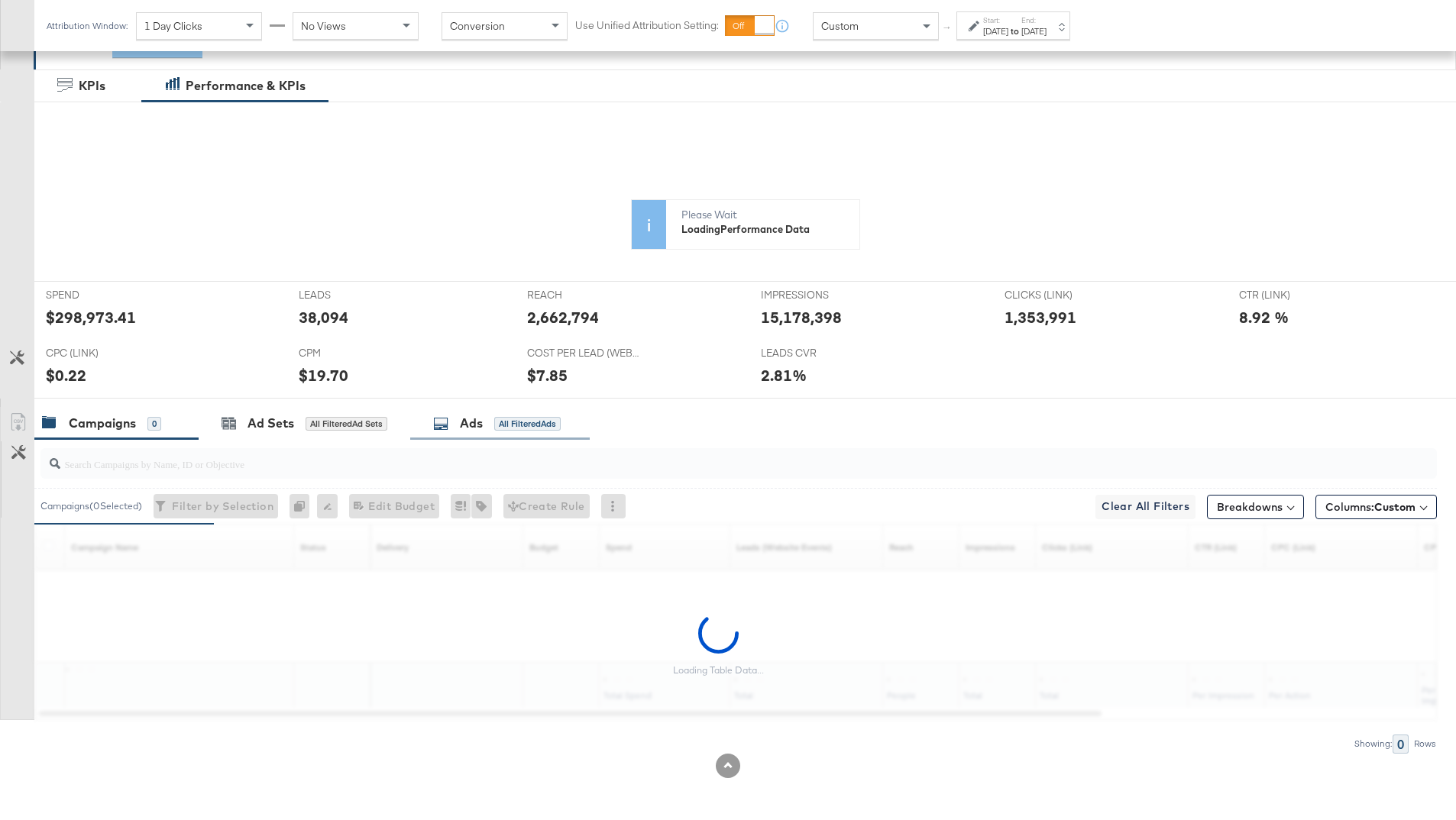
click at [523, 431] on div "Ads All Filtered Ads" at bounding box center [497, 423] width 127 height 17
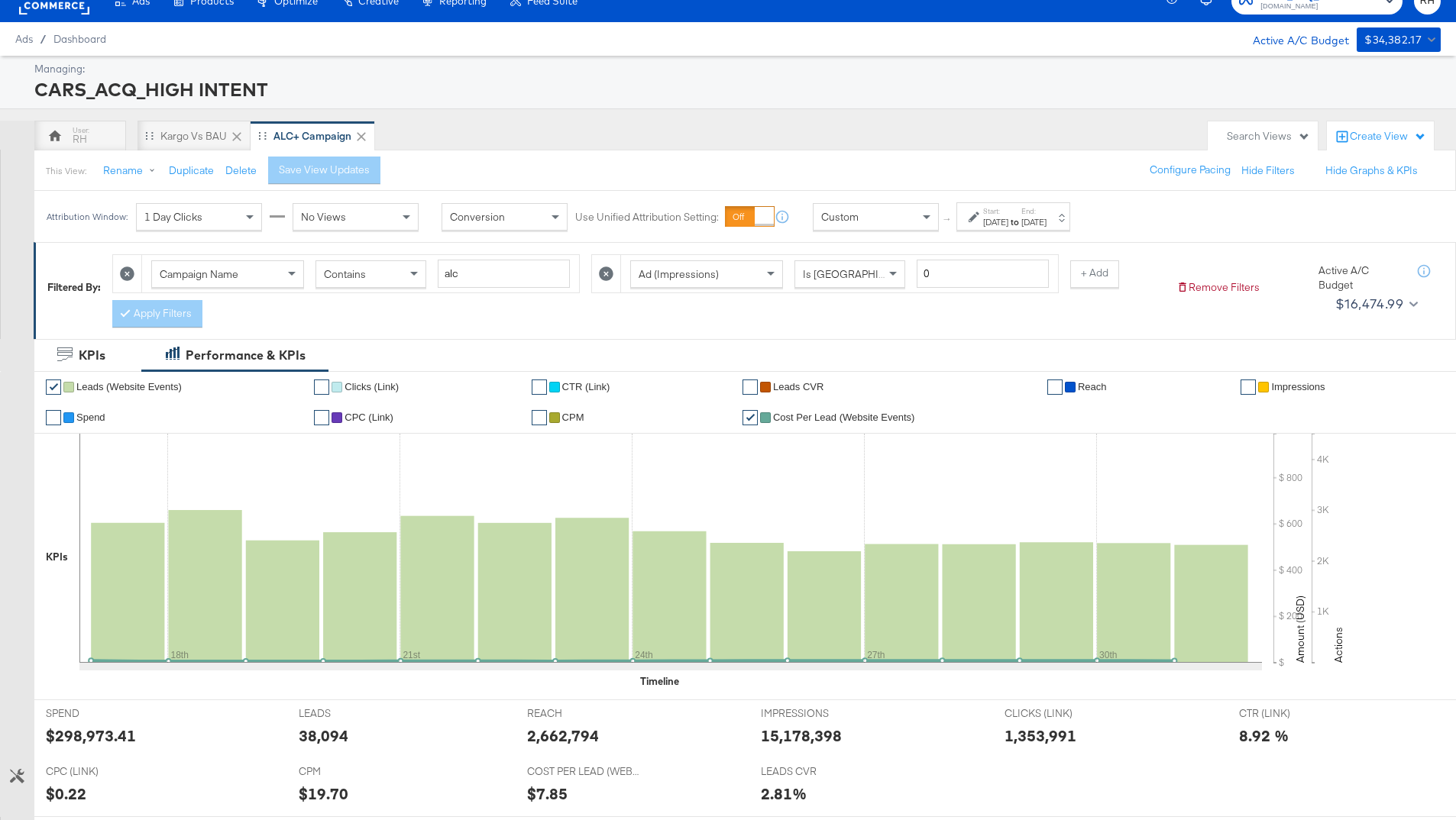
scroll to position [0, 0]
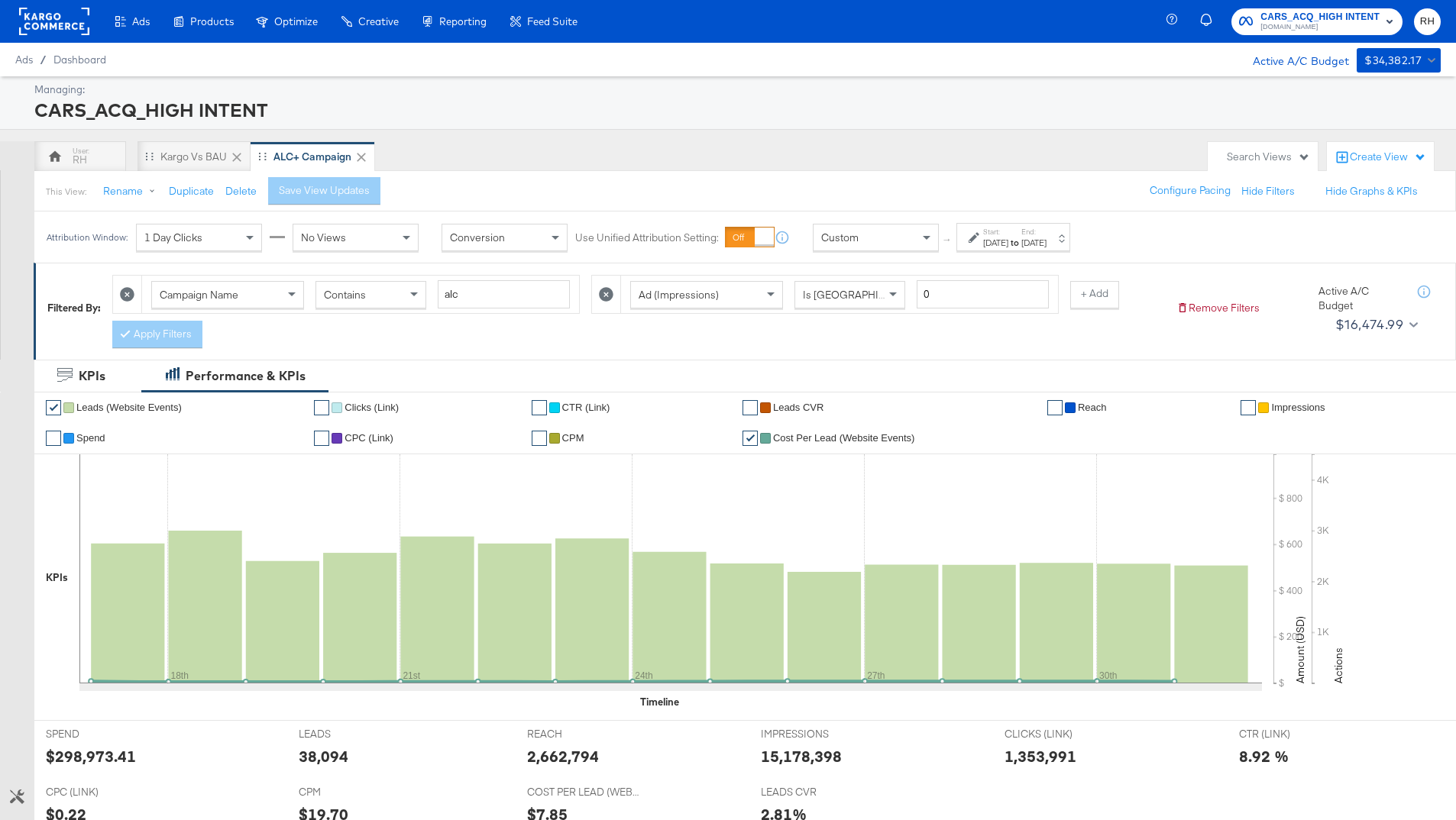
click at [600, 299] on icon at bounding box center [606, 294] width 14 height 14
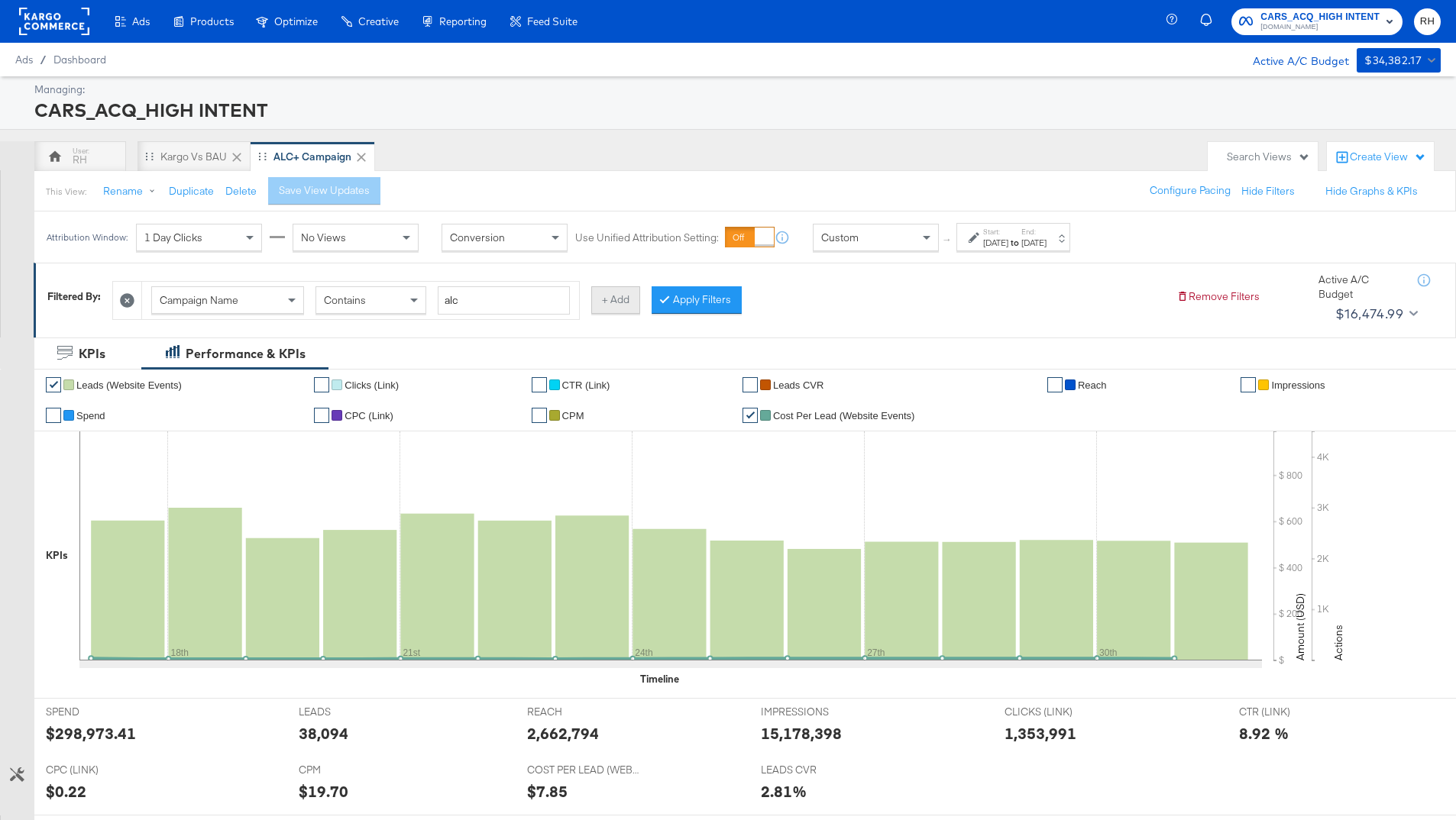
click at [603, 300] on button "+ Add" at bounding box center [616, 300] width 49 height 28
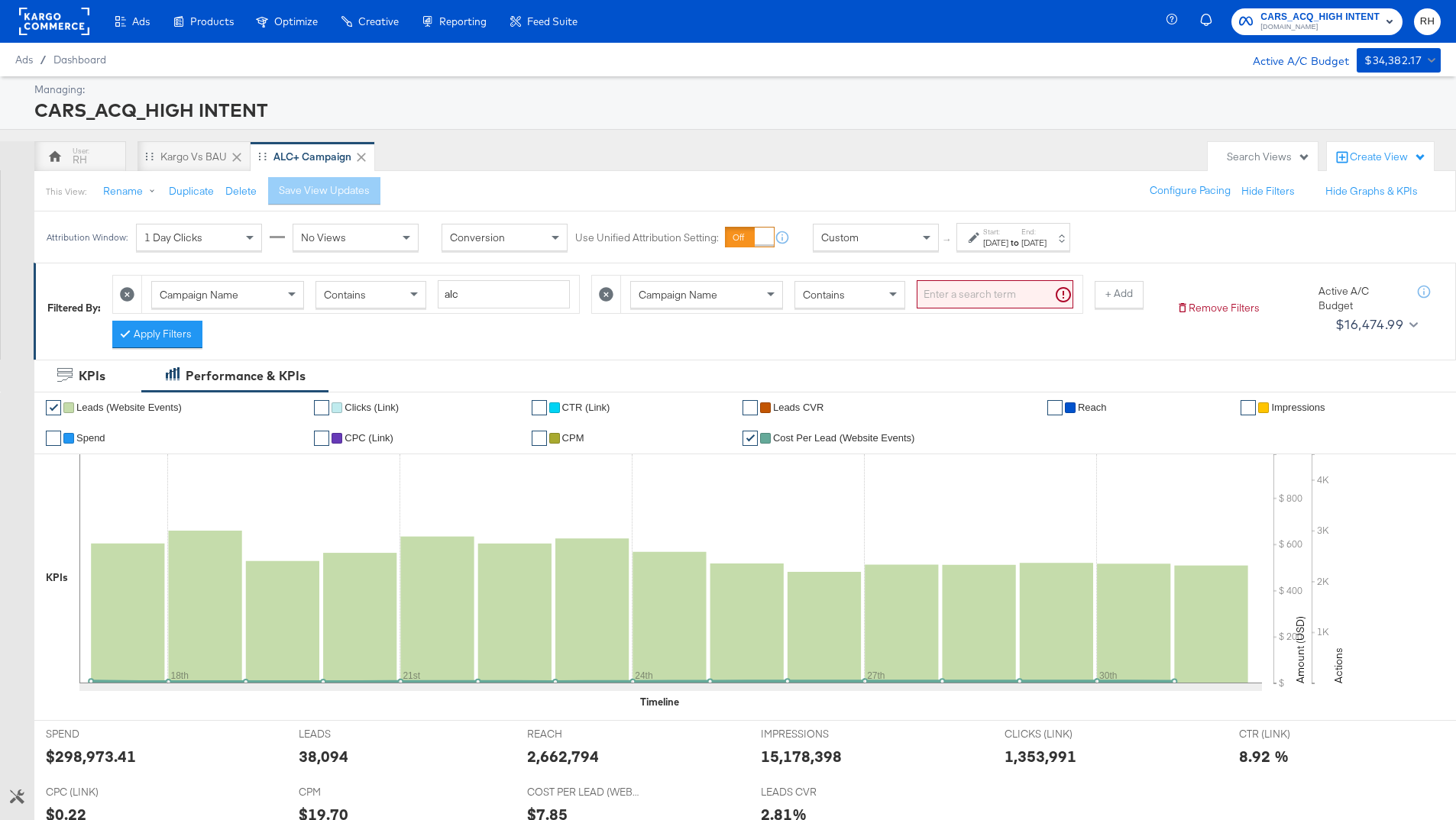
click at [706, 303] on div "Campaign Name" at bounding box center [706, 294] width 151 height 26
click at [952, 299] on input "search" at bounding box center [994, 294] width 157 height 28
paste input "120234618669180073"
click at [162, 333] on button "Apply Filters" at bounding box center [157, 334] width 90 height 28
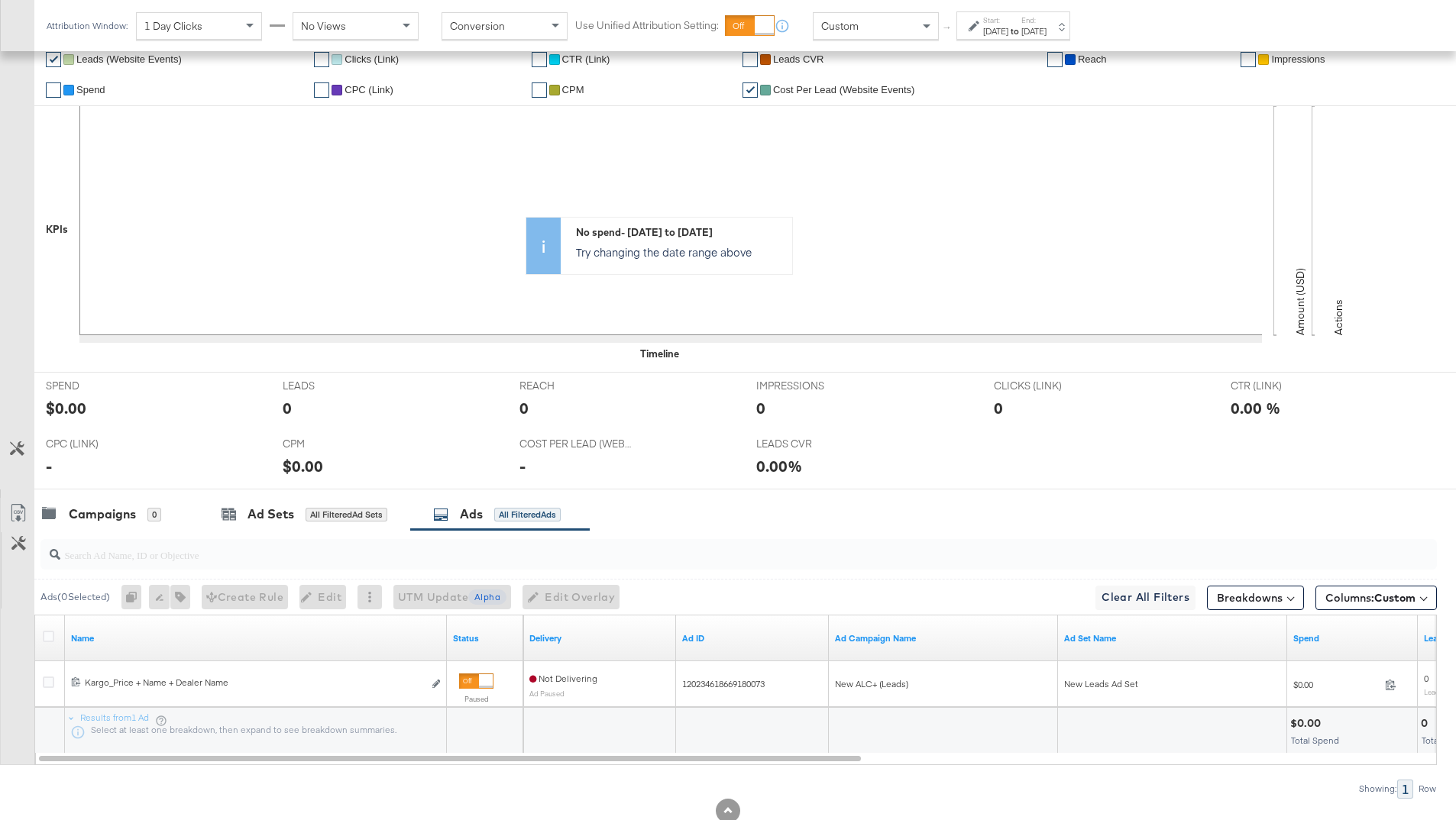
scroll to position [393, 0]
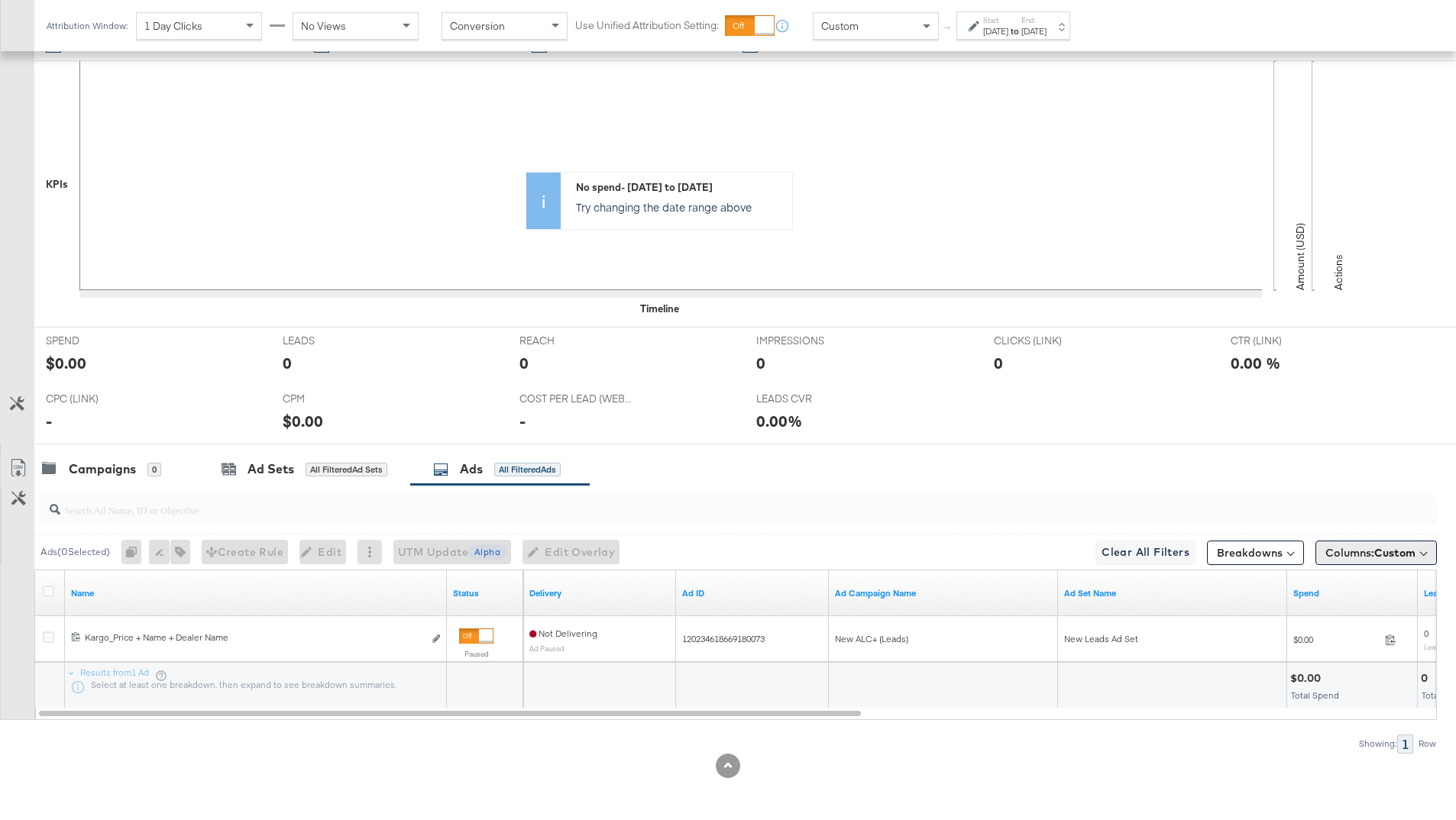
click at [1391, 559] on span "Columns: Custom" at bounding box center [1370, 552] width 90 height 15
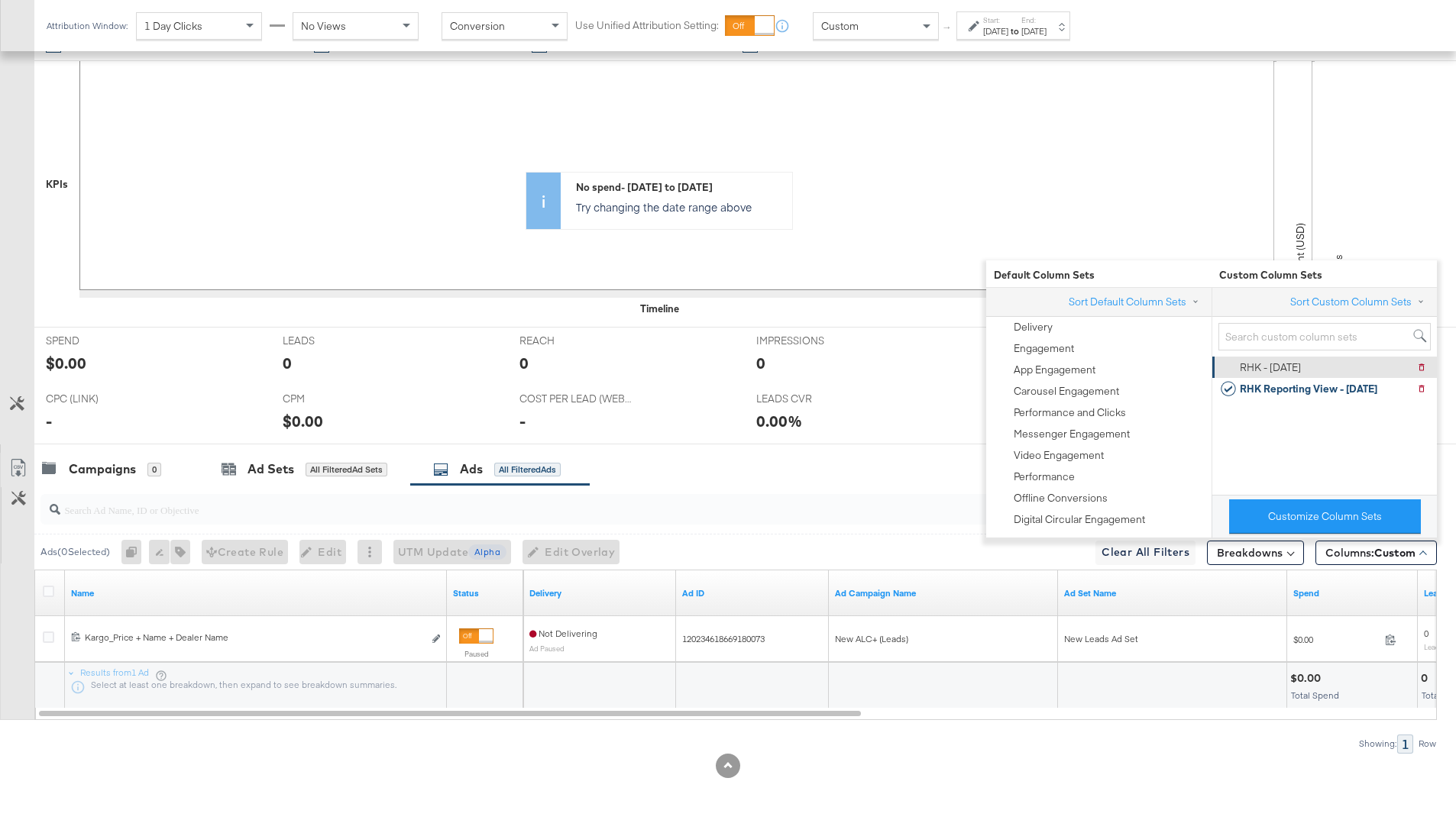
click at [1303, 370] on div "RHK - 9.5.25 Delete RHK - 9.5.25" at bounding box center [1323, 367] width 205 height 21
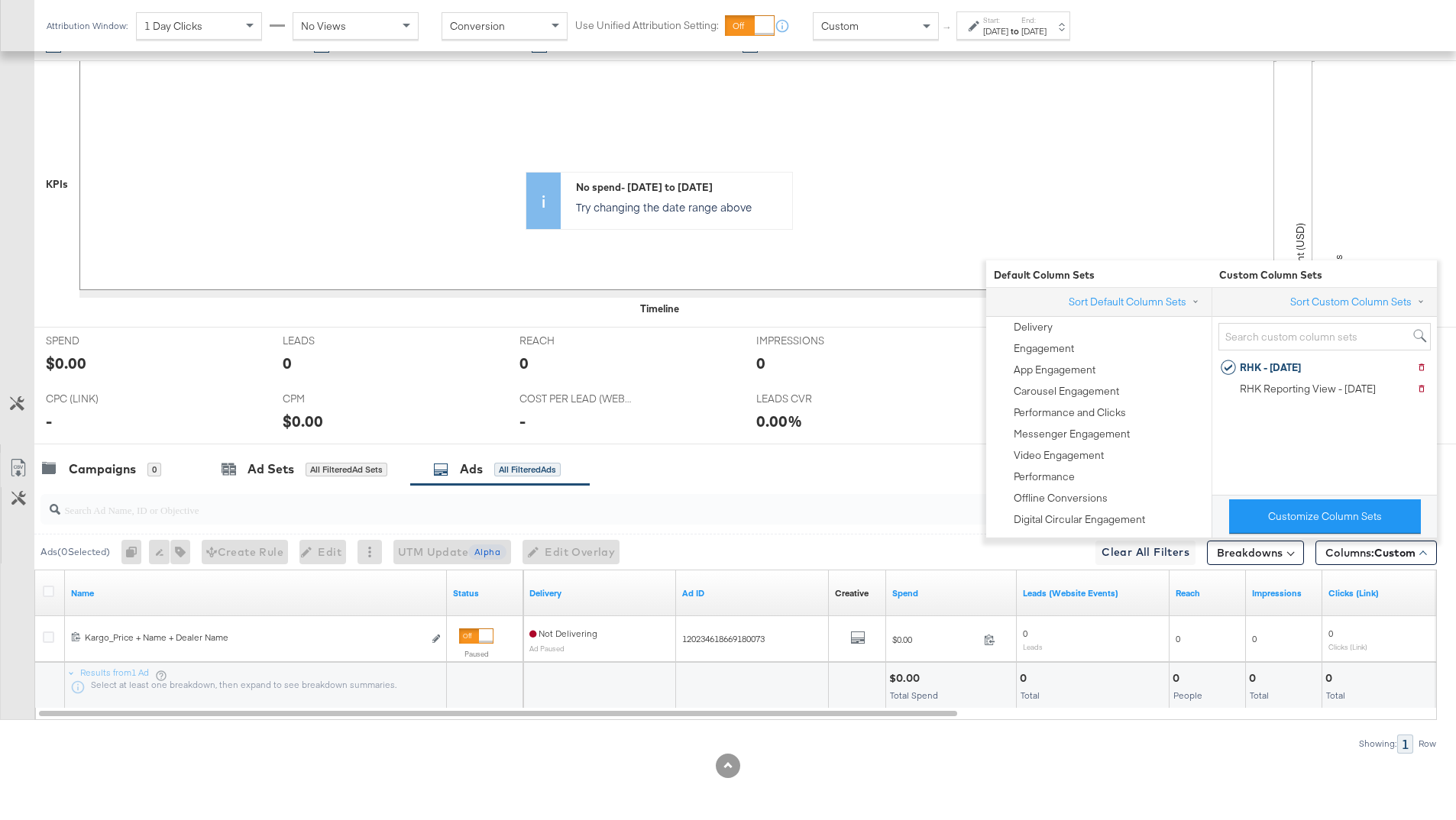
click at [912, 487] on div at bounding box center [735, 509] width 1403 height 49
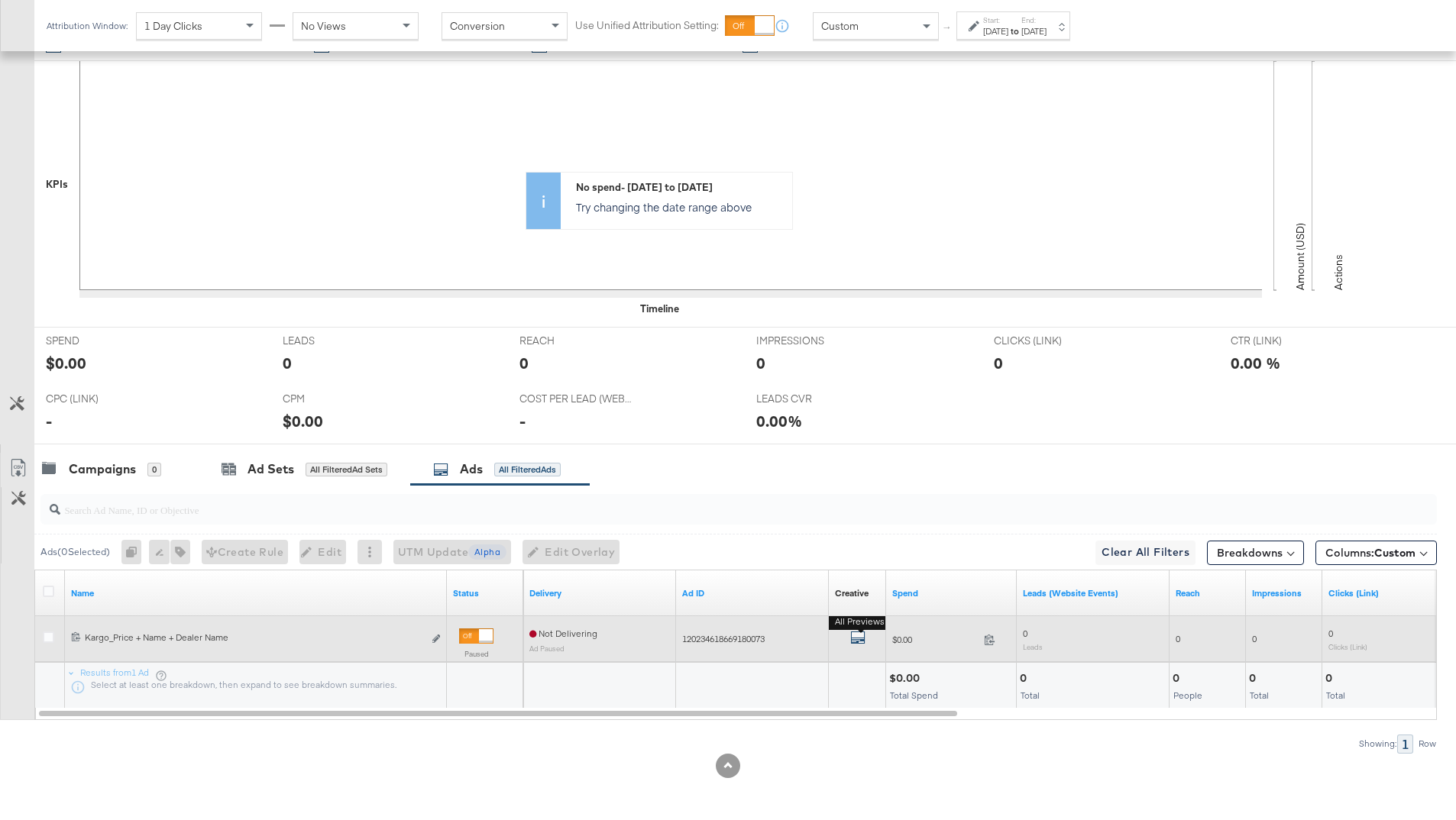
click at [854, 638] on icon "default" at bounding box center [857, 637] width 15 height 15
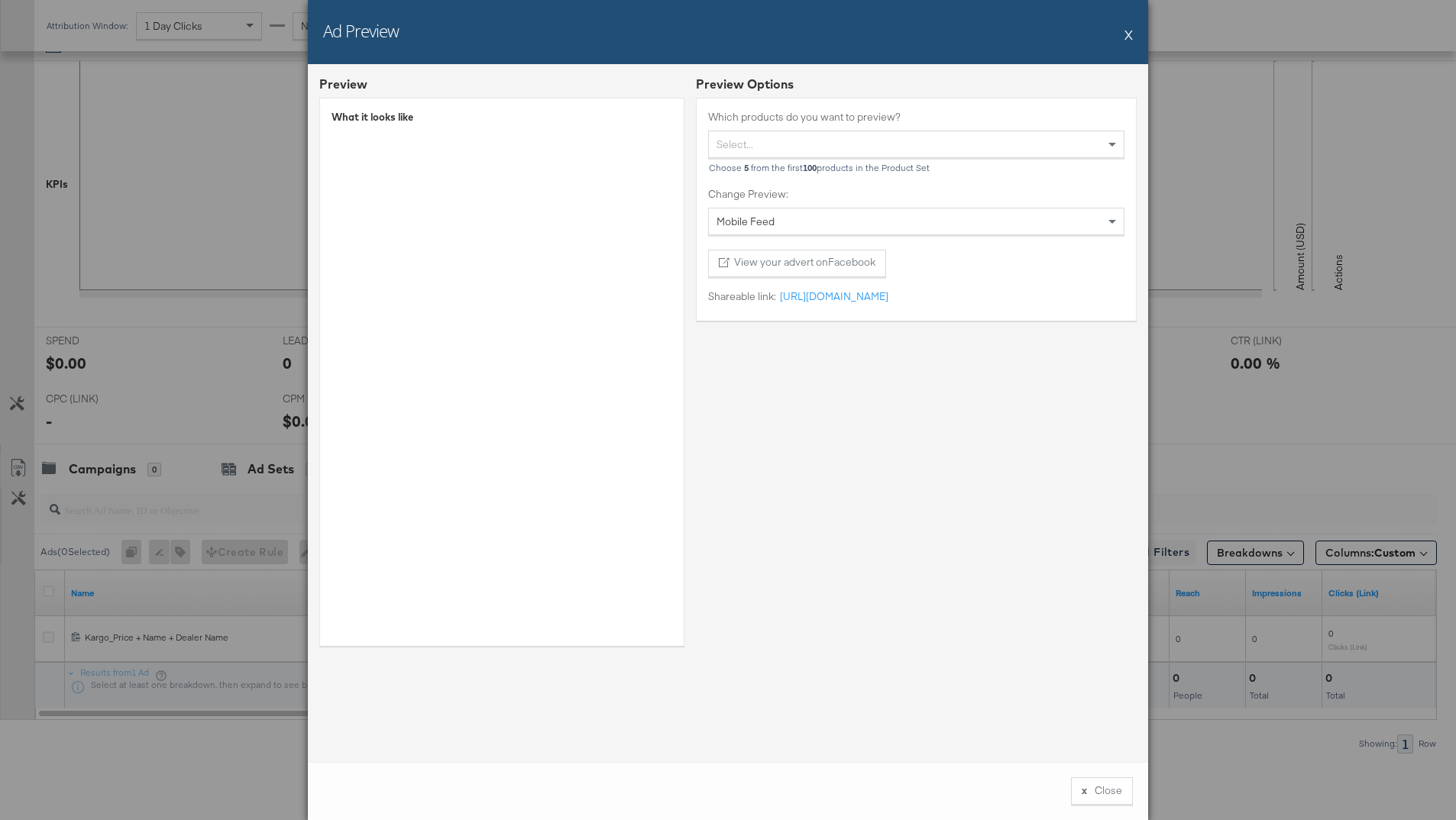
click at [1128, 33] on button "X" at bounding box center [1129, 34] width 9 height 31
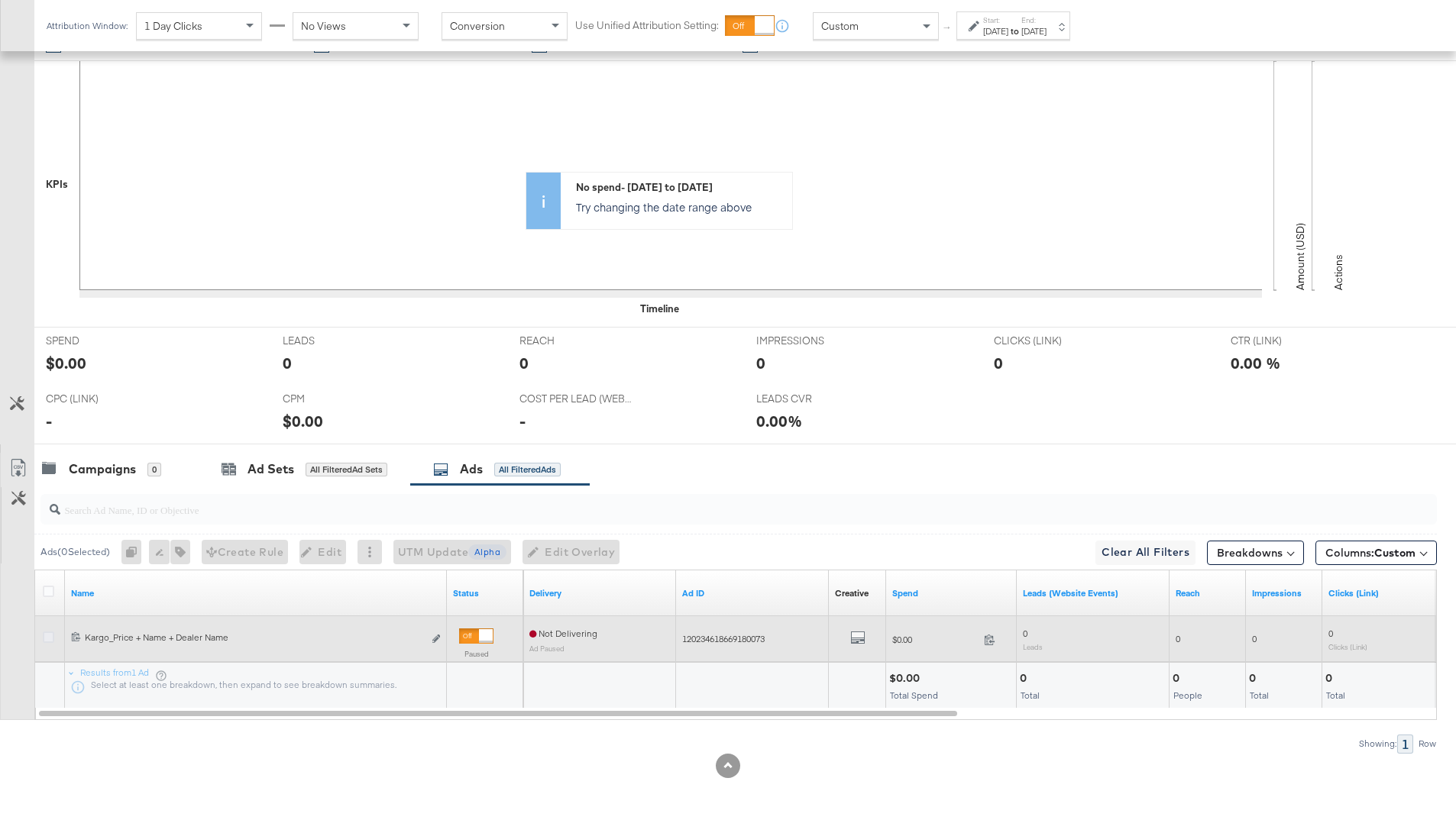
click at [46, 638] on icon at bounding box center [48, 637] width 12 height 12
click at [0, 0] on input "checkbox" at bounding box center [0, 0] width 0 height 0
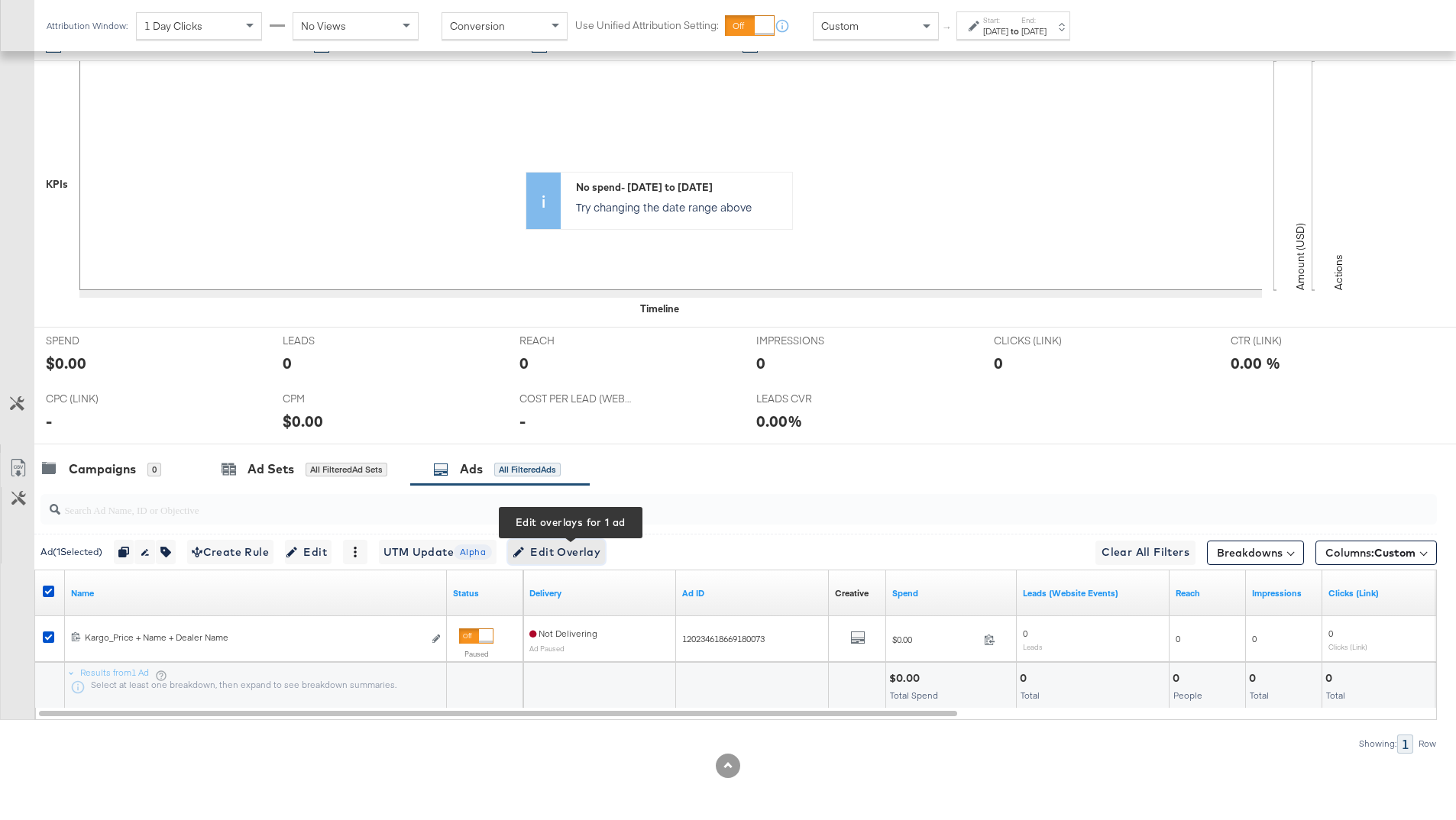
click at [546, 546] on span "Edit Overlay Edit overlays for 1 ad" at bounding box center [557, 553] width 88 height 19
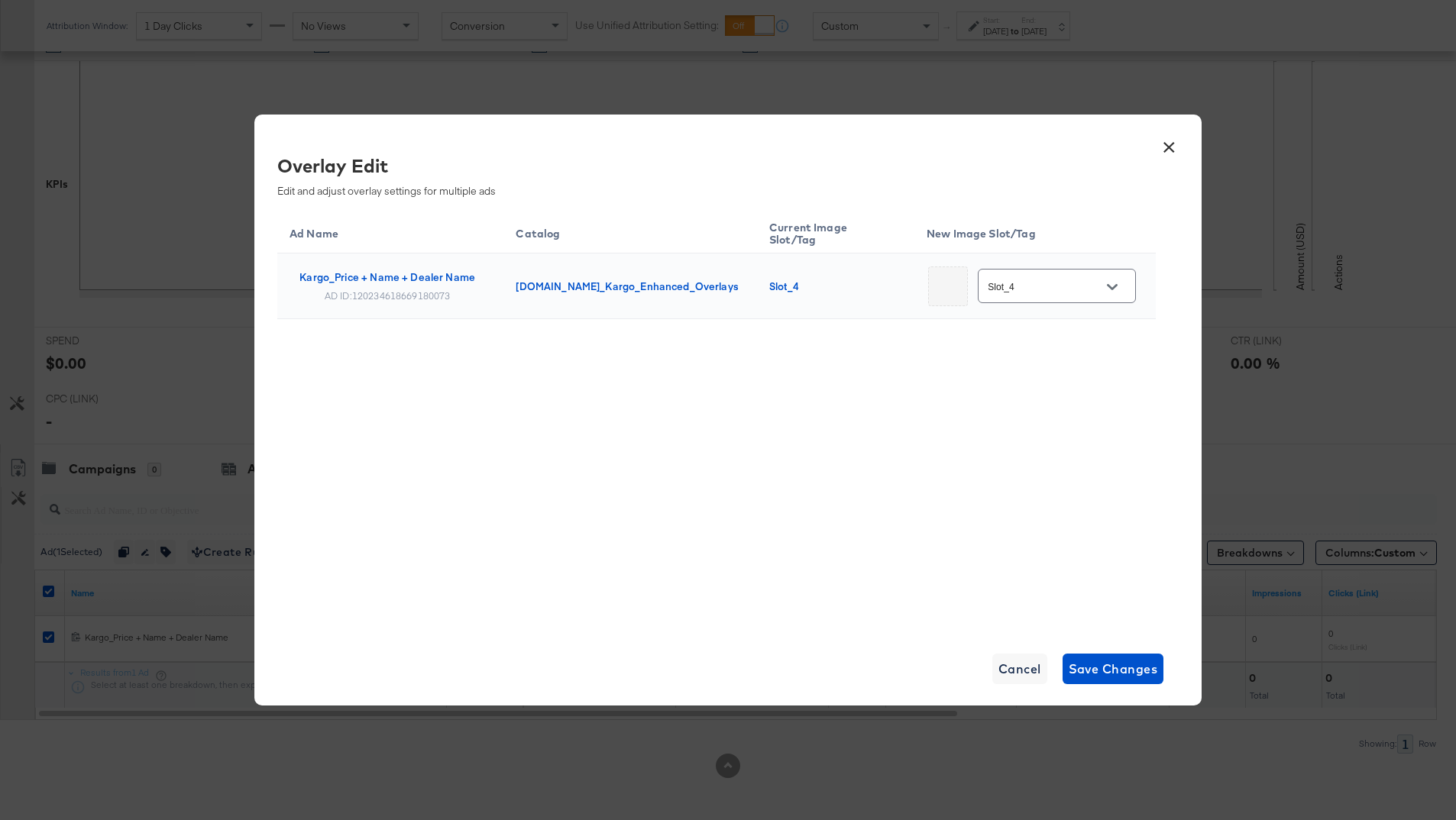
click at [1043, 278] on input "Slot_4" at bounding box center [1045, 287] width 120 height 17
click at [1169, 149] on button "×" at bounding box center [1169, 143] width 28 height 28
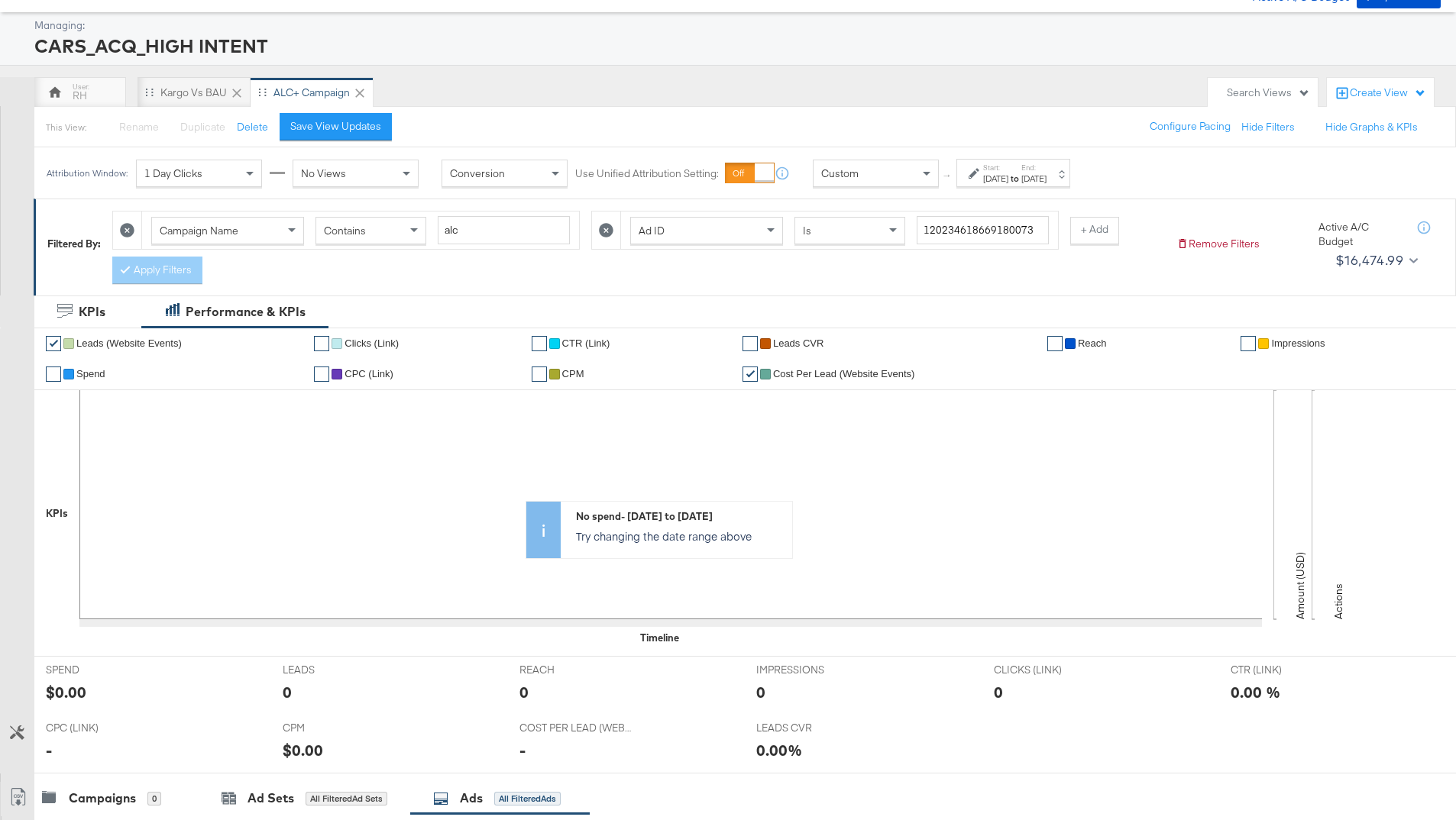
scroll to position [22, 0]
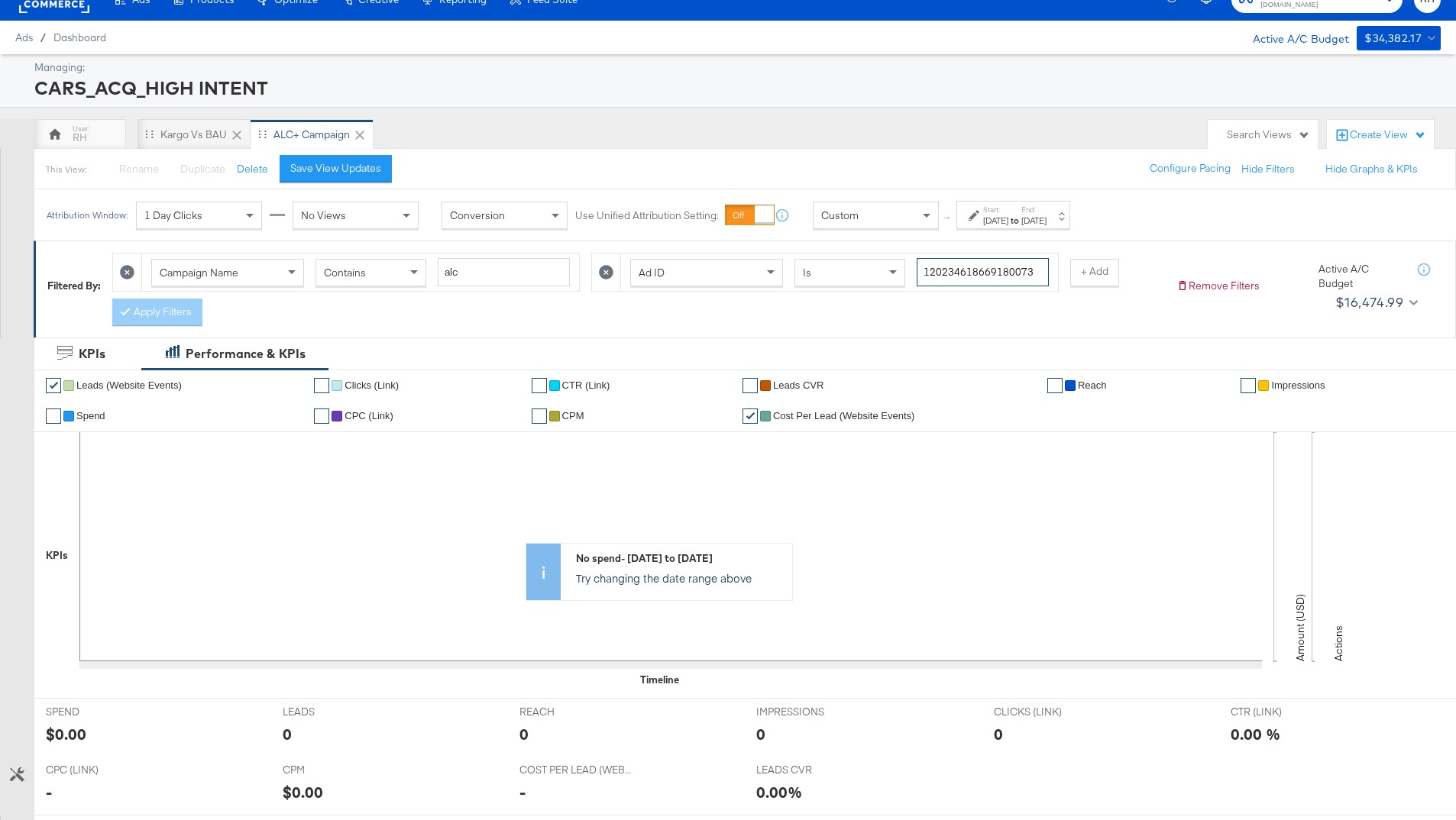
click at [950, 270] on input "120234618669180073" at bounding box center [982, 272] width 132 height 28
paste input "70072"
type input "120234618700720073"
click at [136, 311] on button "Apply Filters" at bounding box center [157, 312] width 90 height 28
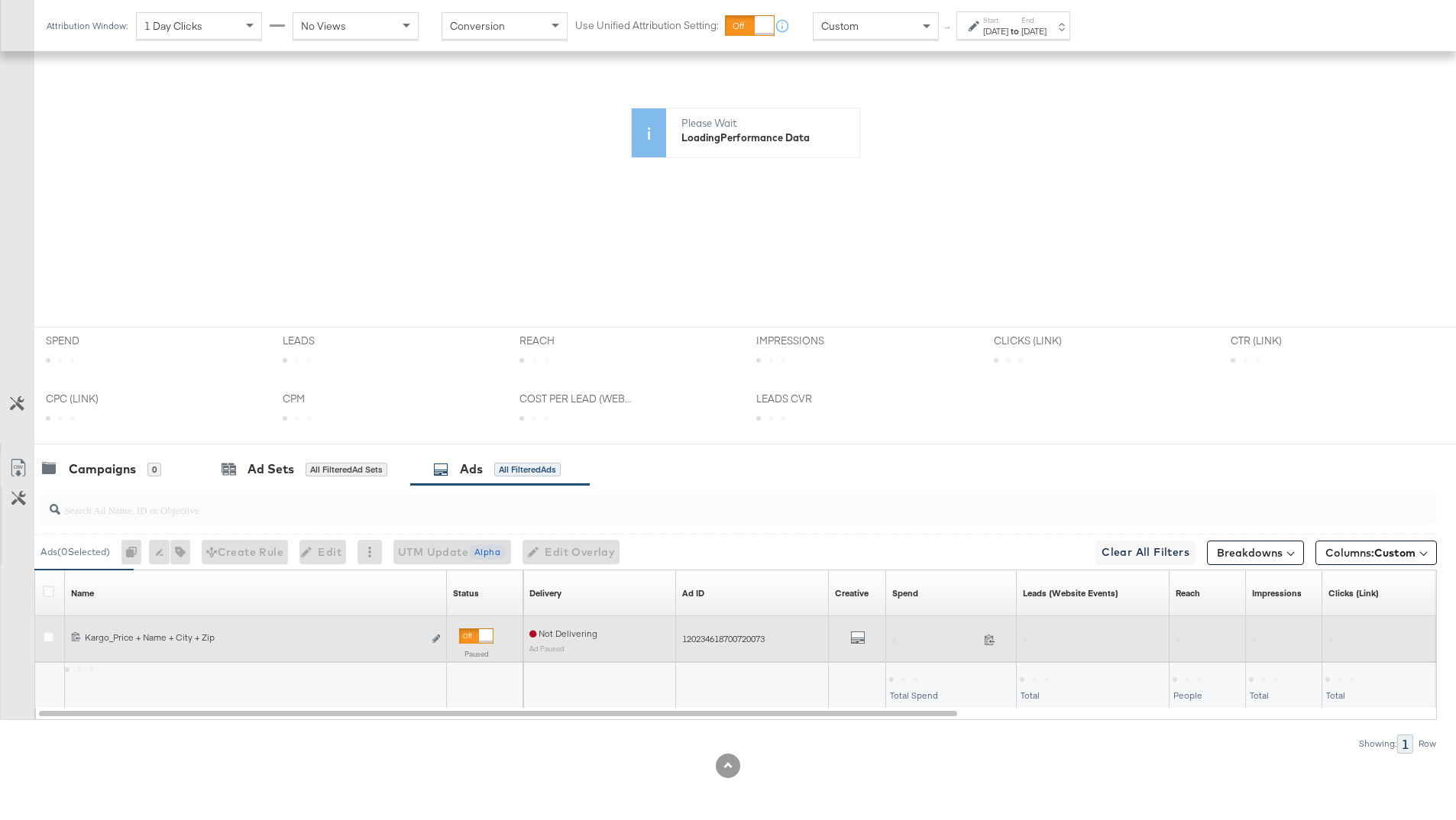
scroll to position [393, 0]
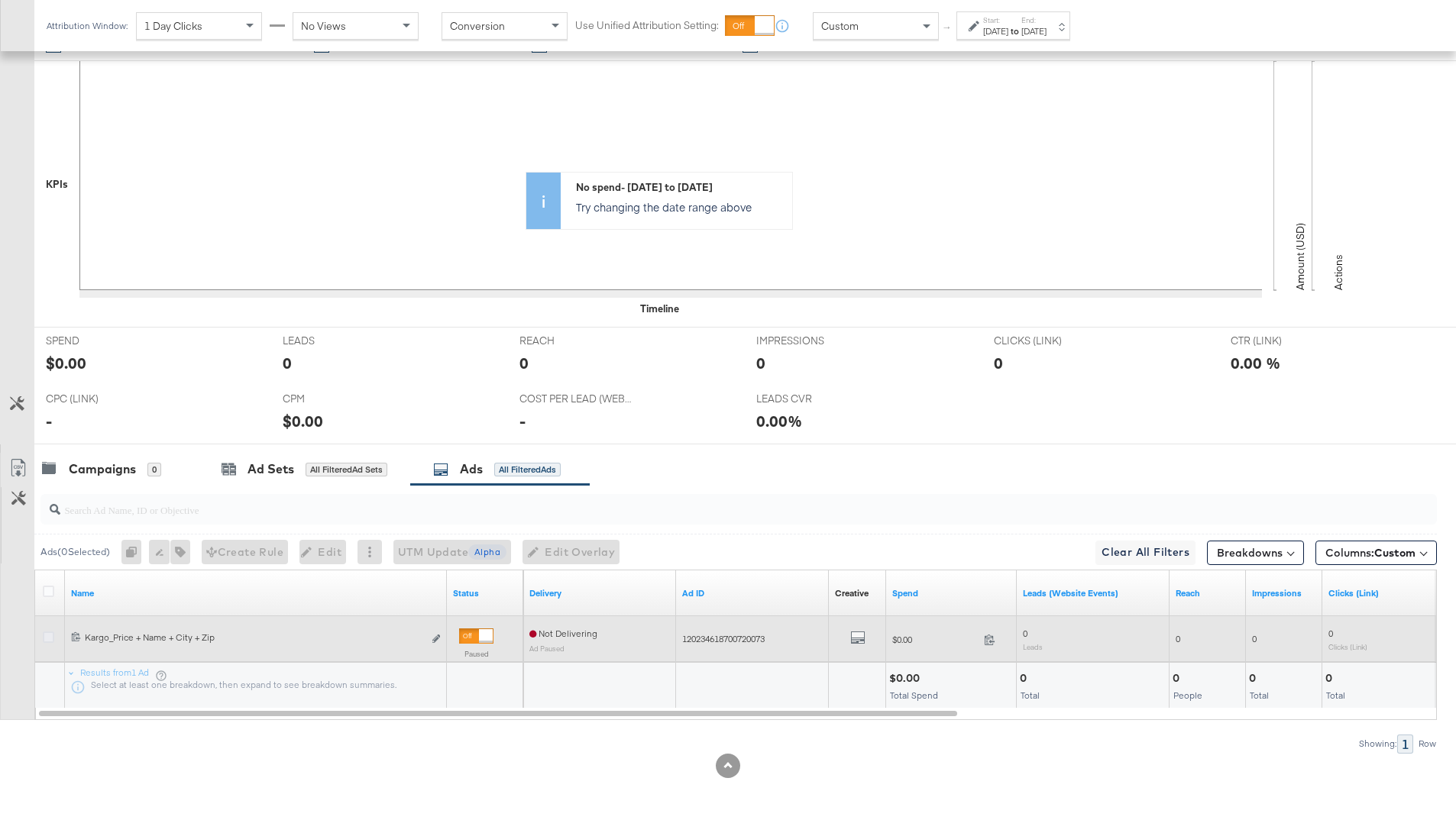
click at [47, 639] on icon at bounding box center [48, 637] width 12 height 12
click at [0, 0] on input "checkbox" at bounding box center [0, 0] width 0 height 0
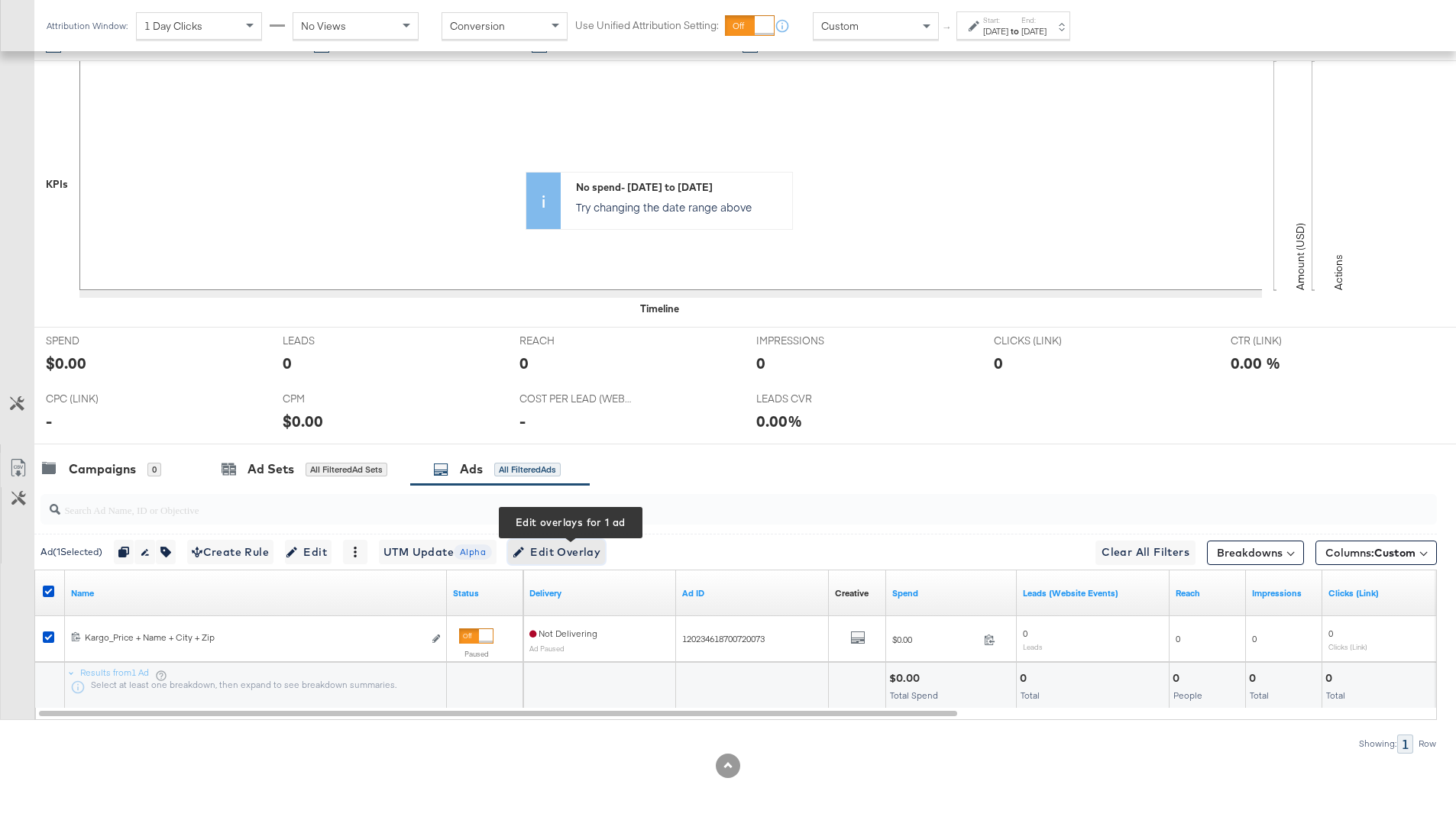
click at [540, 553] on span "Edit Overlay Edit overlays for 1 ad" at bounding box center [557, 553] width 88 height 19
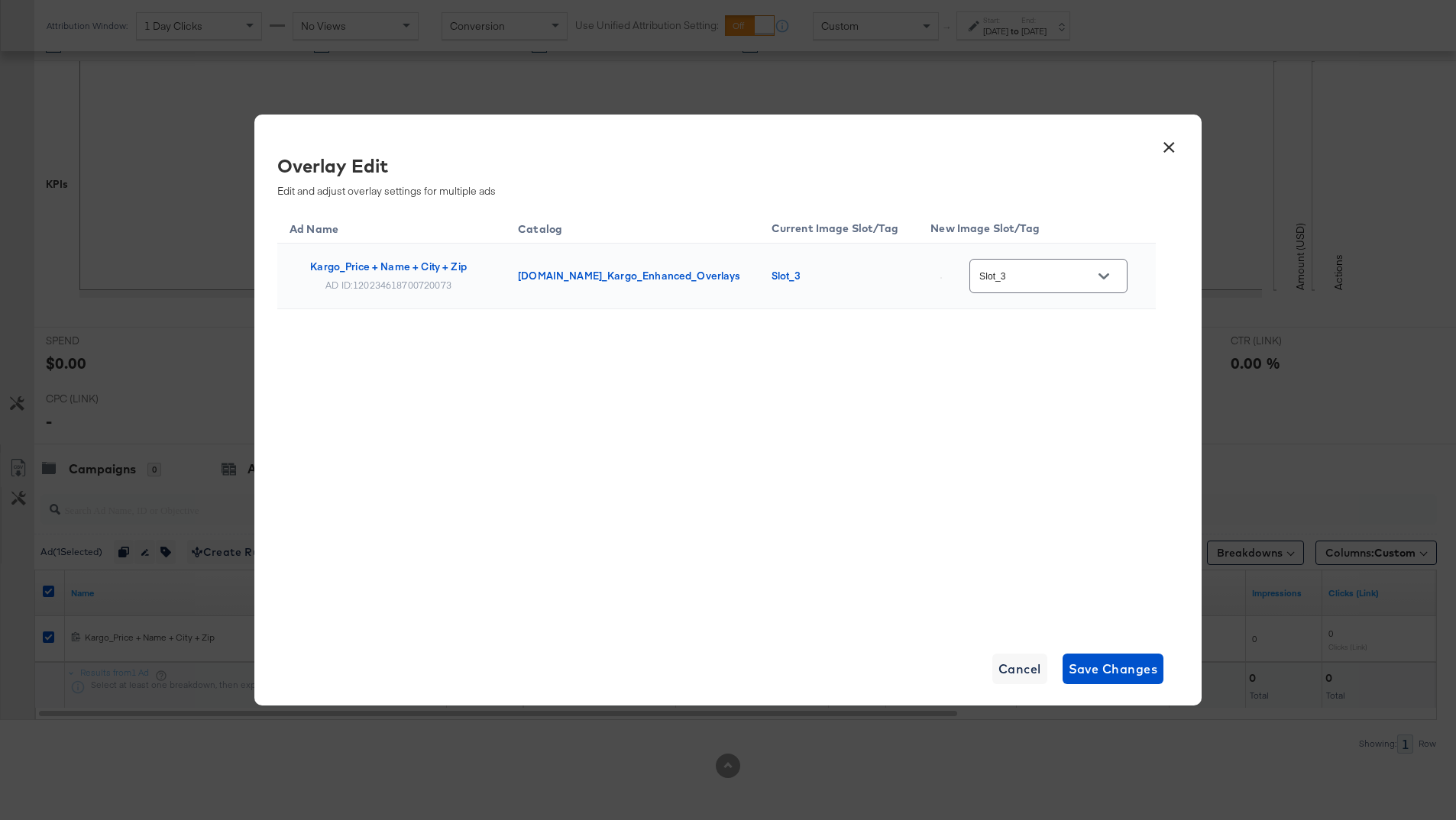
click at [1166, 149] on button "×" at bounding box center [1169, 143] width 28 height 28
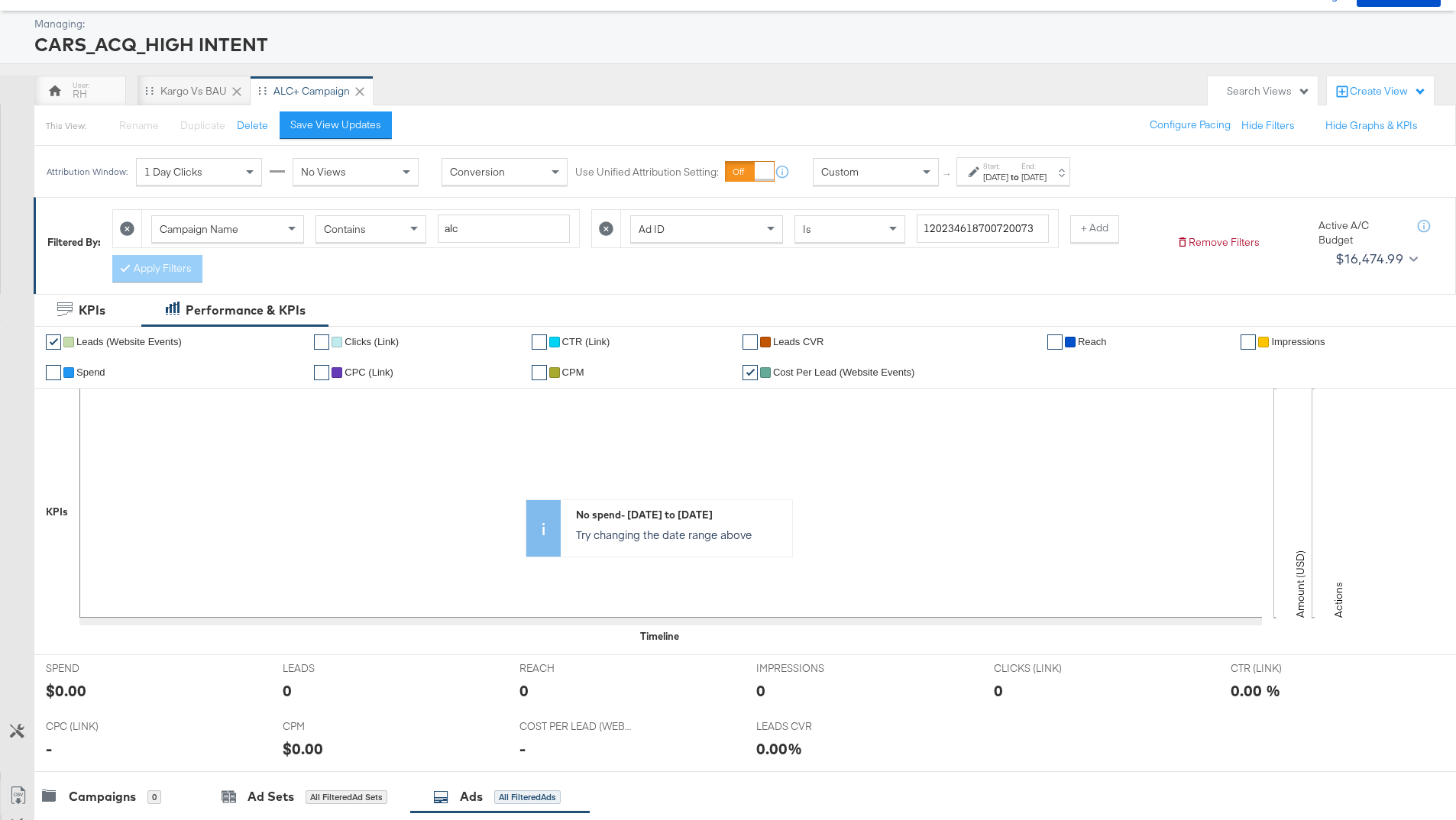
scroll to position [0, 0]
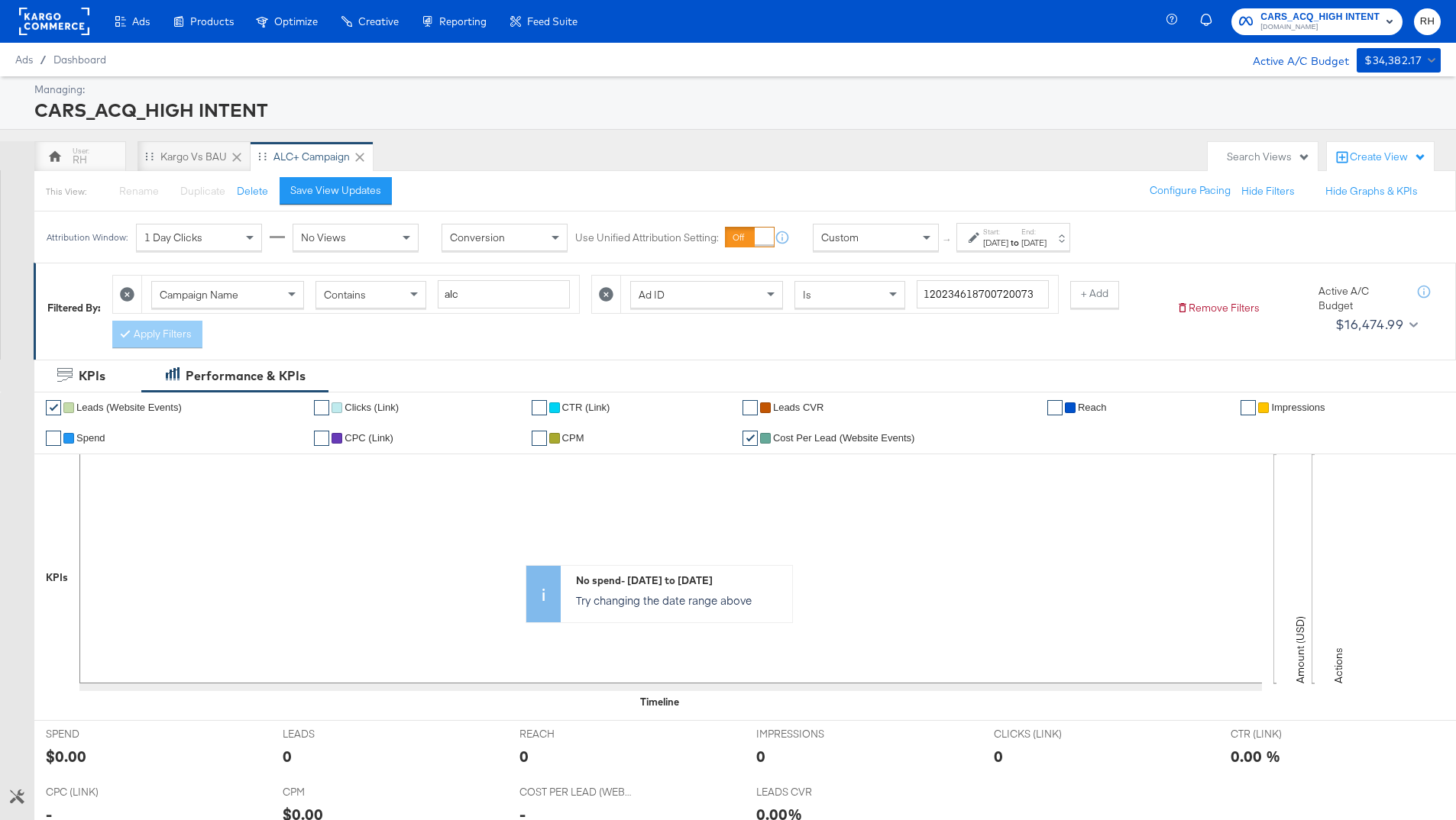
click at [65, 26] on rect at bounding box center [53, 21] width 70 height 28
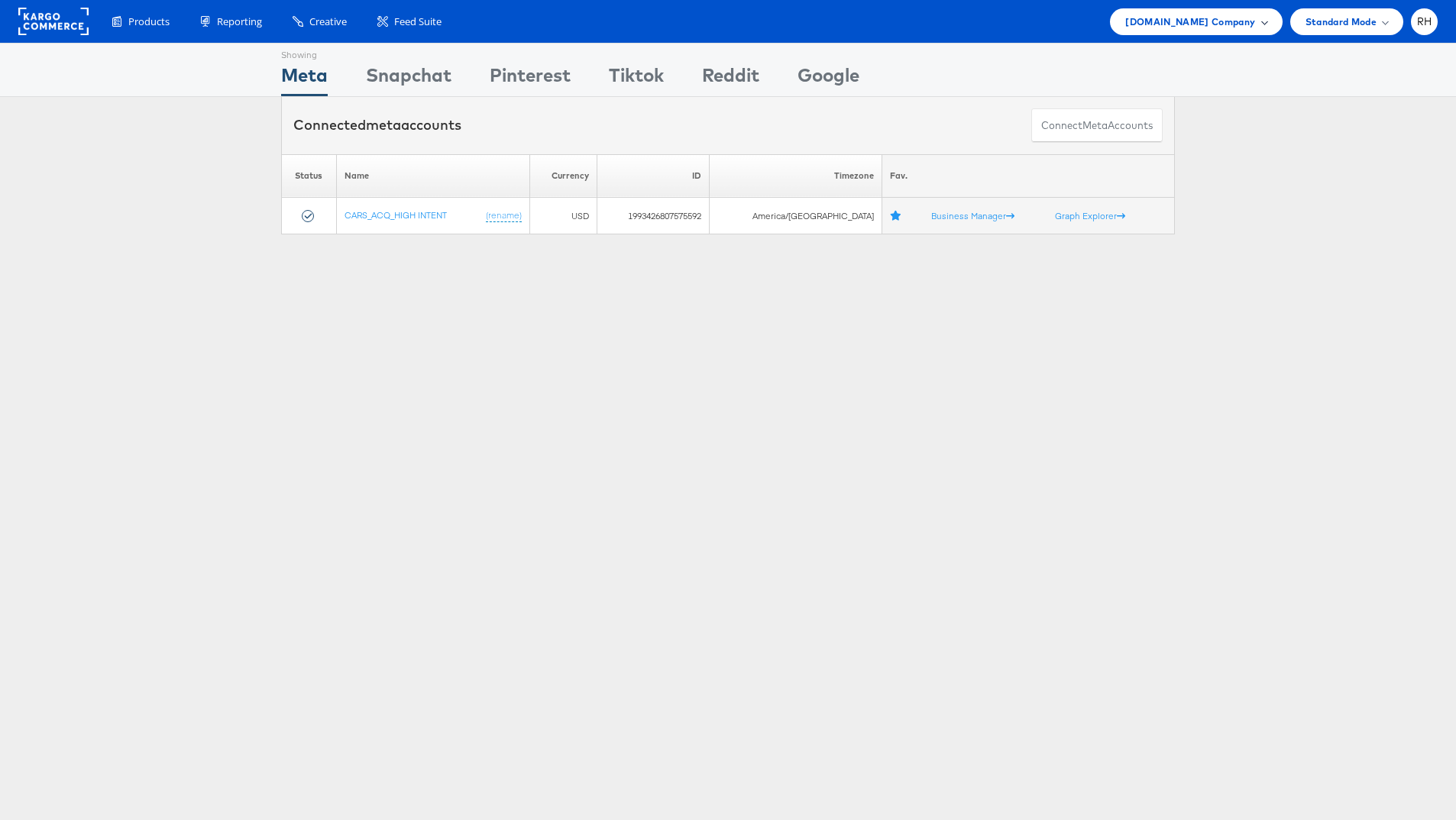
click at [1196, 24] on span "[DOMAIN_NAME] Company" at bounding box center [1190, 21] width 130 height 16
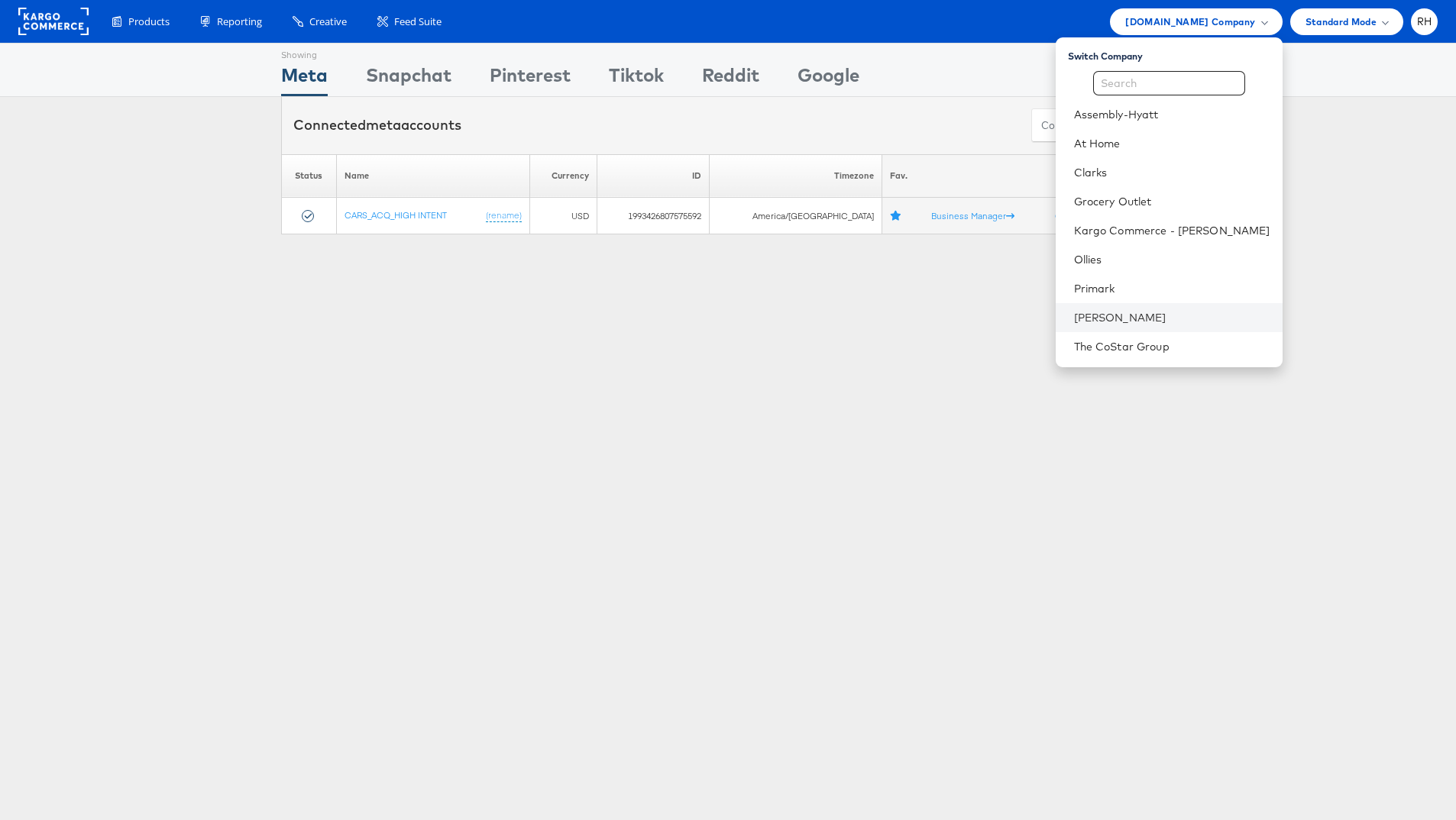
click at [1161, 307] on li "[PERSON_NAME]" at bounding box center [1169, 318] width 227 height 29
click at [1226, 316] on link "[PERSON_NAME]" at bounding box center [1173, 317] width 197 height 15
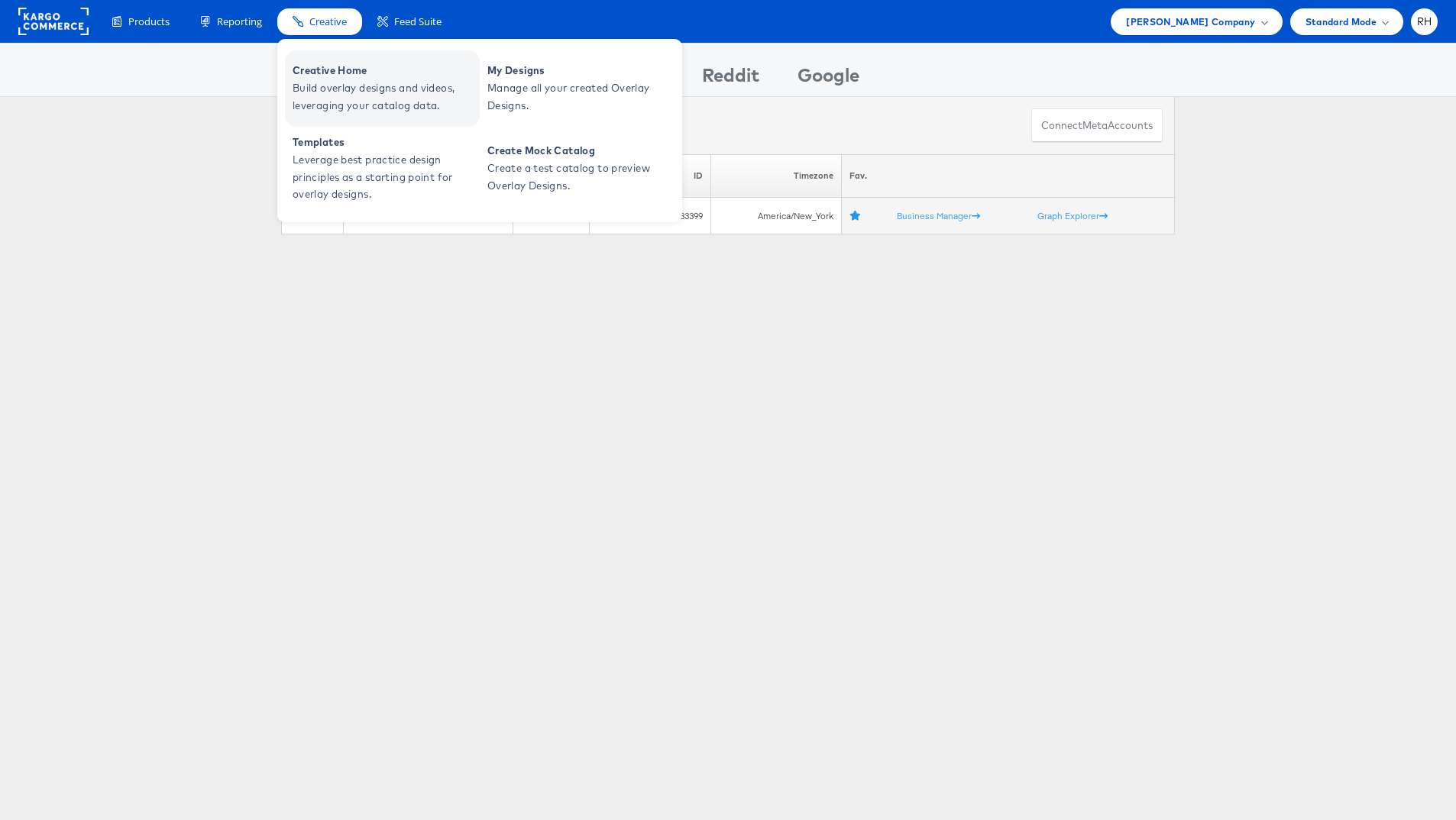
click at [331, 88] on span "Build overlay designs and videos, leveraging your catalog data." at bounding box center [384, 97] width 183 height 35
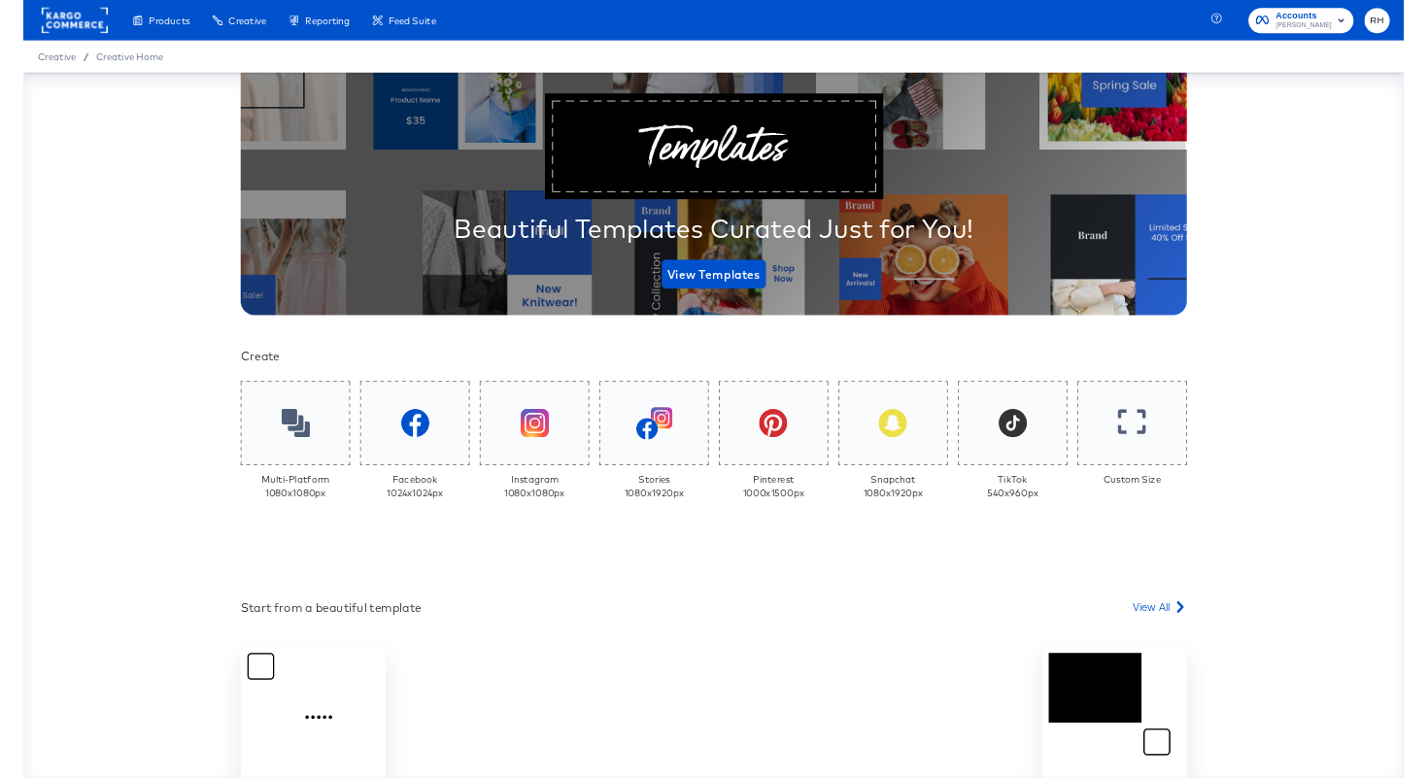
scroll to position [234, 0]
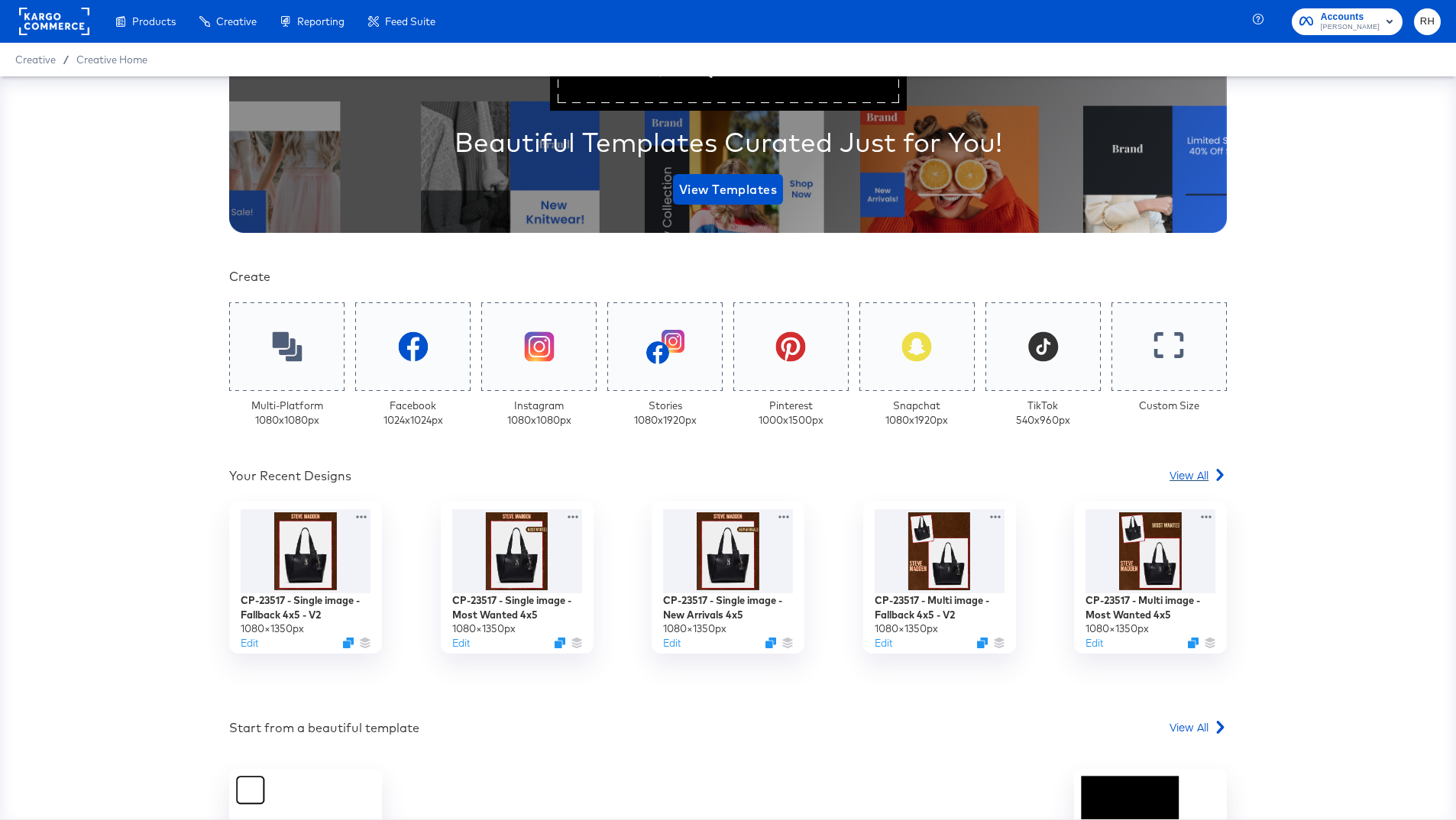
click at [1198, 474] on span "View All" at bounding box center [1189, 474] width 39 height 15
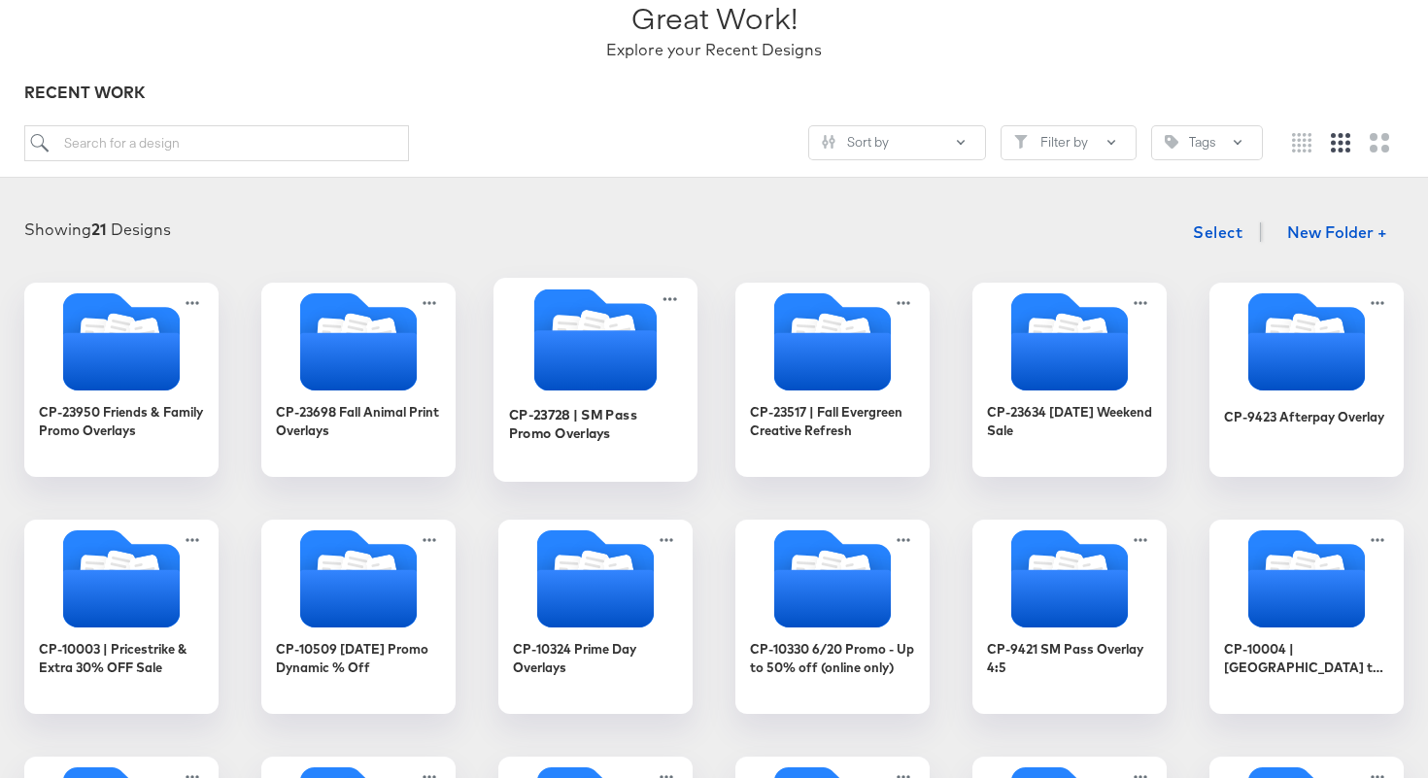
scroll to position [159, 0]
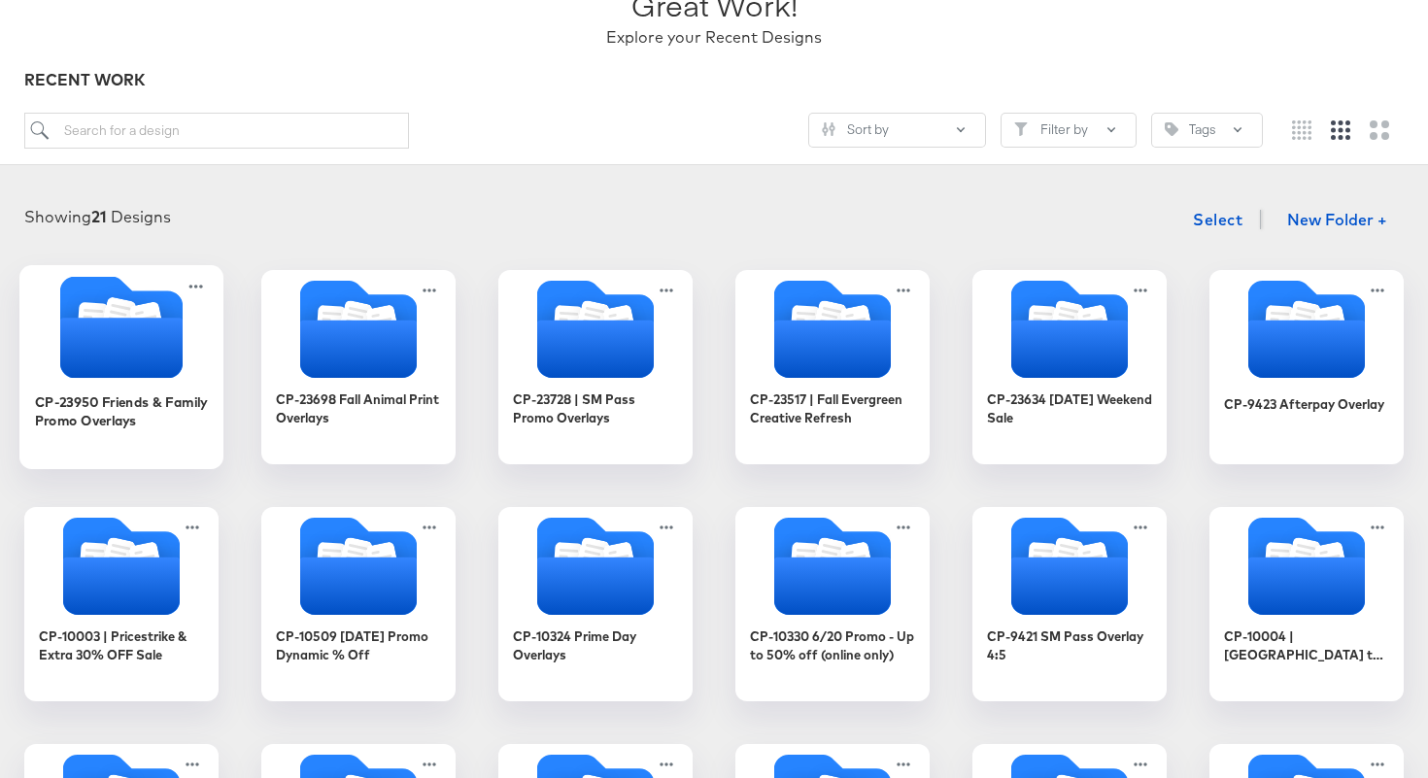
click at [111, 348] on icon "Folder" at bounding box center [121, 348] width 122 height 60
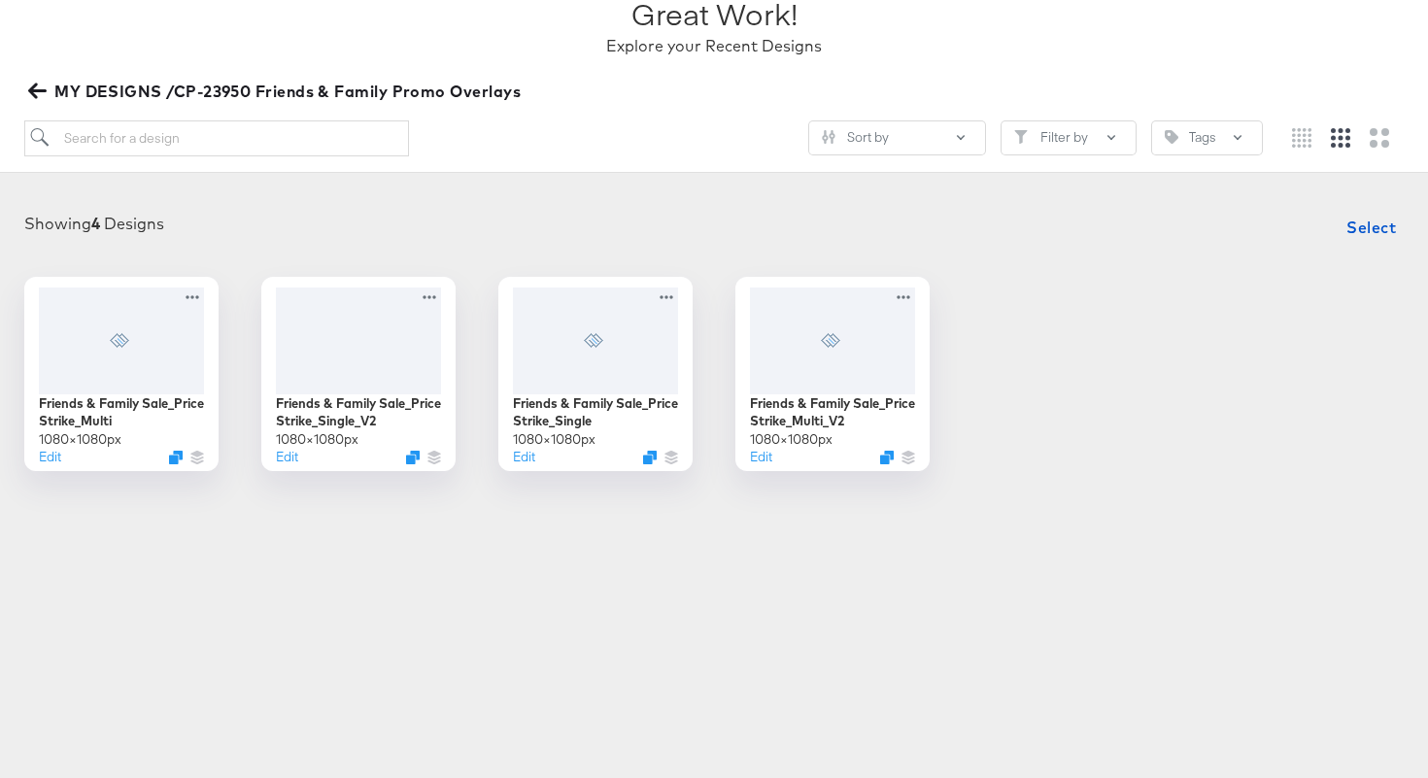
scroll to position [157, 0]
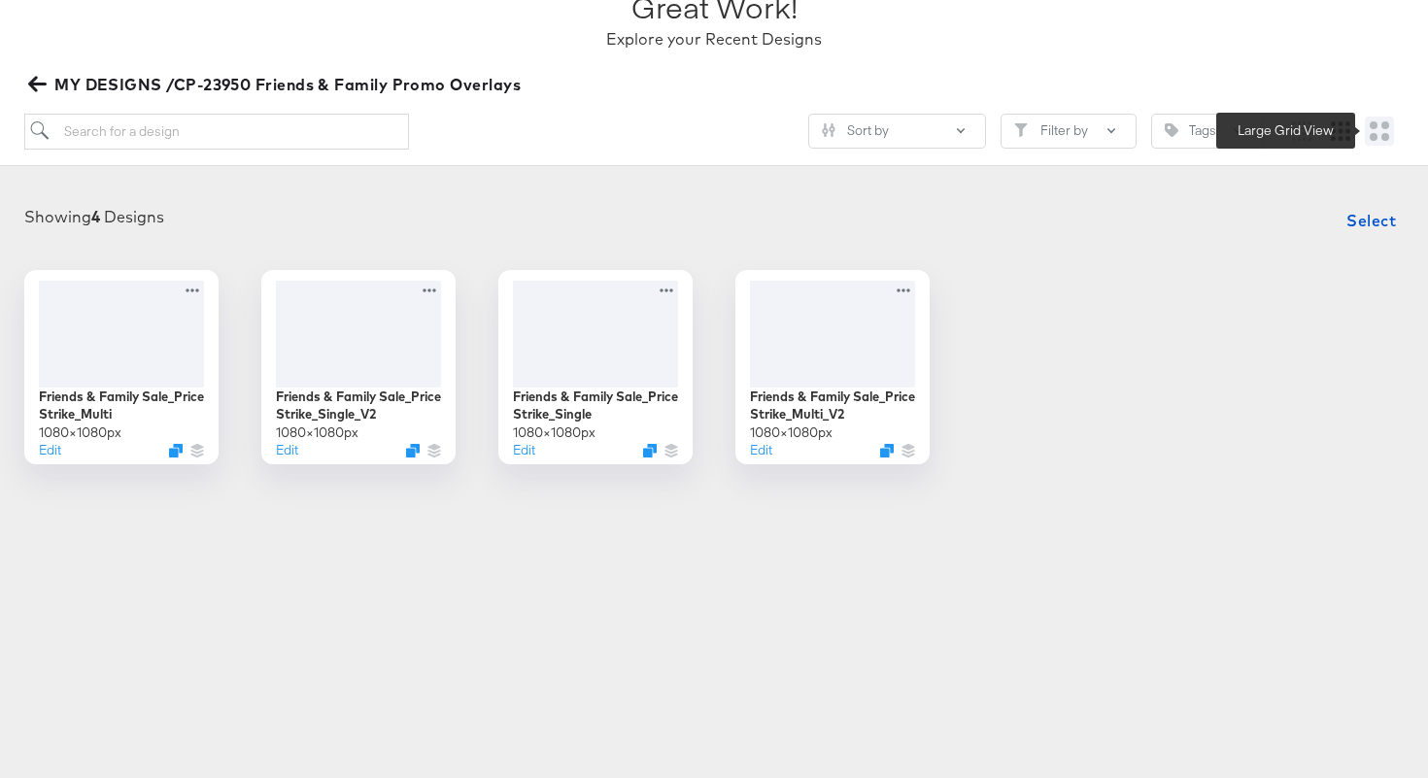
click at [1370, 138] on icon "Large grid" at bounding box center [1378, 130] width 19 height 19
